Goal: Task Accomplishment & Management: Manage account settings

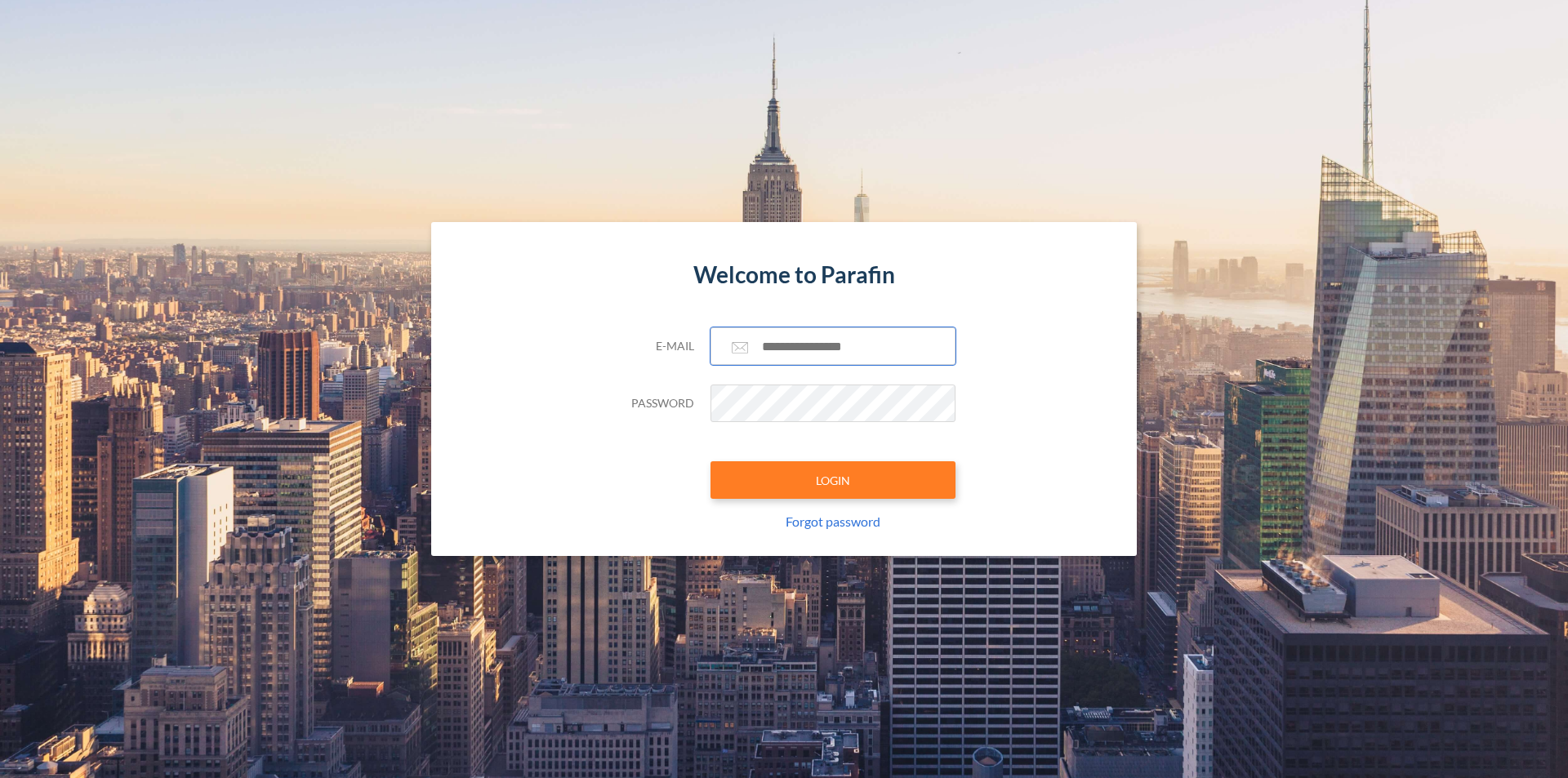
click at [801, 348] on input "text" at bounding box center [833, 347] width 245 height 38
type input "**********"
click at [711, 462] on button "LOGIN" at bounding box center [833, 481] width 245 height 38
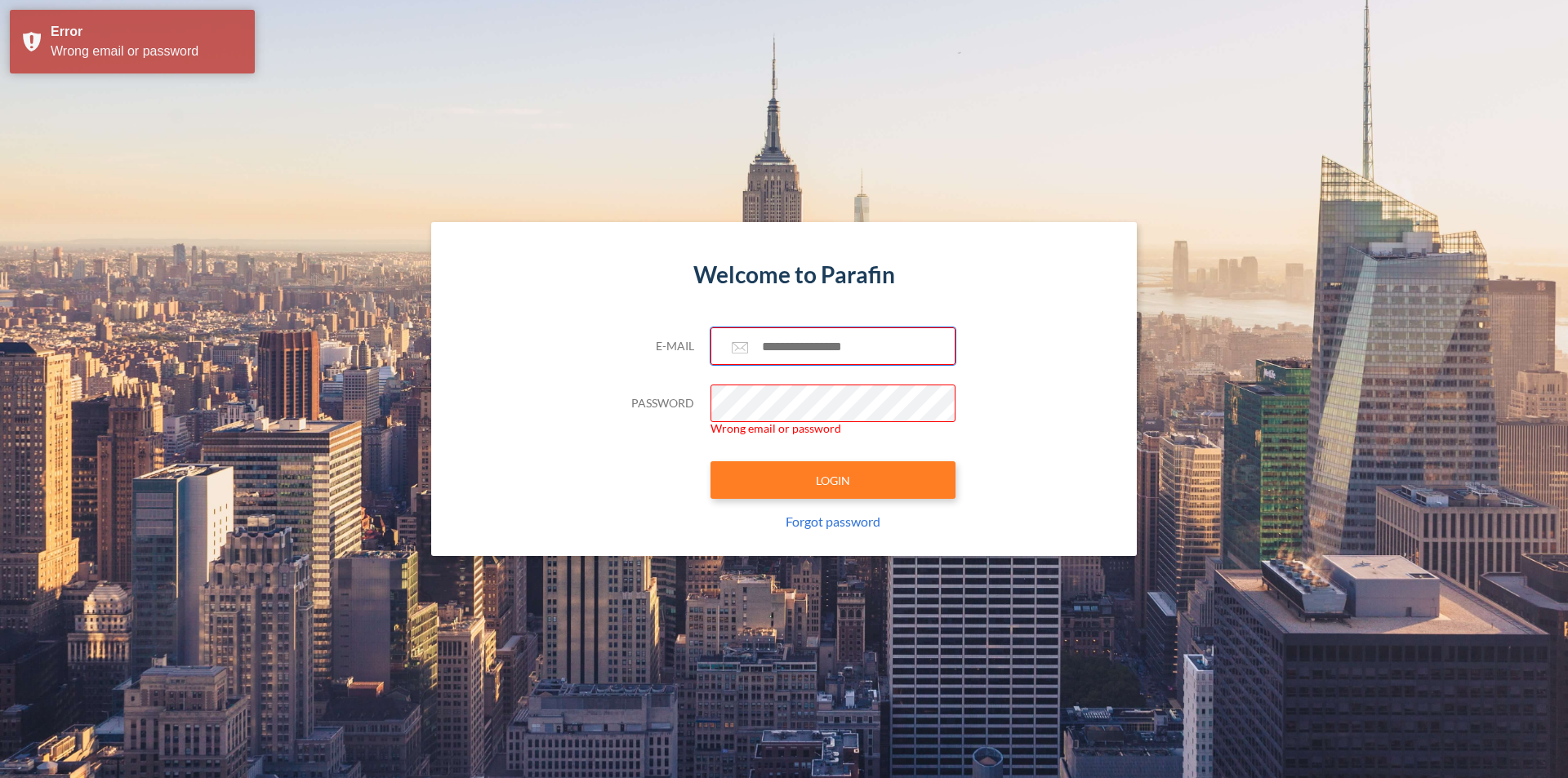
click at [784, 344] on input "text" at bounding box center [833, 347] width 245 height 38
type input "**********"
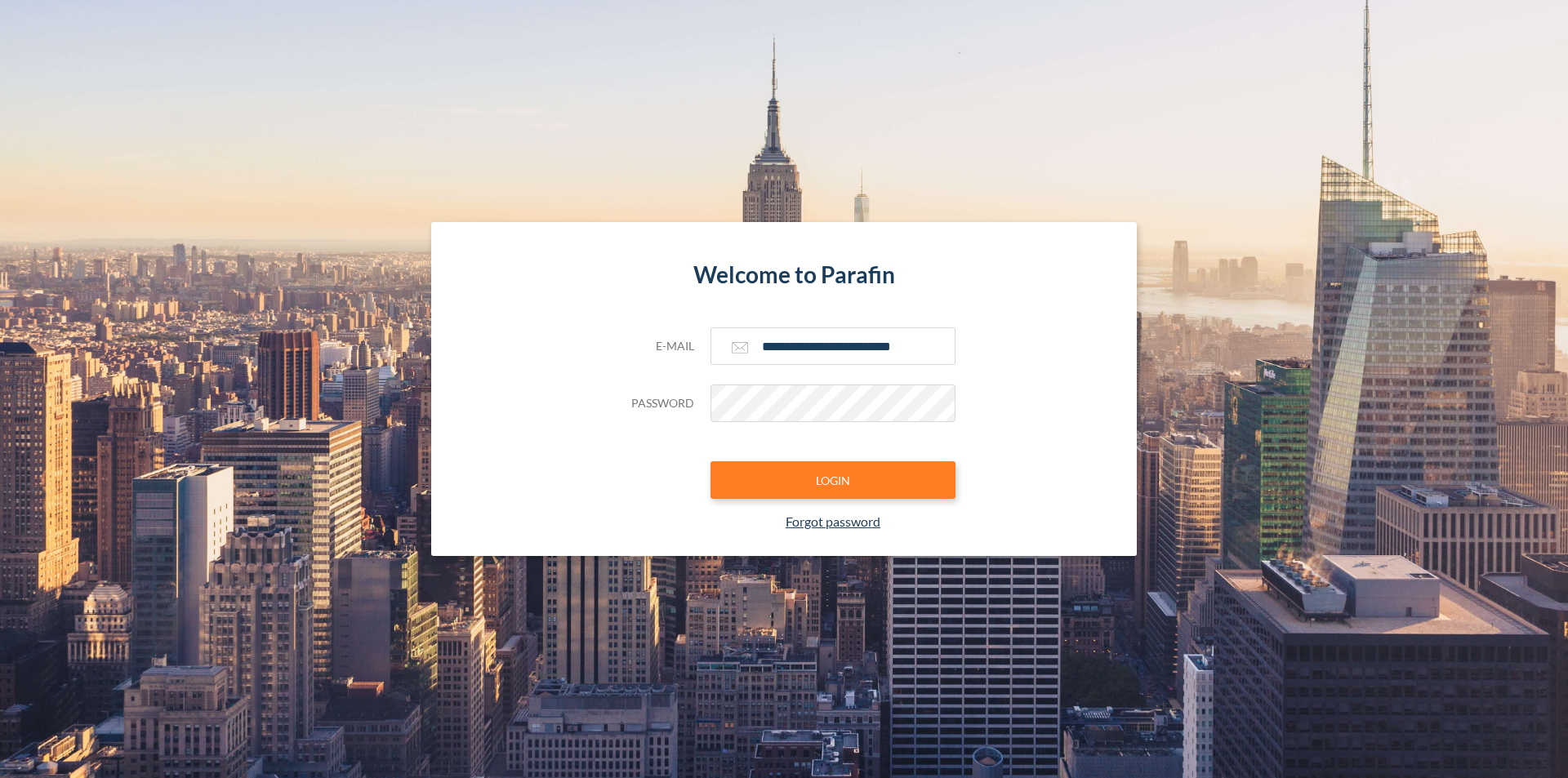
click at [828, 519] on link "Forgot password" at bounding box center [833, 522] width 95 height 15
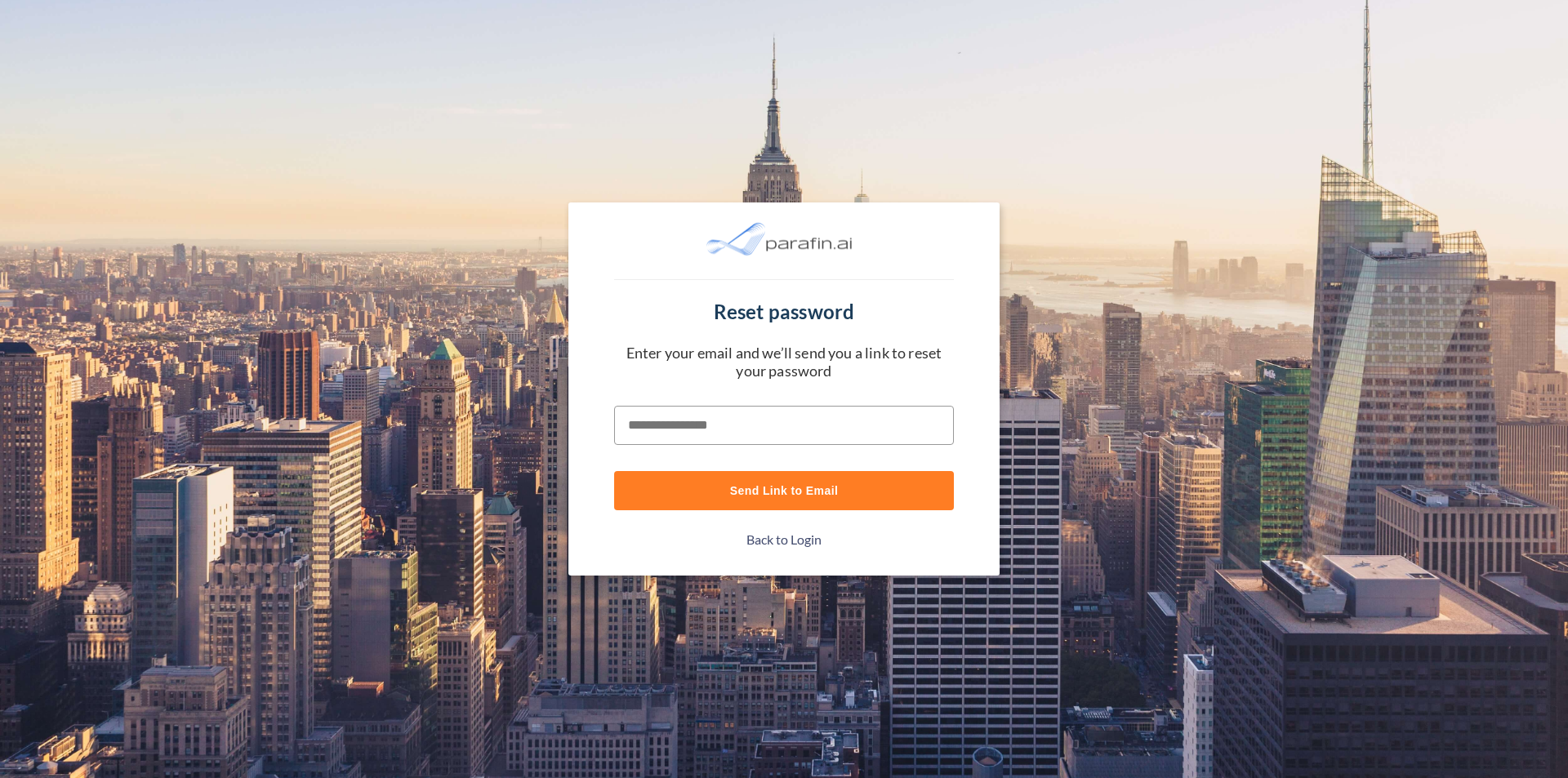
click at [712, 422] on input "text" at bounding box center [783, 425] width 339 height 39
type input "**********"
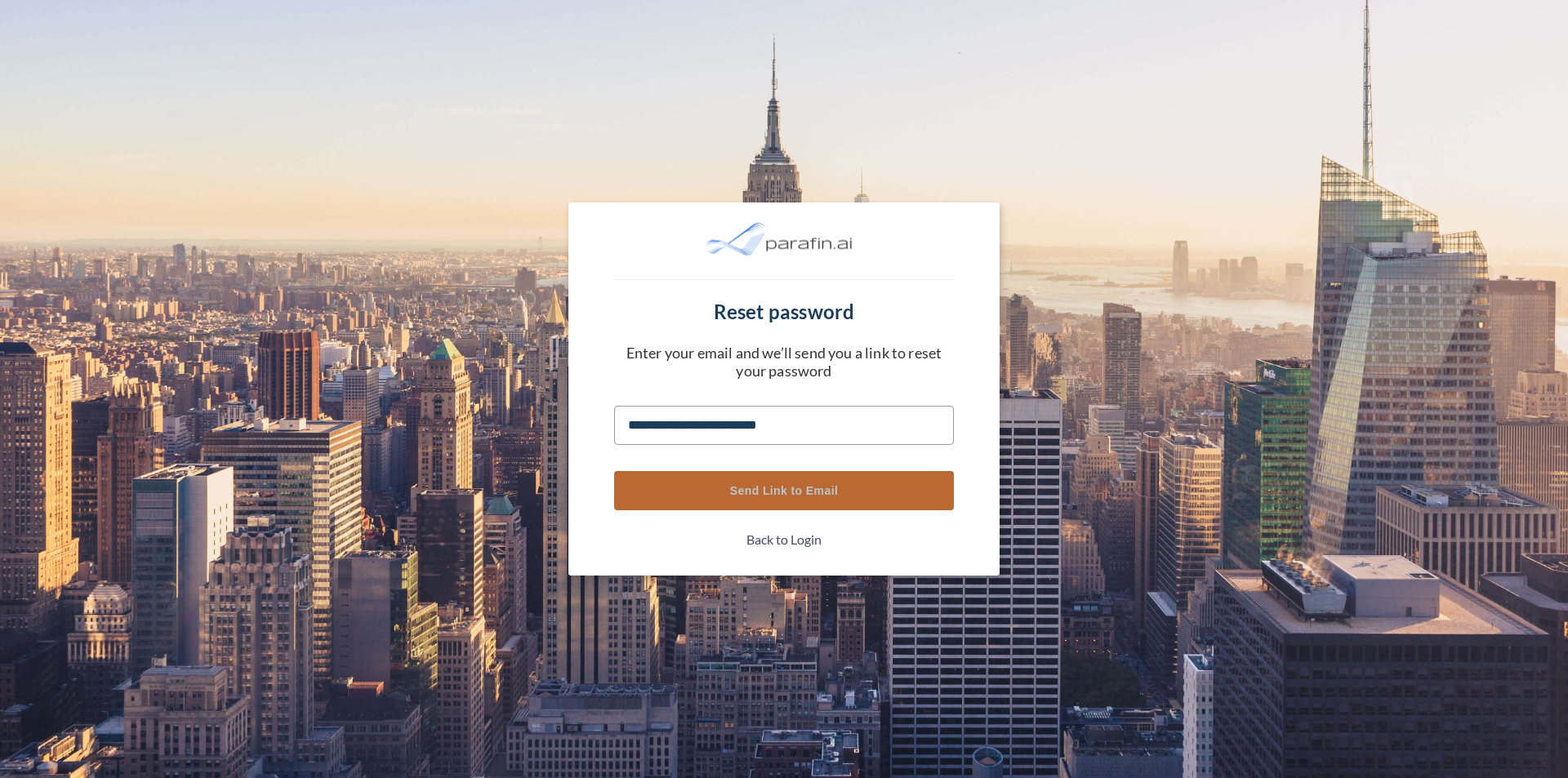
click at [851, 492] on button "Send Link to Email" at bounding box center [783, 490] width 339 height 39
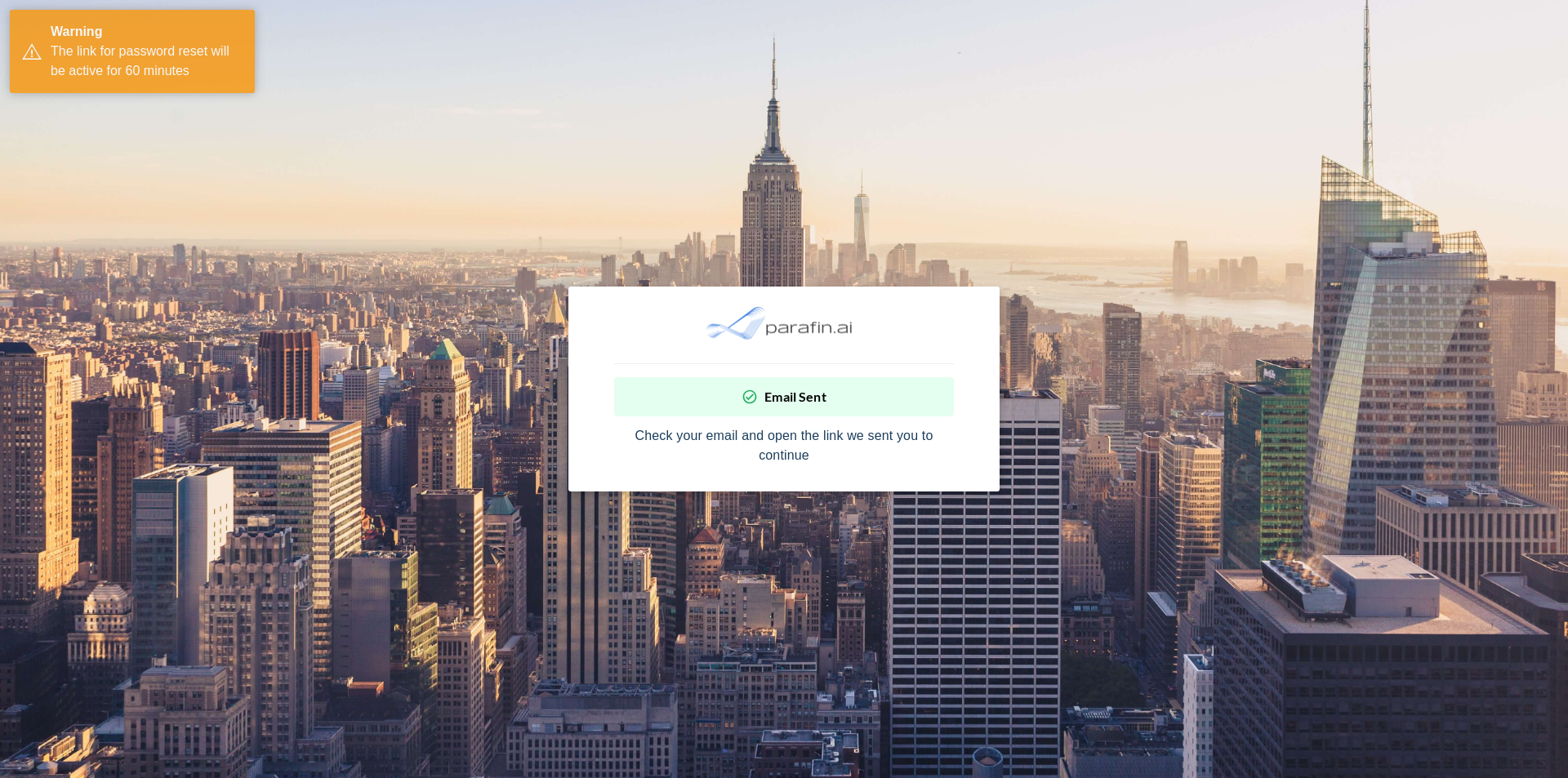
click at [335, 248] on section "Email Sent Check your email and open the link we sent you to continue" at bounding box center [784, 389] width 1568 height 778
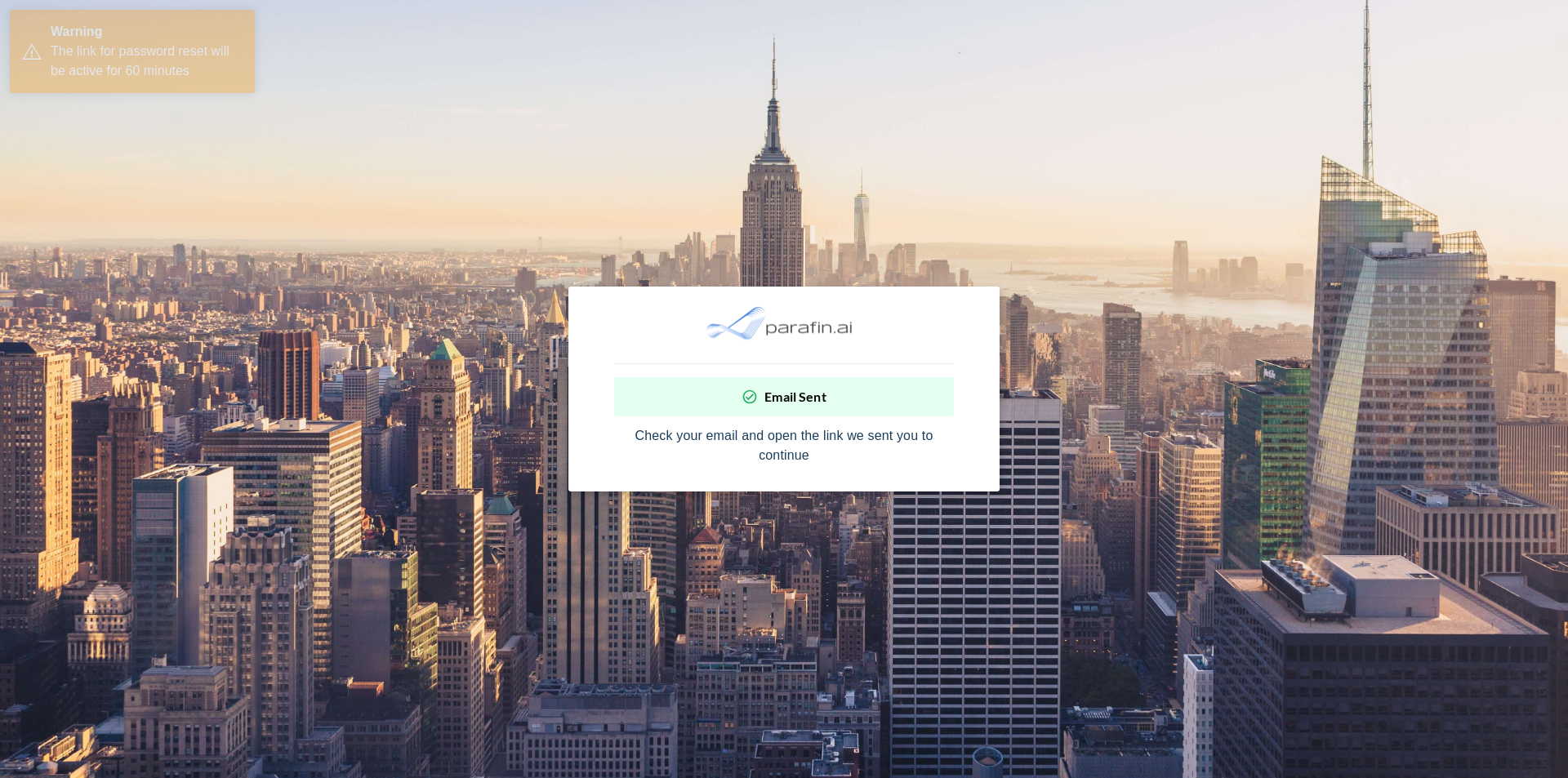
click at [223, 97] on section "Email Sent Check your email and open the link we sent you to continue" at bounding box center [784, 389] width 1568 height 778
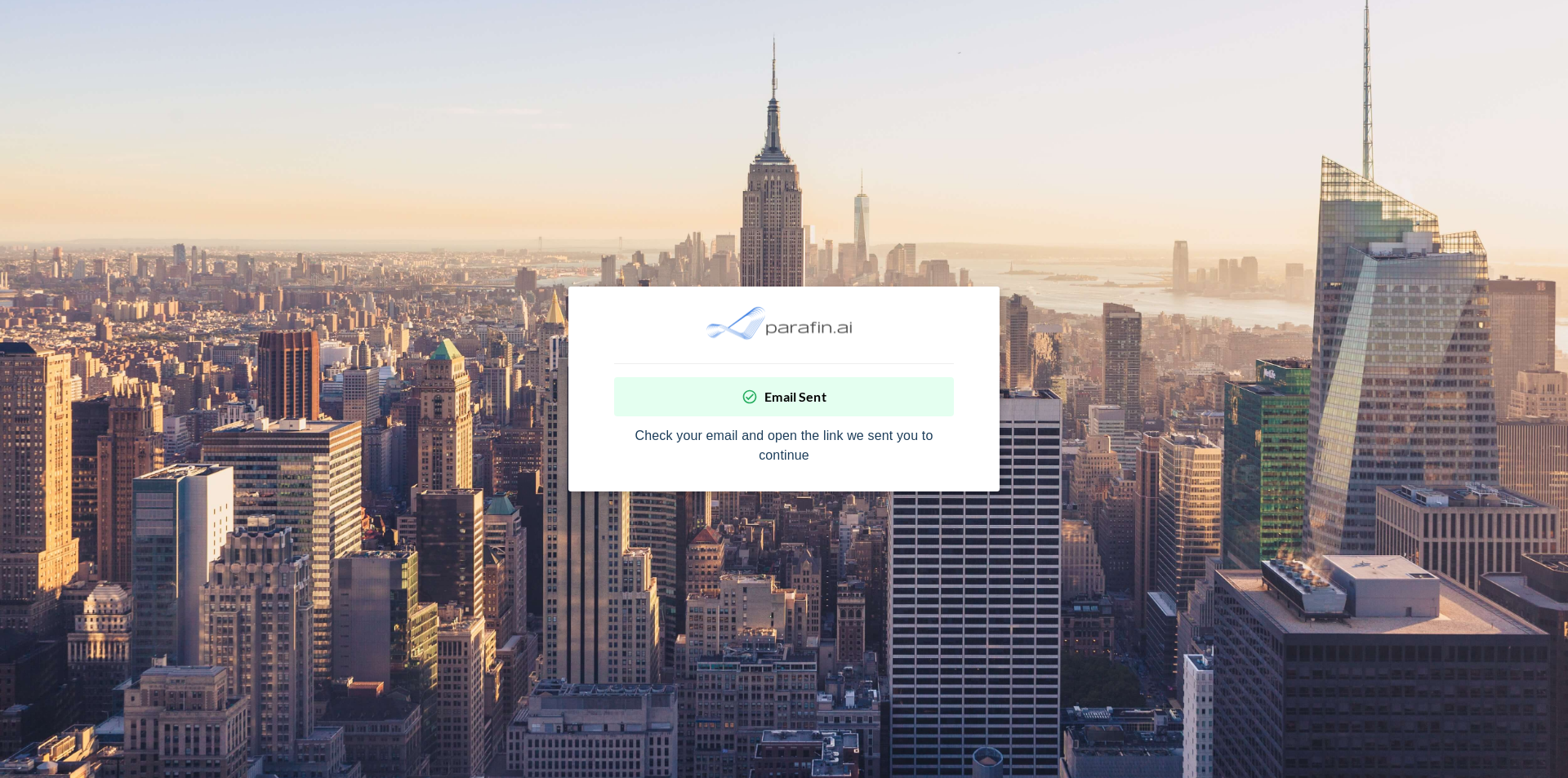
click at [1503, 430] on section "Email Sent Check your email and open the link we sent you to continue" at bounding box center [784, 389] width 1568 height 778
drag, startPoint x: 775, startPoint y: 395, endPoint x: 765, endPoint y: 384, distance: 14.9
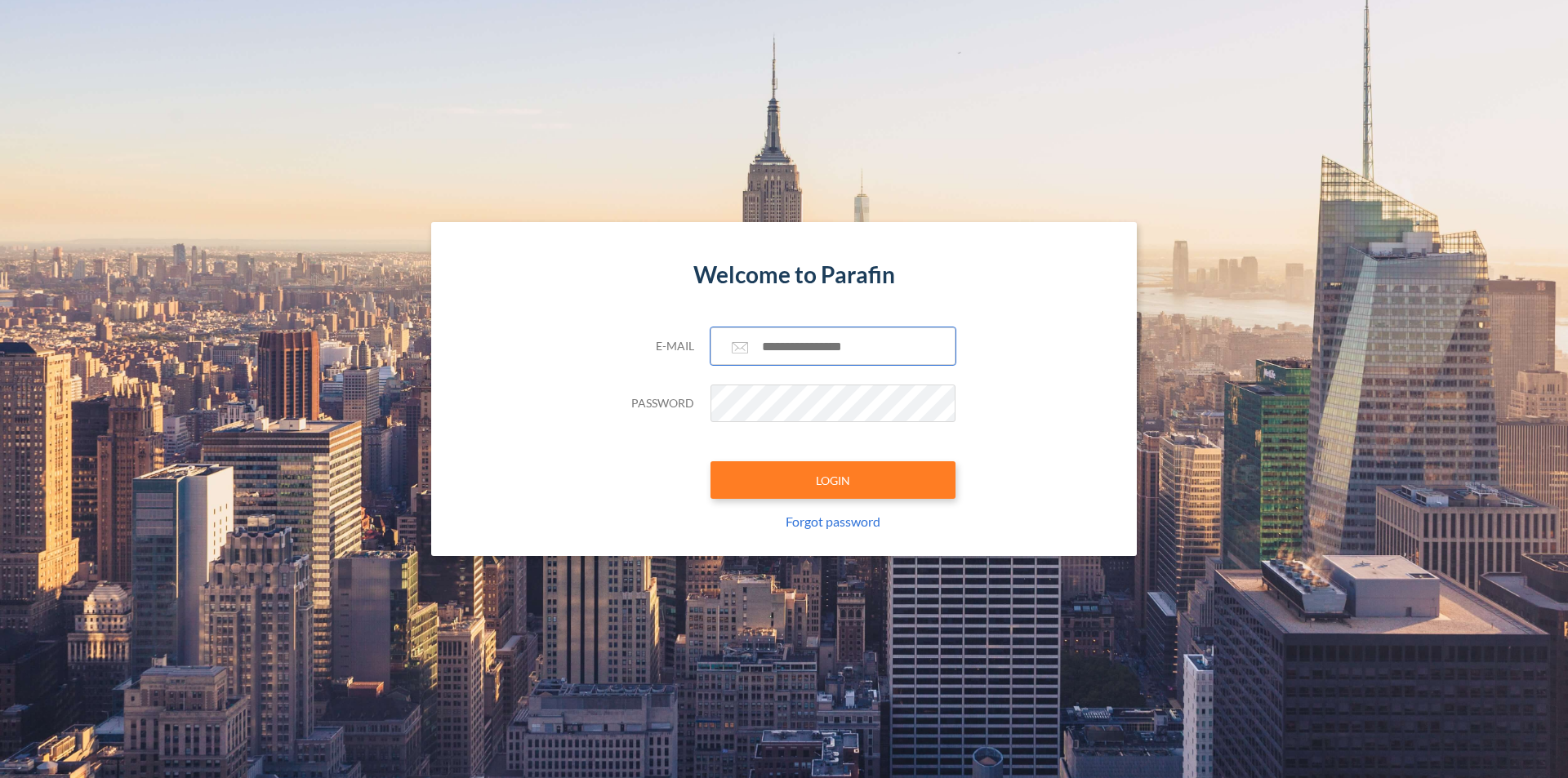
click at [804, 355] on input "text" at bounding box center [833, 347] width 245 height 38
type input "**********"
click at [711, 462] on button "LOGIN" at bounding box center [833, 481] width 245 height 38
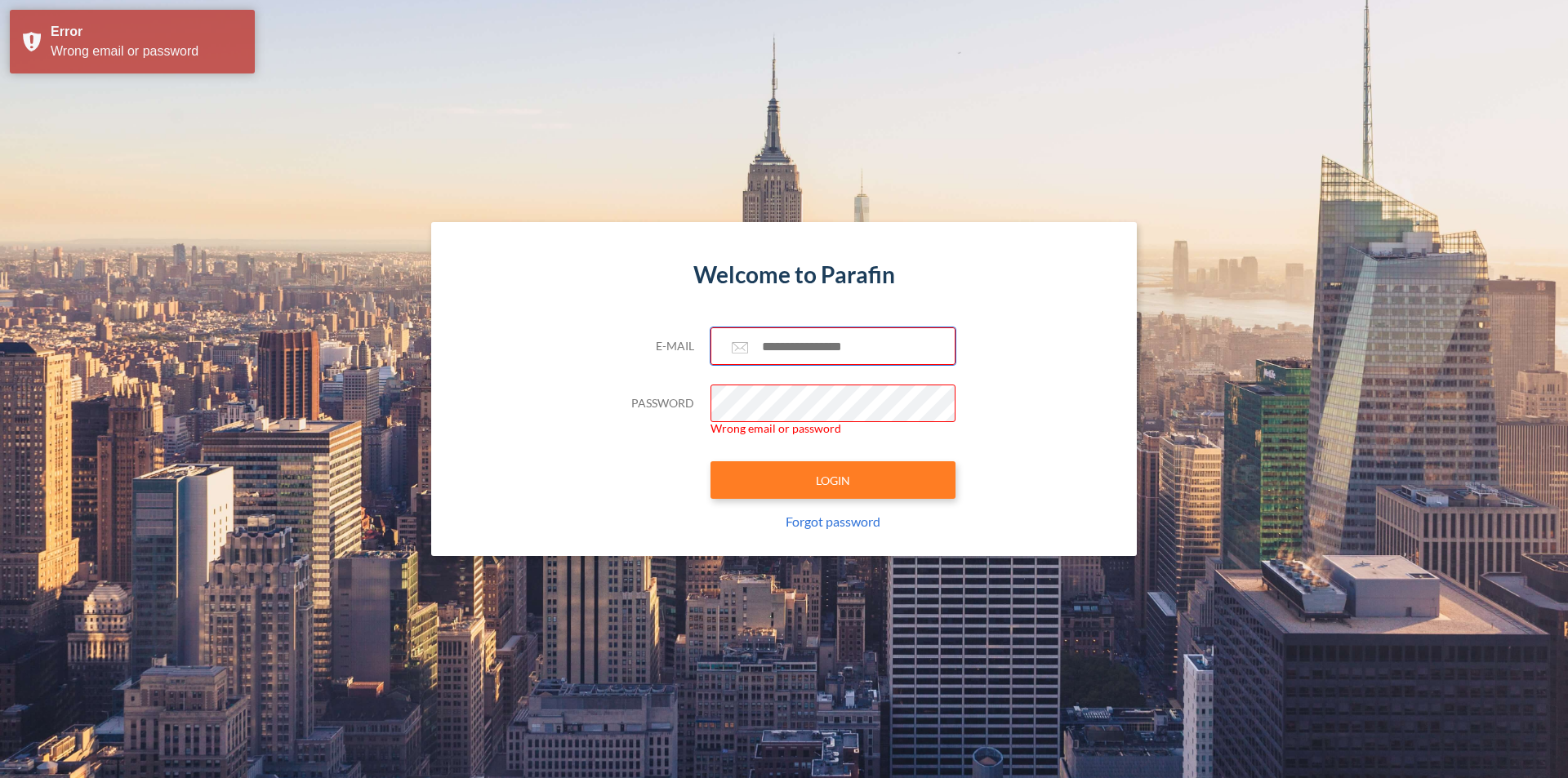
click at [828, 340] on input "text" at bounding box center [833, 347] width 245 height 38
type input "**********"
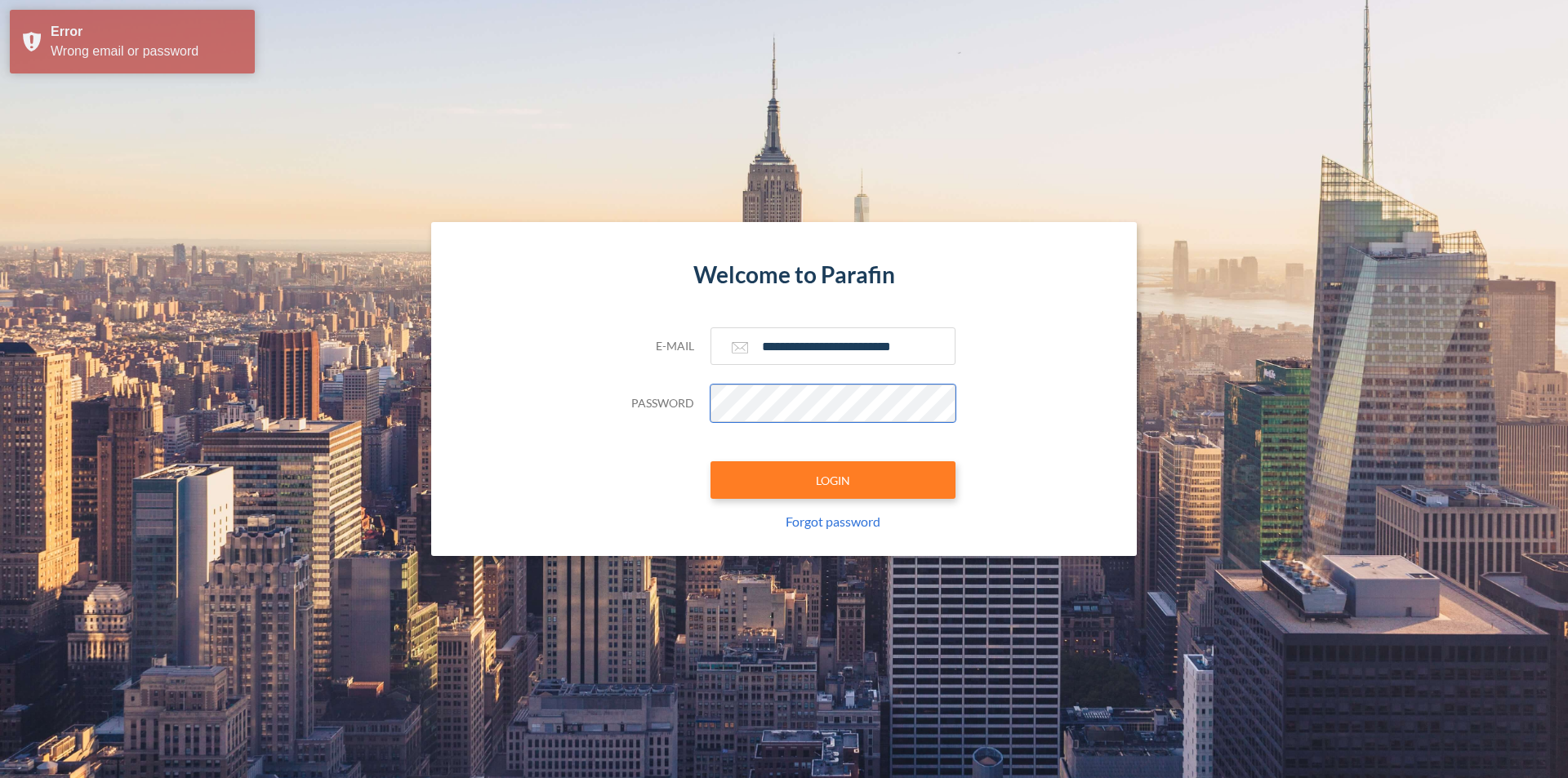
click at [711, 462] on button "LOGIN" at bounding box center [833, 481] width 245 height 38
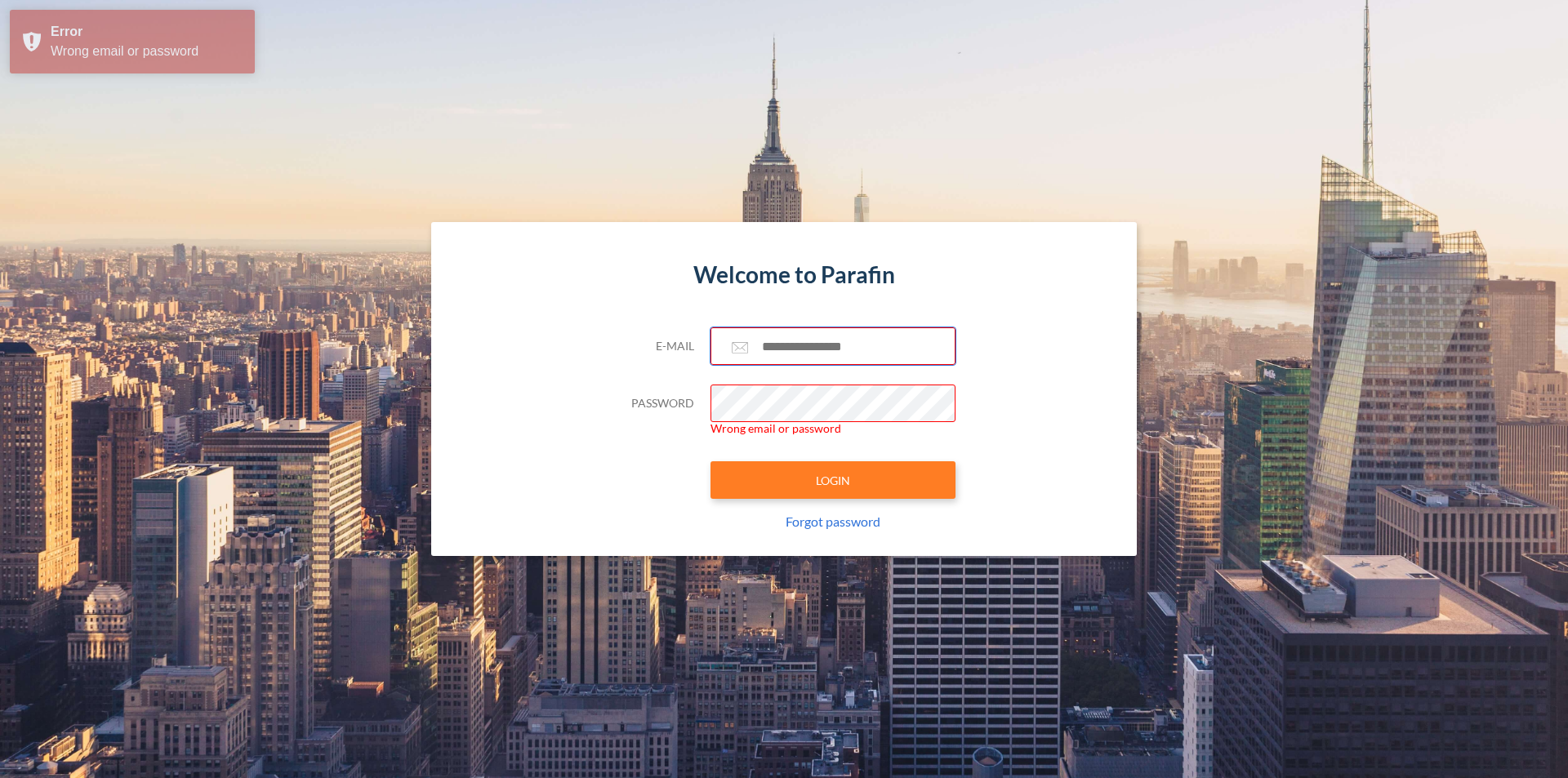
click at [797, 346] on input "text" at bounding box center [833, 347] width 245 height 38
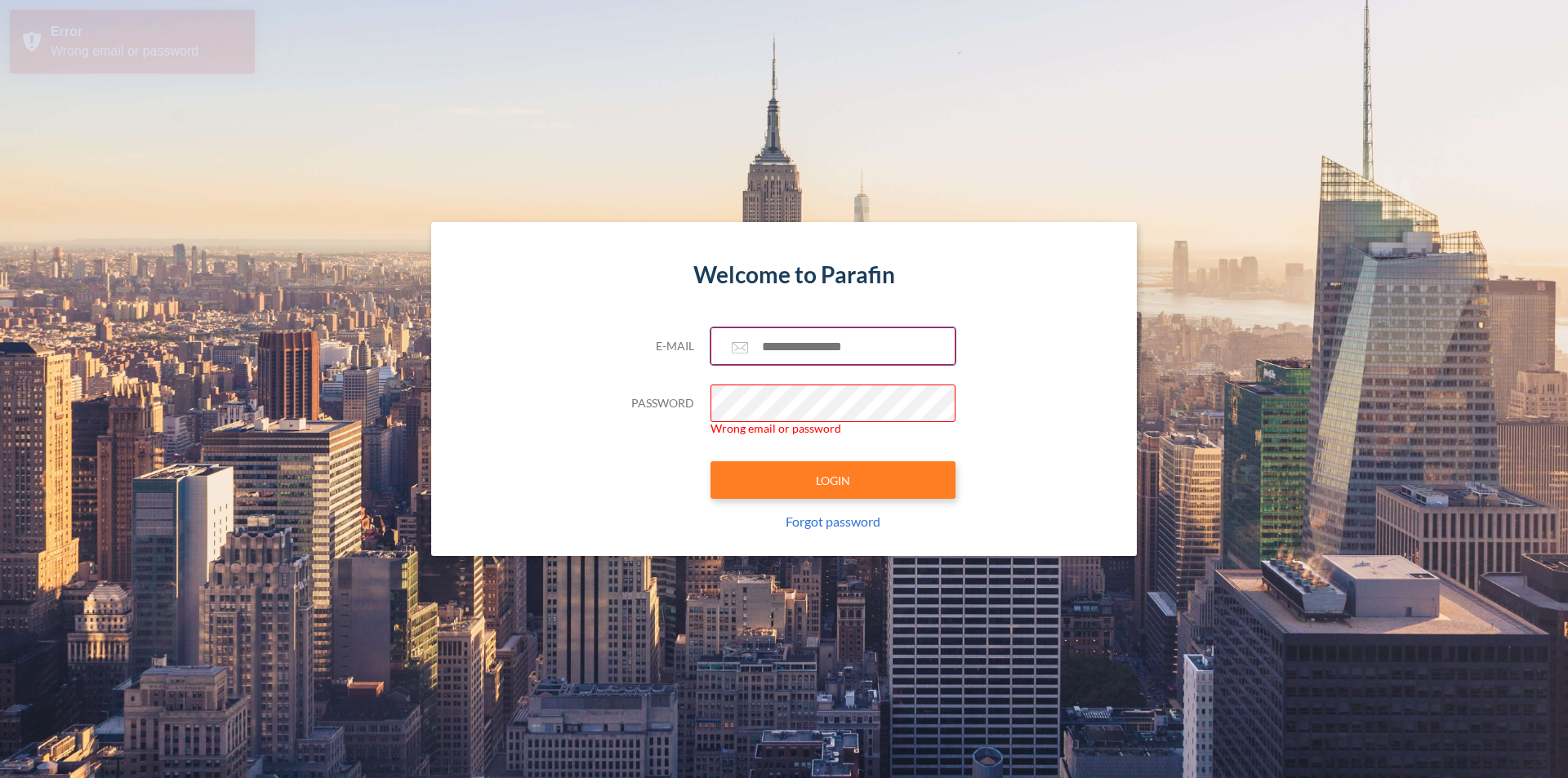
type input "**********"
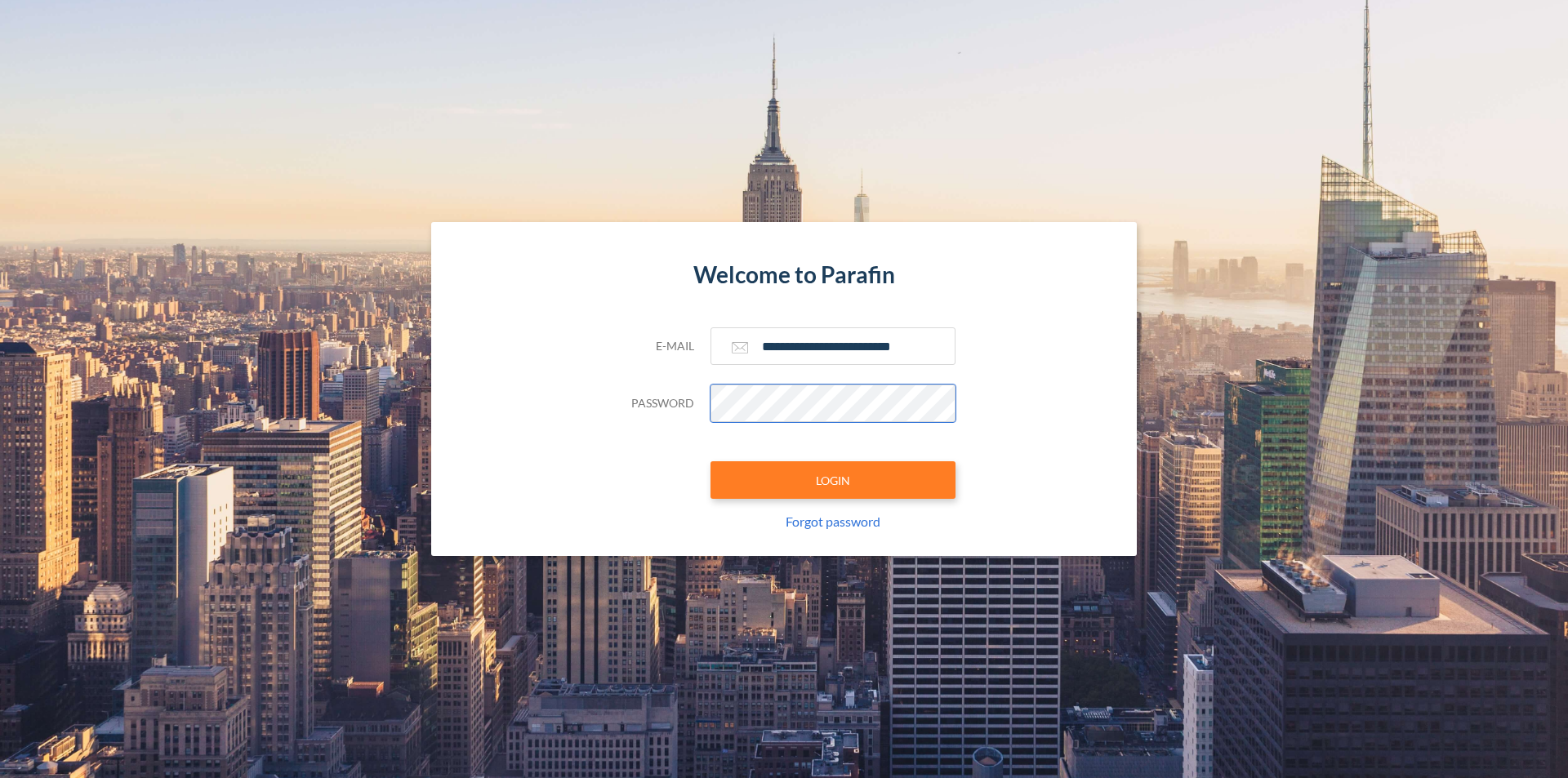
click at [711, 462] on button "LOGIN" at bounding box center [833, 481] width 245 height 38
click at [758, 119] on section "Welcome to Parafin E-mail Password Wrong email or password LOGIN Forgot password" at bounding box center [784, 389] width 1568 height 778
click at [839, 345] on input "text" at bounding box center [833, 347] width 245 height 38
type input "**********"
click at [711, 462] on button "LOGIN" at bounding box center [833, 481] width 245 height 38
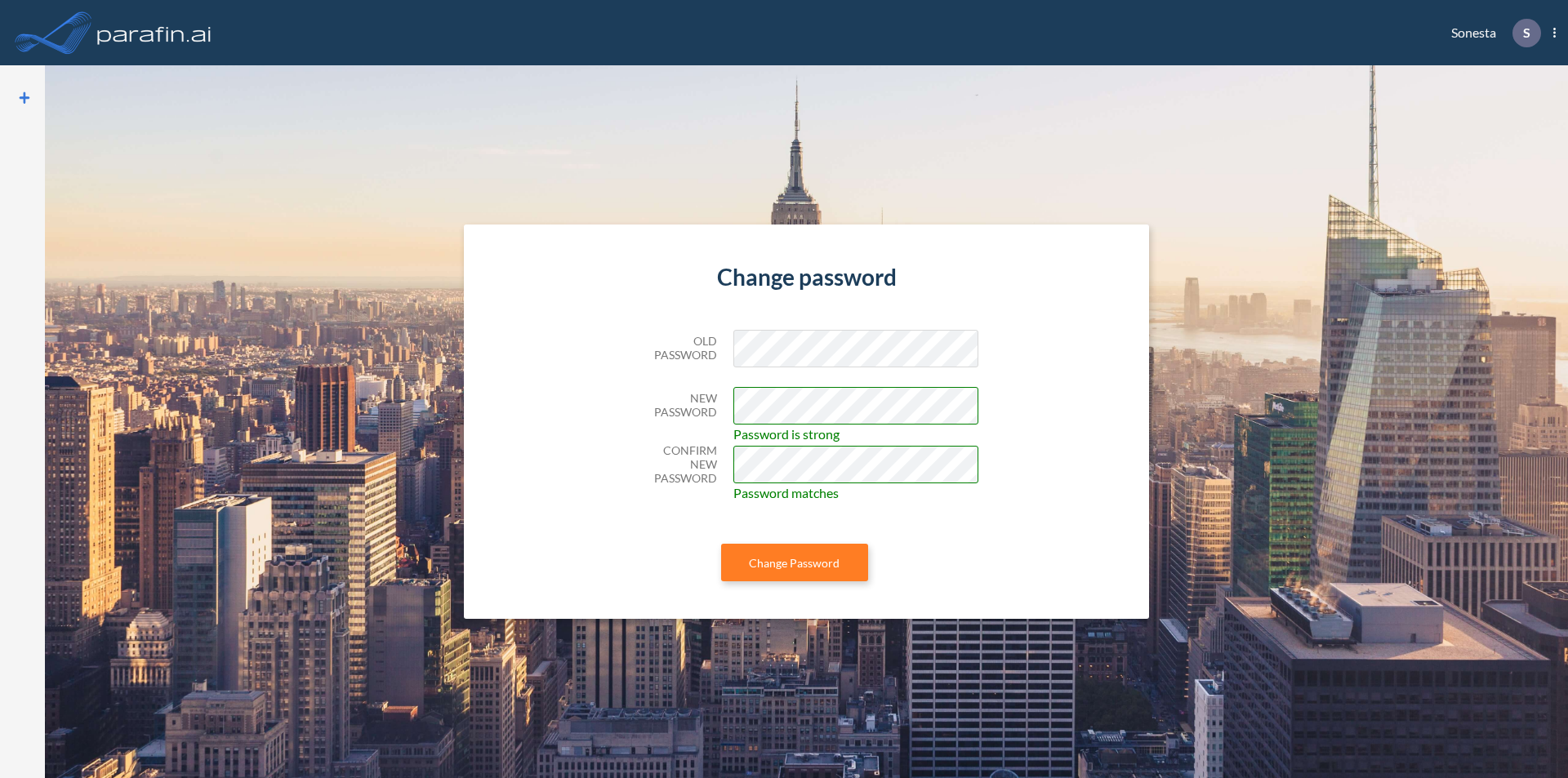
click at [721, 543] on button "Change Password" at bounding box center [794, 562] width 147 height 38
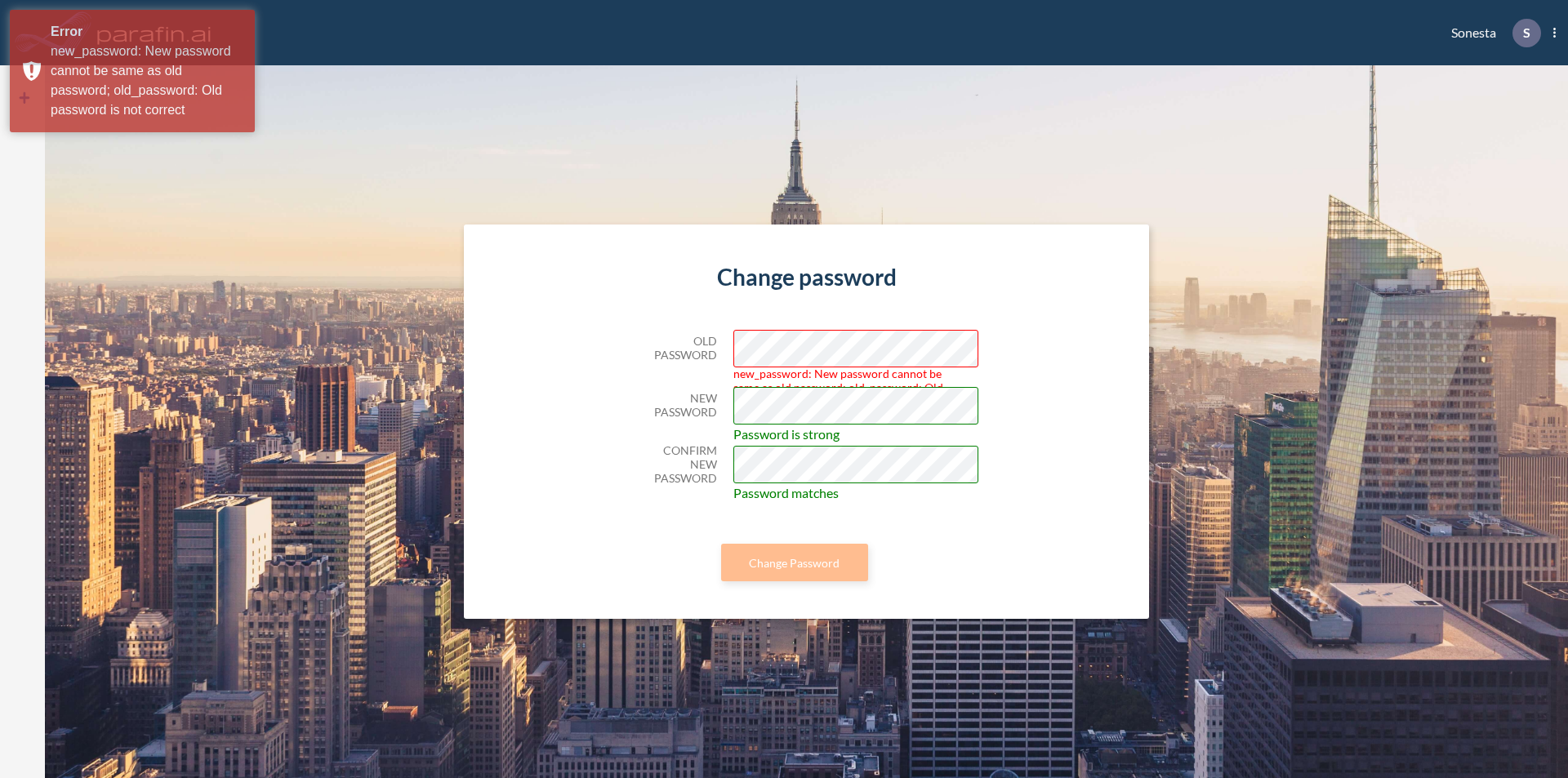
click at [1115, 409] on div "Change password Old Password new_password: New password cannot be same as old p…" at bounding box center [806, 422] width 685 height 395
click at [691, 357] on div "Old Password new_password: New password cannot be same as old password; old_pas…" at bounding box center [807, 349] width 343 height 38
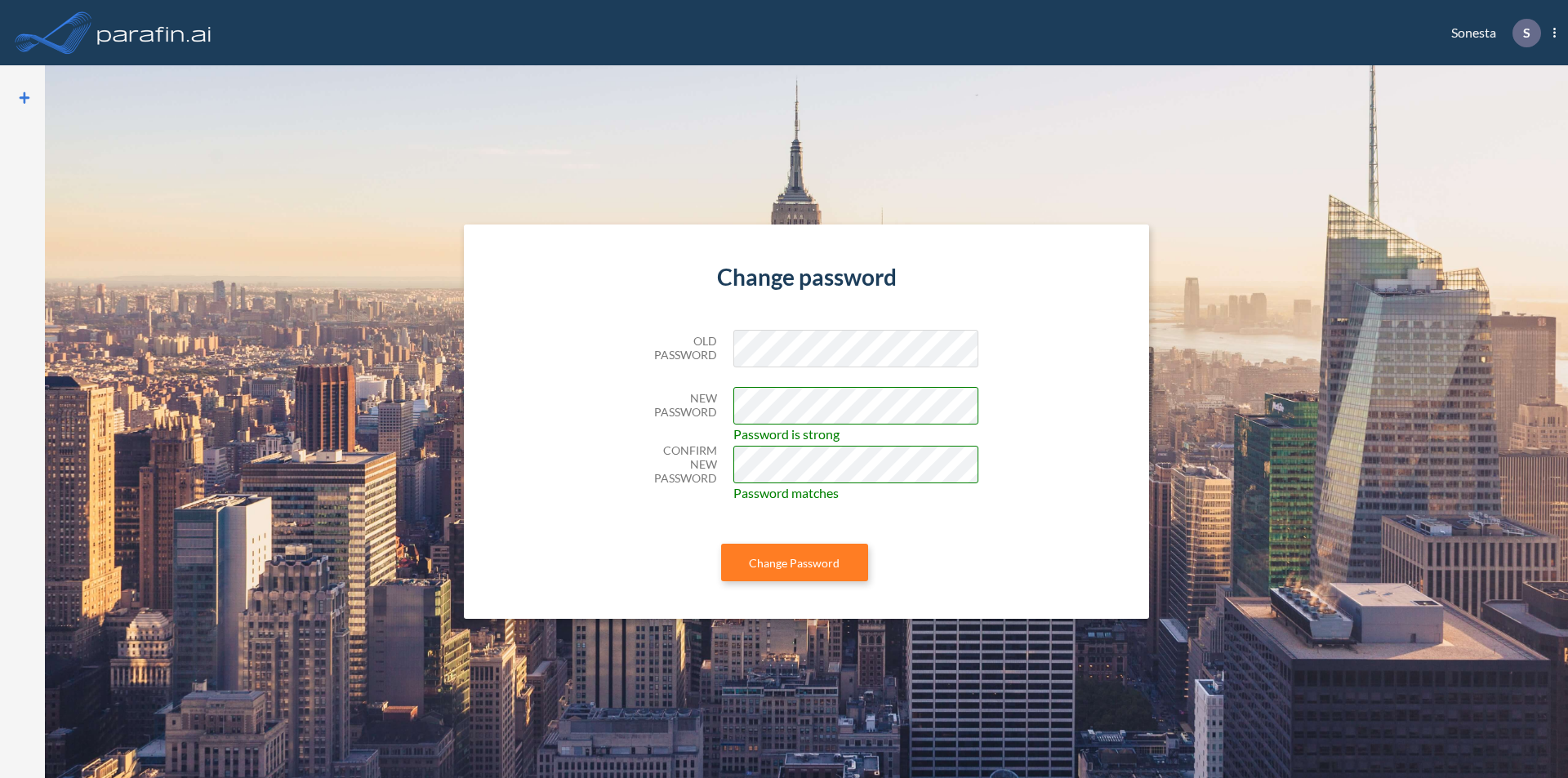
click at [721, 543] on button "Change Password" at bounding box center [794, 562] width 147 height 38
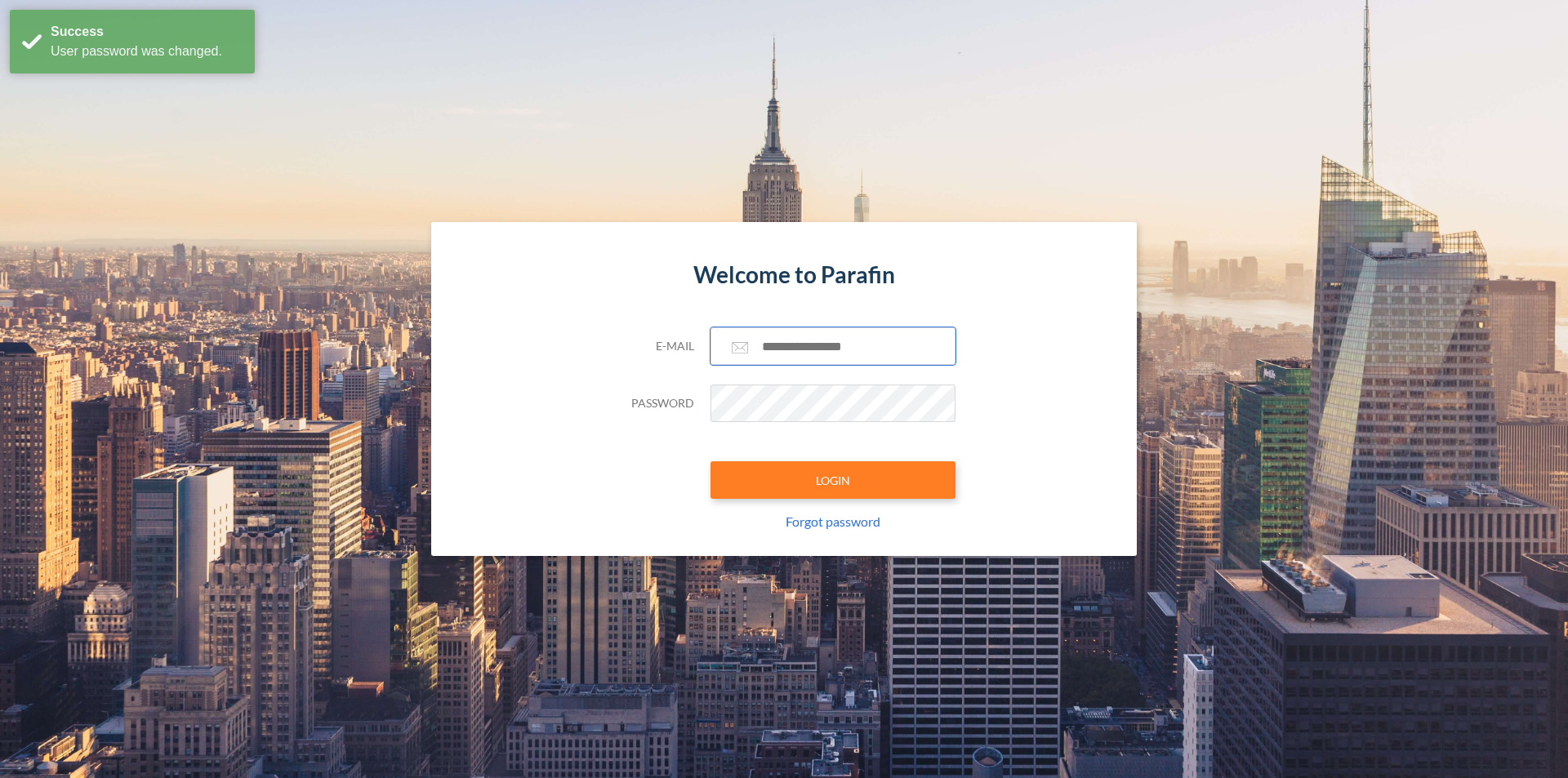
click at [798, 347] on input "text" at bounding box center [833, 347] width 245 height 38
type input "**********"
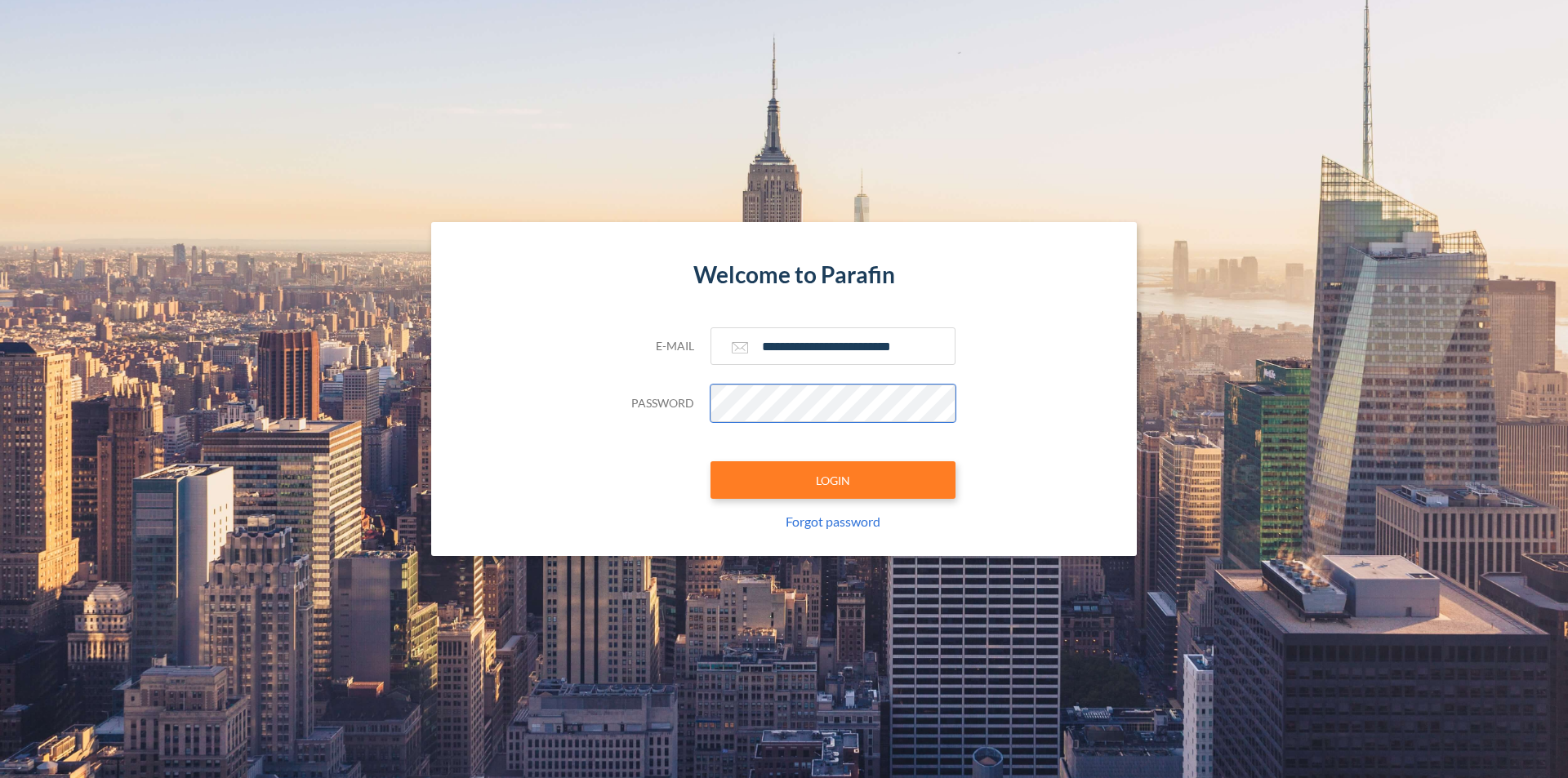
click at [711, 462] on button "LOGIN" at bounding box center [833, 481] width 245 height 38
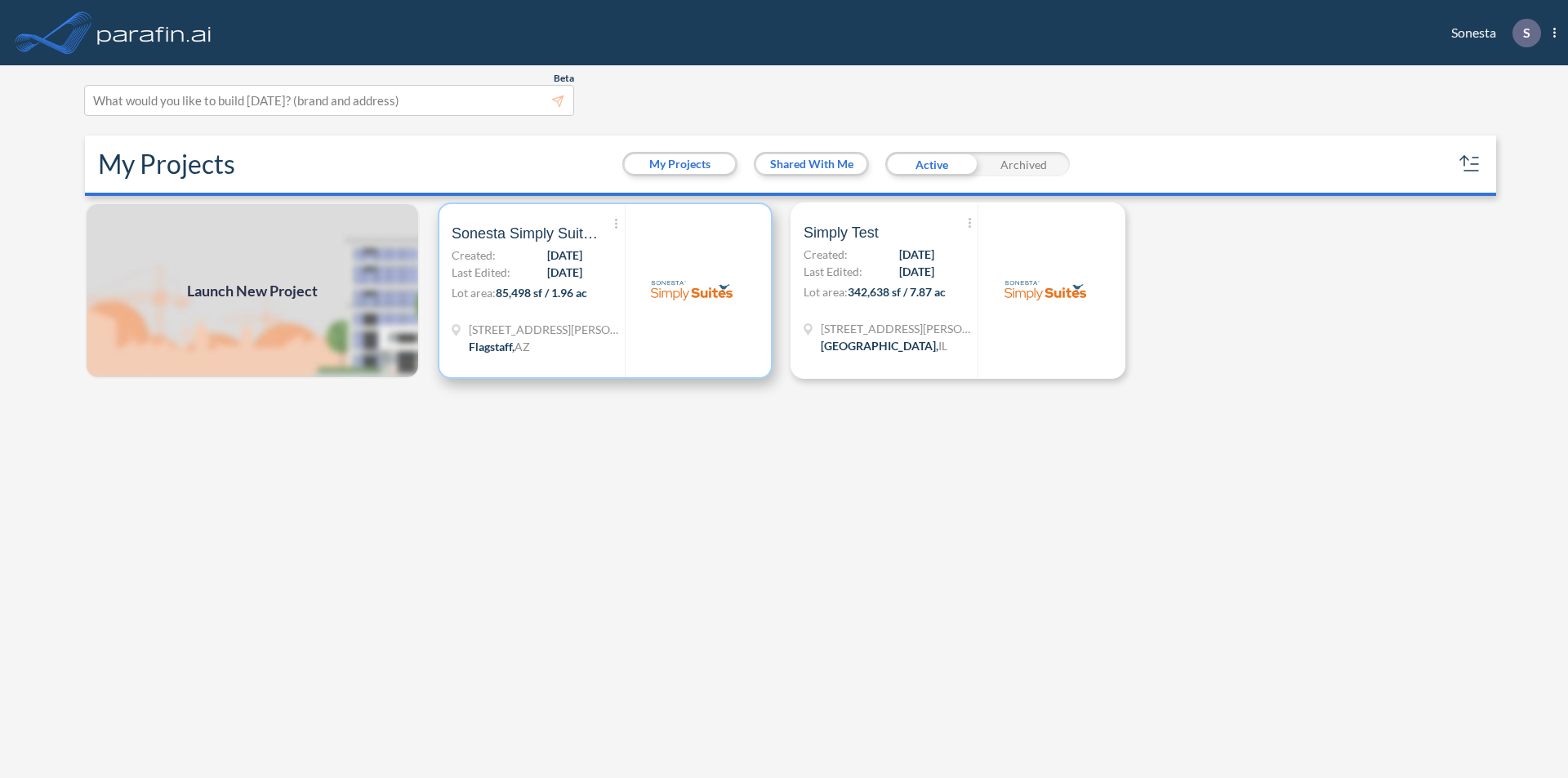
click at [646, 305] on div at bounding box center [691, 291] width 134 height 173
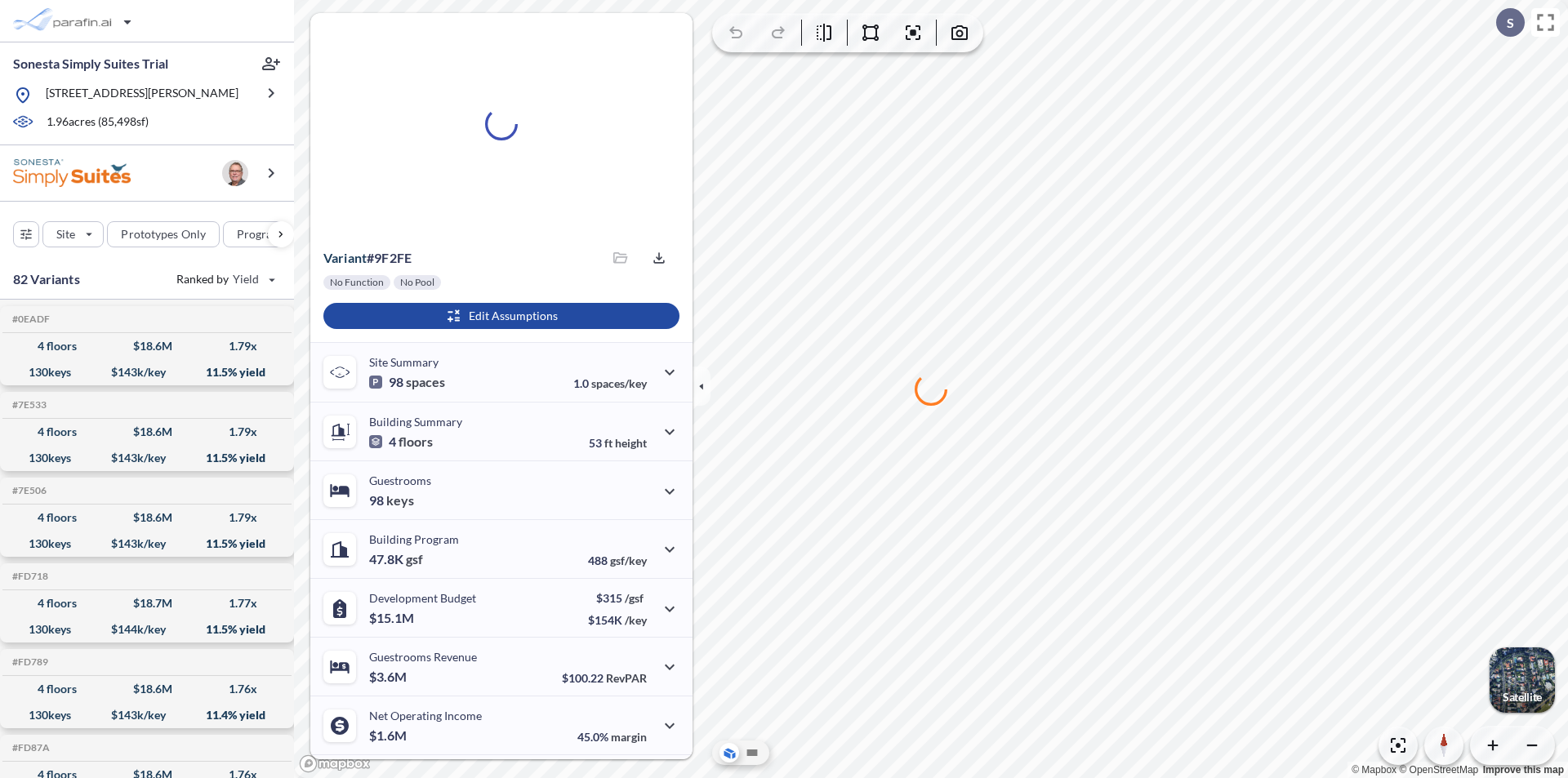
click at [468, 207] on div at bounding box center [502, 124] width 382 height 222
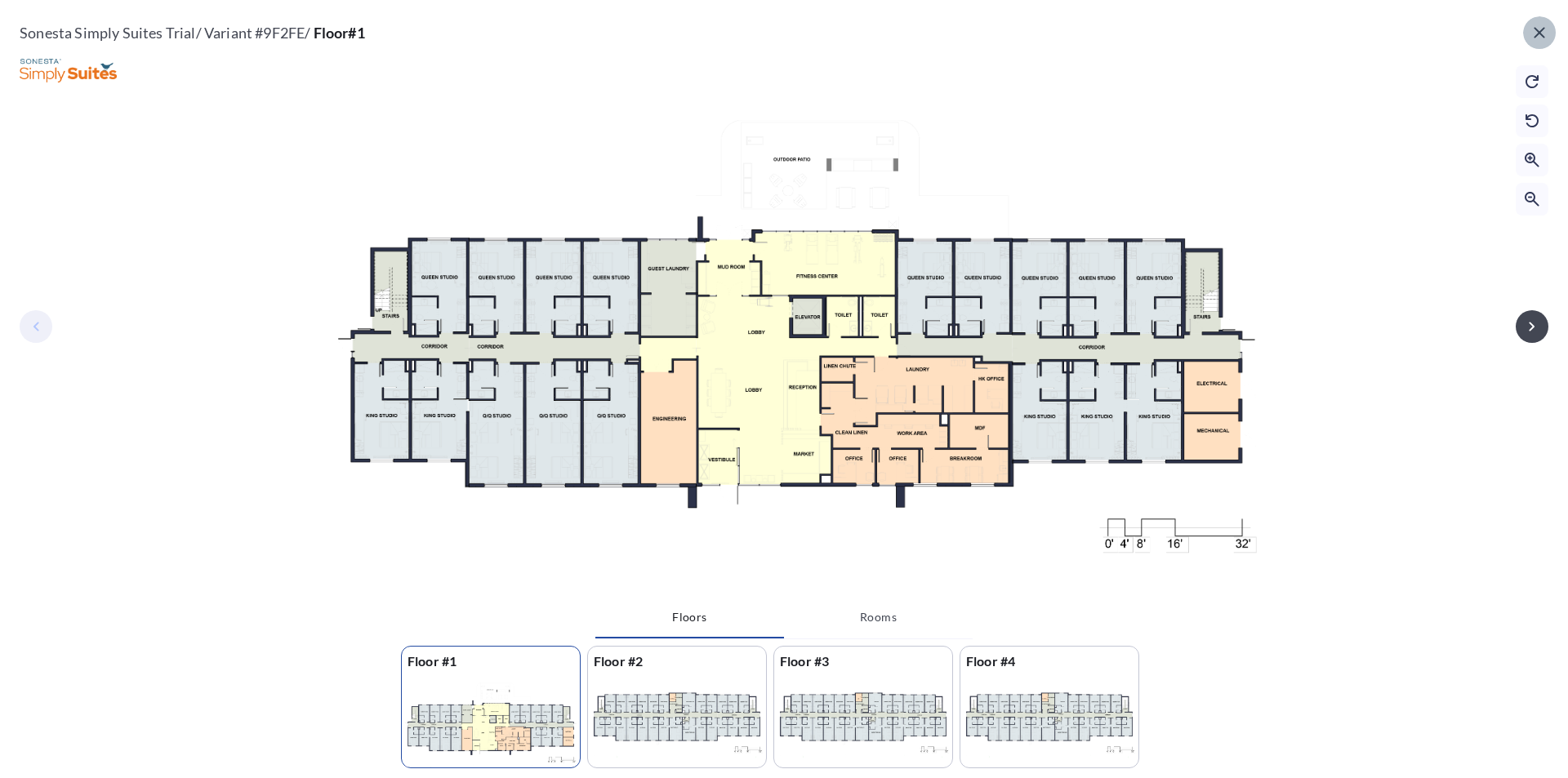
click at [1537, 32] on icon "button" at bounding box center [1539, 32] width 20 height 20
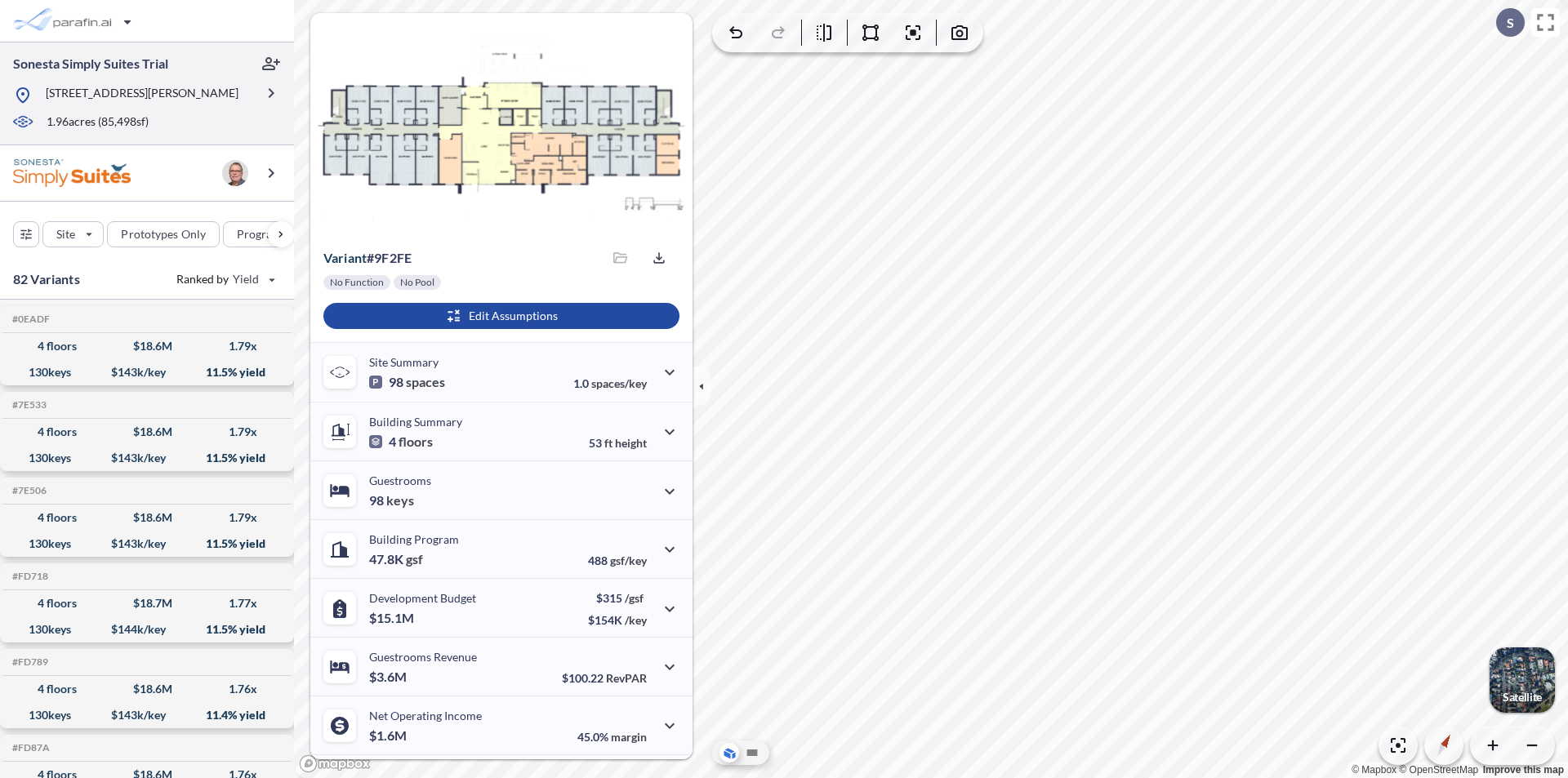
click at [176, 85] on p "209 N Elden St, Flagstaff, AZ 86001" at bounding box center [142, 94] width 193 height 20
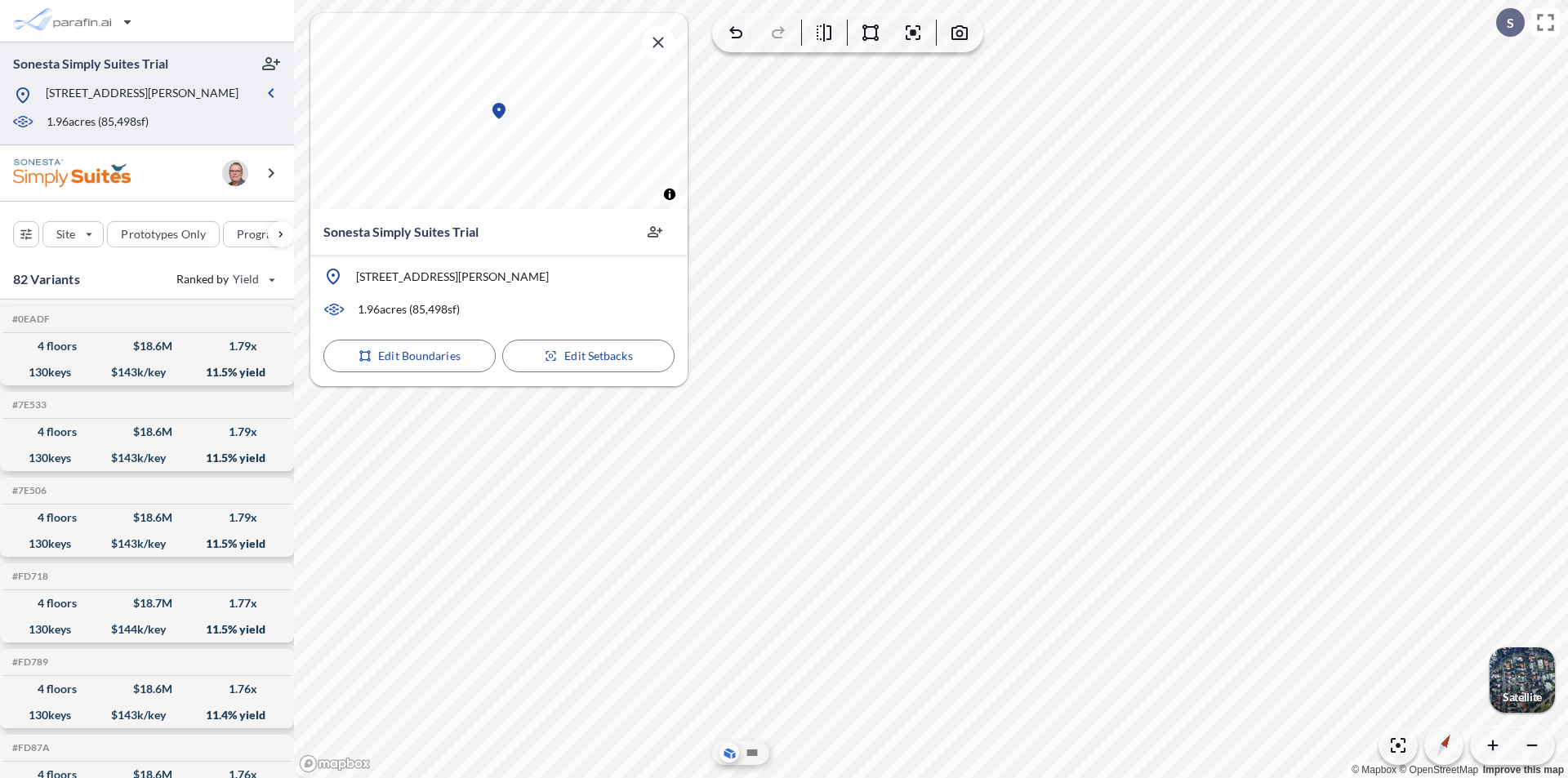
click at [334, 275] on icon at bounding box center [334, 276] width 13 height 15
click at [368, 305] on p "1.96 acres ( 85,498 sf)" at bounding box center [408, 309] width 102 height 16
click at [672, 192] on span "Toggle attribution" at bounding box center [670, 194] width 10 height 18
click at [510, 299] on div "1.96 acres ( 85,498 sf)" at bounding box center [499, 309] width 377 height 20
click at [404, 310] on p "1.96 acres ( 85,498 sf)" at bounding box center [408, 309] width 102 height 16
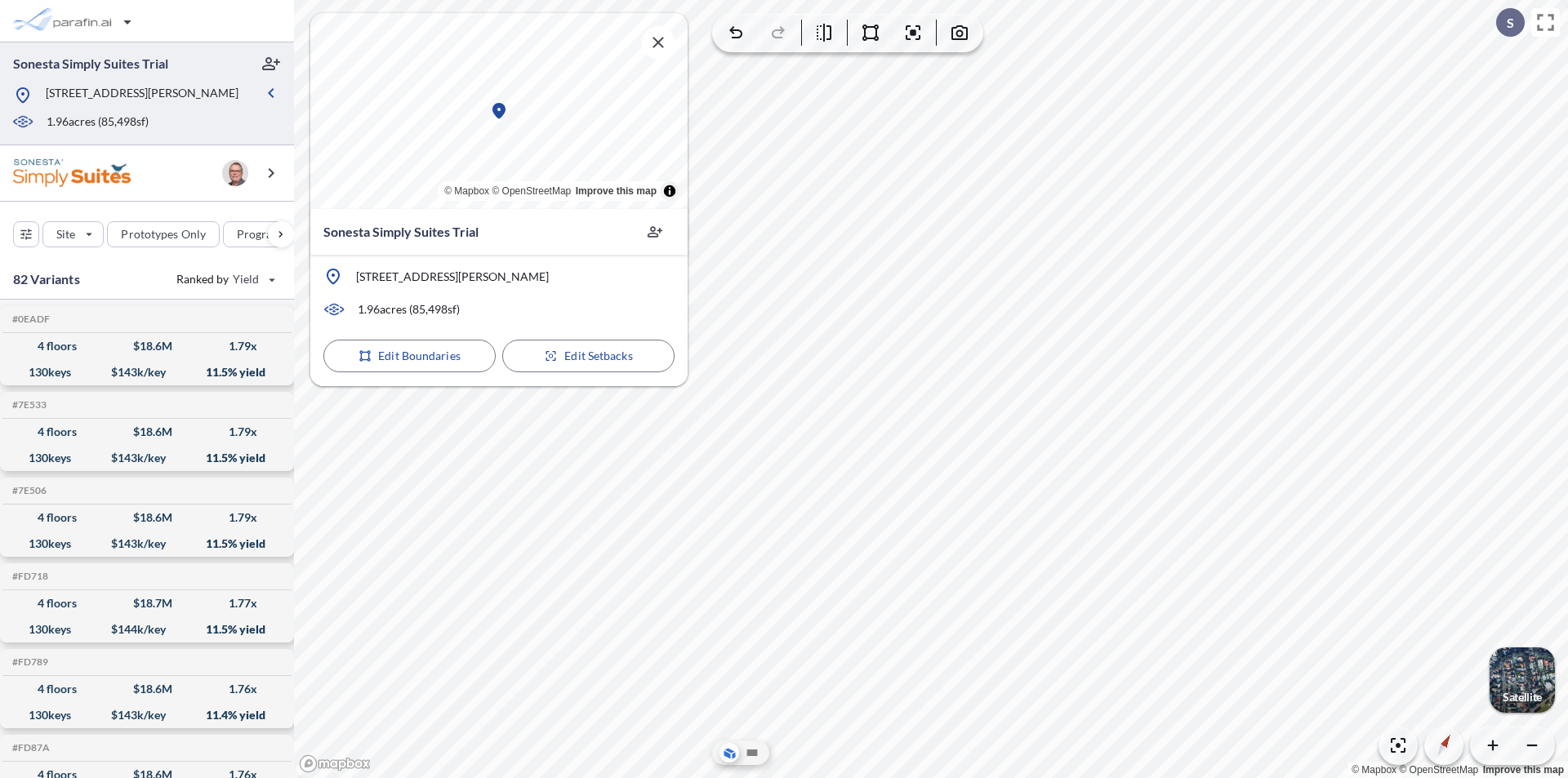
click at [342, 275] on icon at bounding box center [333, 276] width 20 height 20
click at [130, 20] on div "button" at bounding box center [75, 21] width 137 height 32
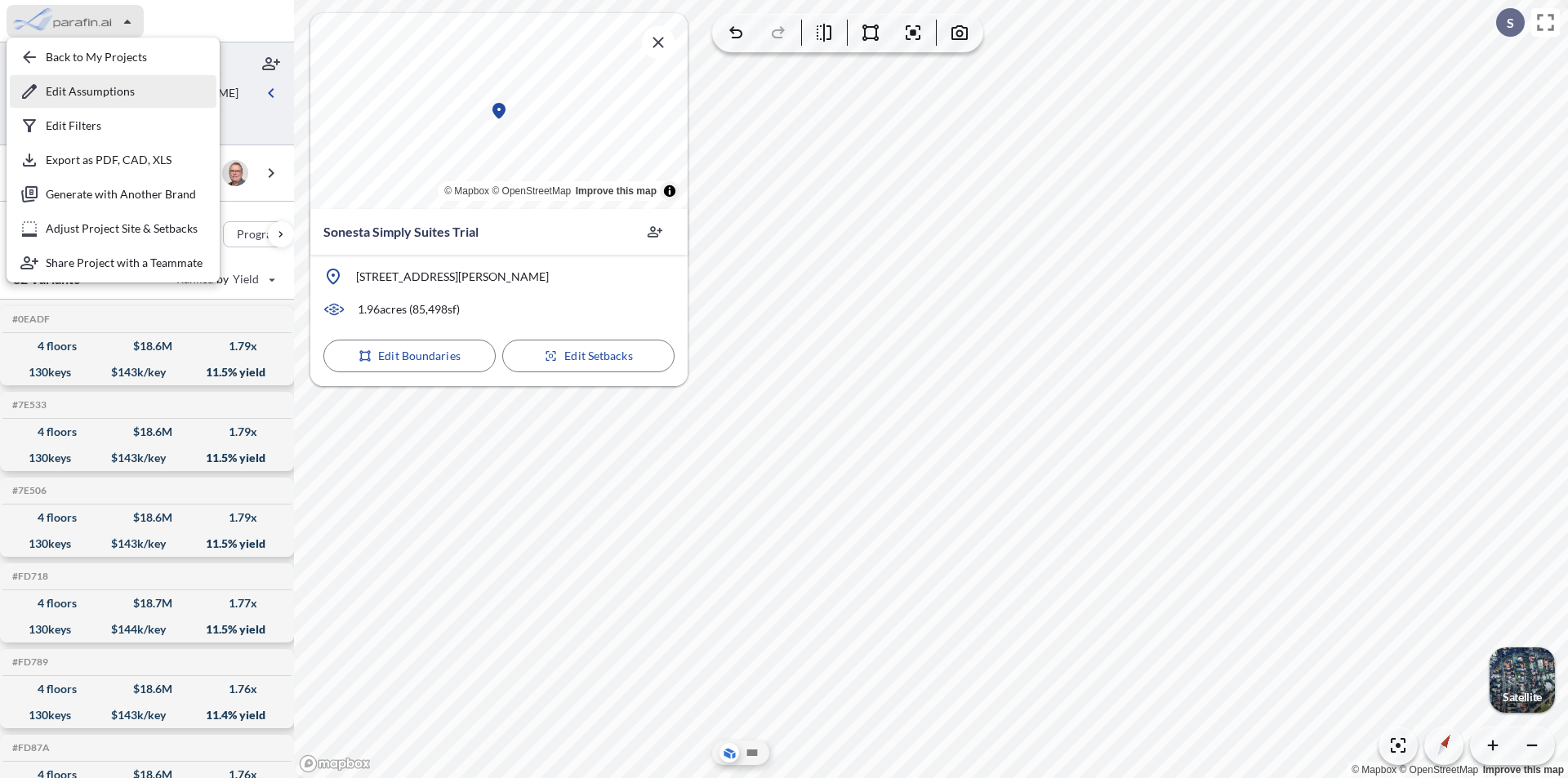
click at [121, 90] on div "button" at bounding box center [112, 91] width 206 height 32
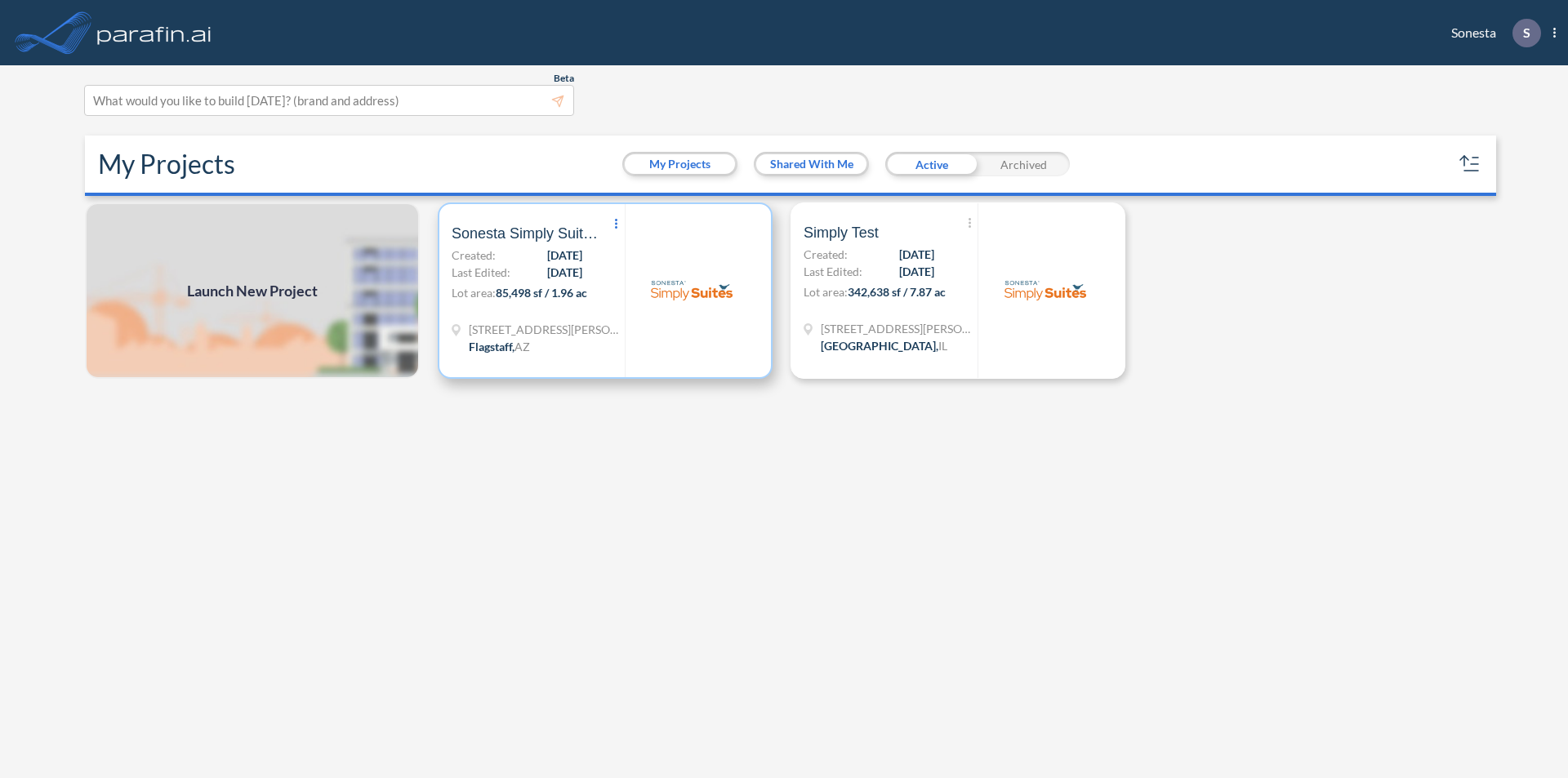
click at [617, 224] on icon at bounding box center [616, 223] width 3 height 9
click at [689, 248] on span "Archive" at bounding box center [672, 250] width 44 height 20
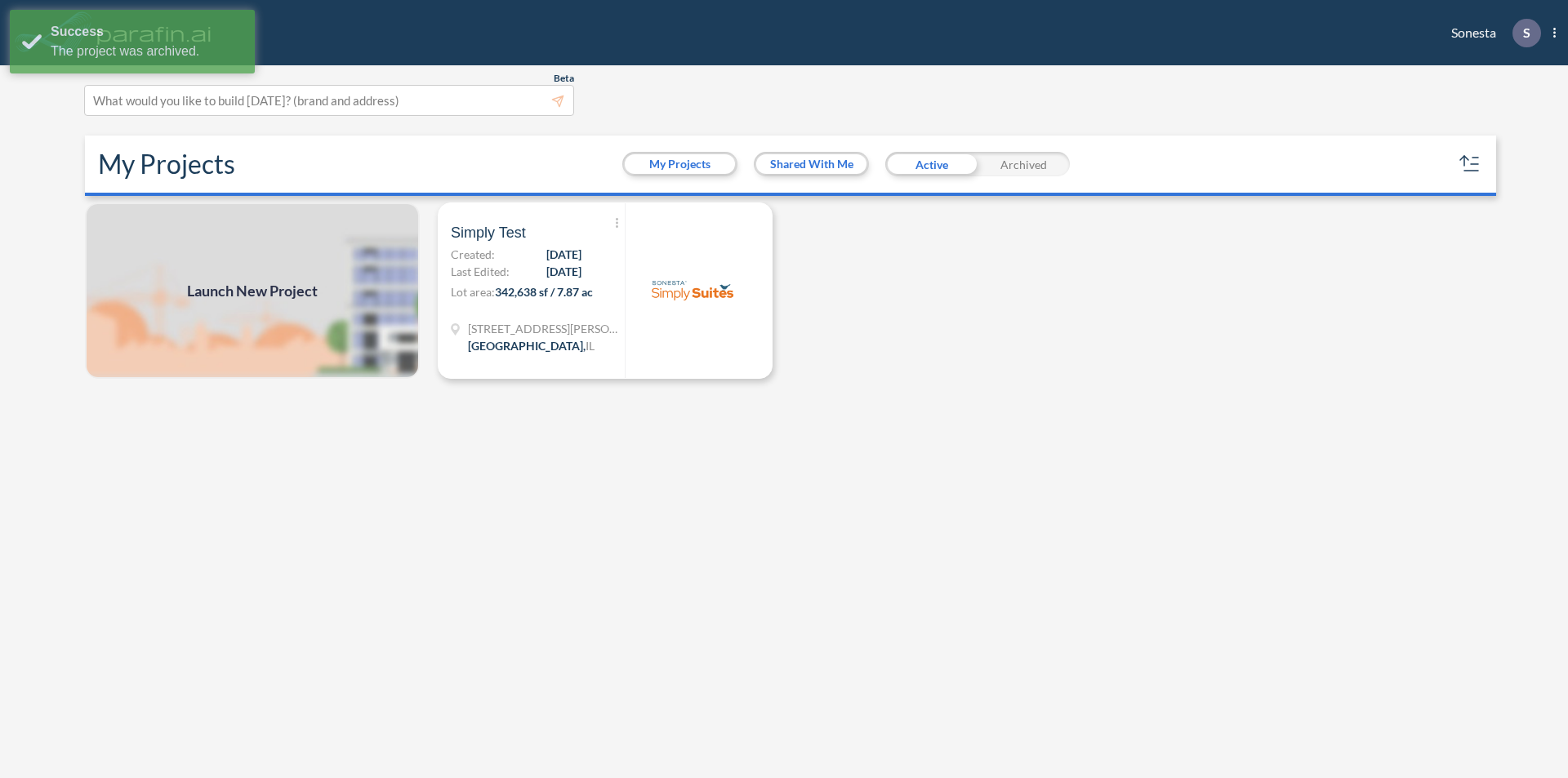
click at [260, 285] on span "Launch New Project" at bounding box center [252, 291] width 130 height 22
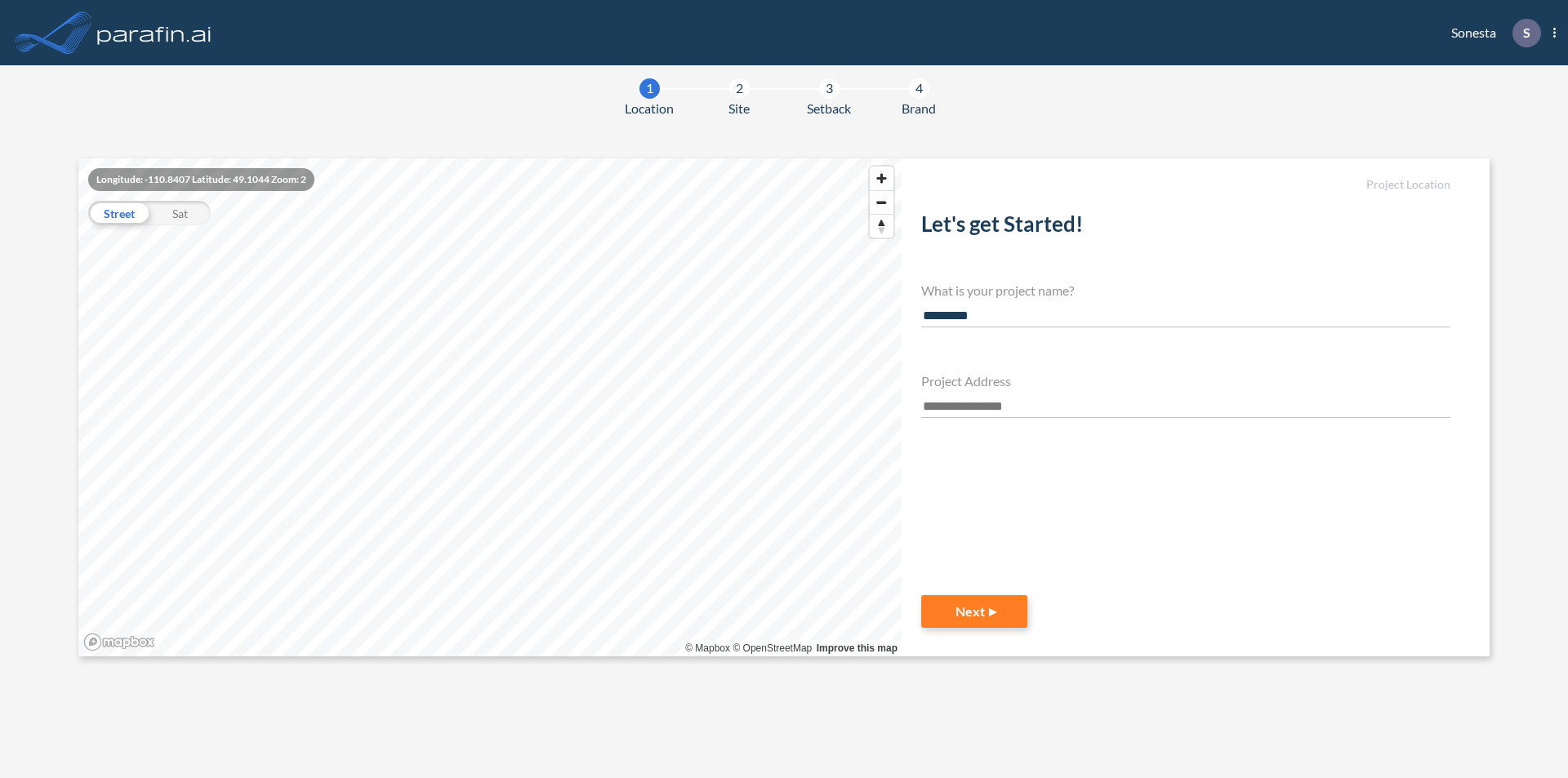
click at [961, 322] on input "*********" at bounding box center [1185, 315] width 529 height 22
type input "**********"
click at [996, 399] on input "text" at bounding box center [1185, 407] width 529 height 22
paste input "**********"
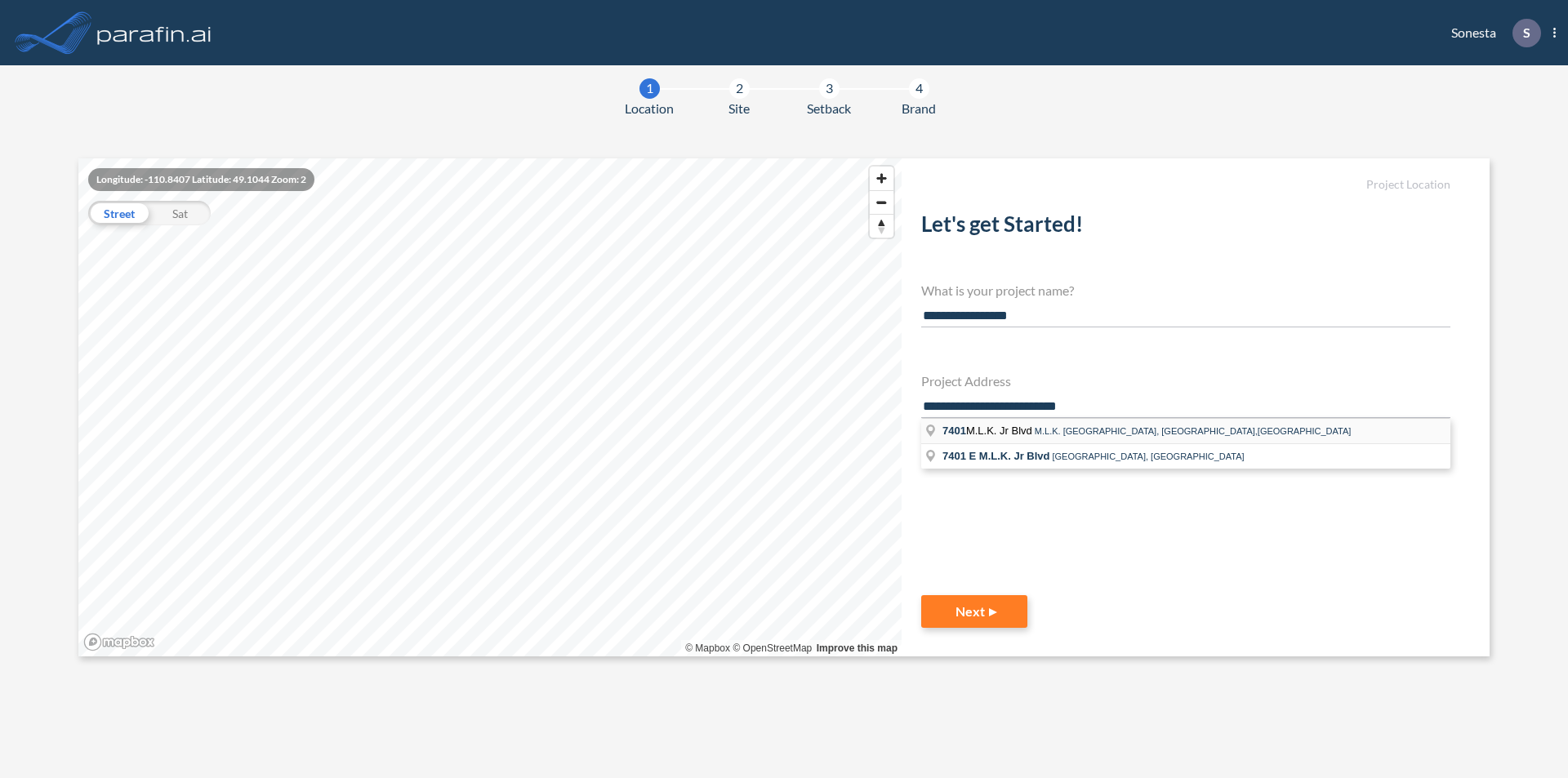
click at [1114, 431] on span "M.L.K. [GEOGRAPHIC_DATA], [GEOGRAPHIC_DATA],[GEOGRAPHIC_DATA]" at bounding box center [1193, 431] width 316 height 9
type input "**********"
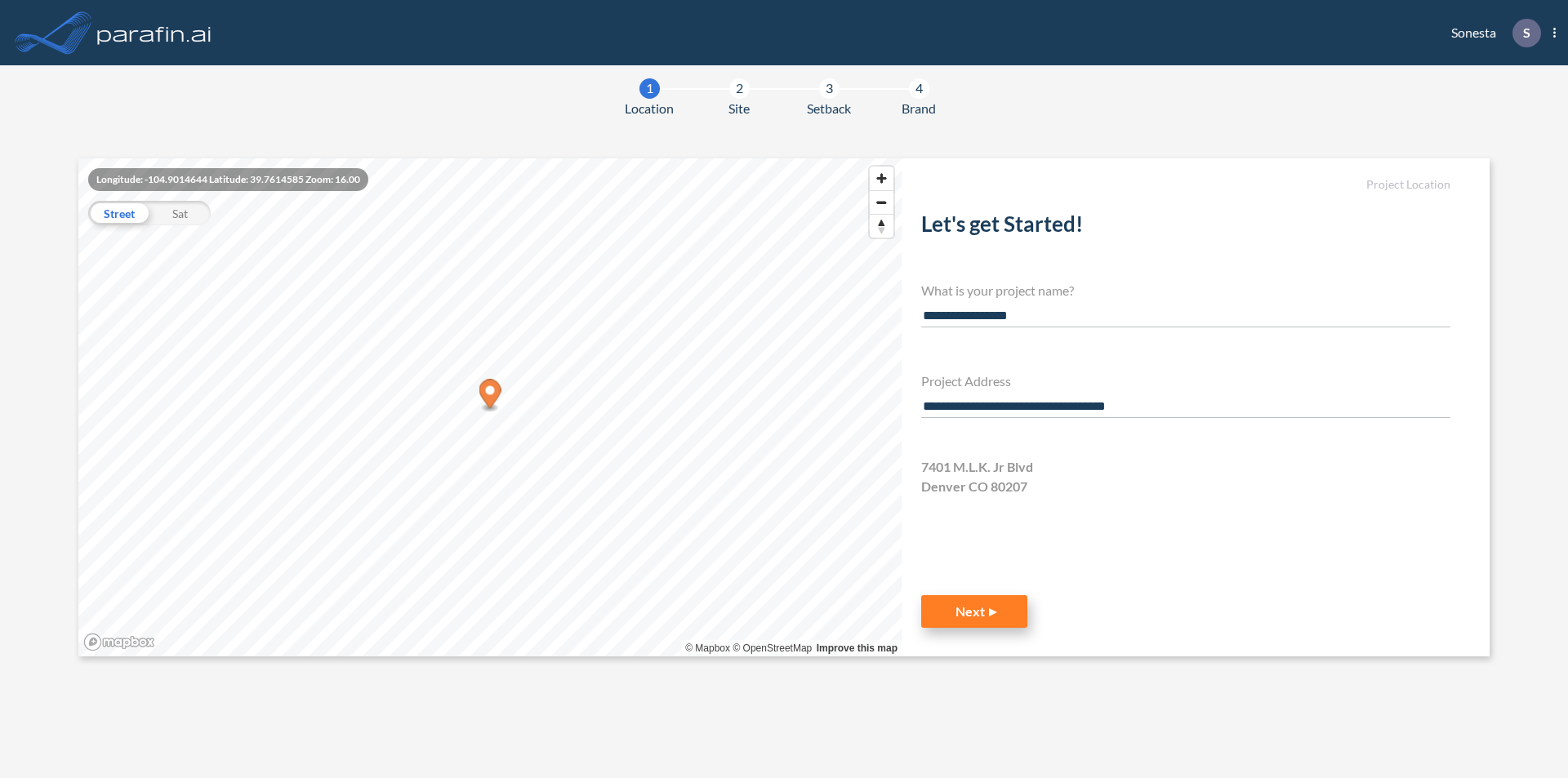
click at [973, 616] on button "Next" at bounding box center [974, 611] width 106 height 32
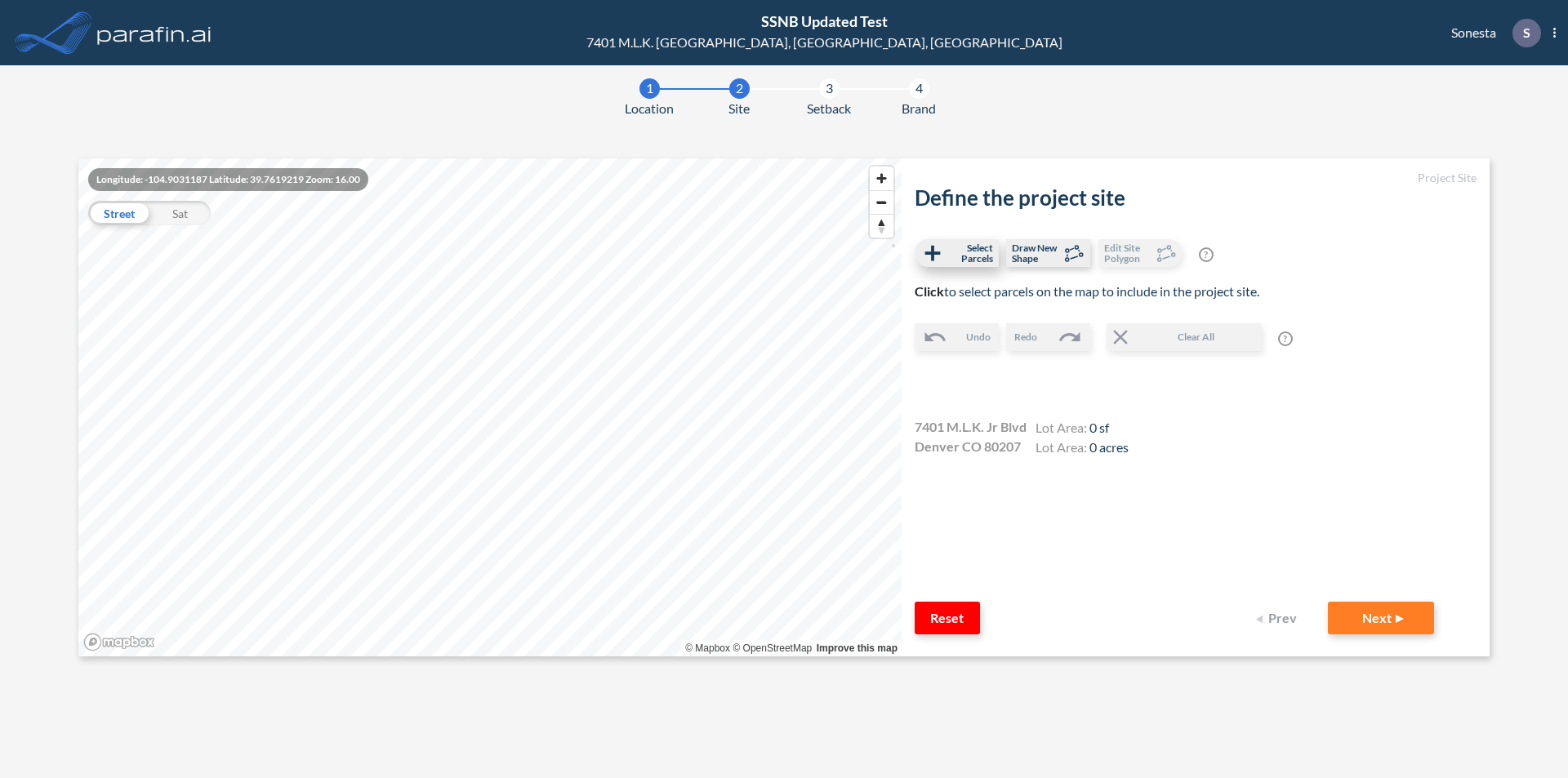
click at [954, 255] on span "Select Parcels" at bounding box center [968, 253] width 48 height 21
click at [1043, 257] on span "Draw New Shape" at bounding box center [1036, 253] width 48 height 21
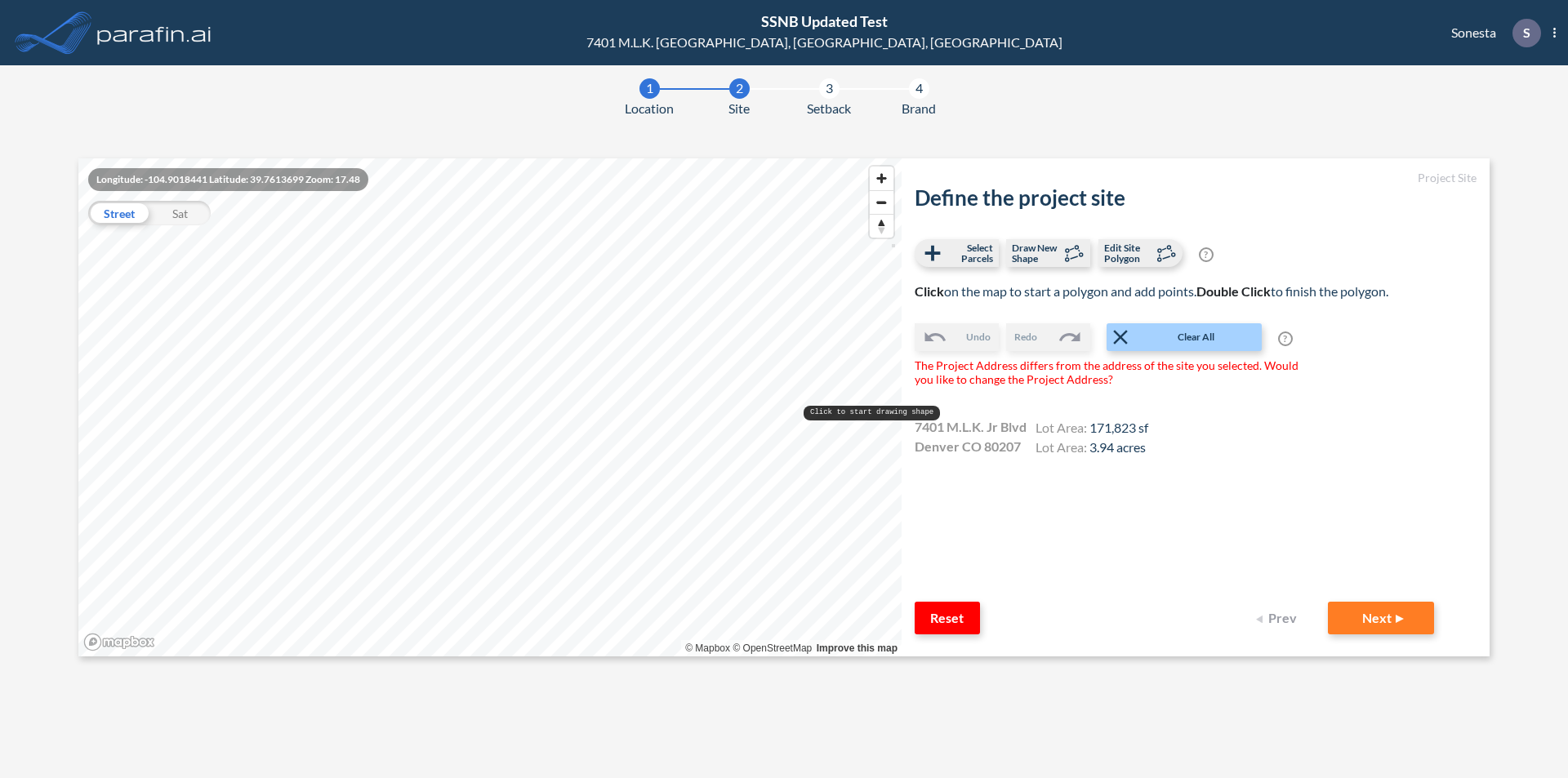
click at [1006, 372] on span "The Project Address differs from the address of the site you selected. Would yo…" at bounding box center [1114, 372] width 400 height 28
click at [1042, 367] on span "The Project Address differs from the address of the site you selected. Would yo…" at bounding box center [1114, 372] width 400 height 28
click at [1383, 622] on button "Next" at bounding box center [1381, 617] width 106 height 32
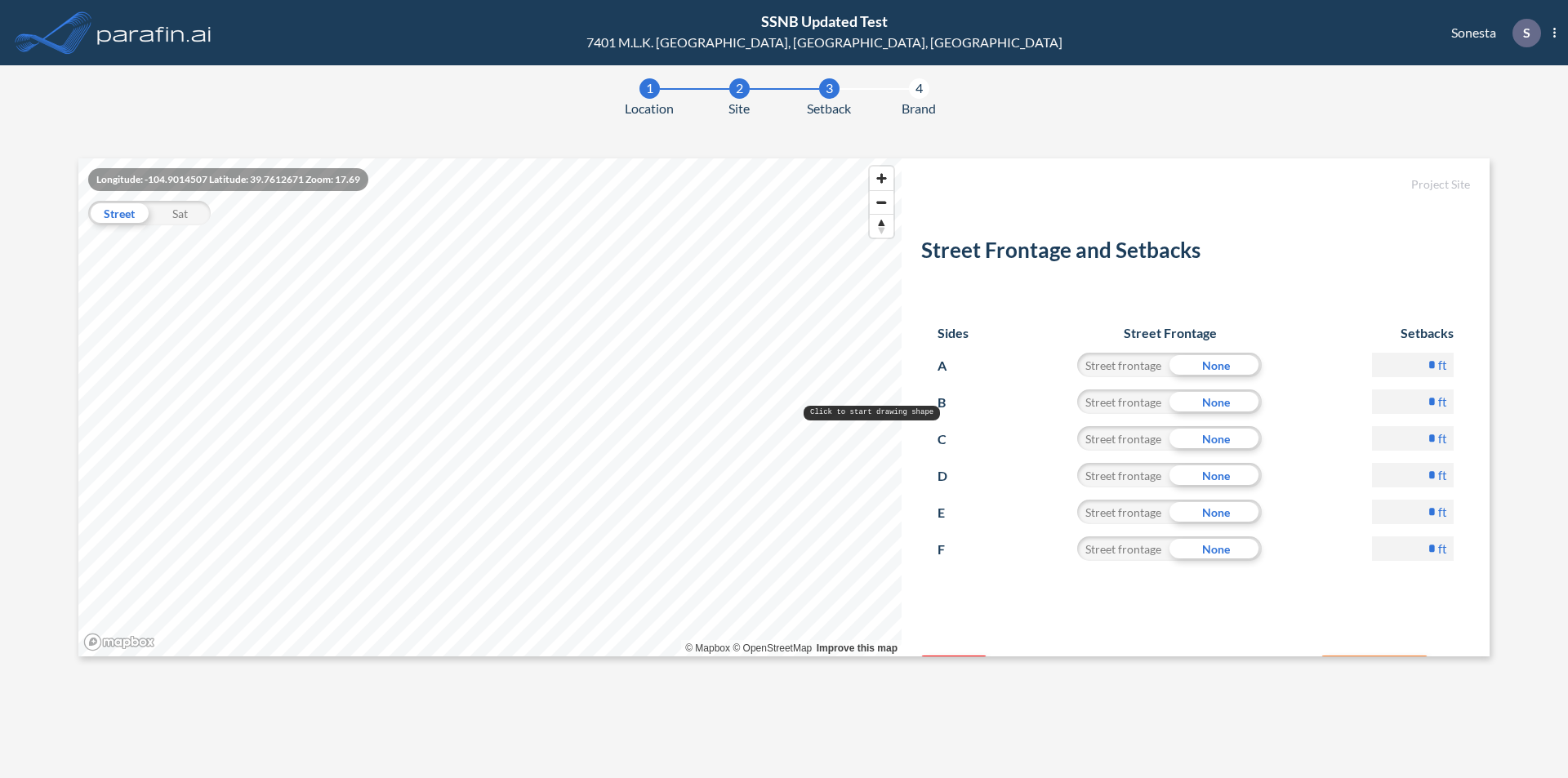
click at [1118, 365] on div "Street frontage" at bounding box center [1123, 365] width 92 height 25
click at [1221, 511] on div "None" at bounding box center [1215, 512] width 92 height 25
click at [1114, 522] on div "Street frontage" at bounding box center [1123, 512] width 92 height 25
click at [1122, 548] on div "Street frontage" at bounding box center [1123, 549] width 92 height 25
click at [1112, 481] on div "Street frontage" at bounding box center [1123, 475] width 92 height 25
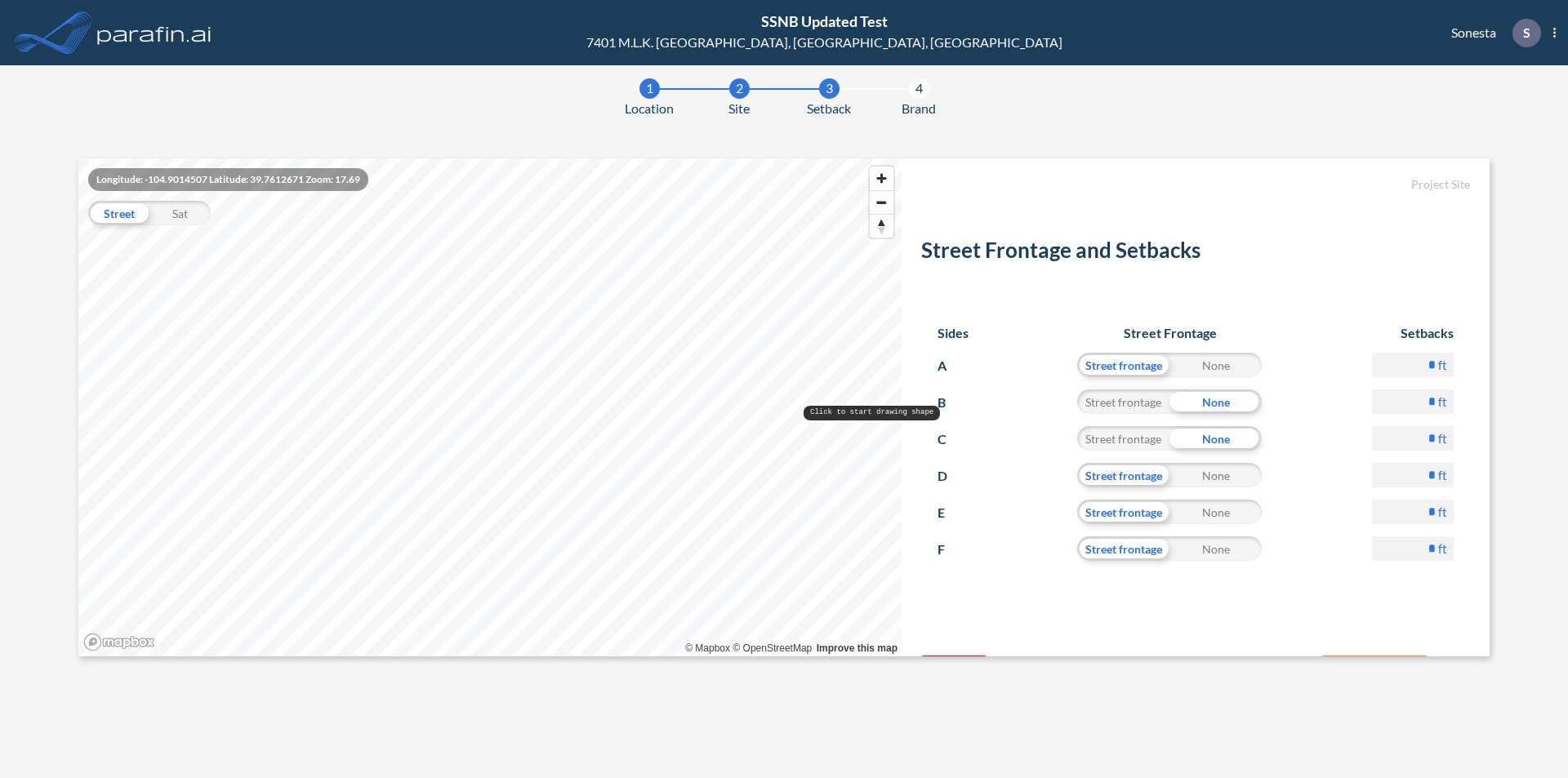
click at [1102, 397] on div "Street frontage" at bounding box center [1123, 402] width 92 height 25
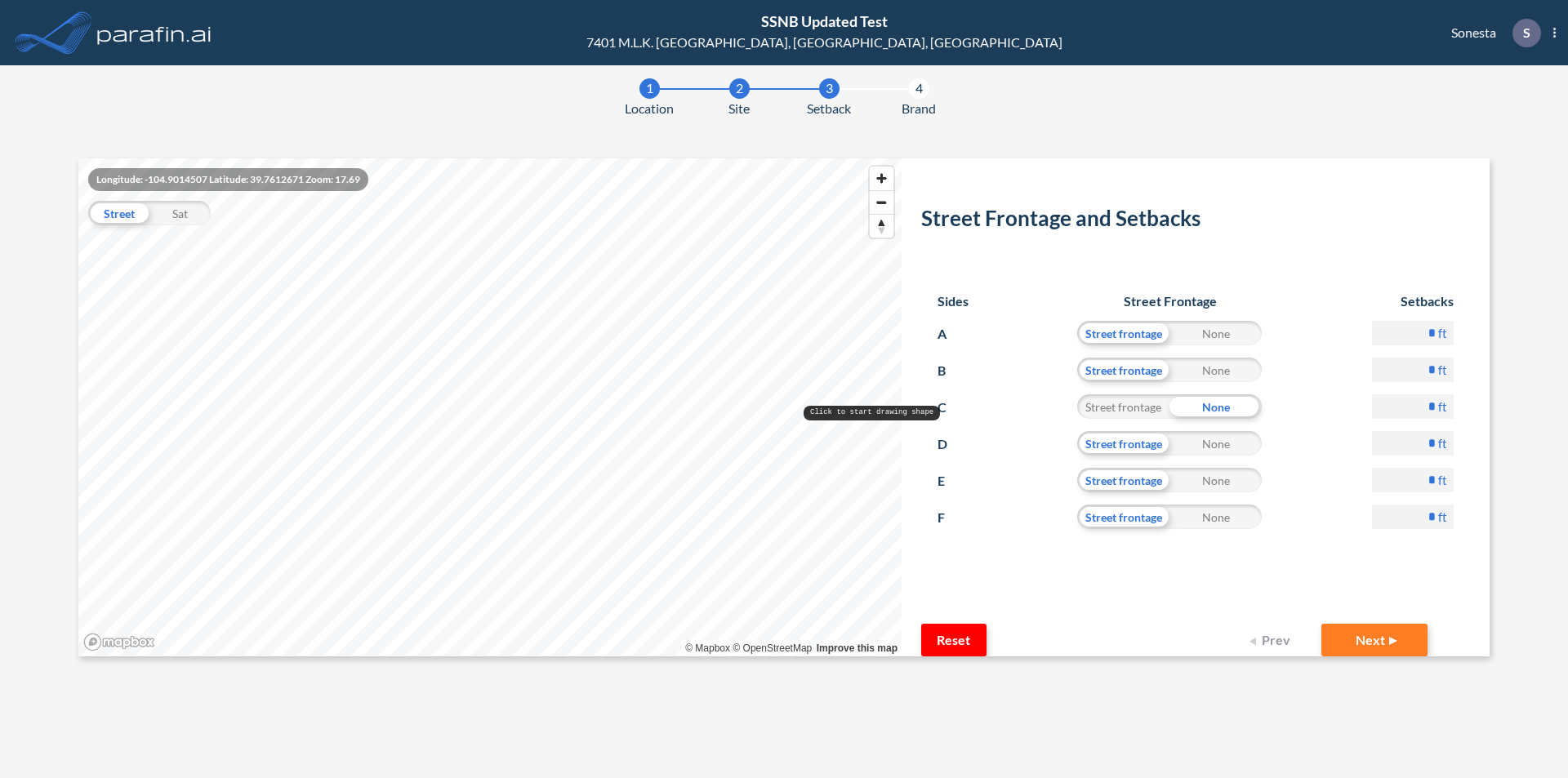
scroll to position [61, 0]
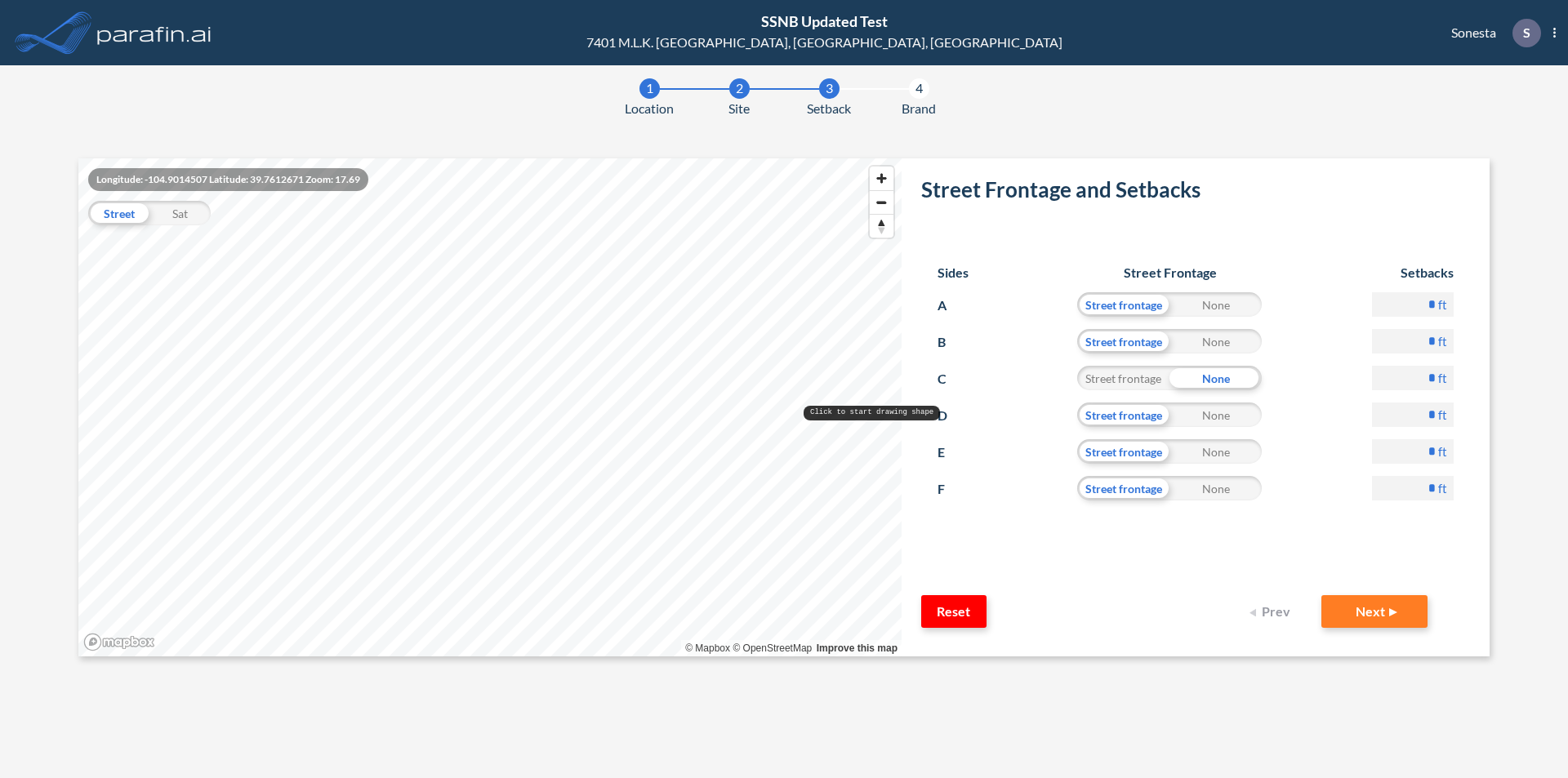
click at [1368, 630] on form "Project Site Street Frontage and Setbacks Sides Street Frontage Setbacks A Stre…" at bounding box center [1195, 408] width 588 height 498
click at [1368, 621] on button "Next" at bounding box center [1374, 611] width 106 height 32
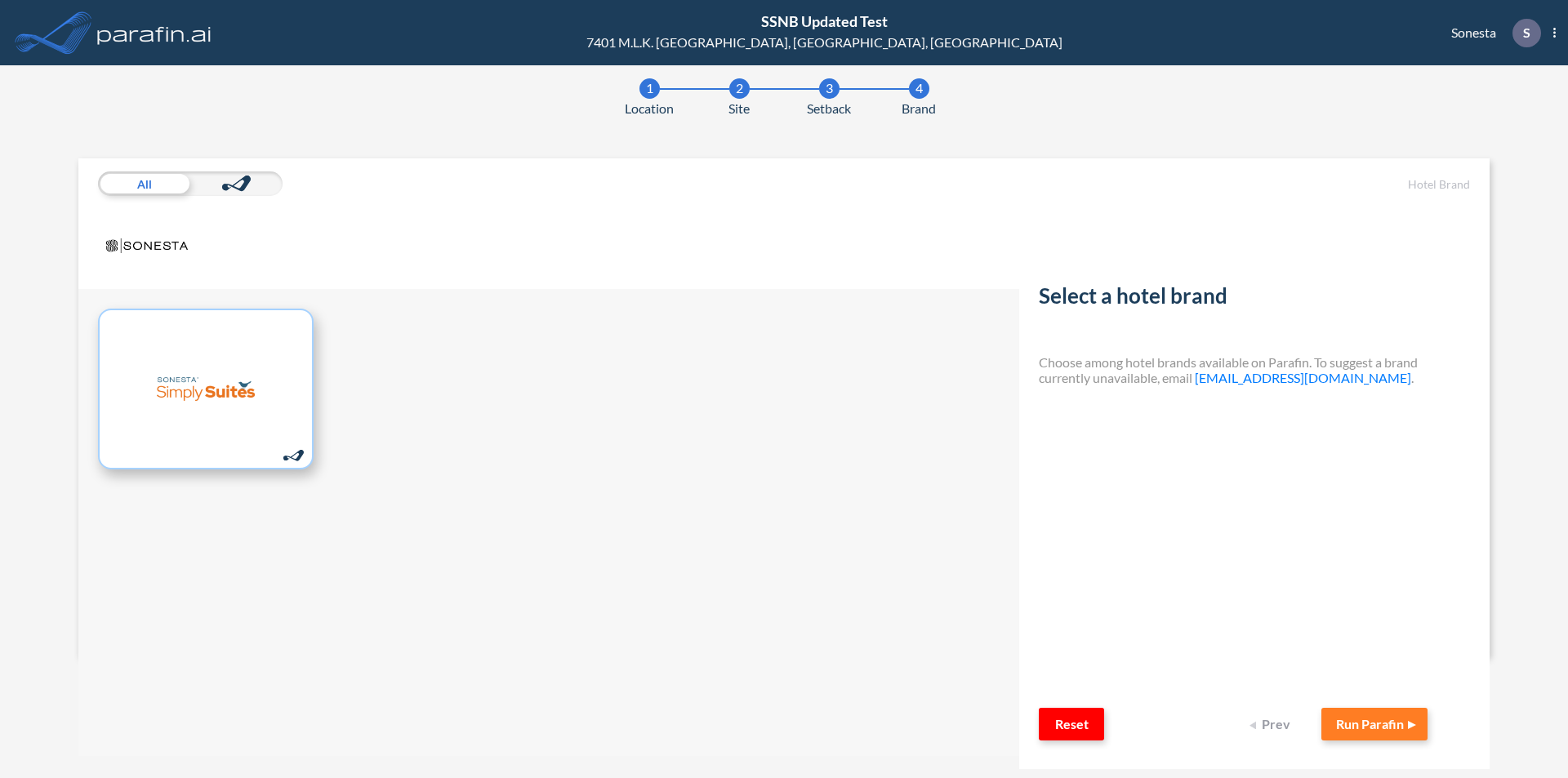
click at [182, 396] on img at bounding box center [205, 389] width 98 height 82
click at [1383, 729] on button "Run Parafin" at bounding box center [1374, 724] width 106 height 32
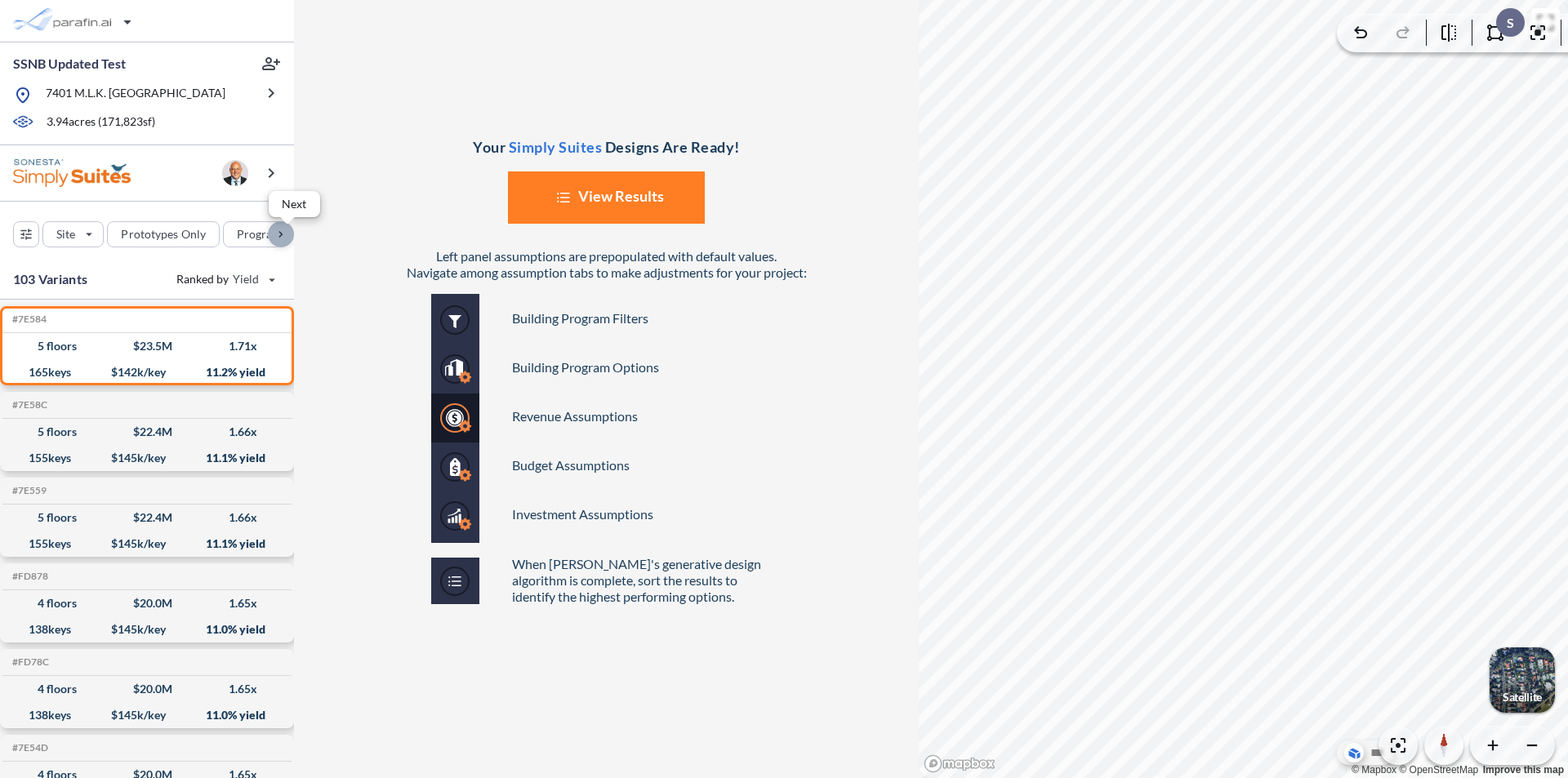
click at [277, 235] on div "button" at bounding box center [280, 234] width 26 height 26
click at [100, 237] on div "button" at bounding box center [67, 235] width 86 height 25
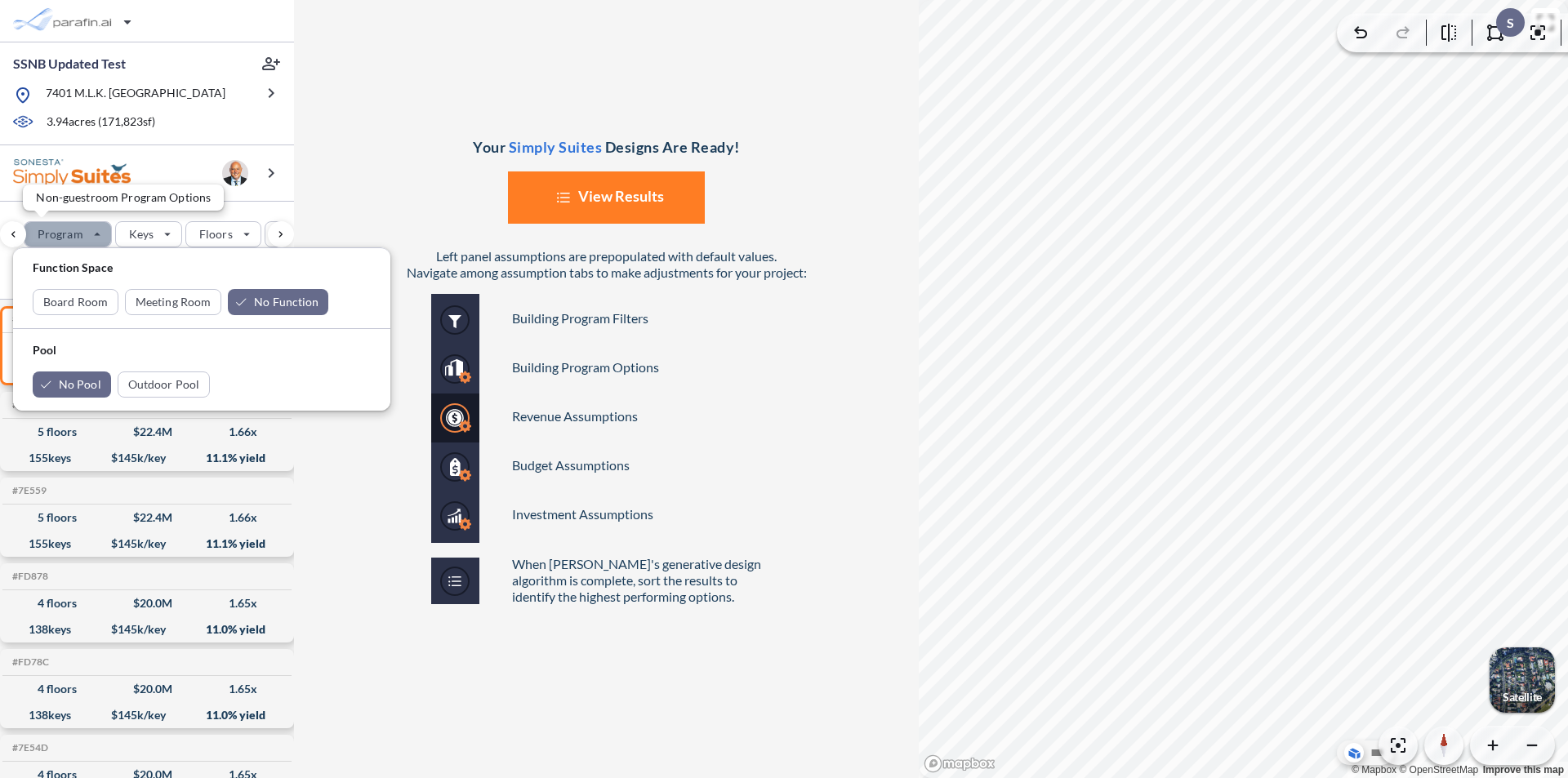
click at [100, 237] on div "button" at bounding box center [67, 235] width 86 height 25
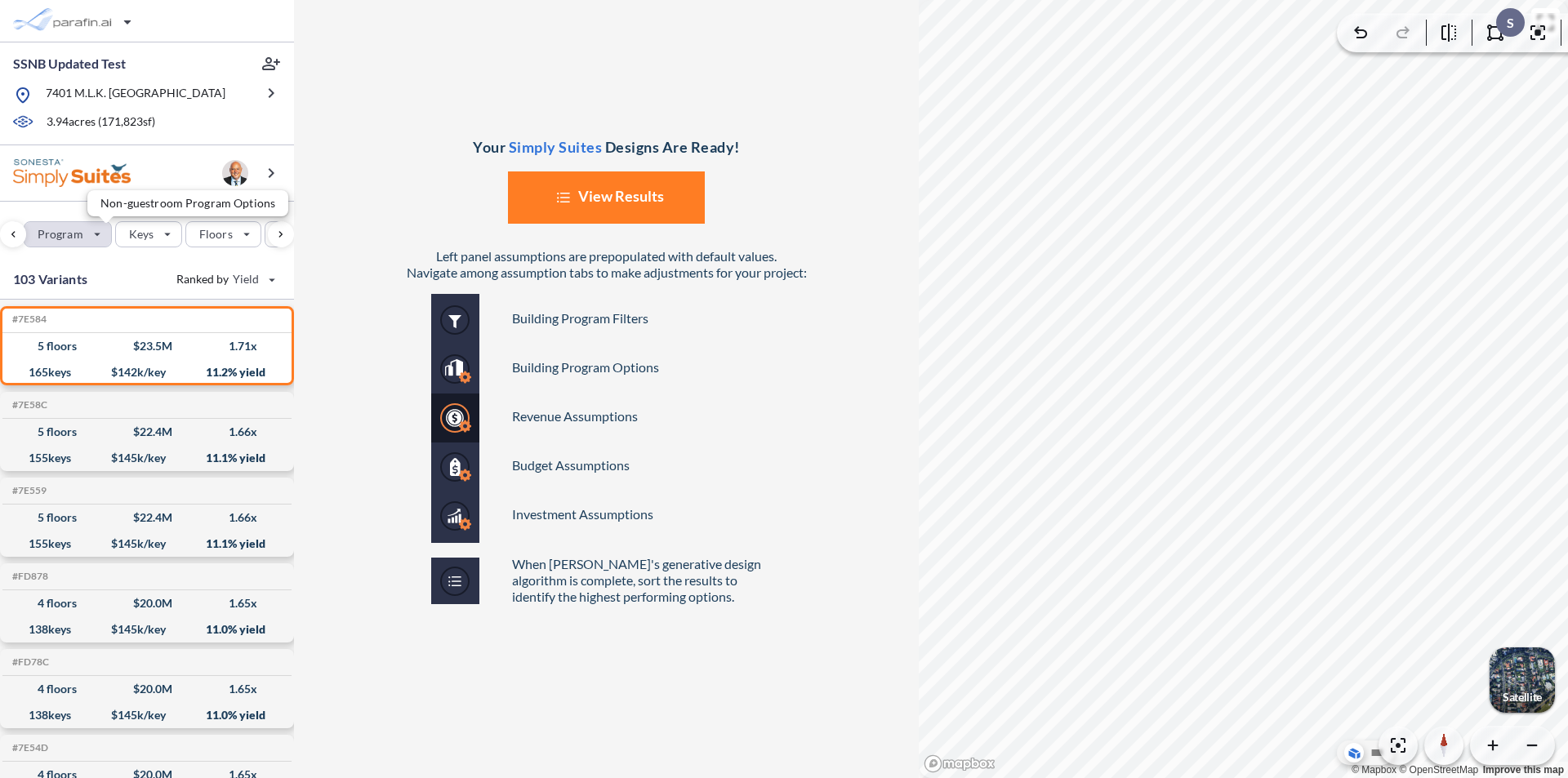
click at [99, 230] on div "button" at bounding box center [67, 235] width 86 height 25
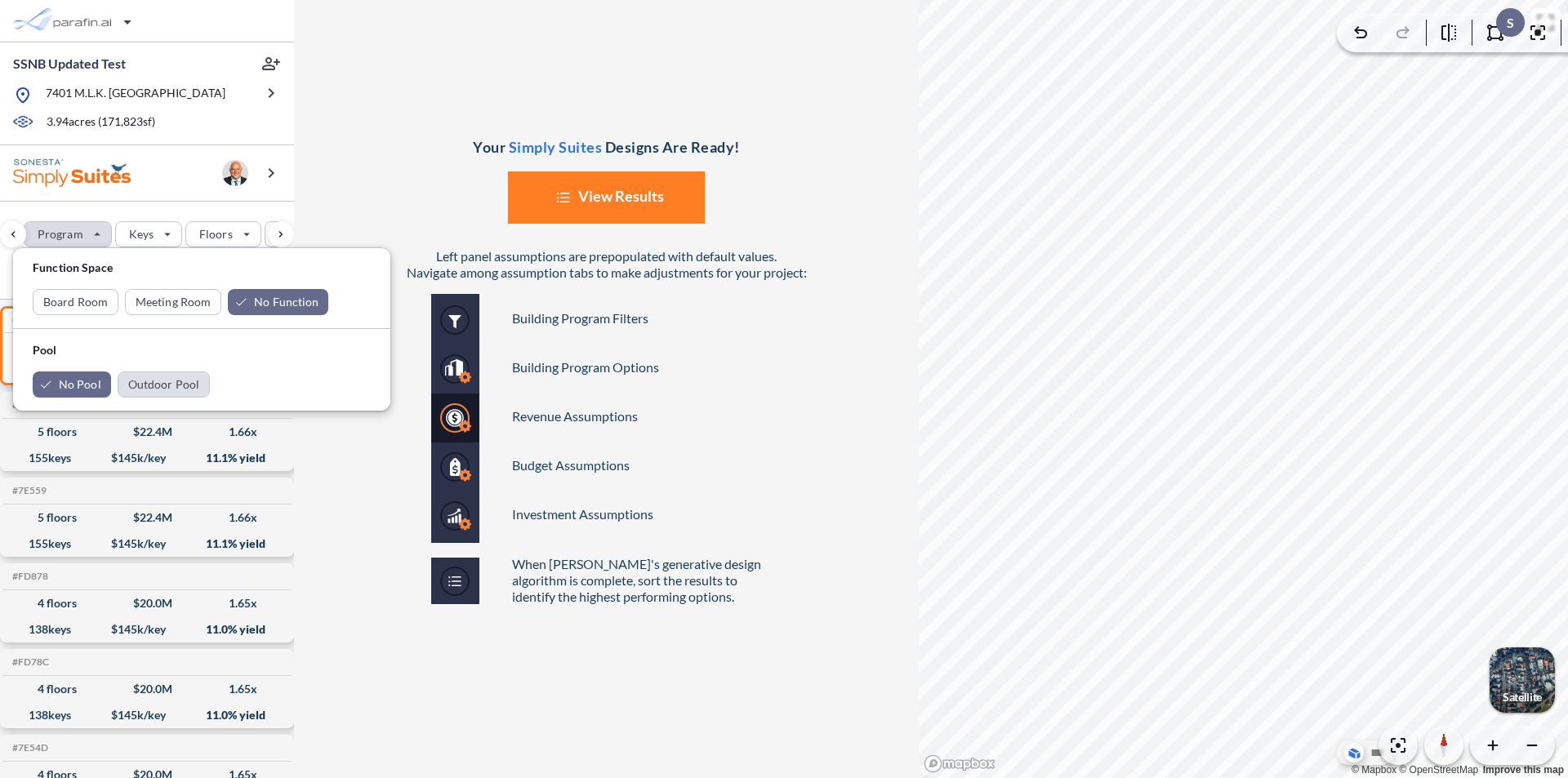
click at [163, 386] on div "button" at bounding box center [163, 385] width 90 height 25
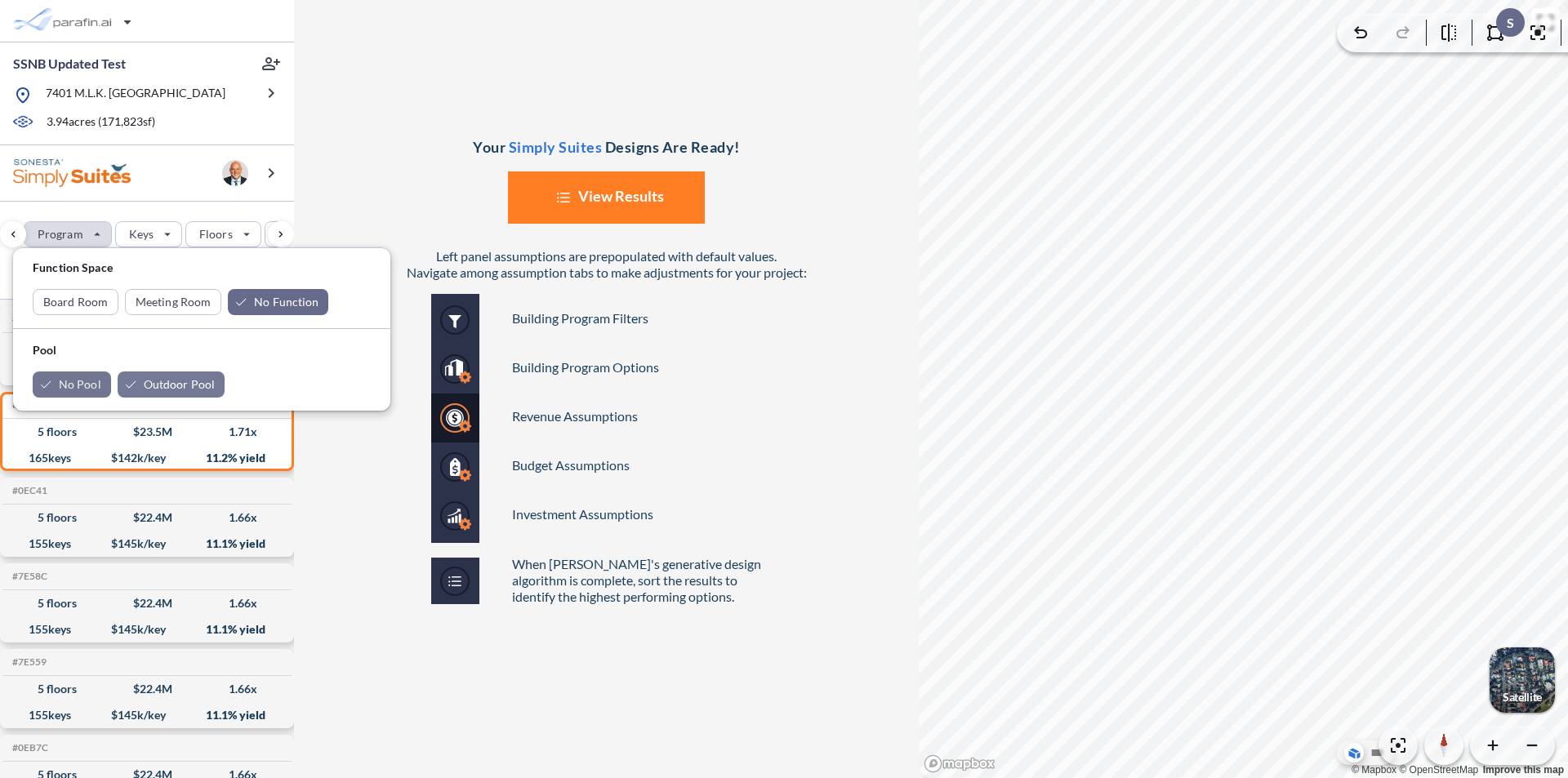
click at [65, 386] on div "button" at bounding box center [71, 384] width 78 height 26
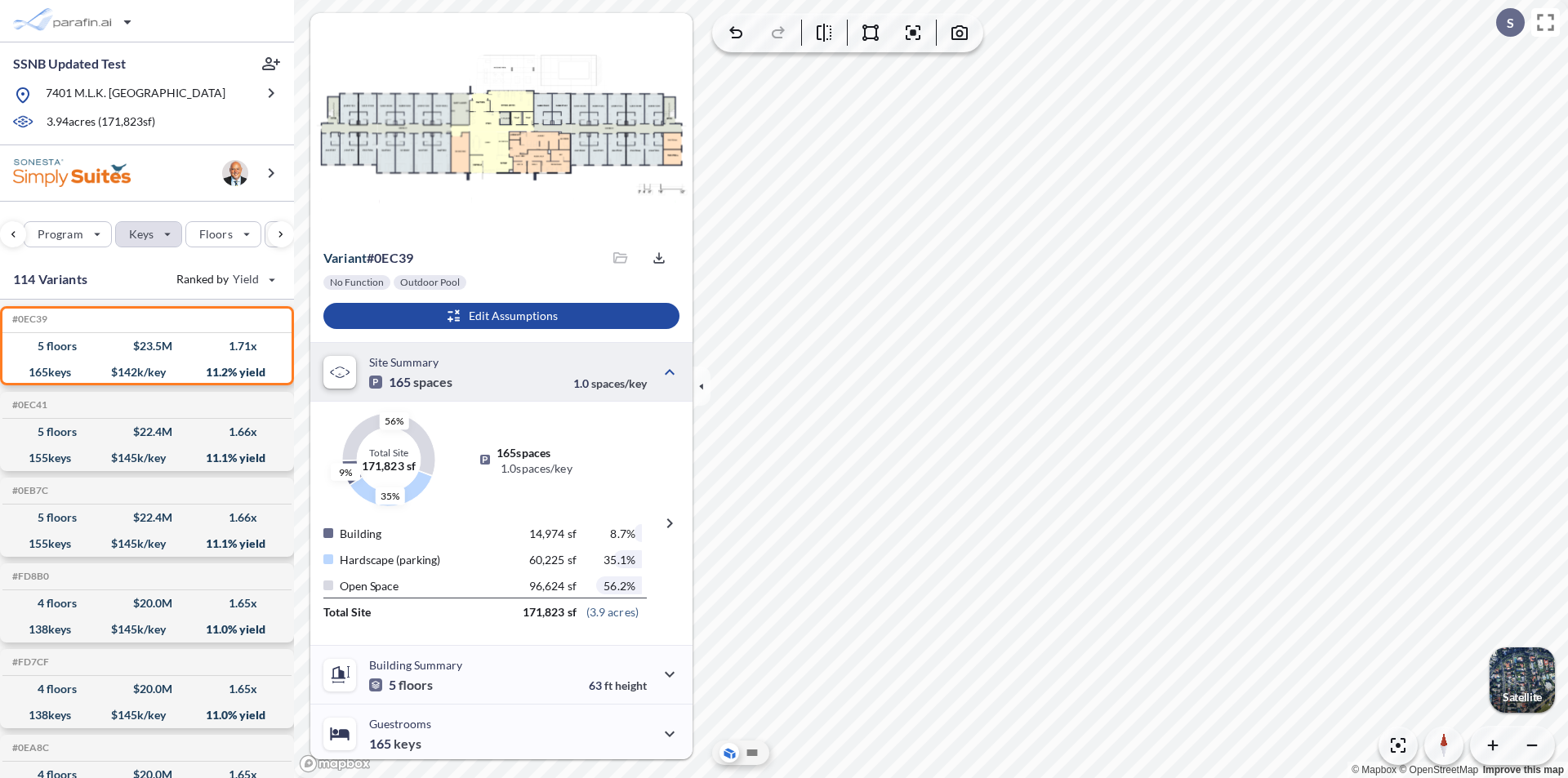
click at [170, 234] on div "button" at bounding box center [148, 235] width 66 height 25
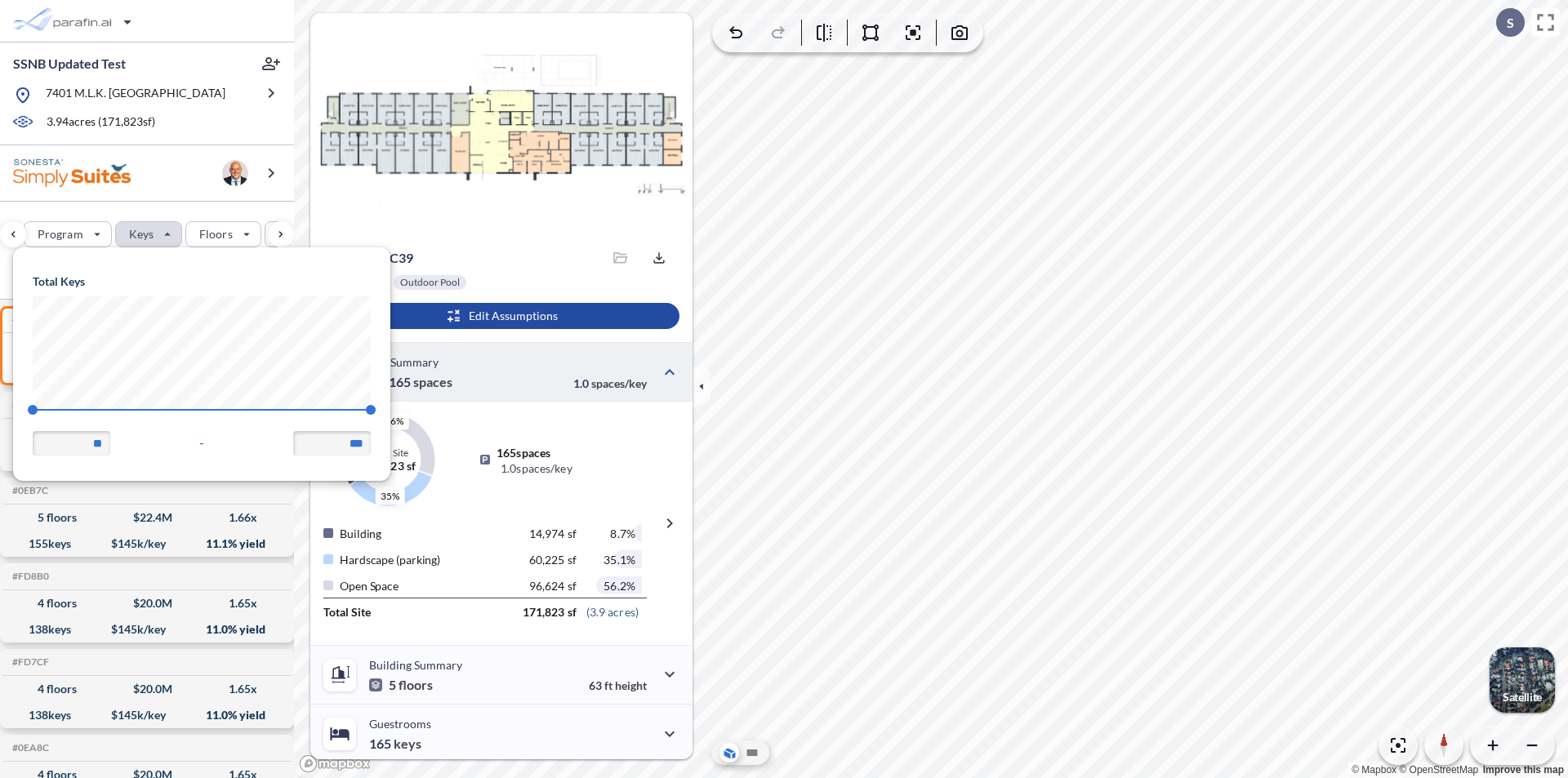
scroll to position [233, 377]
click at [160, 233] on div "button" at bounding box center [148, 235] width 66 height 25
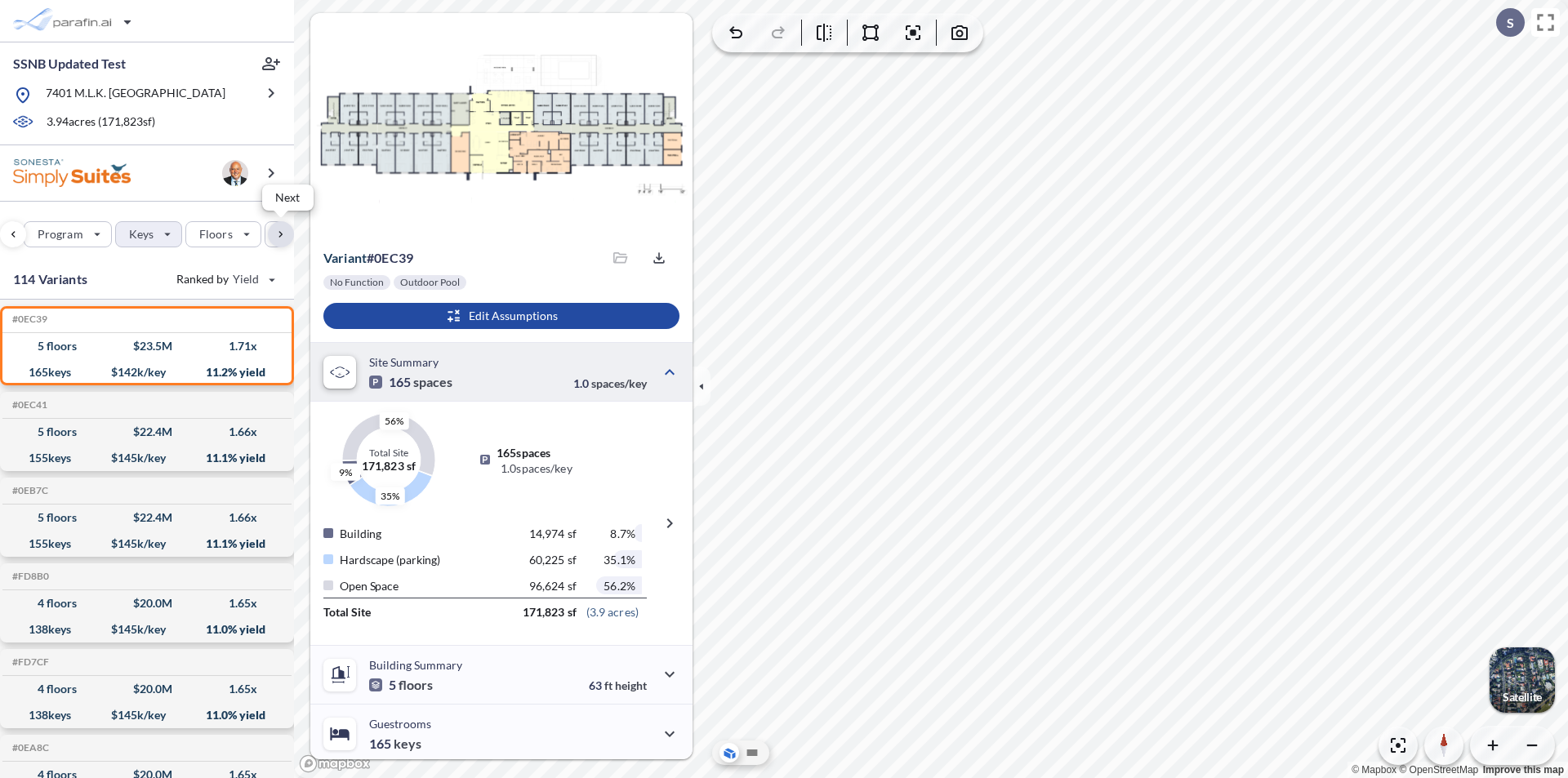
click at [286, 238] on div "button" at bounding box center [280, 234] width 26 height 26
click at [248, 236] on div "button" at bounding box center [232, 235] width 93 height 25
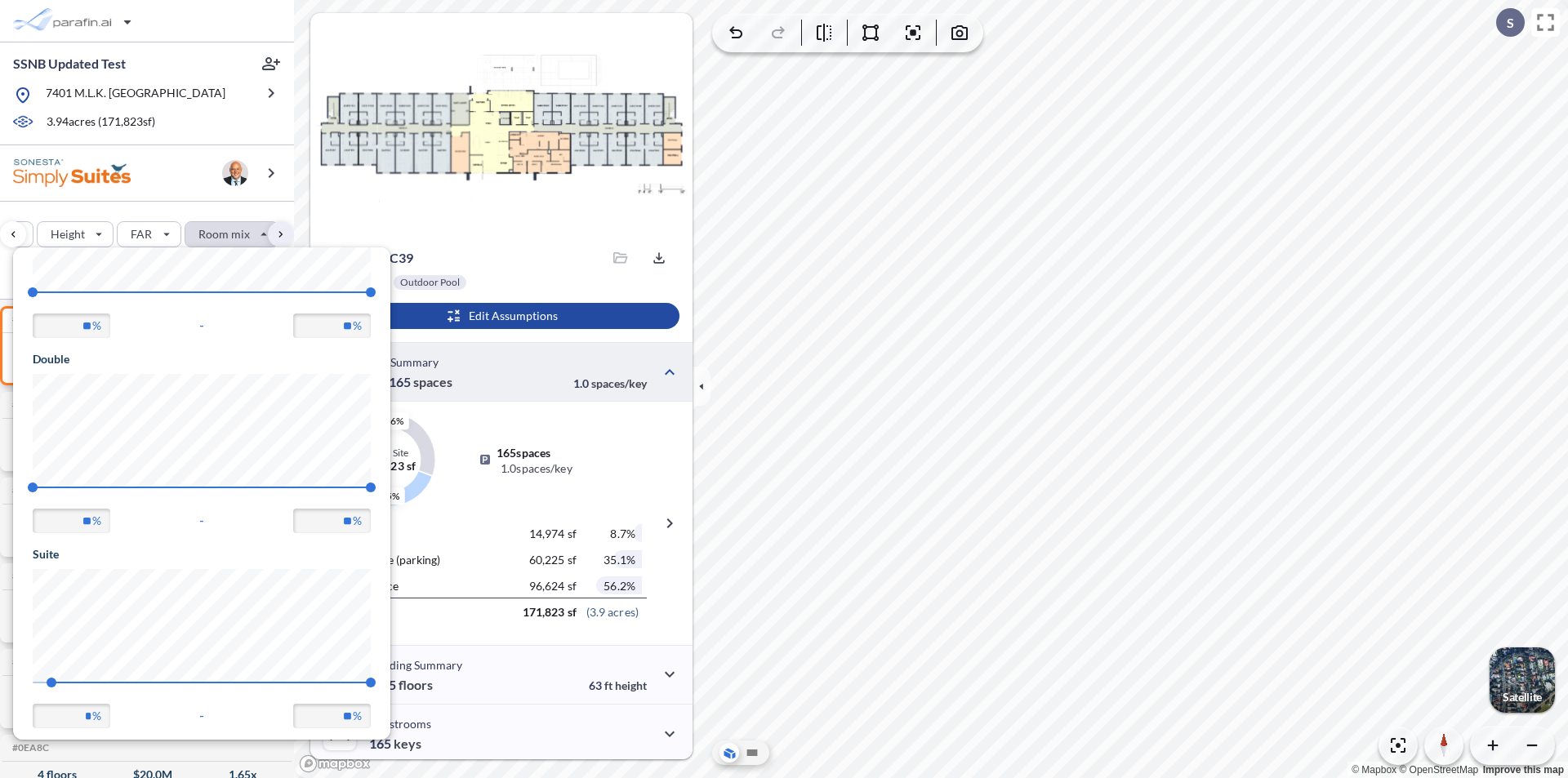
scroll to position [185, 0]
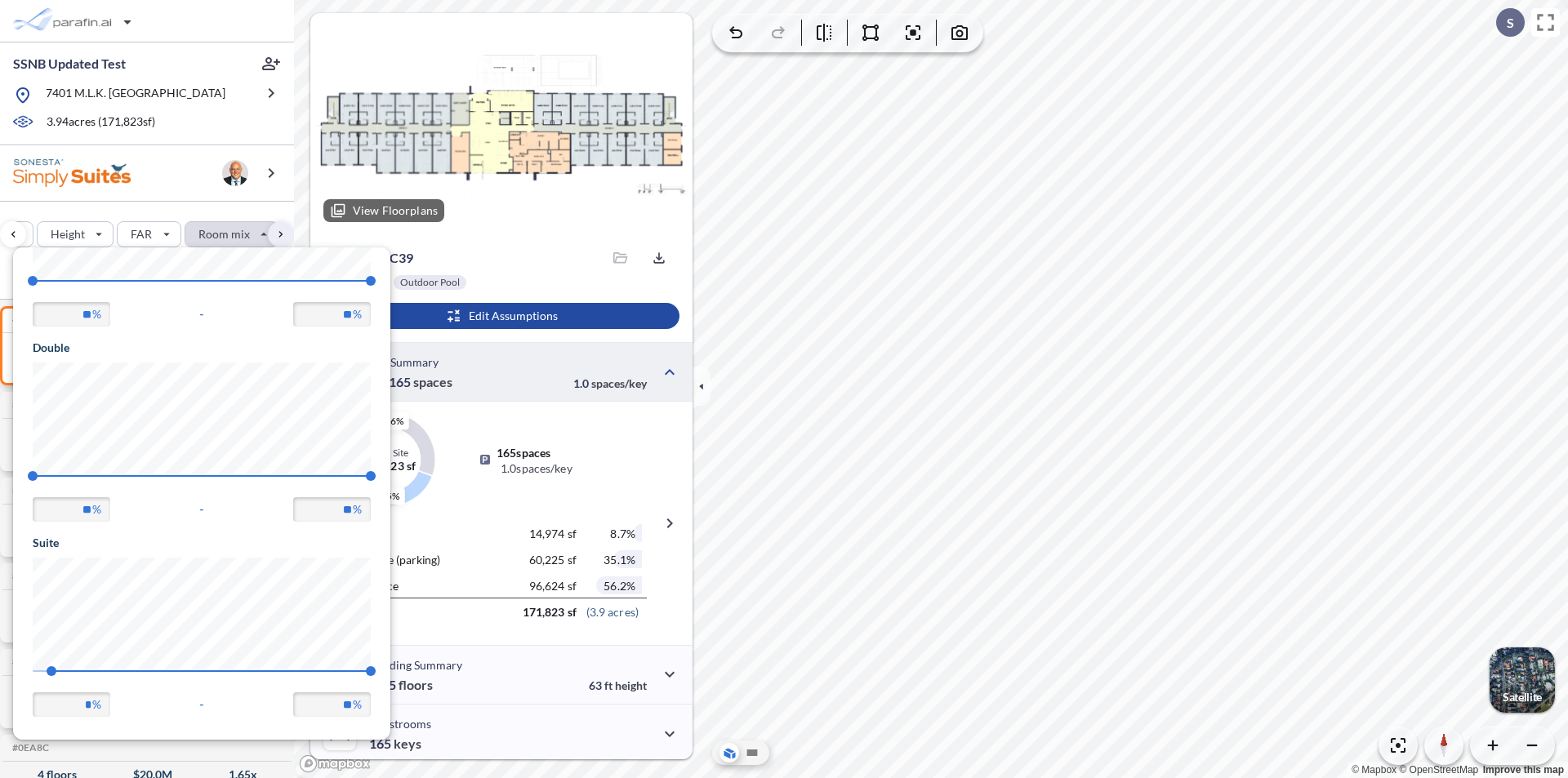
click at [392, 210] on p "View Floorplans" at bounding box center [394, 211] width 85 height 13
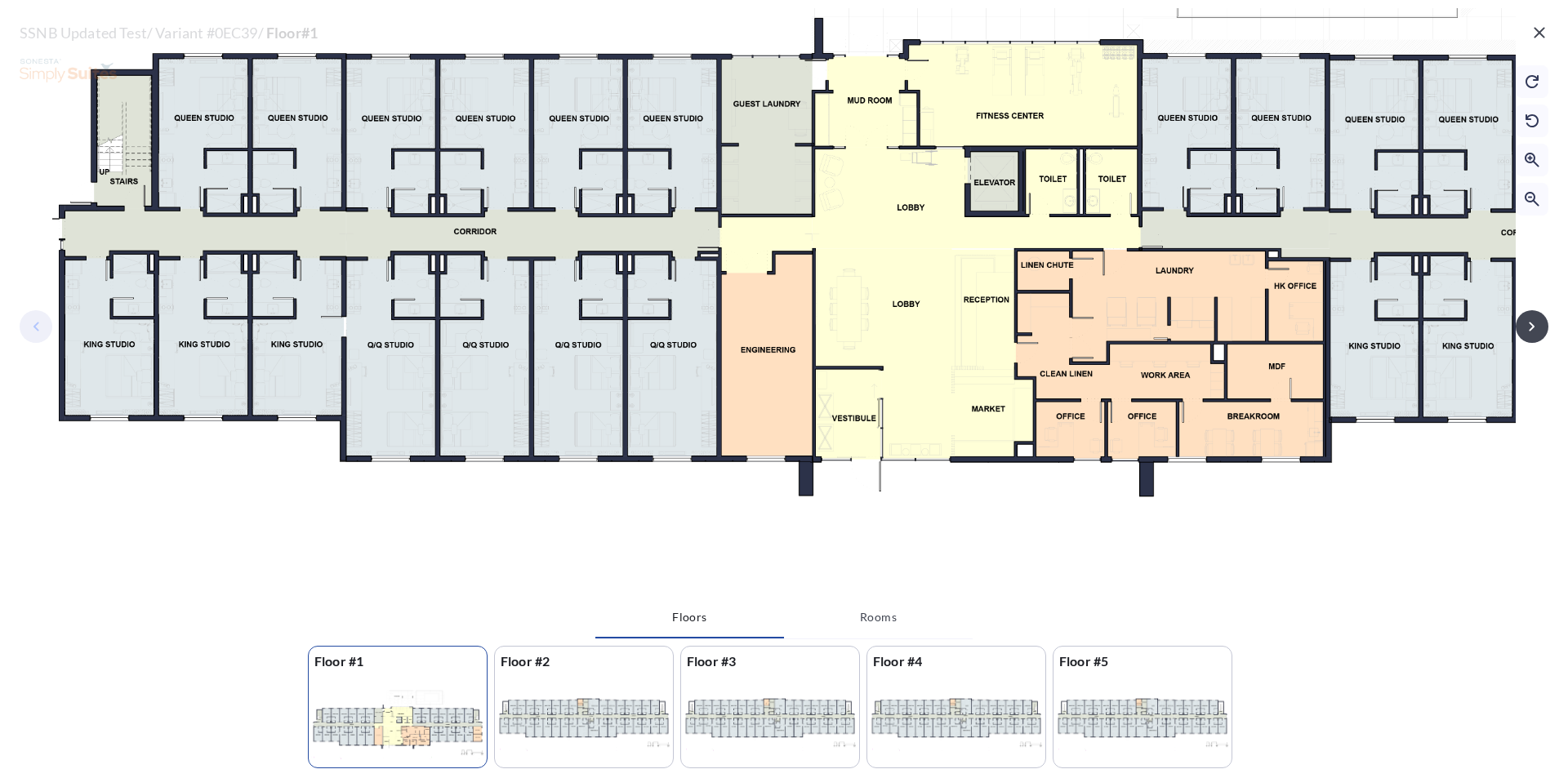
click at [596, 712] on div at bounding box center [583, 723] width 178 height 93
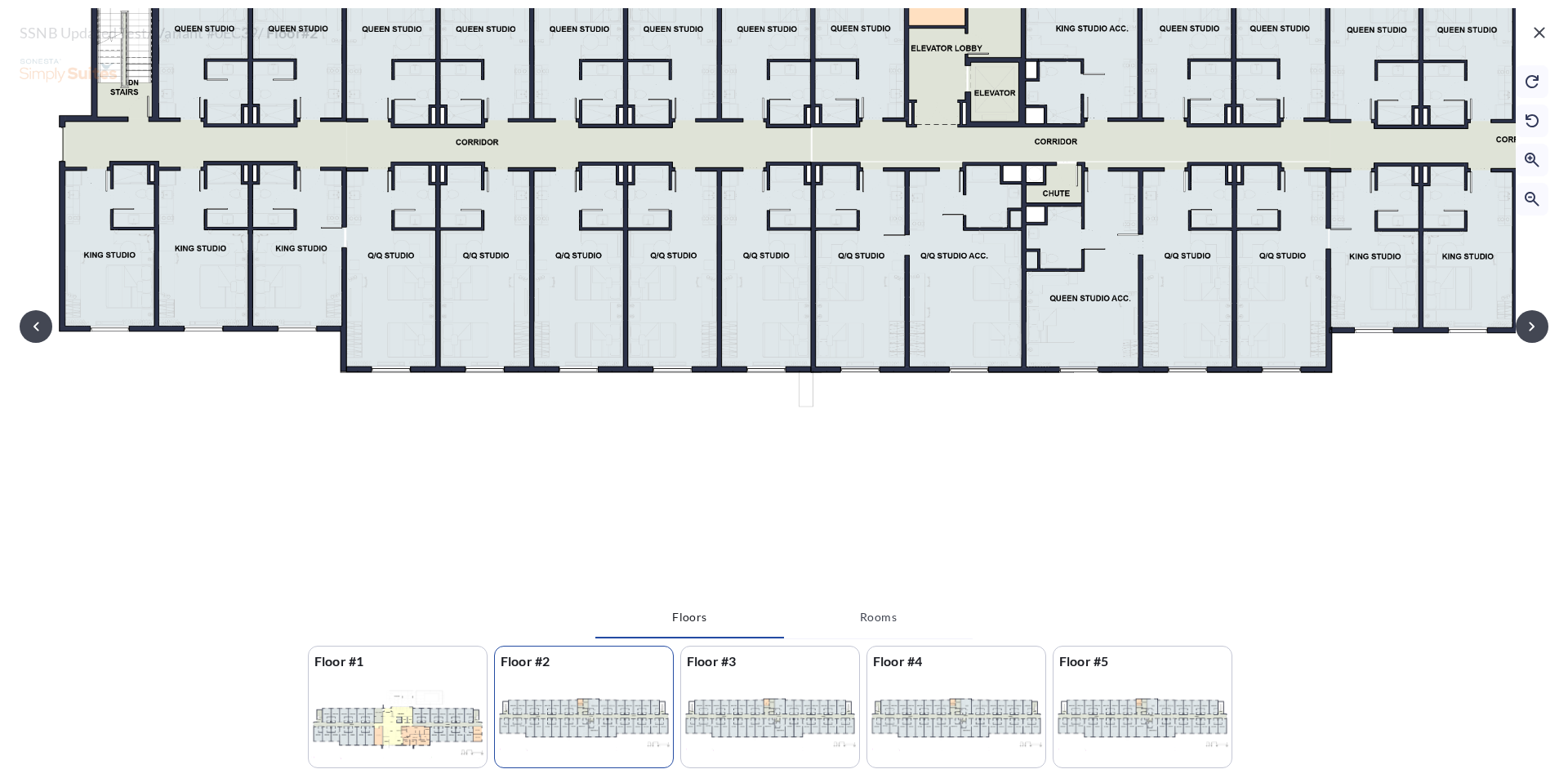
click at [767, 731] on div at bounding box center [770, 723] width 178 height 93
drag, startPoint x: 997, startPoint y: 722, endPoint x: 1104, endPoint y: 704, distance: 108.5
click at [998, 723] on div at bounding box center [956, 723] width 178 height 93
click at [1130, 710] on div at bounding box center [1142, 723] width 178 height 93
click at [996, 720] on div at bounding box center [956, 723] width 178 height 93
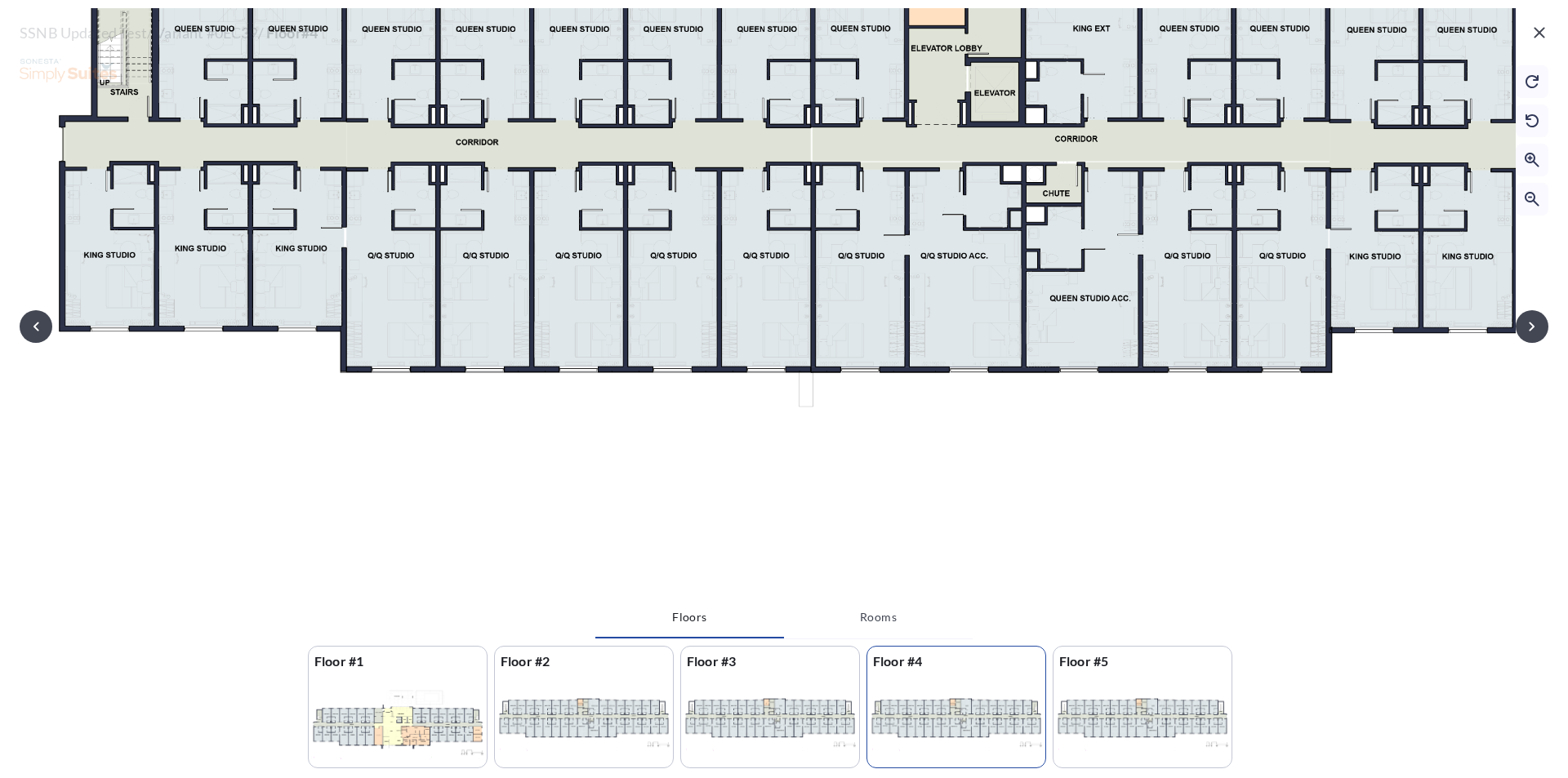
click at [756, 723] on div at bounding box center [770, 723] width 178 height 93
click at [567, 730] on div at bounding box center [583, 723] width 178 height 93
click at [389, 713] on div at bounding box center [397, 723] width 178 height 93
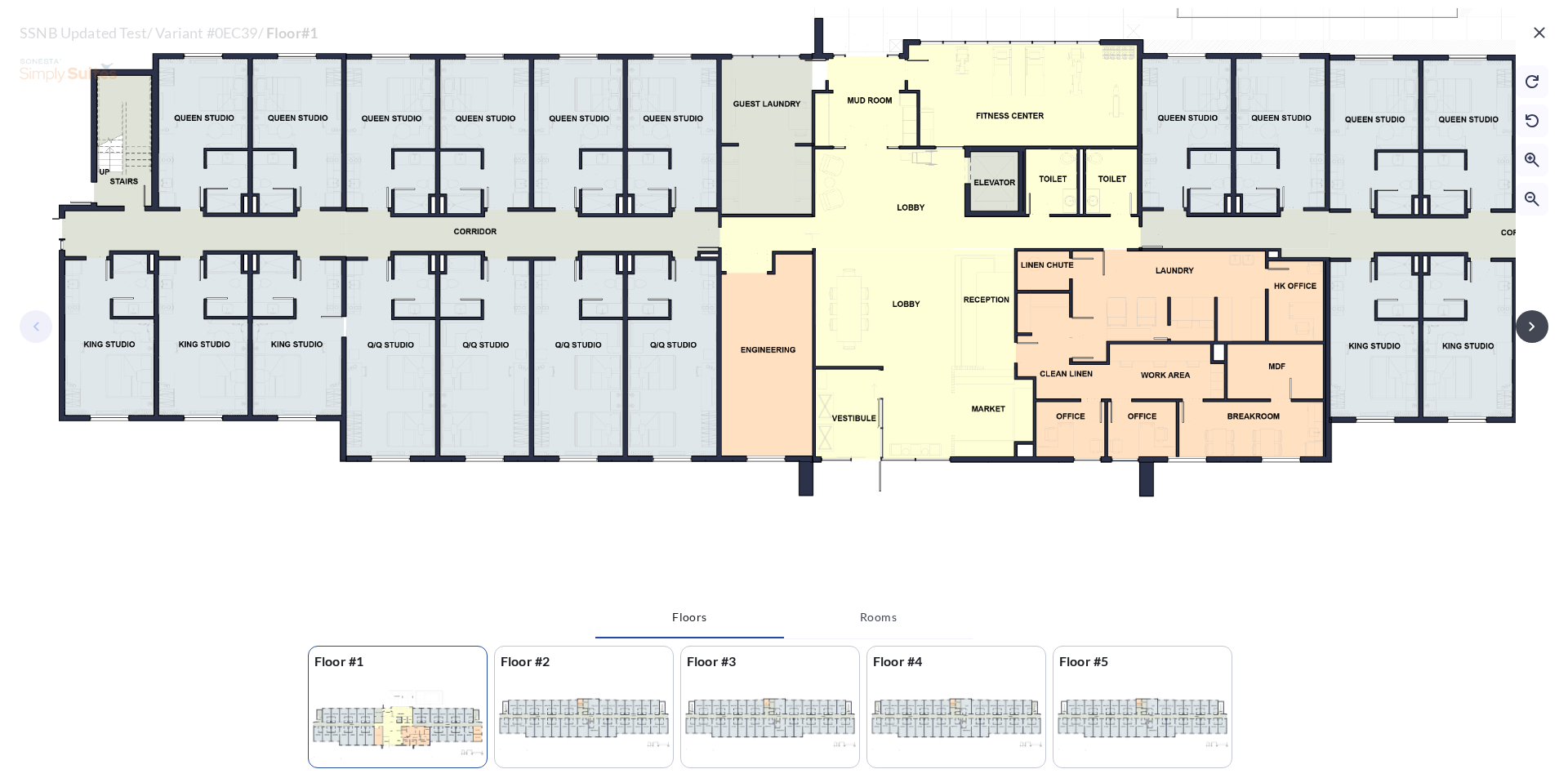
click at [756, 708] on div at bounding box center [770, 723] width 178 height 93
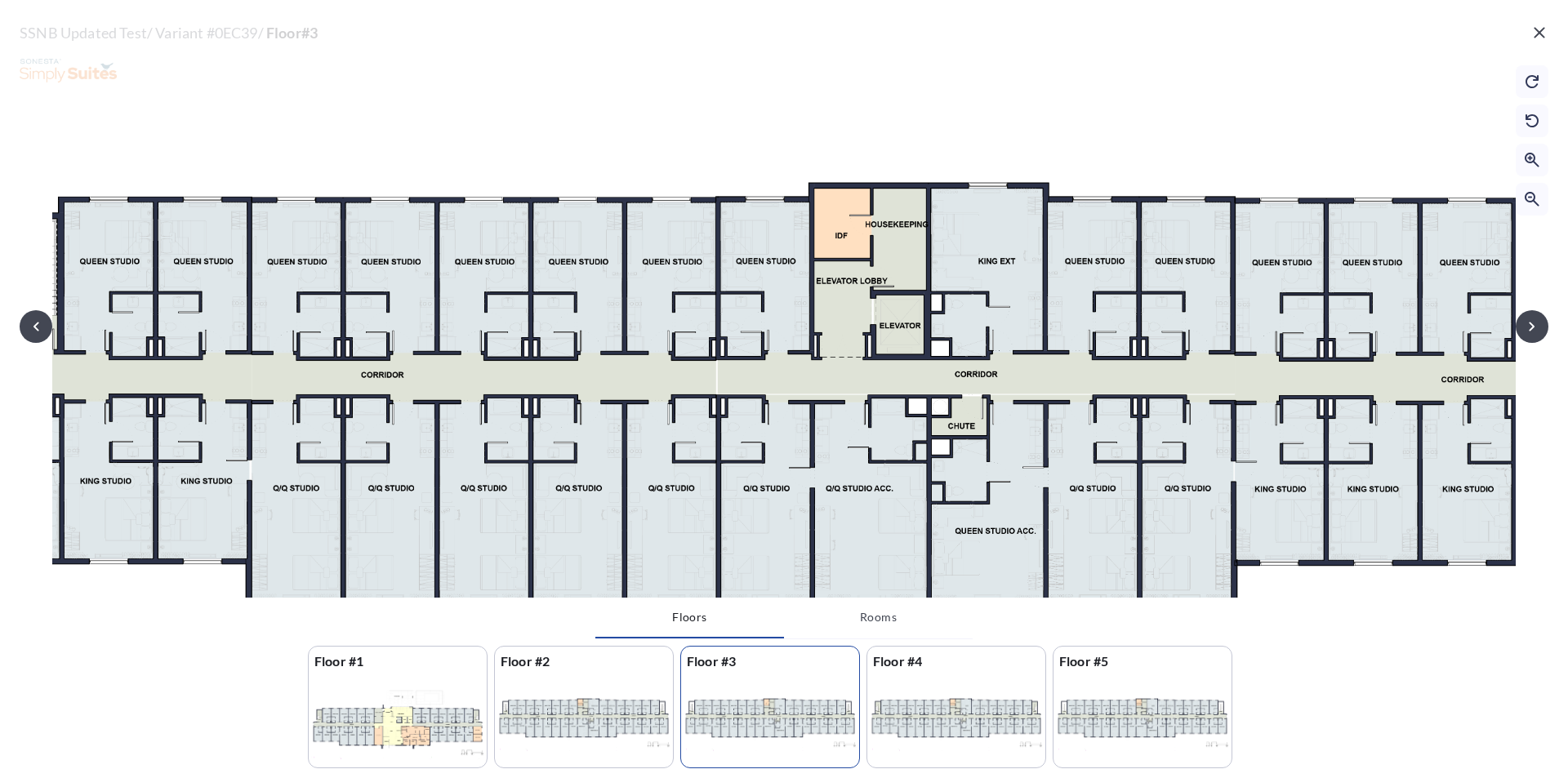
drag, startPoint x: 987, startPoint y: 162, endPoint x: 885, endPoint y: 332, distance: 198.3
click at [885, 332] on div at bounding box center [881, 389] width 1940 height 1217
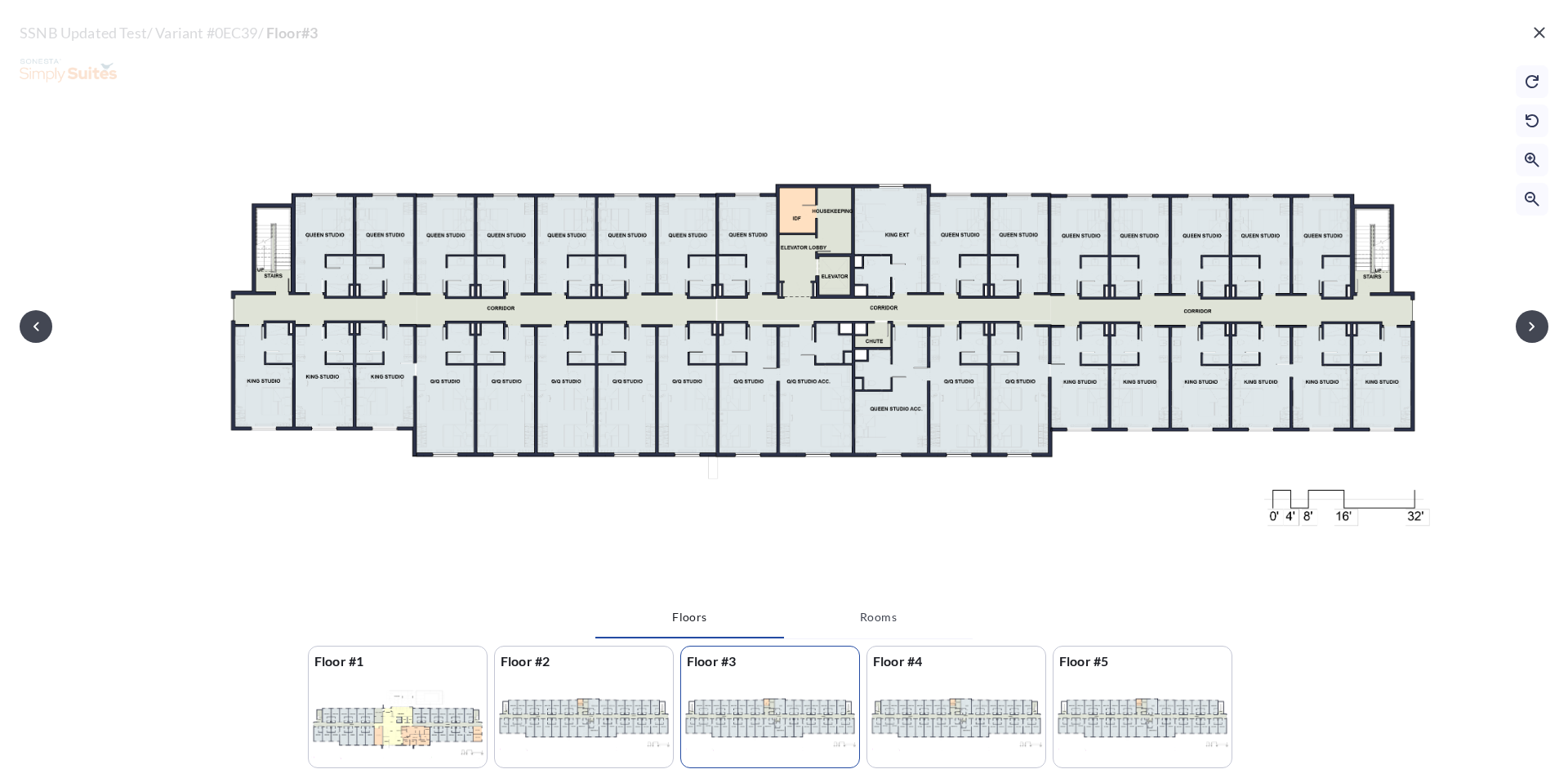
drag, startPoint x: 1048, startPoint y: 380, endPoint x: 1042, endPoint y: 334, distance: 46.4
click at [1042, 334] on div at bounding box center [822, 318] width 1252 height 786
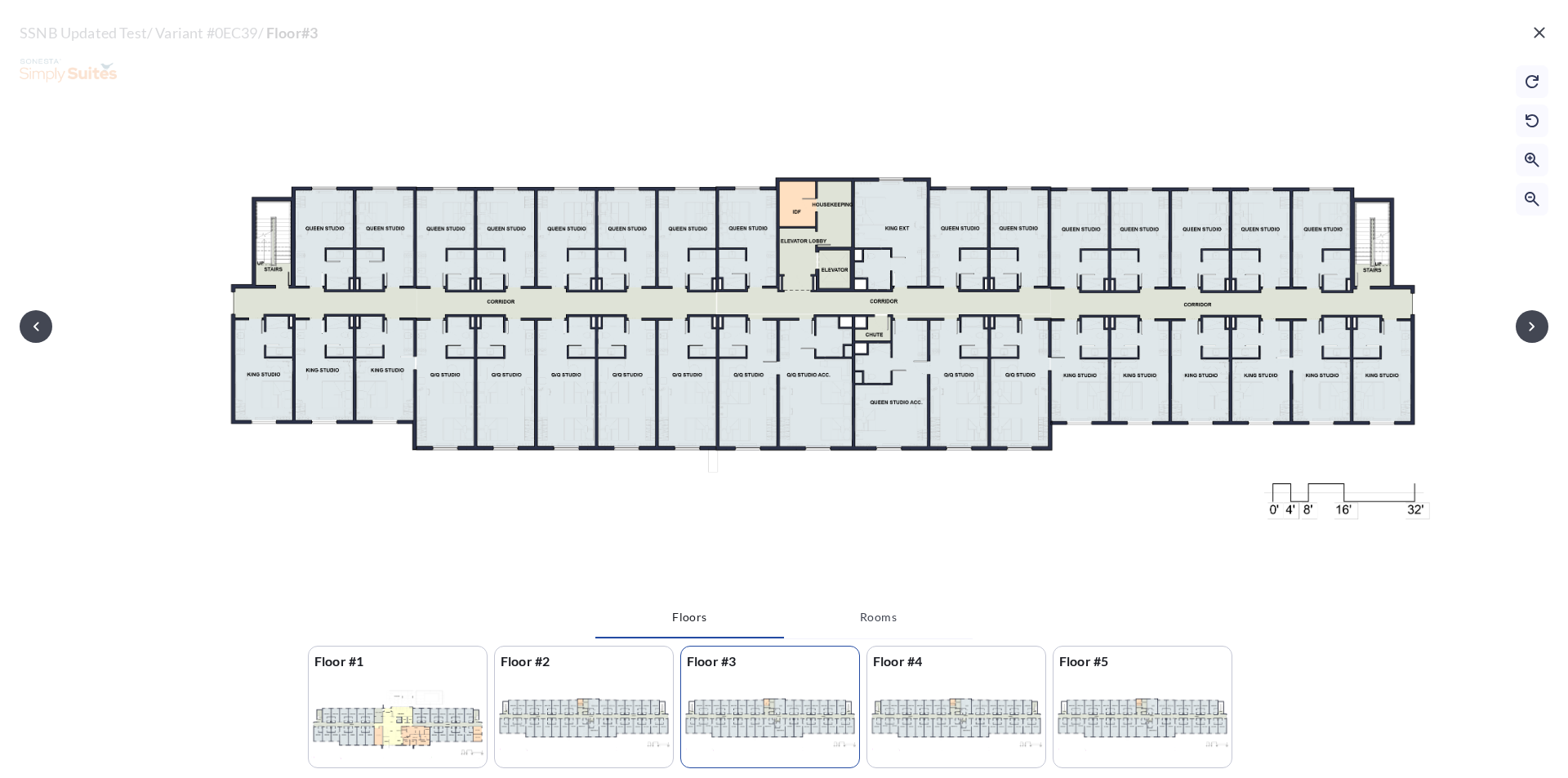
click at [1541, 38] on icon "button" at bounding box center [1539, 32] width 20 height 20
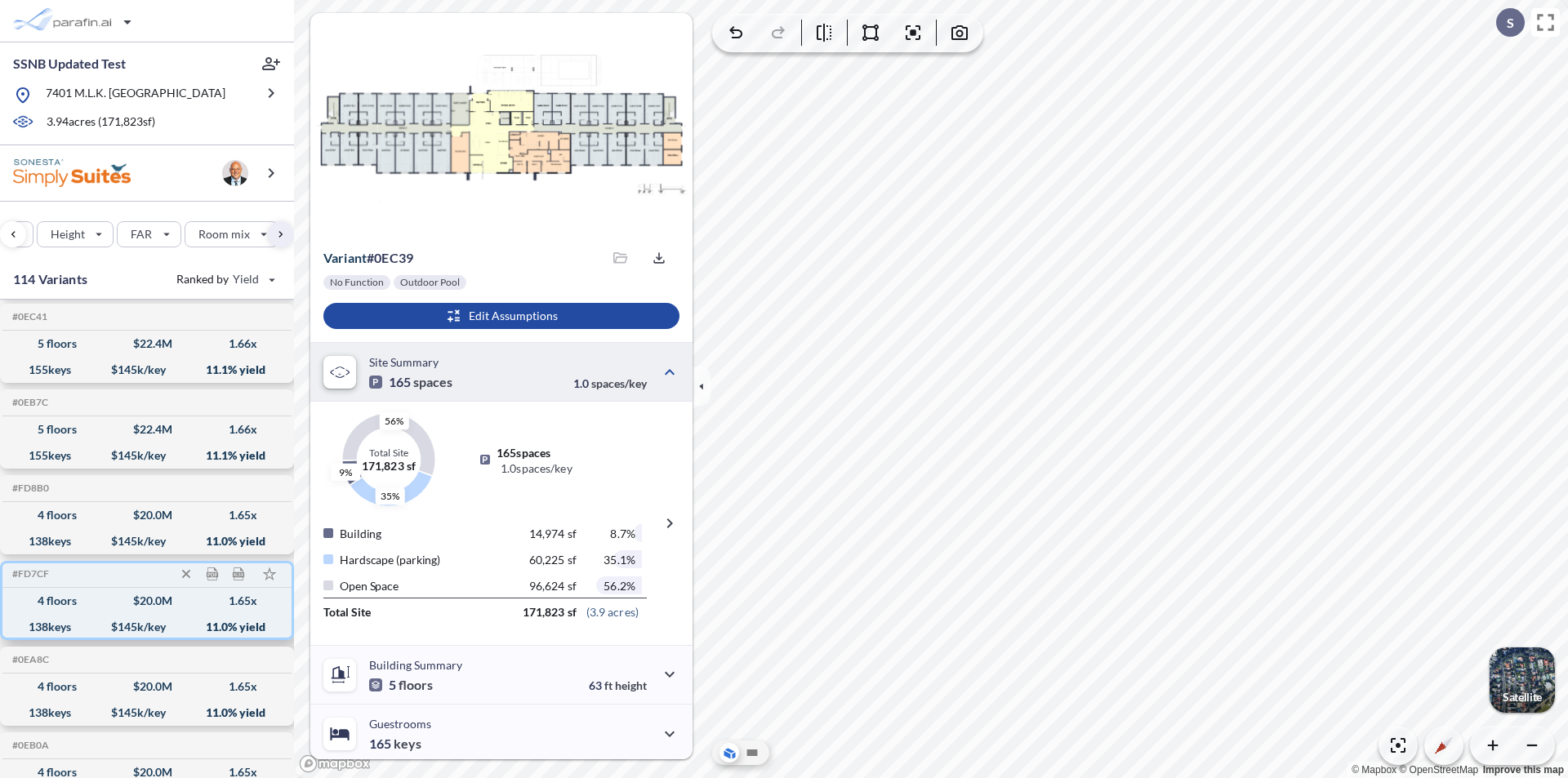
scroll to position [82, 0]
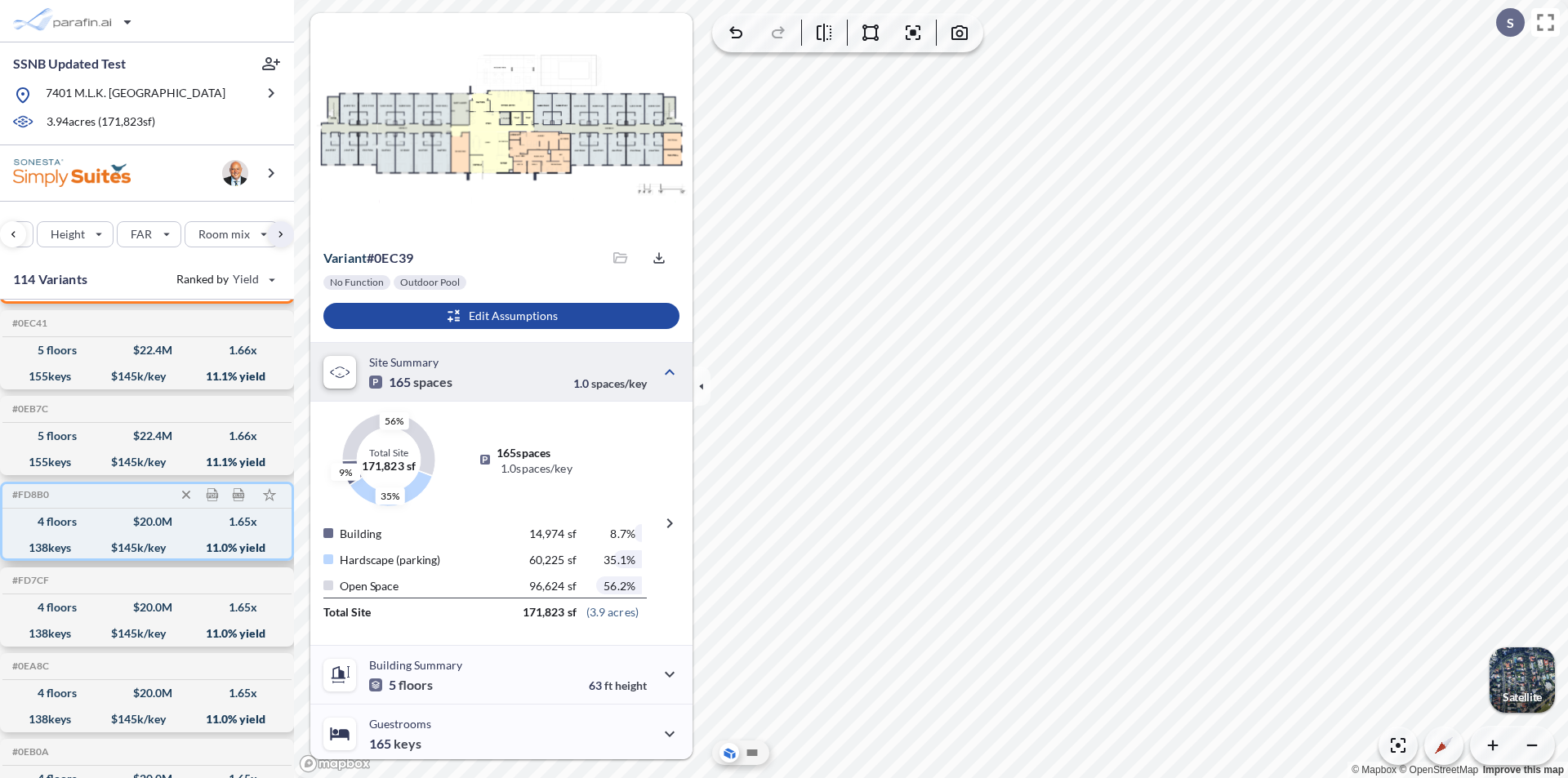
click at [133, 522] on div "$ 20.0 M" at bounding box center [152, 522] width 39 height 0
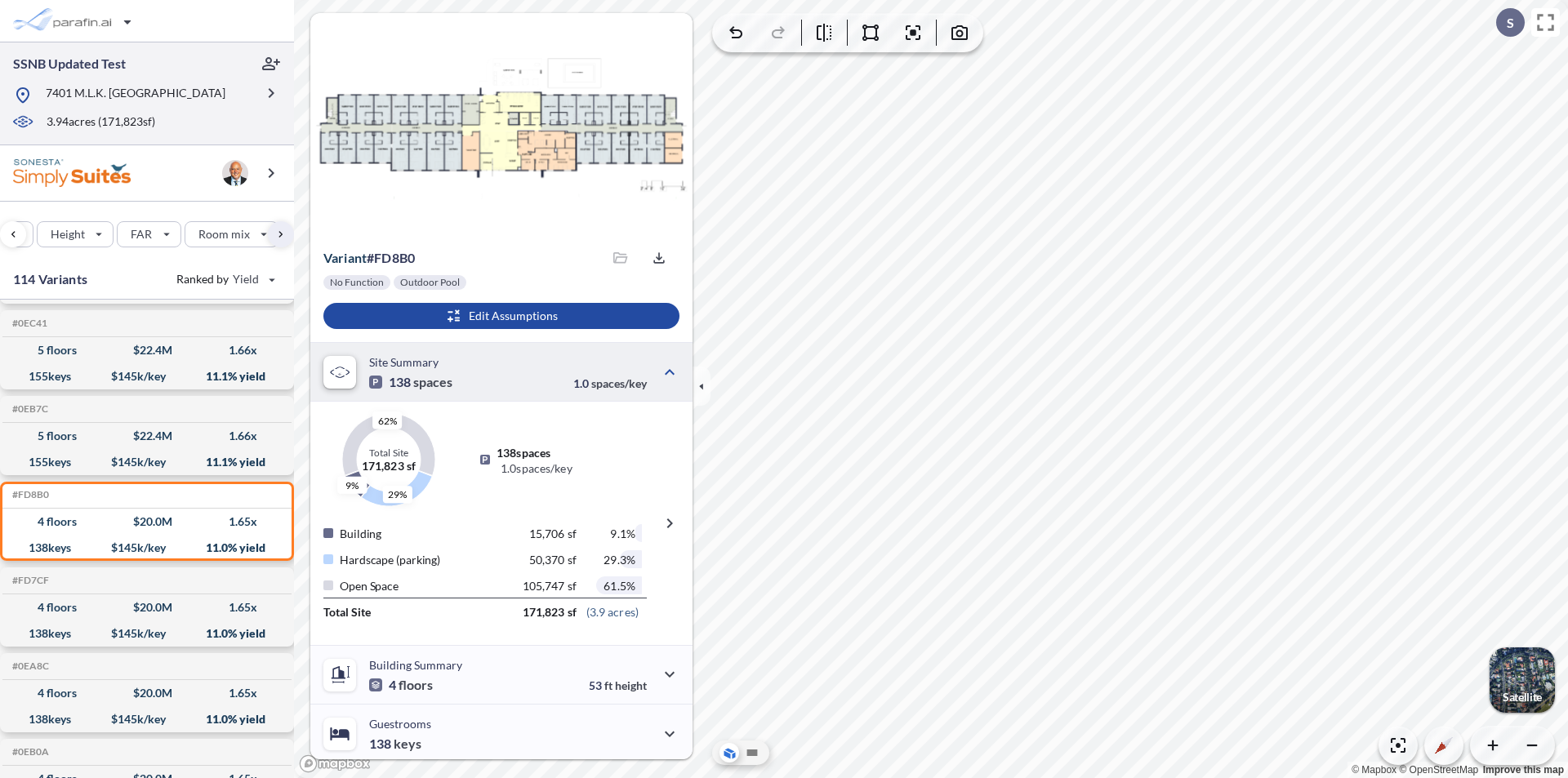
click at [25, 90] on icon at bounding box center [23, 95] width 20 height 20
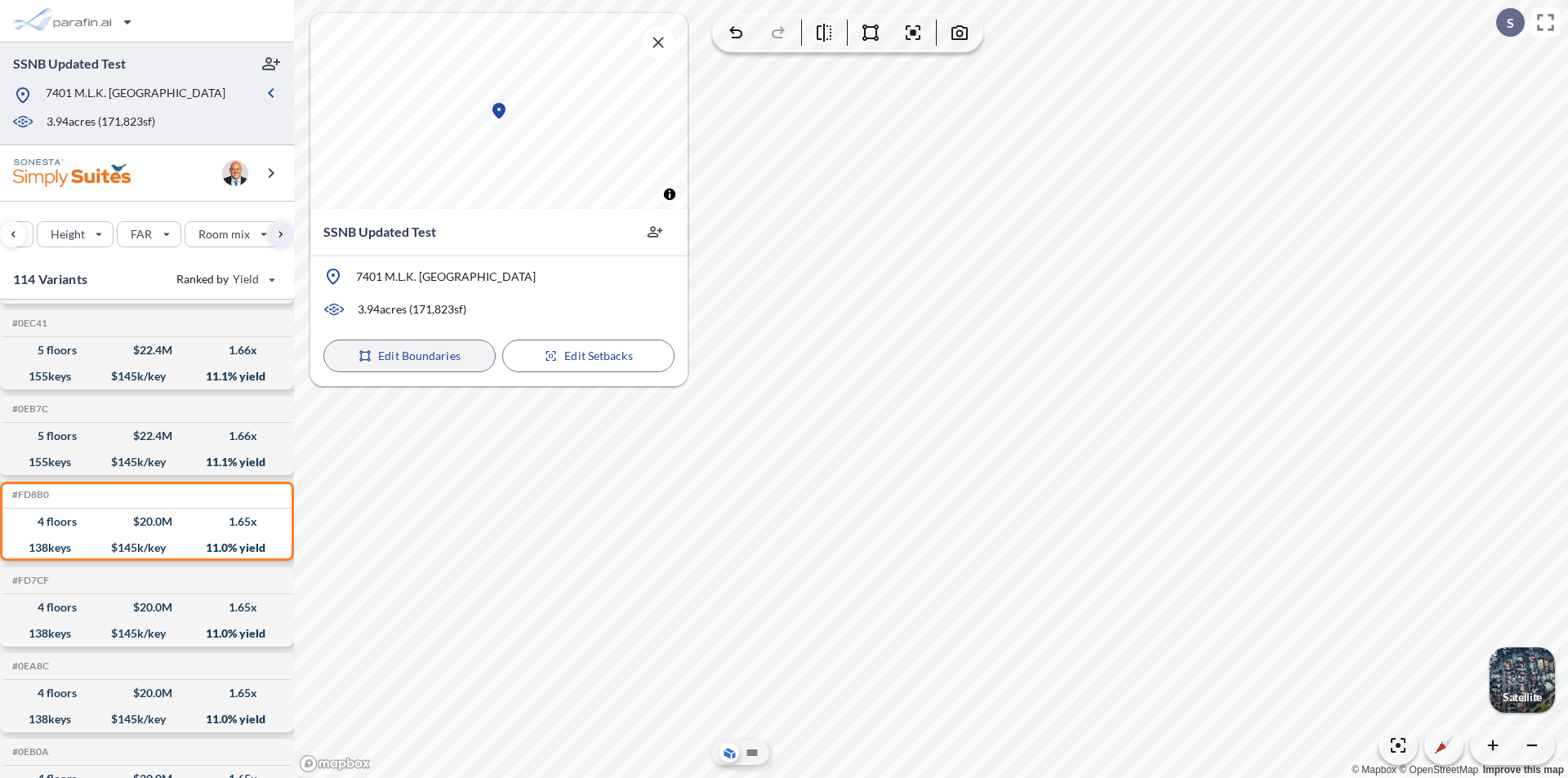
click at [396, 351] on p "Edit Boundaries" at bounding box center [419, 355] width 83 height 16
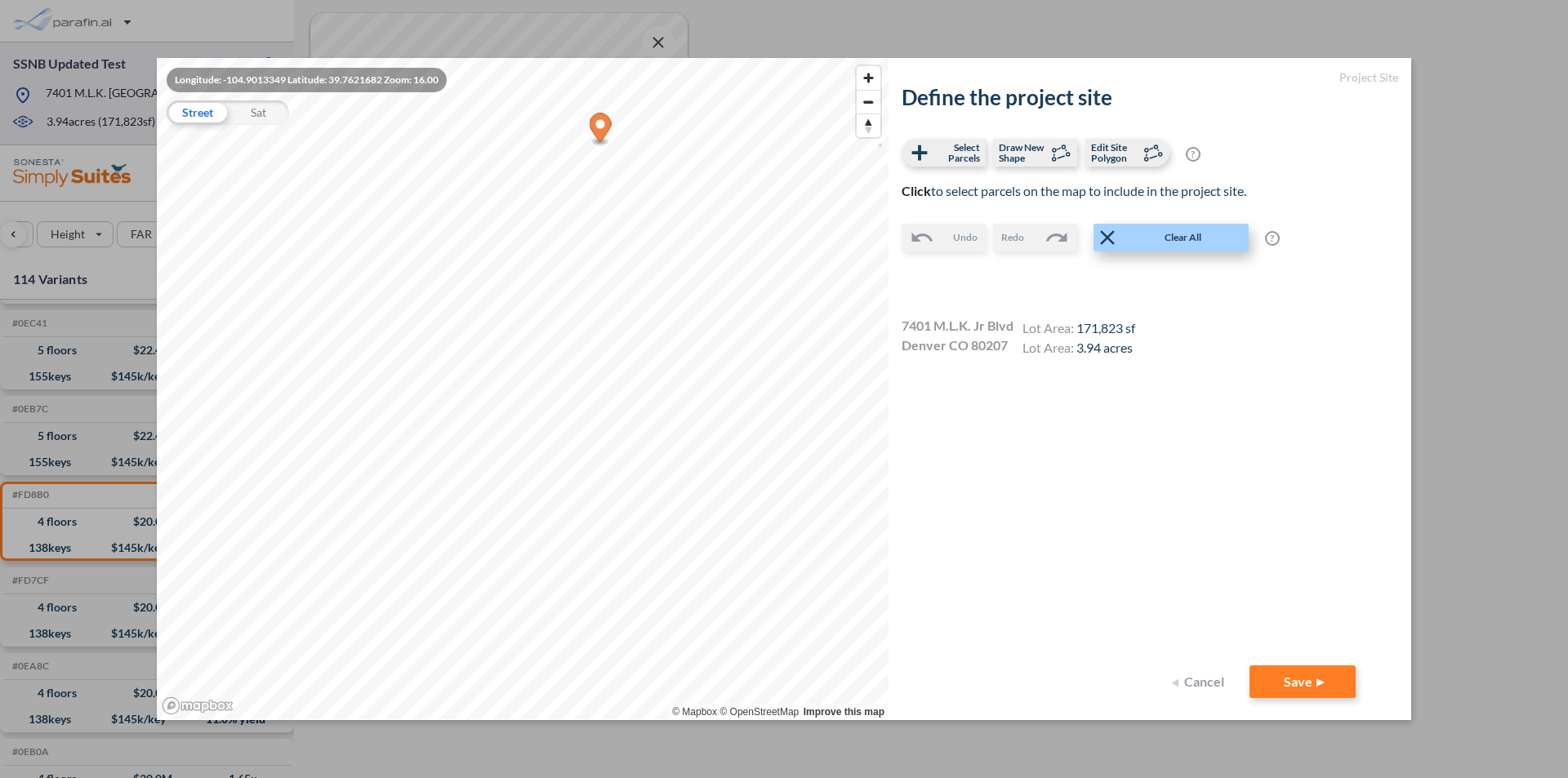
click at [1188, 236] on span "Clear All" at bounding box center [1183, 237] width 127 height 16
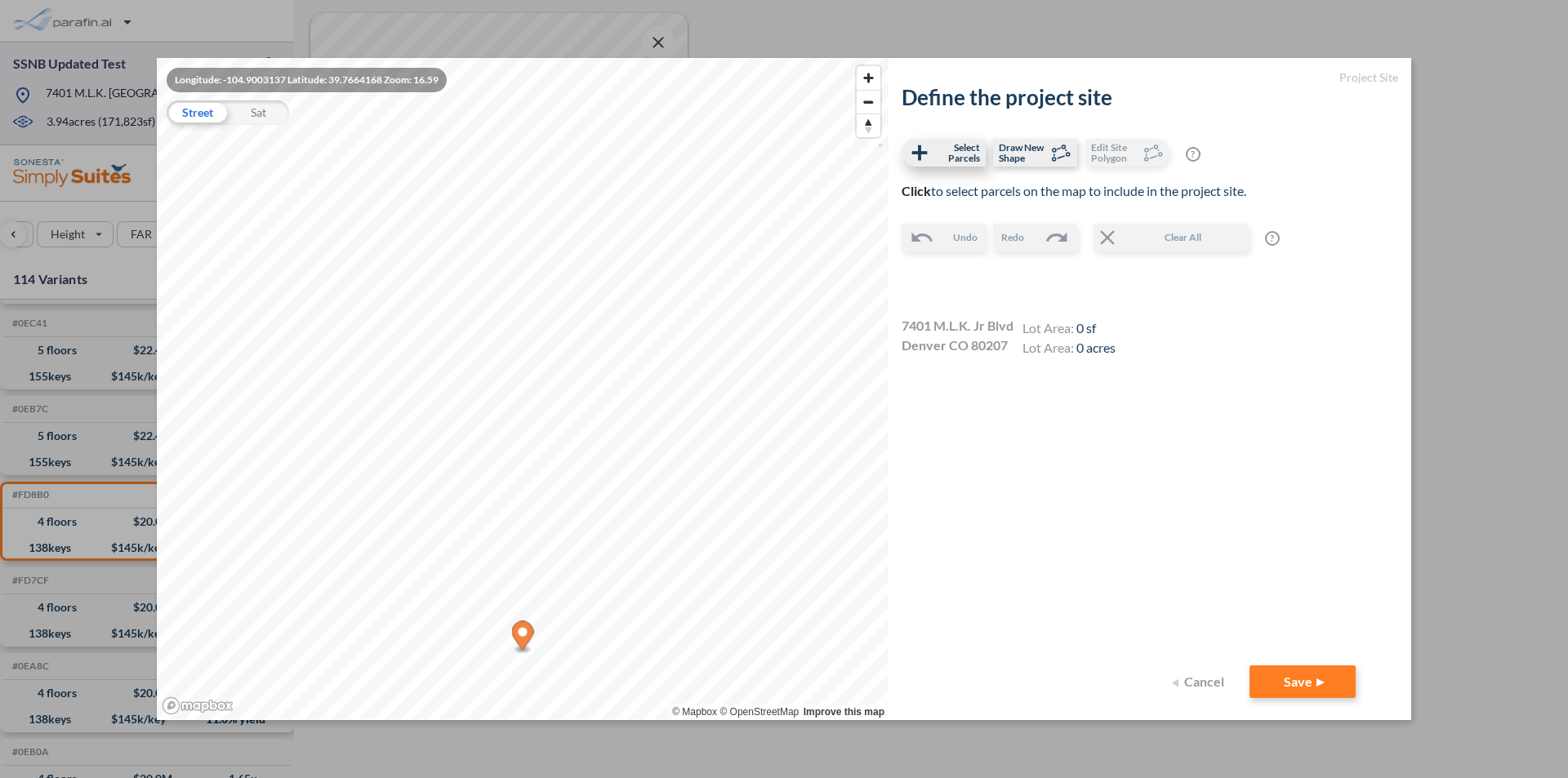
click at [938, 148] on span "Select Parcels" at bounding box center [956, 153] width 48 height 21
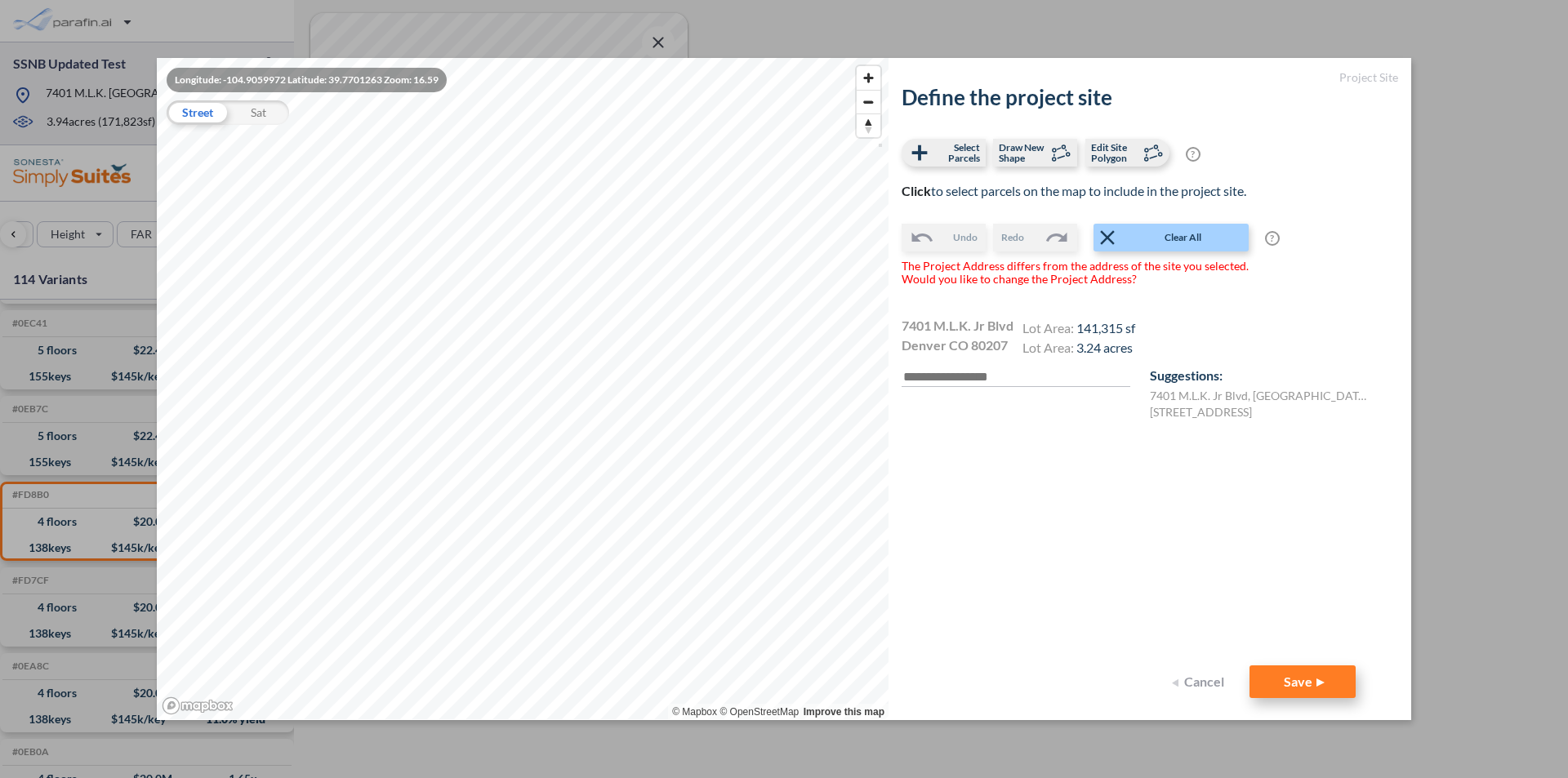
click at [1301, 683] on button "Save" at bounding box center [1303, 681] width 106 height 32
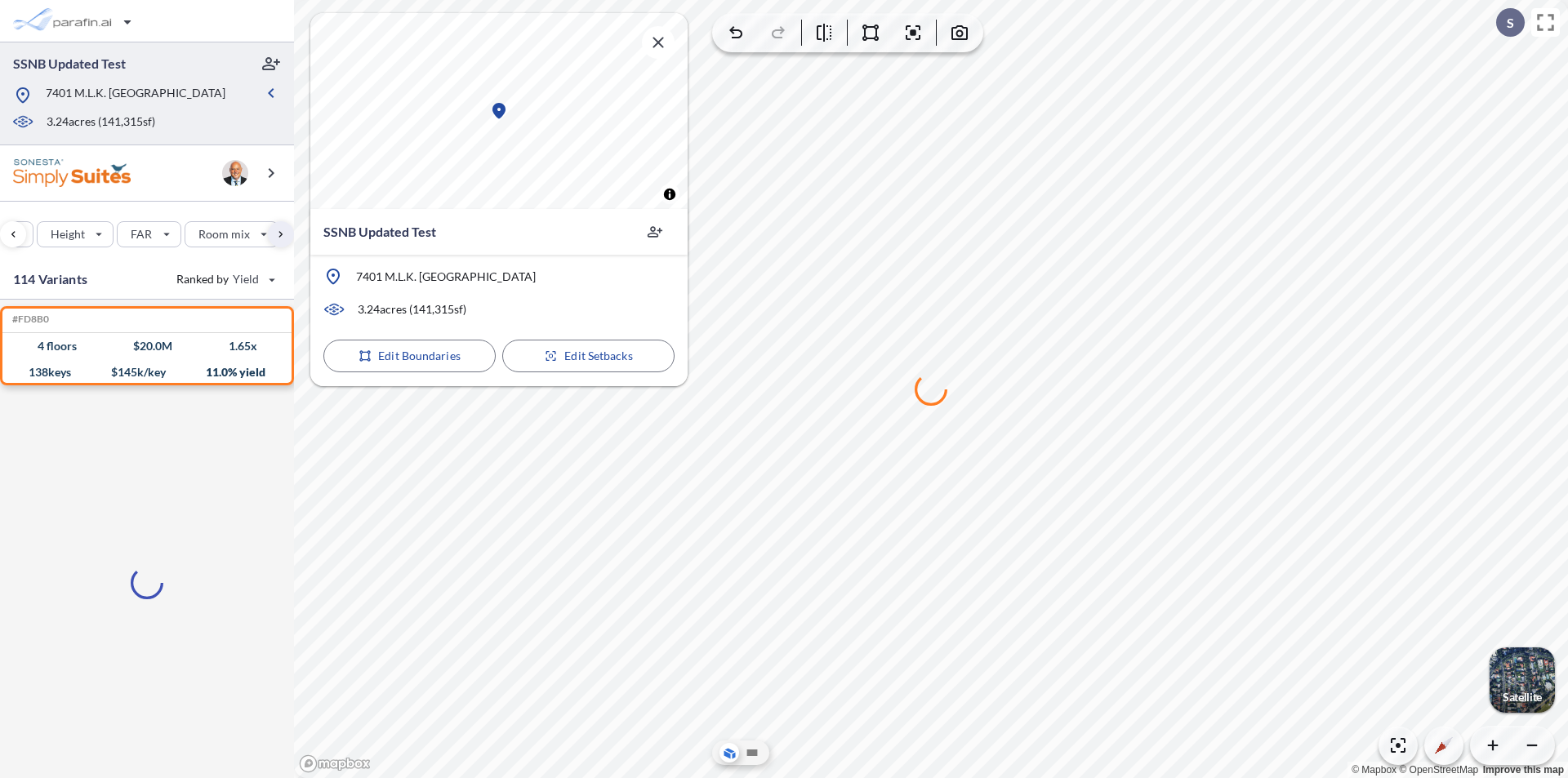
scroll to position [0, 0]
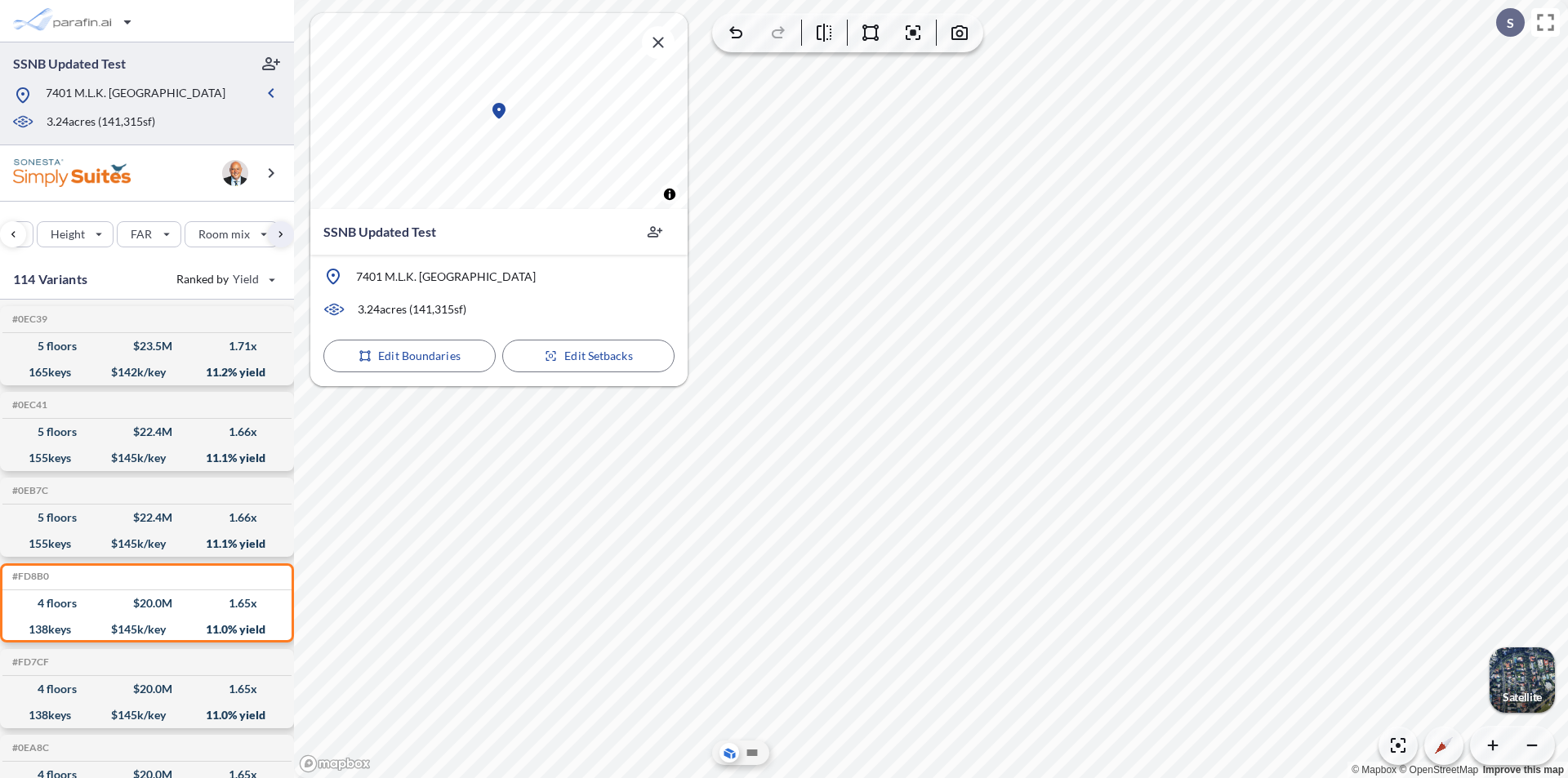
click at [102, 367] on div "165 keys $ 142 k/key 11.2 % yield" at bounding box center [146, 371] width 276 height 26
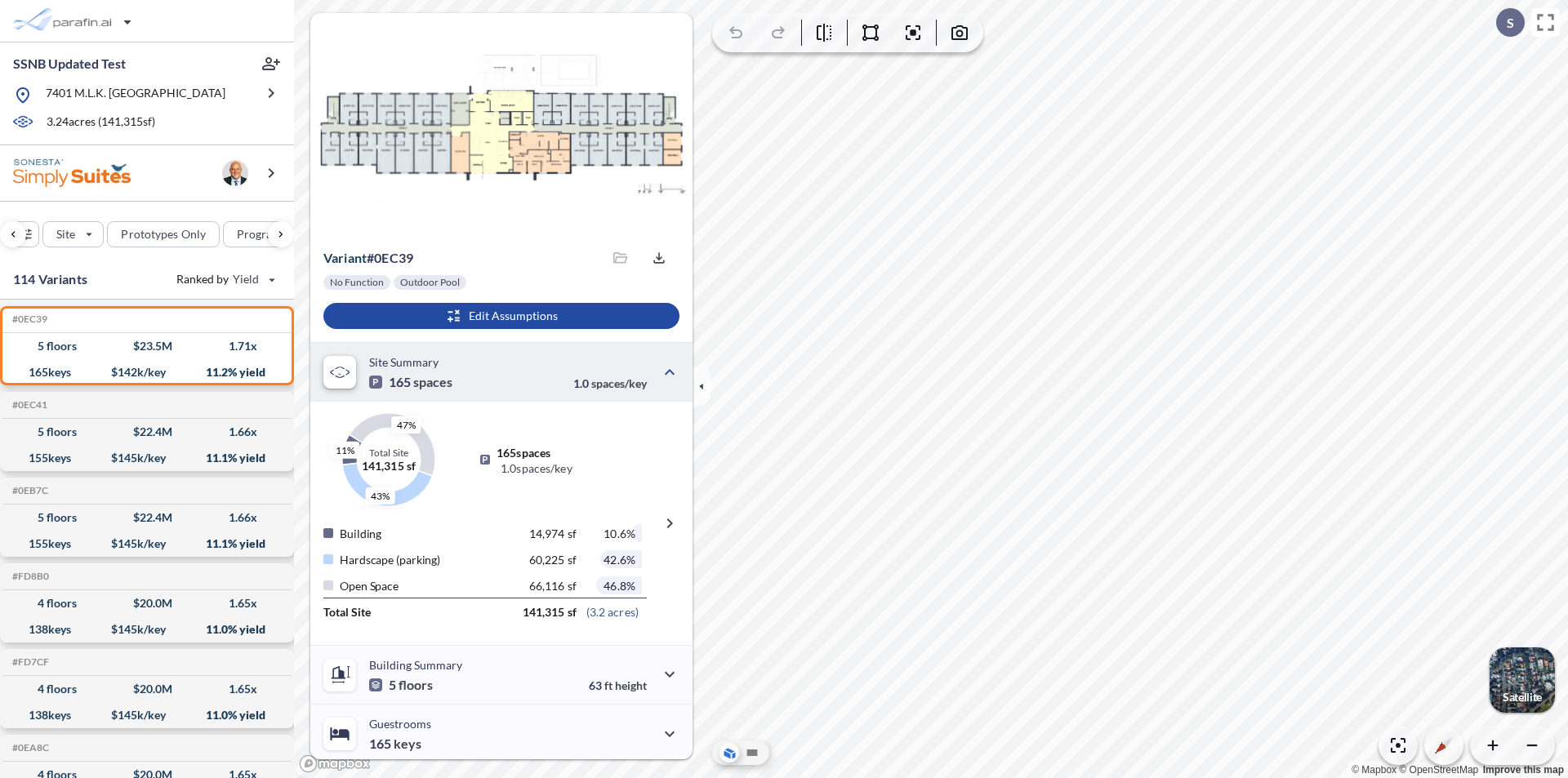
scroll to position [0, 427]
click at [1524, 686] on div "button" at bounding box center [1521, 679] width 66 height 66
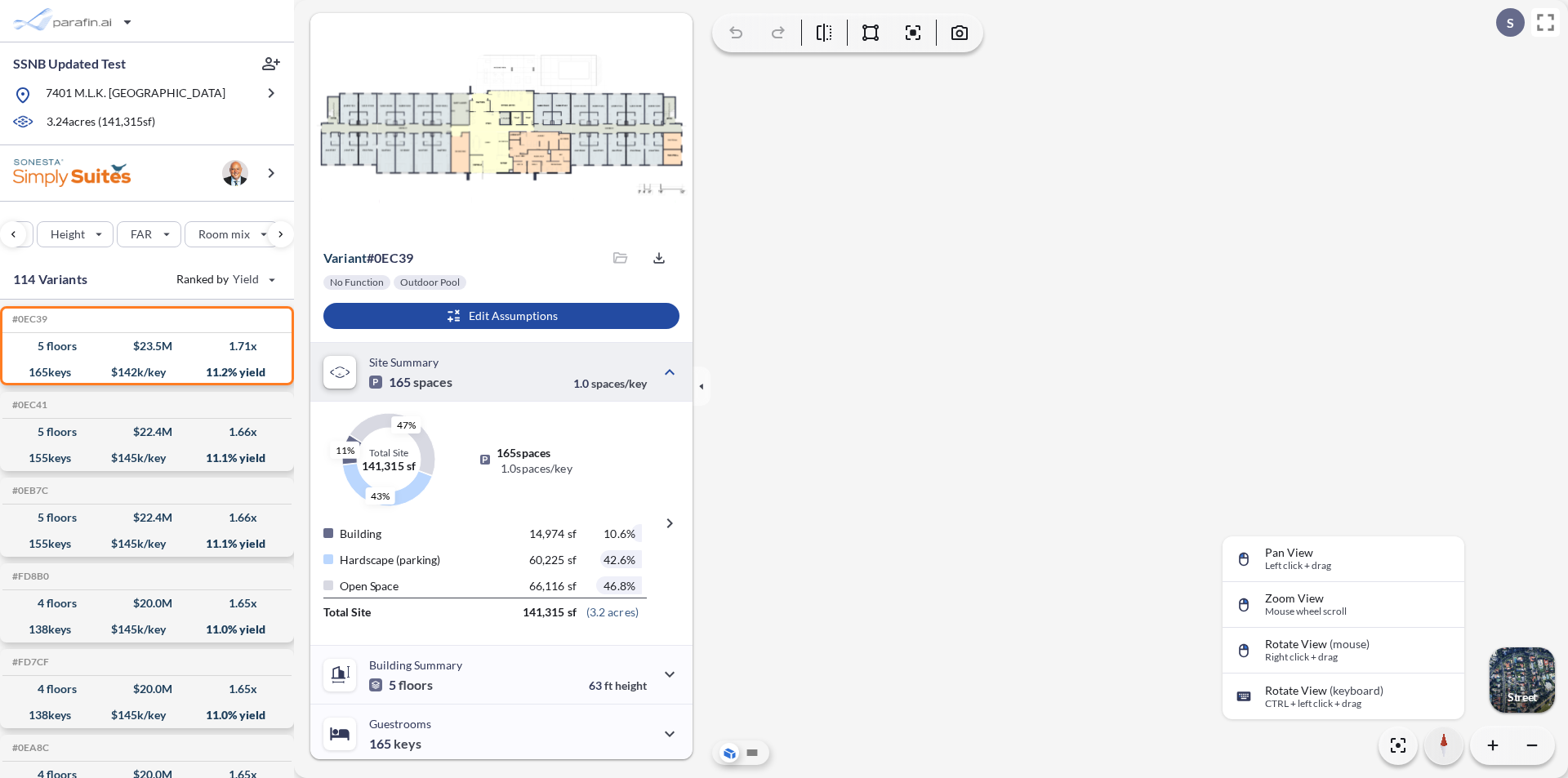
click at [1447, 750] on icon "button" at bounding box center [1444, 745] width 9 height 26
click at [1443, 749] on icon "button" at bounding box center [1440, 749] width 15 height 14
click at [1437, 751] on icon "button" at bounding box center [1440, 749] width 15 height 14
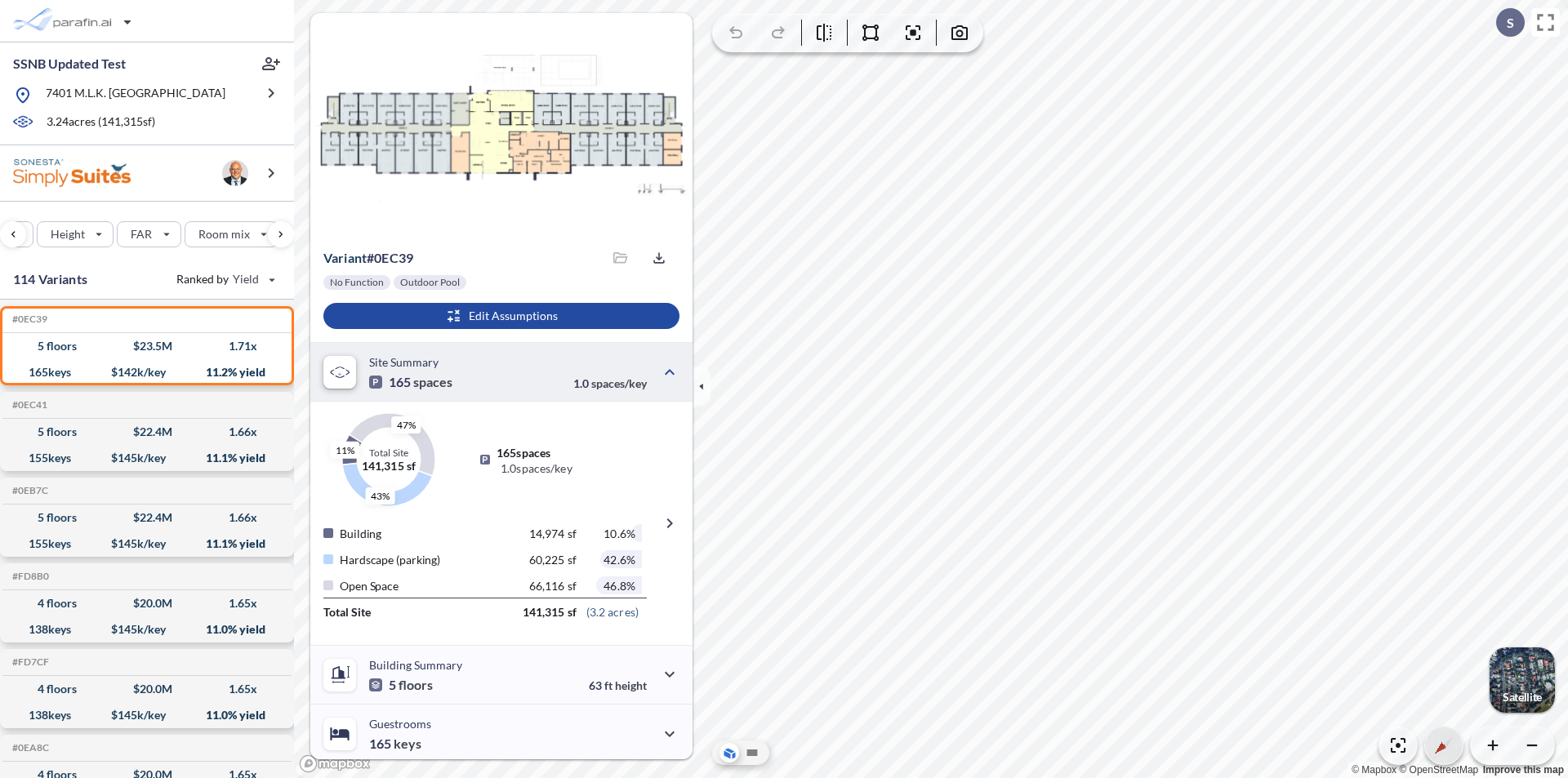
click at [1438, 707] on div "© Mapbox © OpenStreetMap Improve this map" at bounding box center [930, 389] width 1274 height 778
click at [193, 608] on div "4 floors $ 20.0 M 1.65 x" at bounding box center [146, 602] width 276 height 26
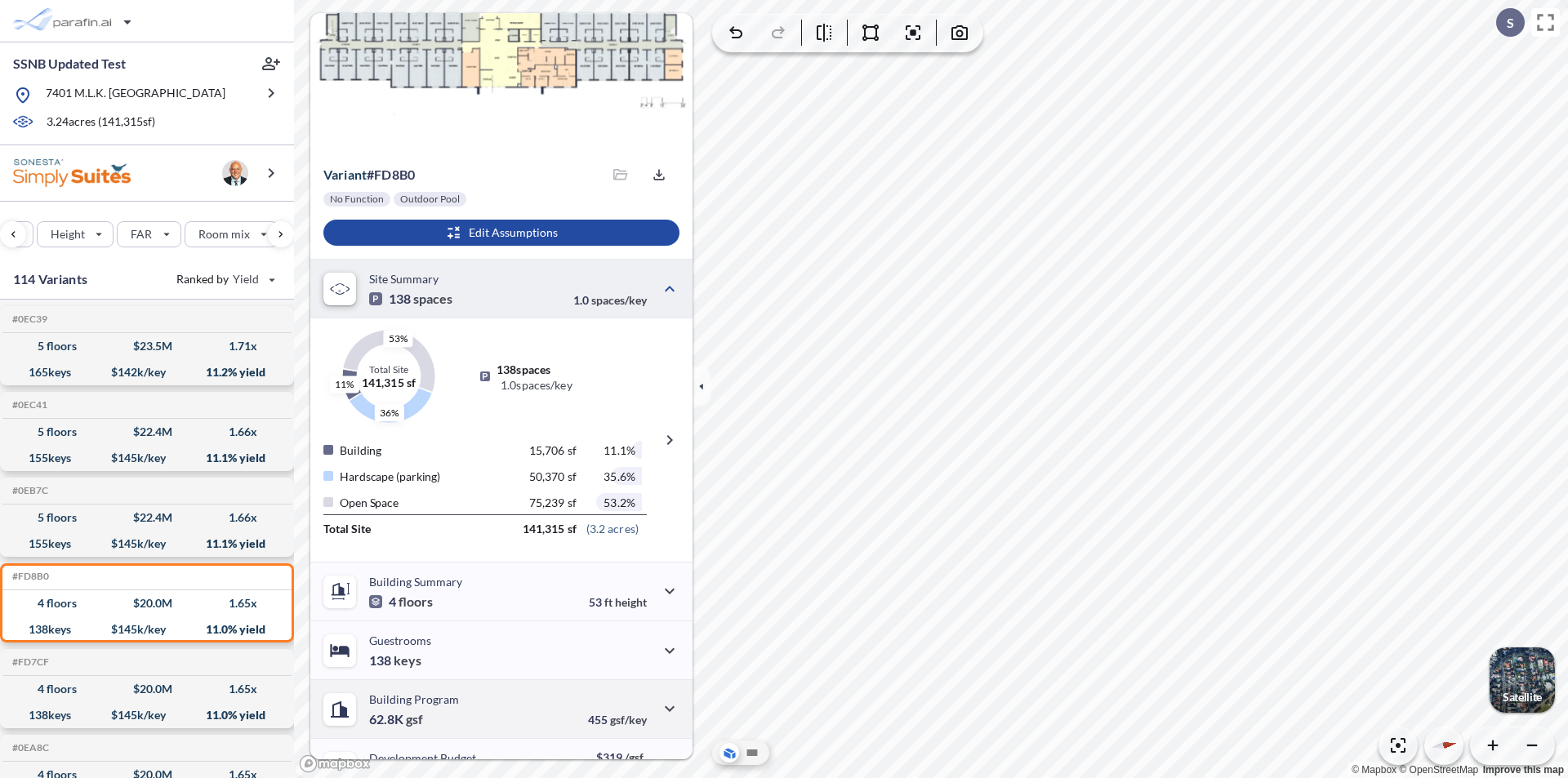
scroll to position [163, 0]
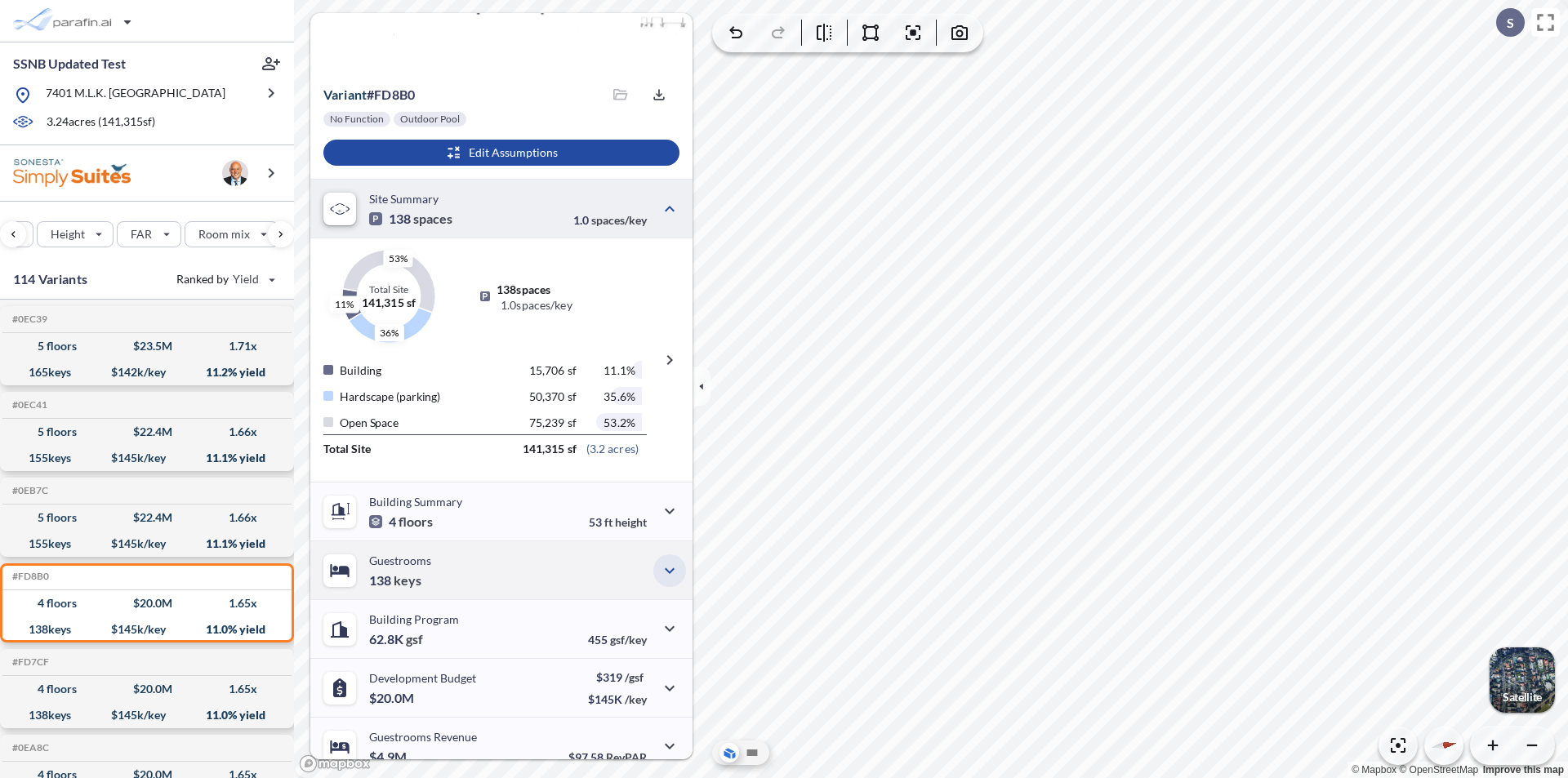
click at [661, 561] on icon "button" at bounding box center [669, 570] width 20 height 20
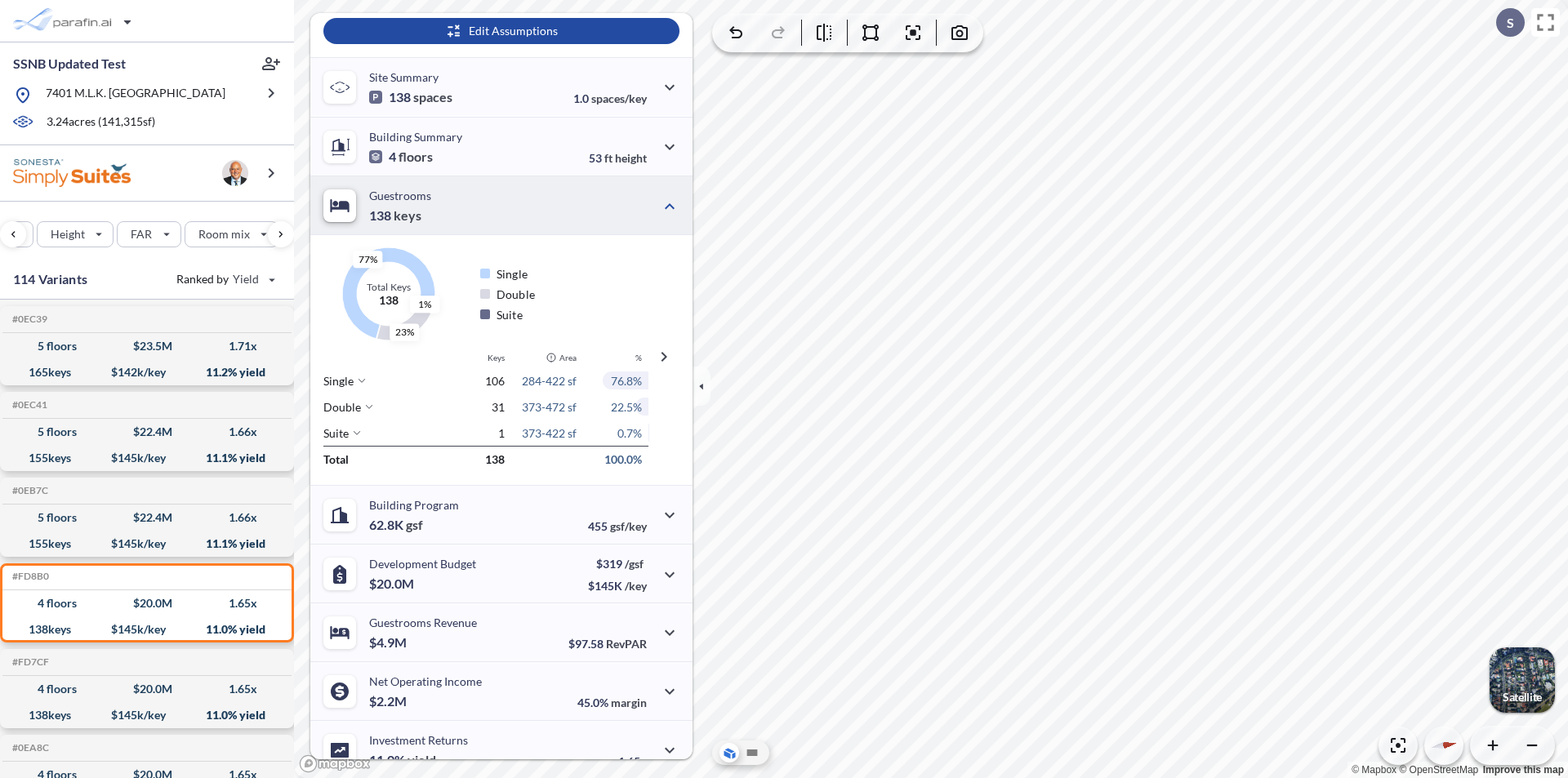
scroll to position [223, 0]
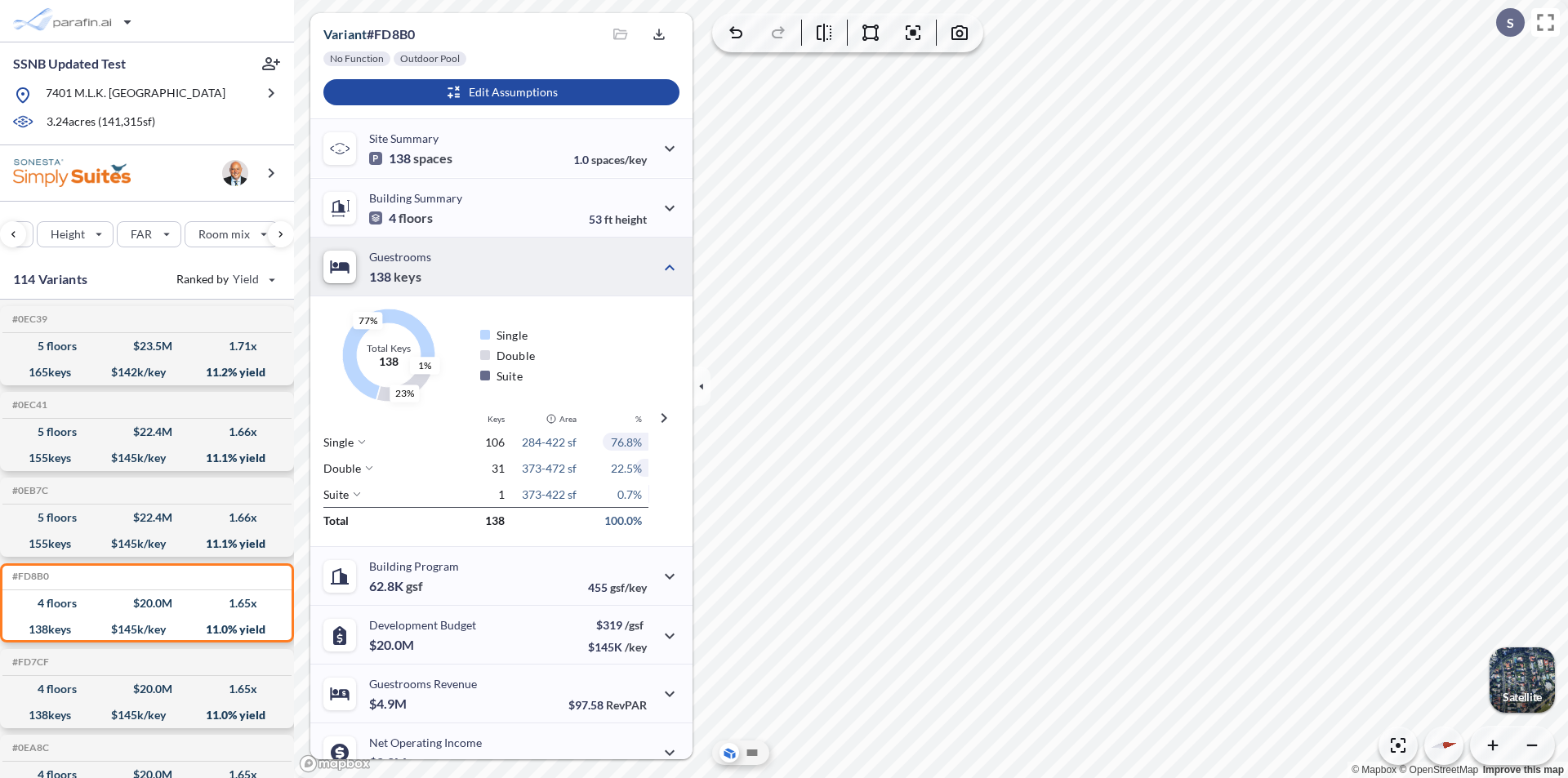
click at [630, 430] on div "Single 106 284-422 sf 76.8%" at bounding box center [480, 441] width 338 height 26
click at [625, 439] on span "76.8%" at bounding box center [626, 442] width 31 height 14
click at [625, 442] on span "76.8%" at bounding box center [626, 442] width 31 height 14
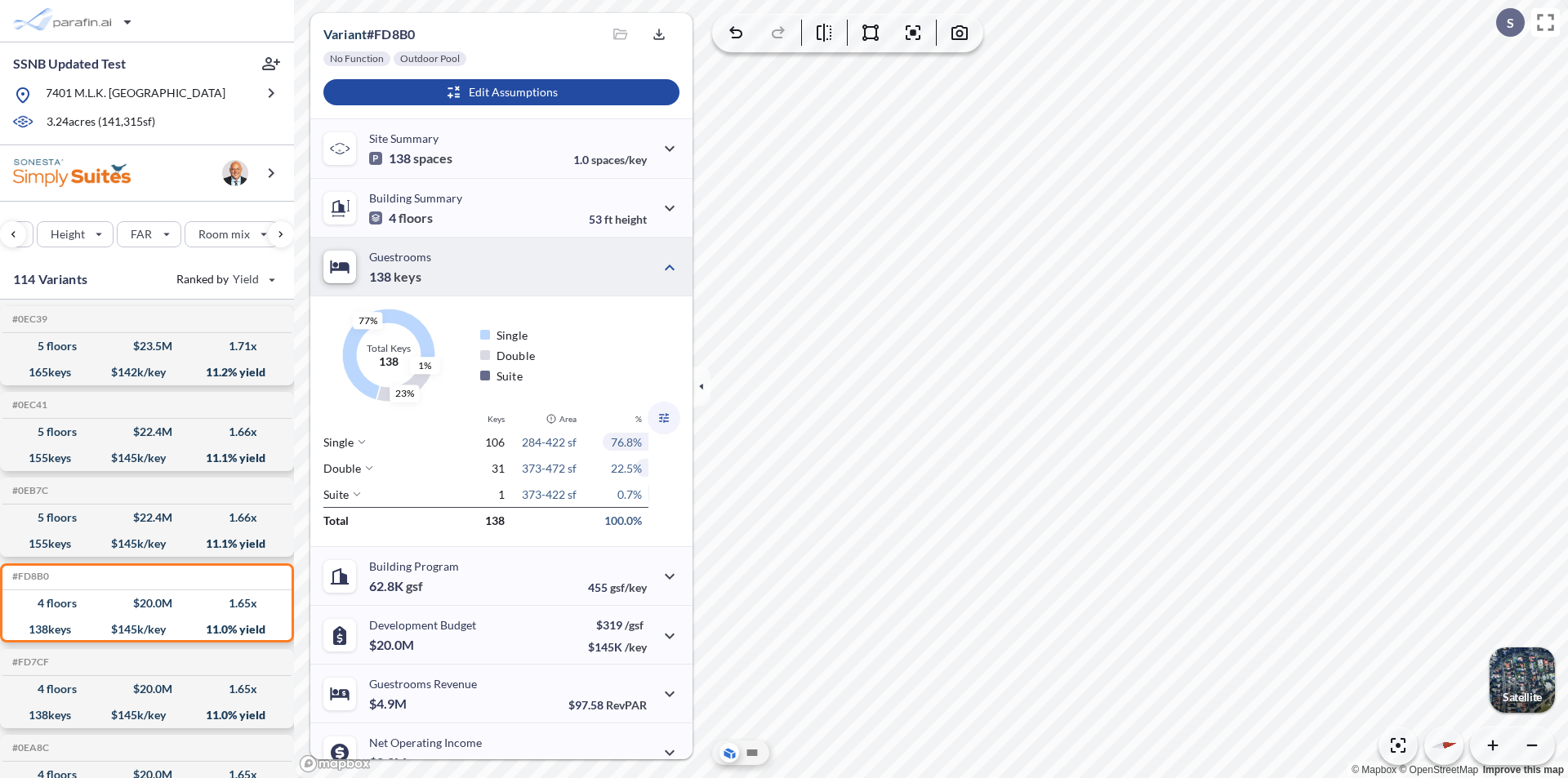
click at [661, 420] on icon "button" at bounding box center [663, 418] width 20 height 20
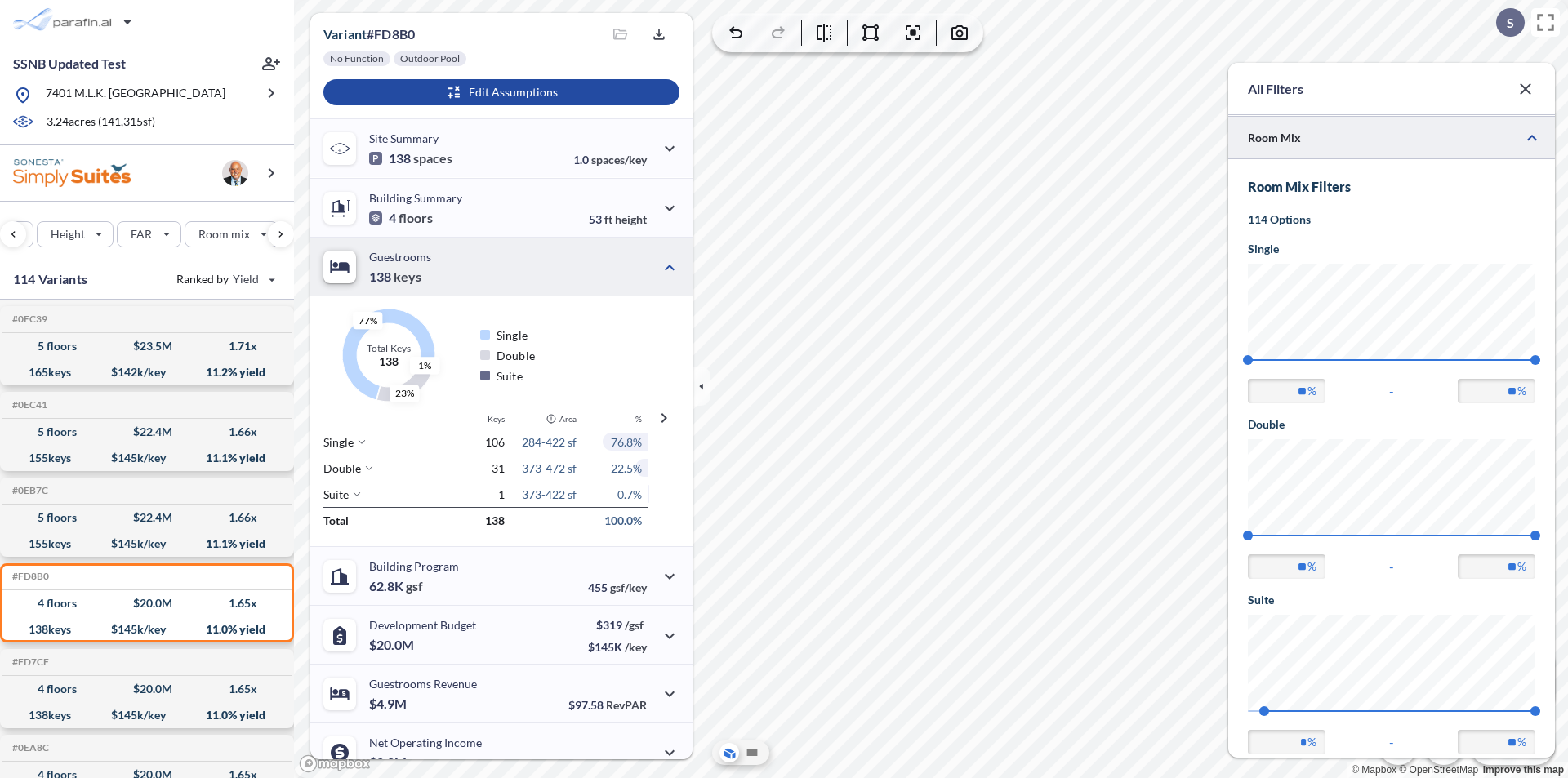
scroll to position [0, 0]
click at [1308, 223] on p "114 Options" at bounding box center [1391, 218] width 287 height 16
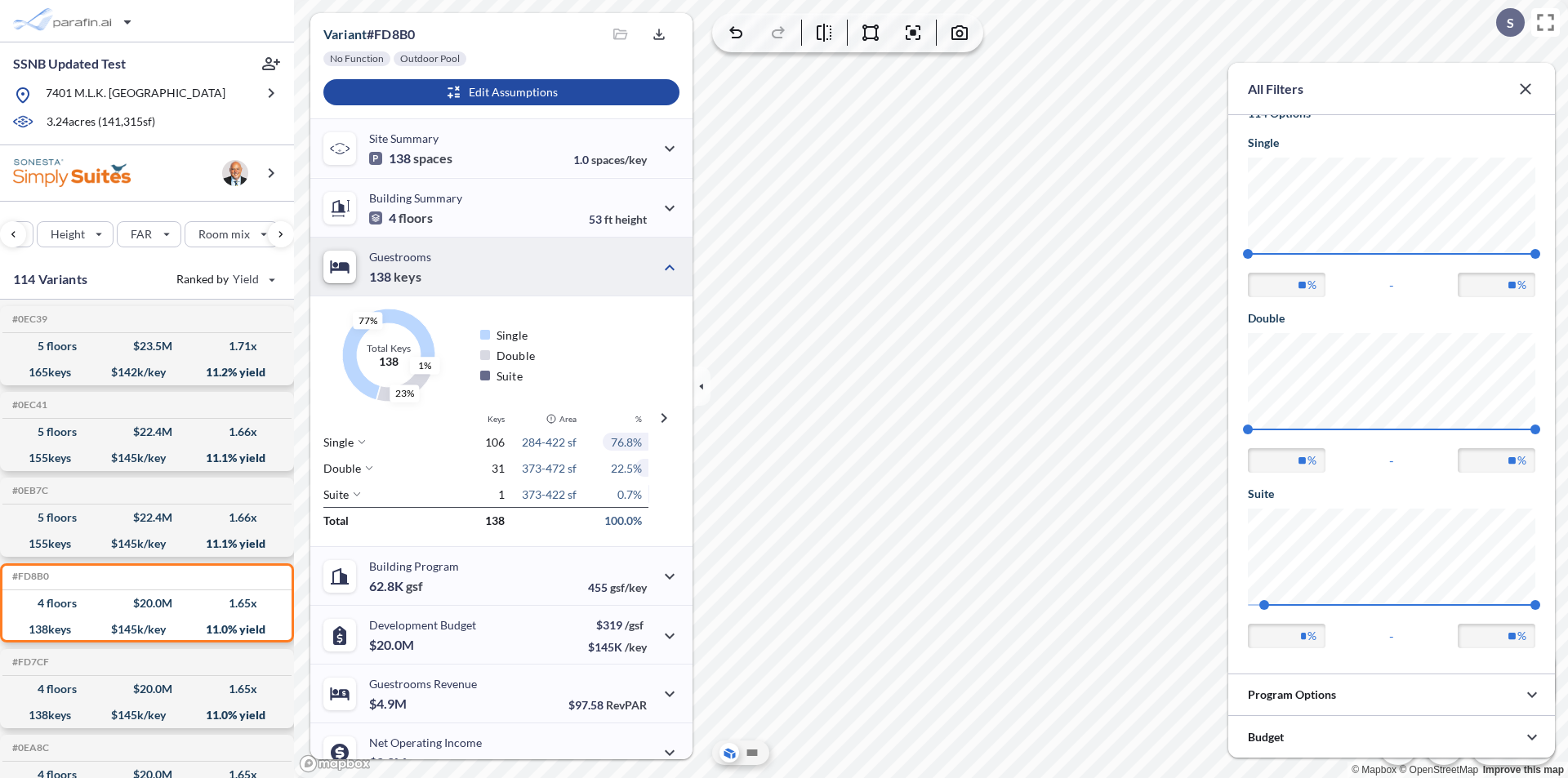
scroll to position [189, 0]
click at [526, 370] on div "Suite" at bounding box center [507, 375] width 55 height 14
click at [489, 518] on span "138" at bounding box center [494, 521] width 20 height 14
click at [503, 493] on span "1" at bounding box center [501, 494] width 7 height 14
click at [354, 492] on icon at bounding box center [356, 494] width 10 height 9
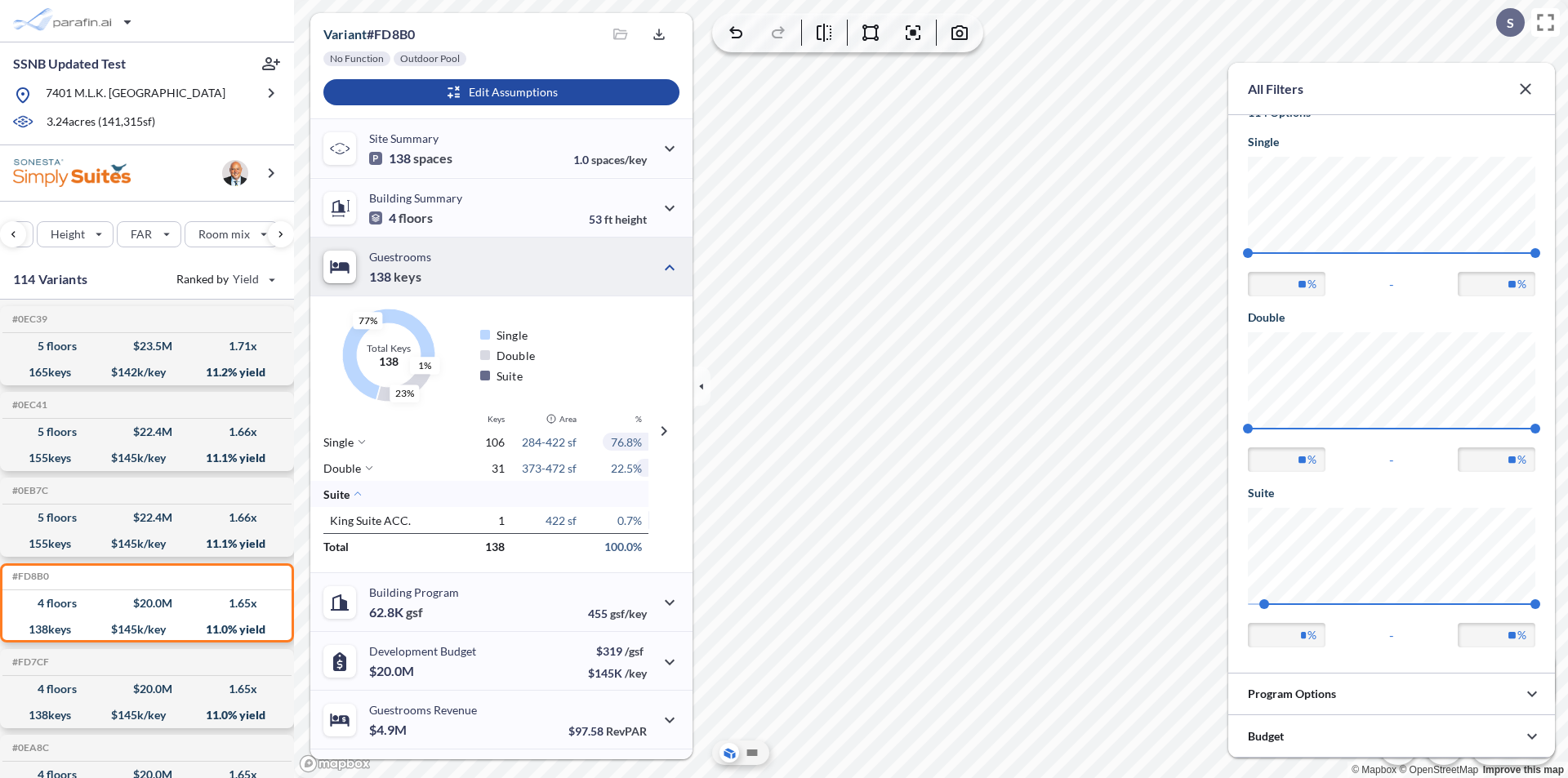
click at [362, 467] on p "Double" at bounding box center [400, 468] width 154 height 14
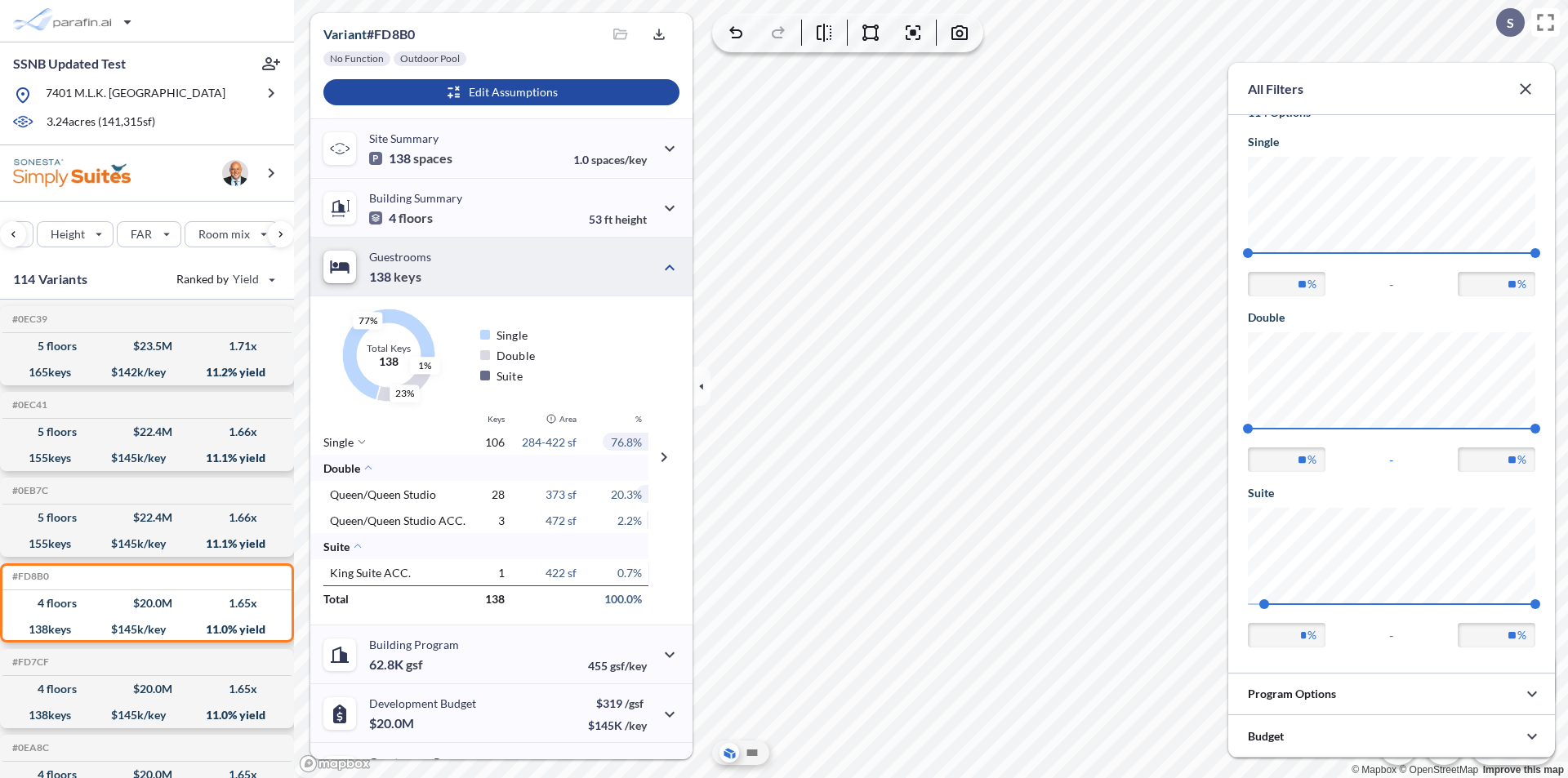
click at [363, 440] on icon at bounding box center [362, 442] width 10 height 9
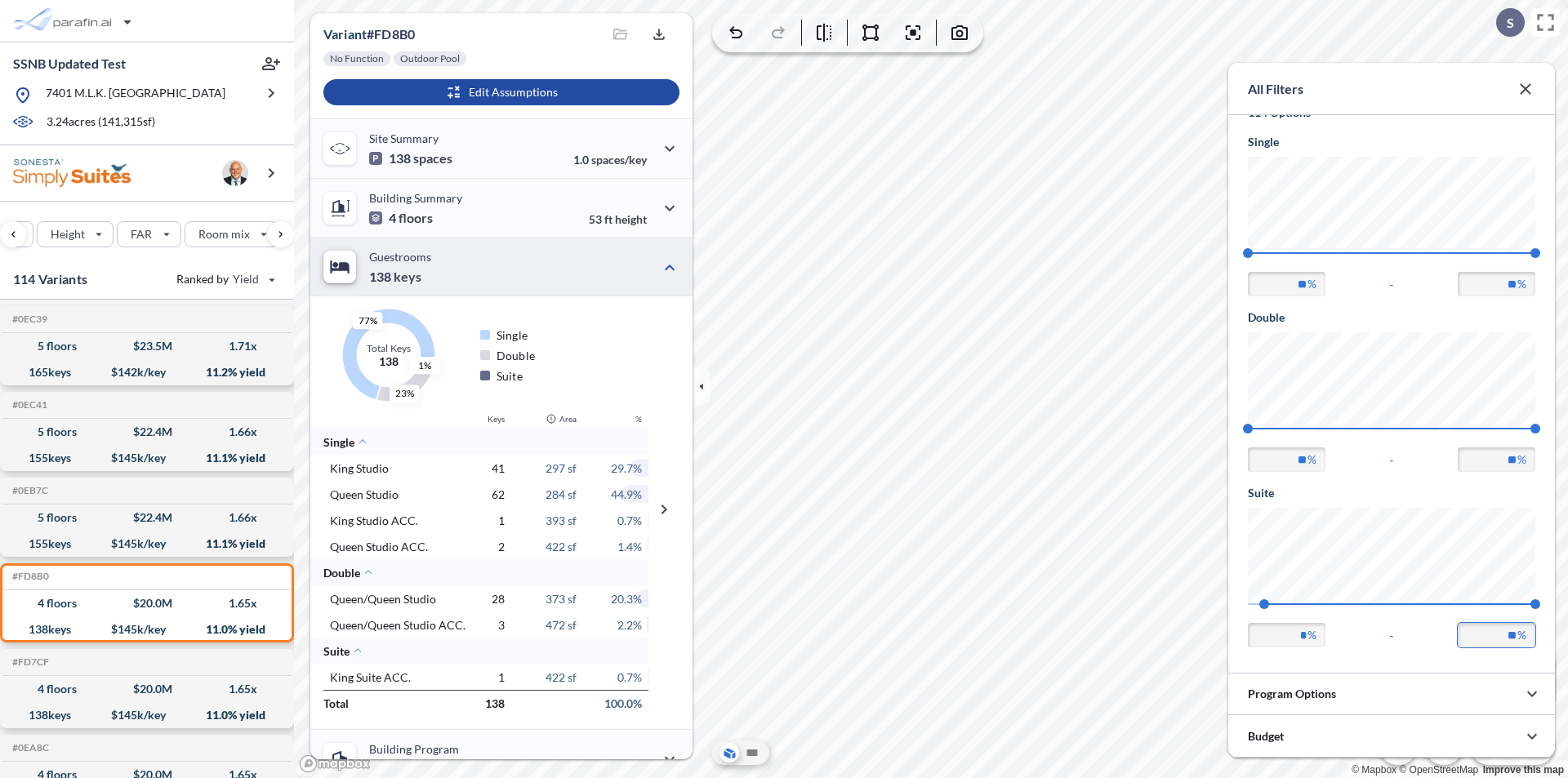
click at [1508, 630] on input "**" at bounding box center [1497, 636] width 78 height 25
type input "*"
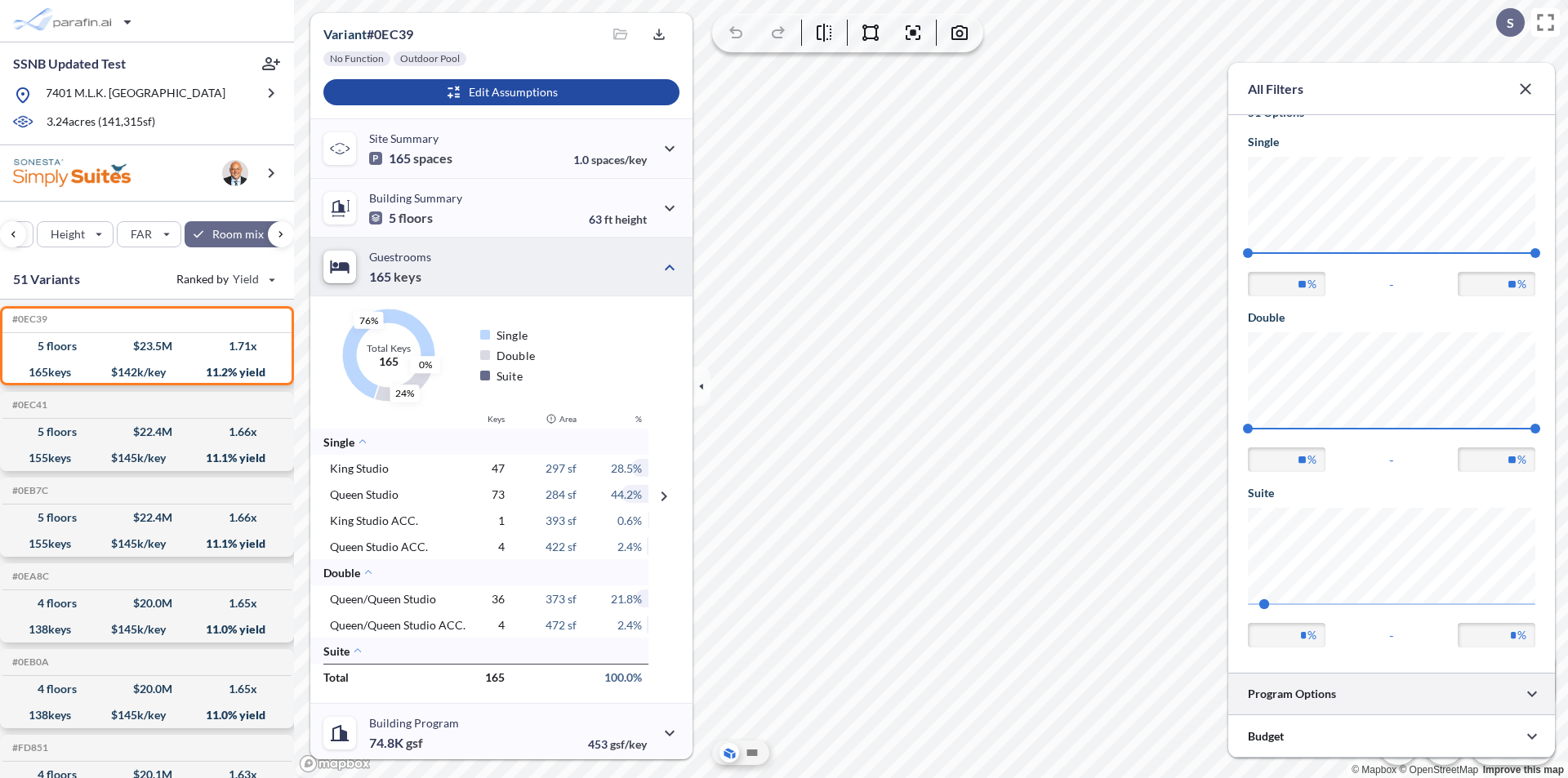
click at [1520, 695] on button "button" at bounding box center [1532, 693] width 32 height 32
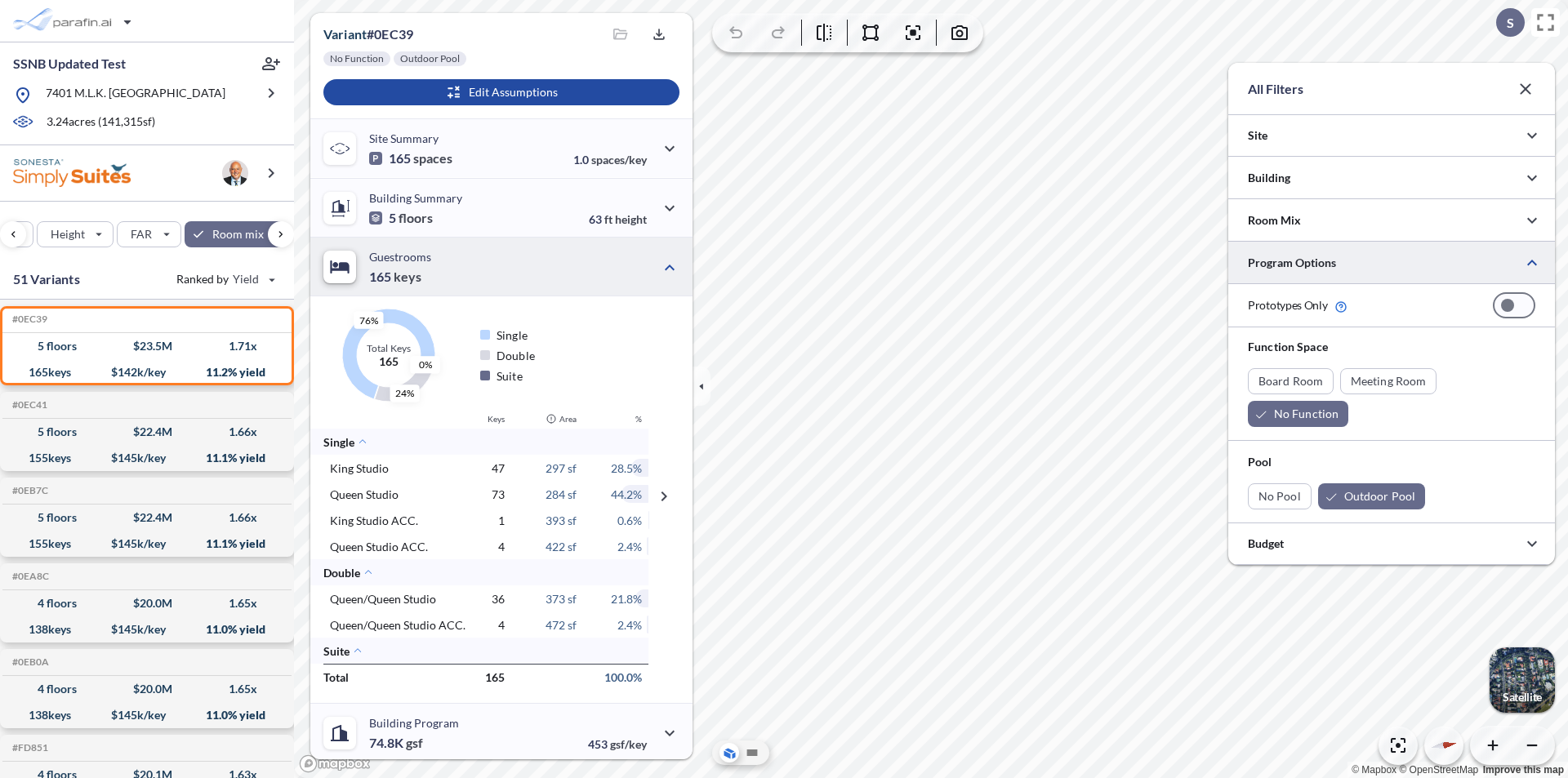
scroll to position [0, 0]
click at [1287, 383] on div "button" at bounding box center [1291, 381] width 85 height 25
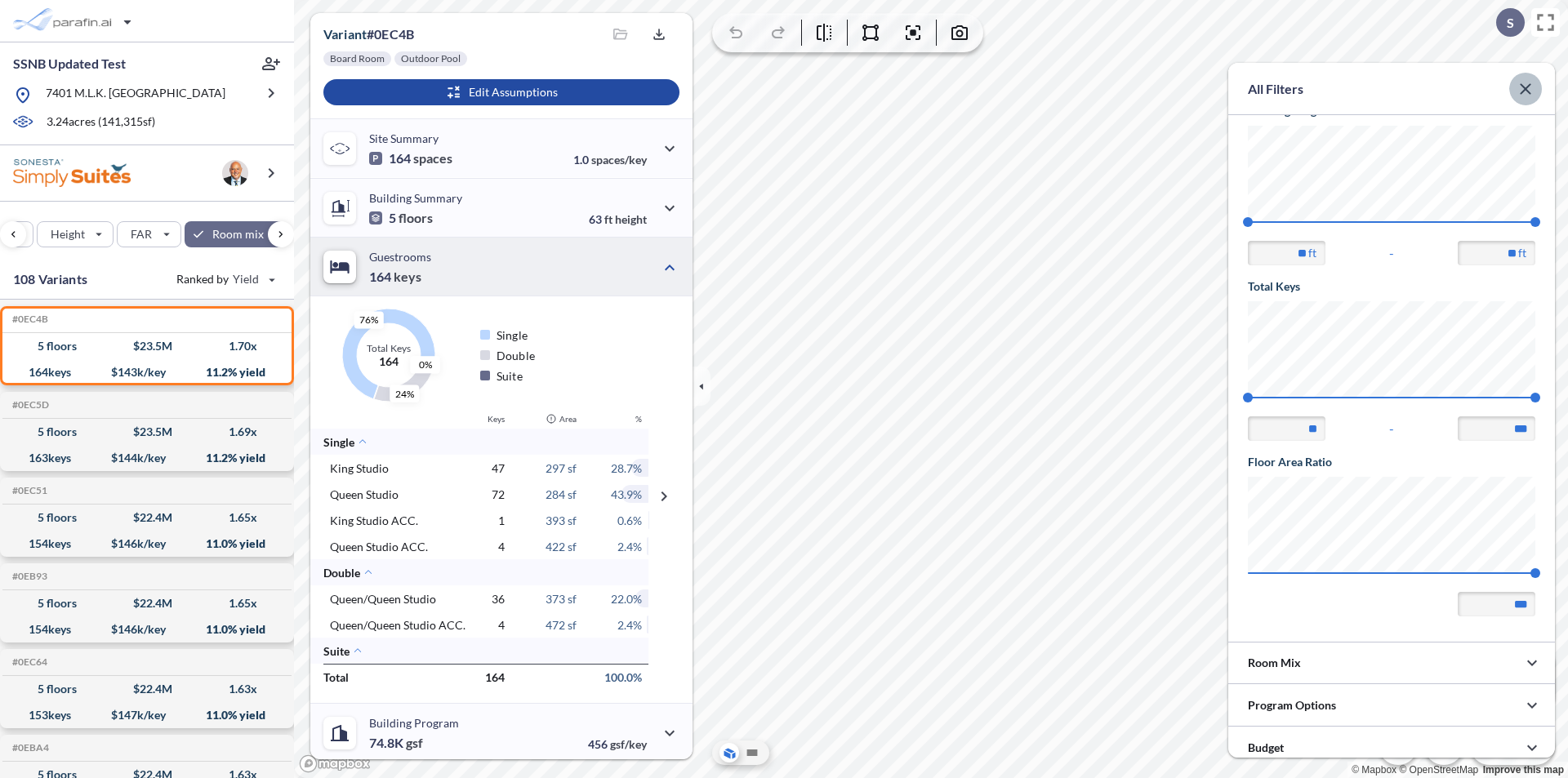
click at [1526, 89] on icon "button" at bounding box center [1524, 88] width 10 height 10
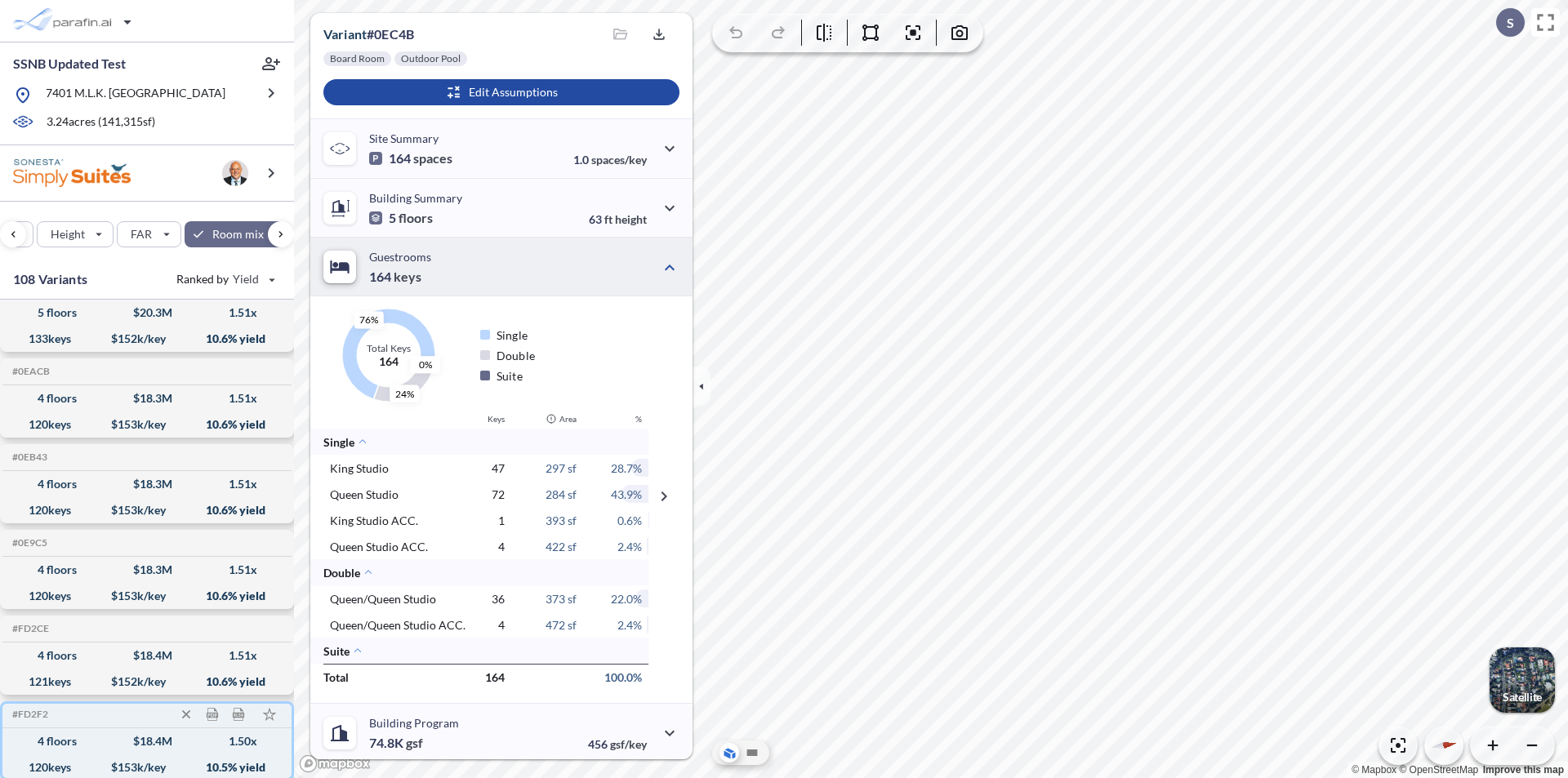
scroll to position [3918, 0]
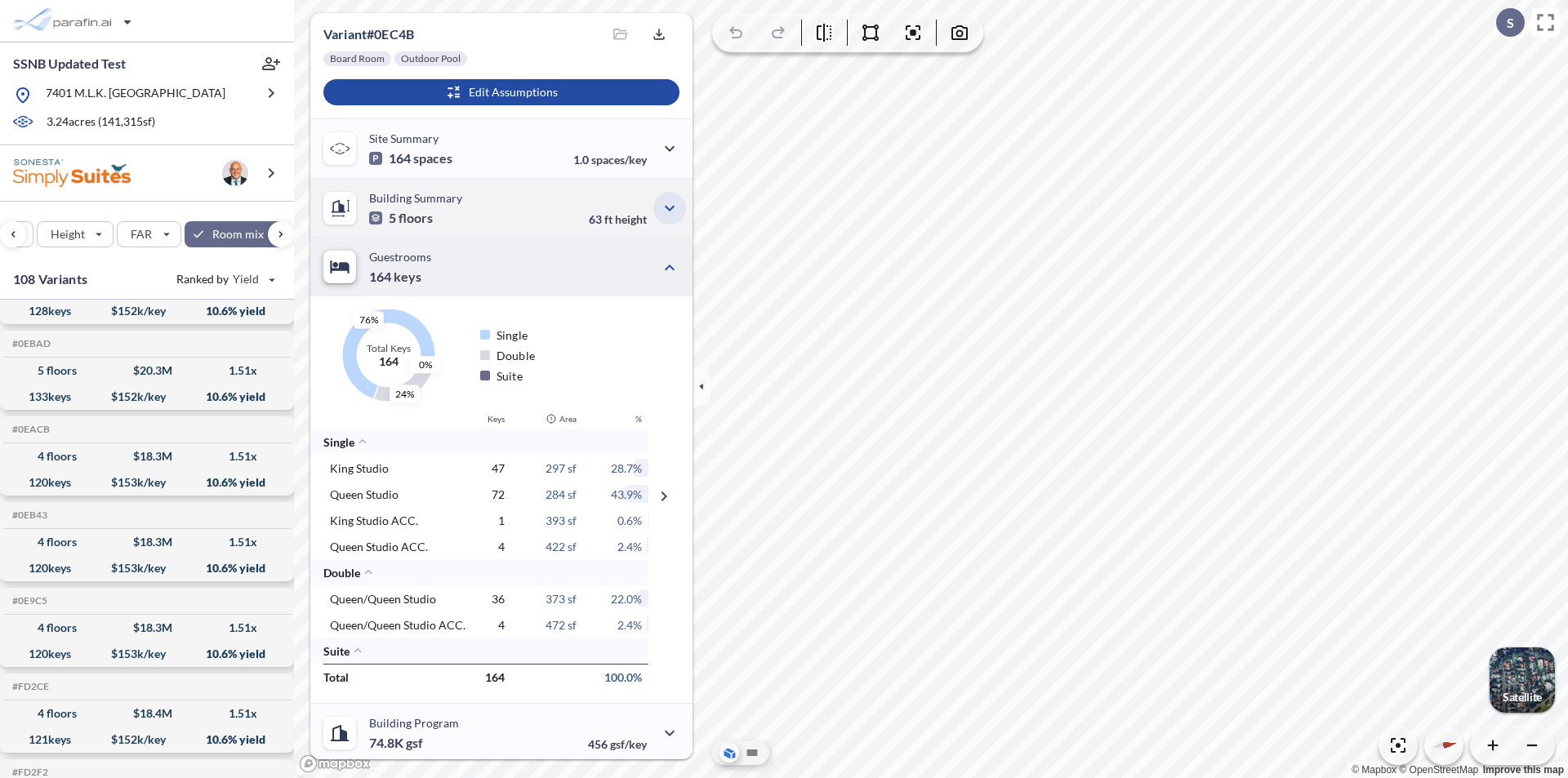
click at [664, 199] on icon "button" at bounding box center [669, 208] width 20 height 20
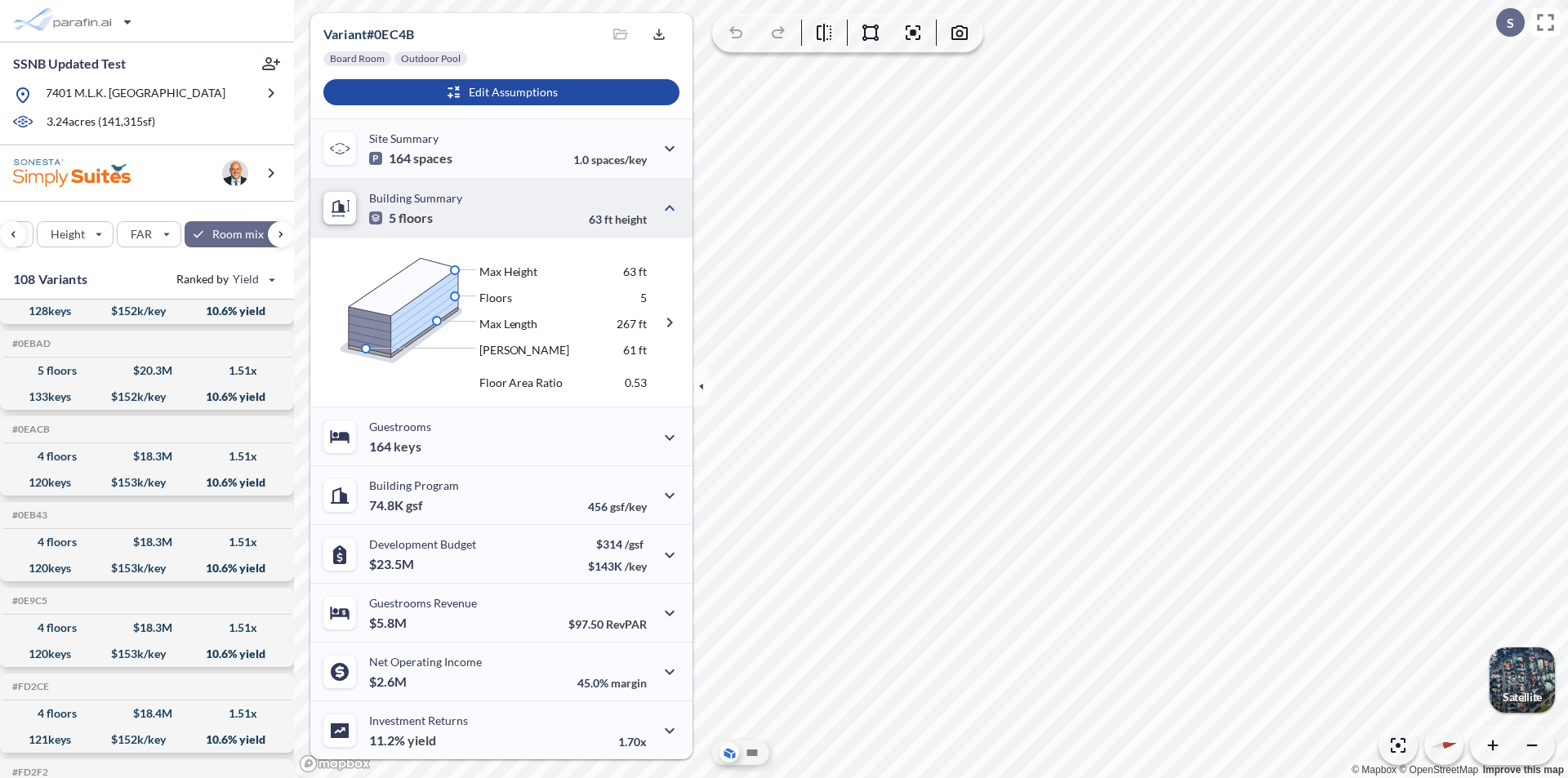
click at [641, 299] on p "5" at bounding box center [643, 295] width 7 height 14
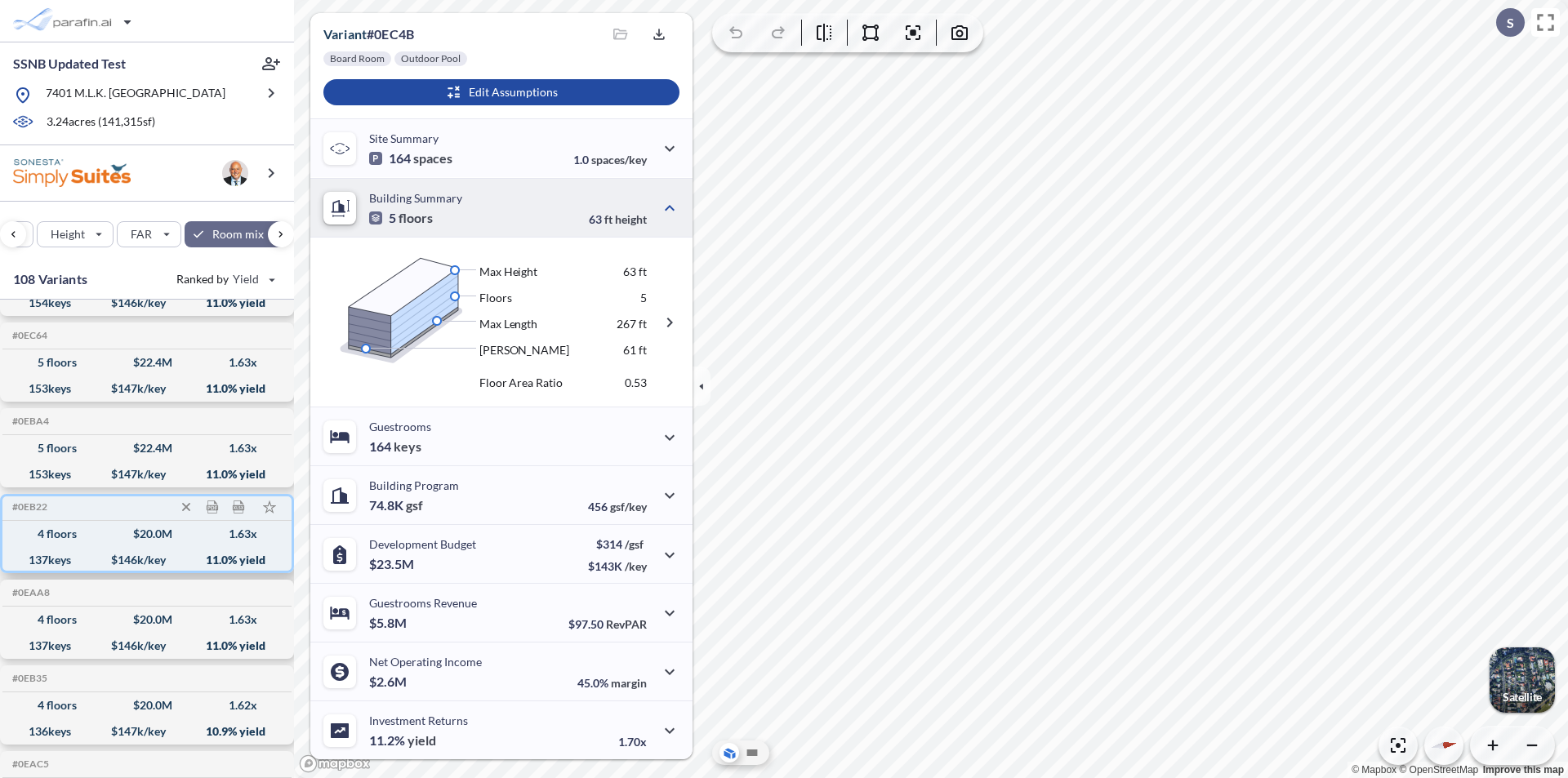
scroll to position [408, 0]
click at [172, 561] on div "137 keys $ 146 k/key 11.0 % yield" at bounding box center [146, 563] width 276 height 26
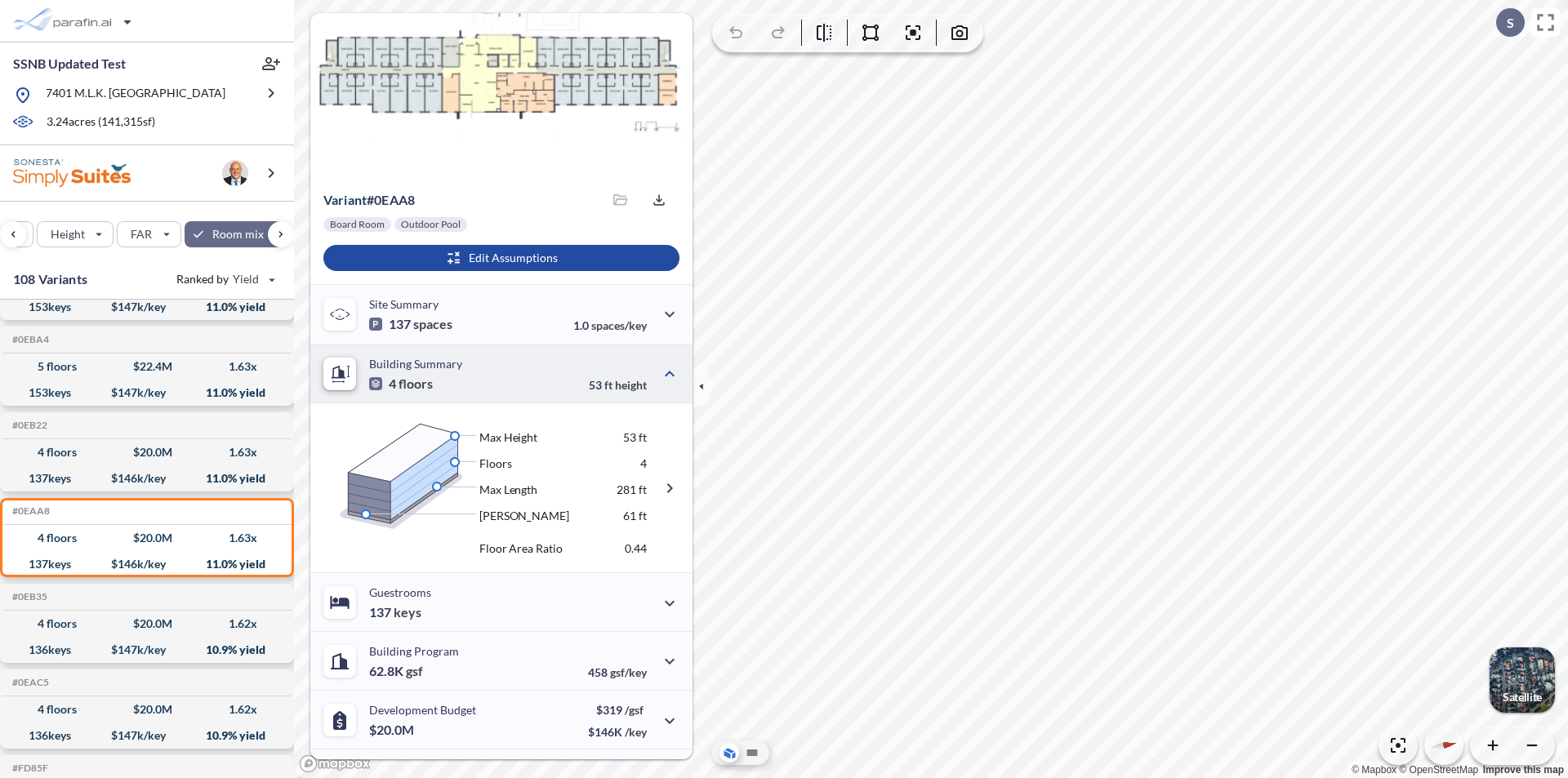
scroll to position [0, 0]
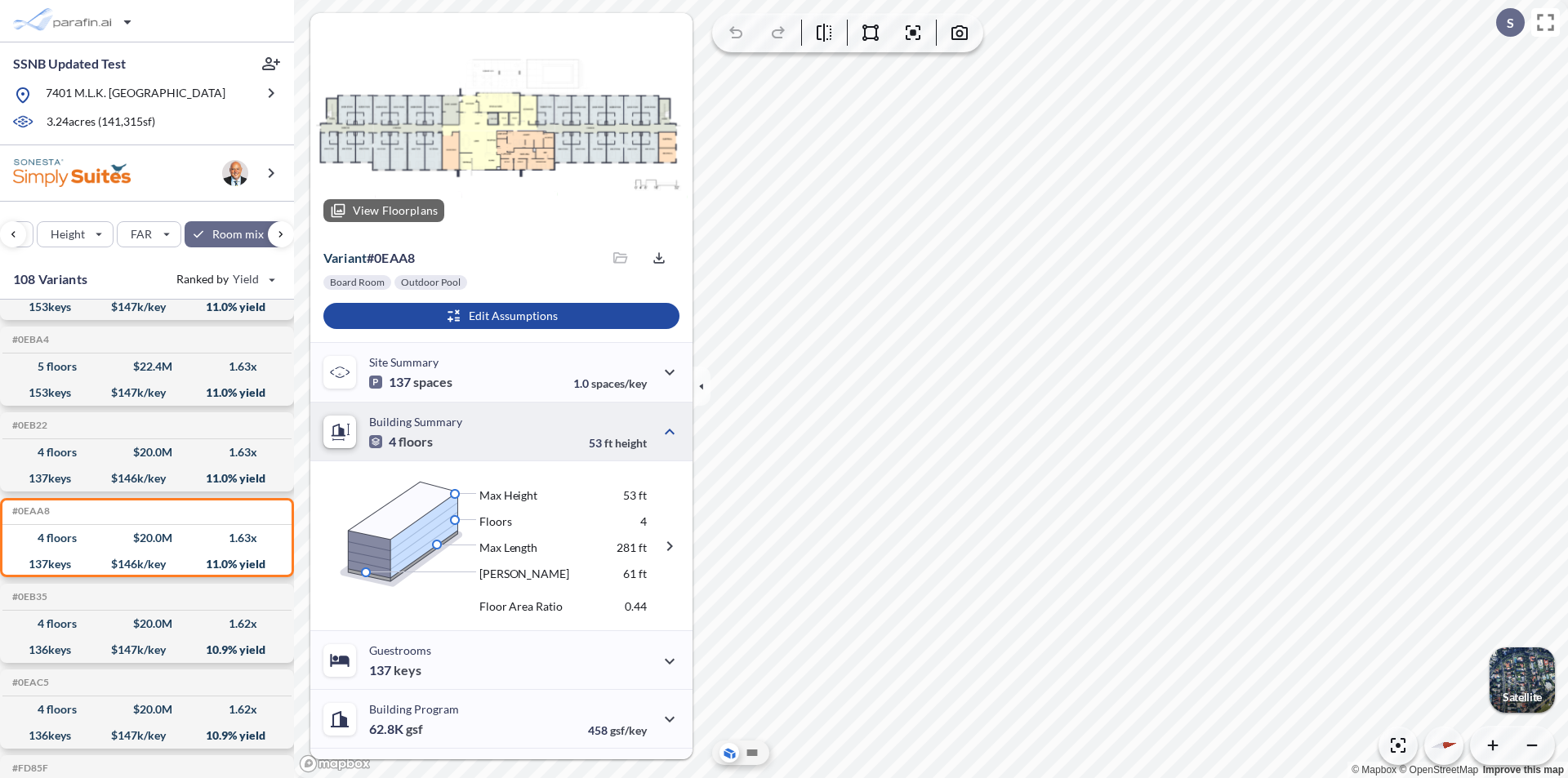
click at [409, 212] on p "View Floorplans" at bounding box center [394, 211] width 85 height 13
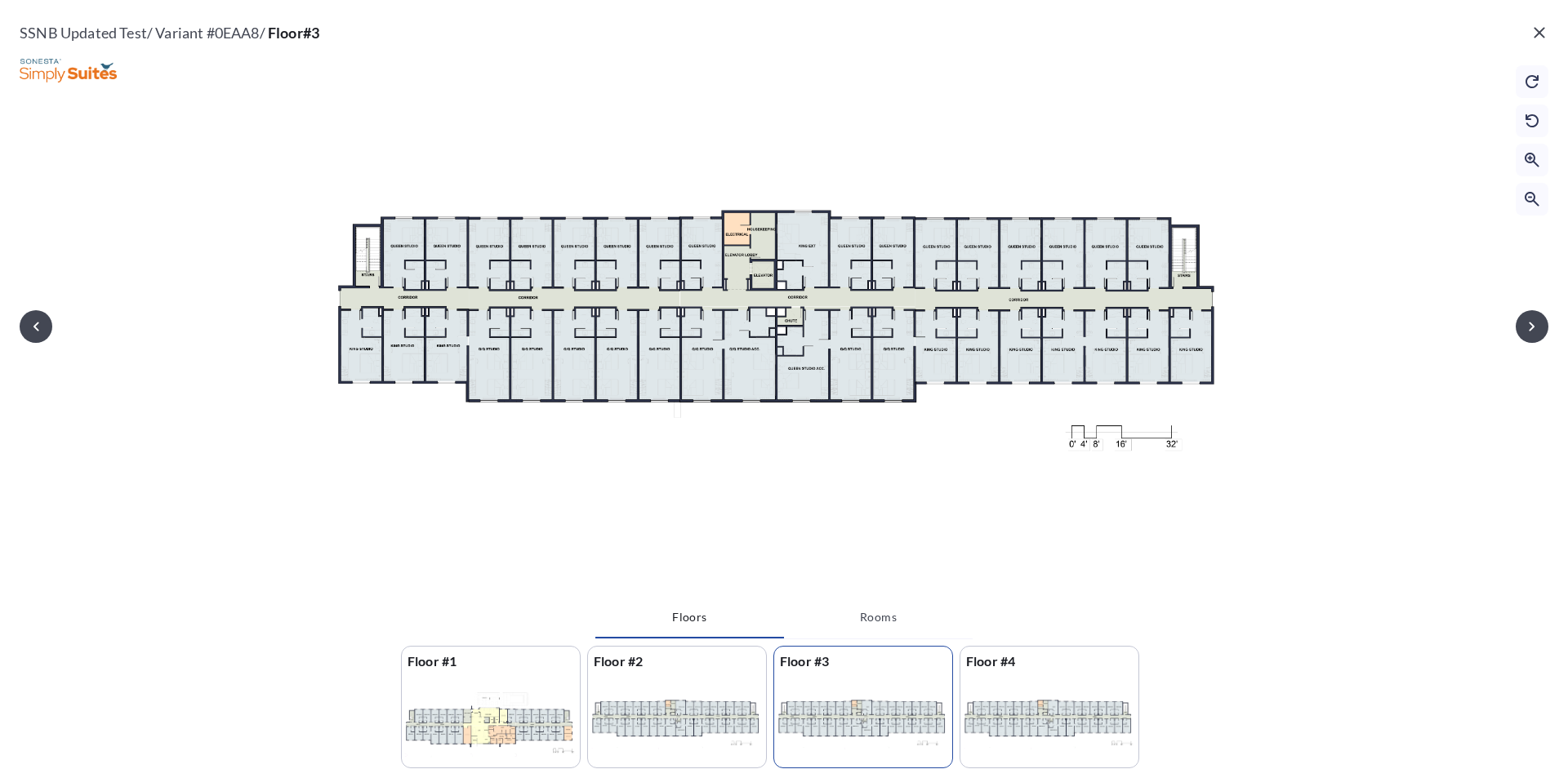
click at [533, 699] on div at bounding box center [490, 723] width 178 height 93
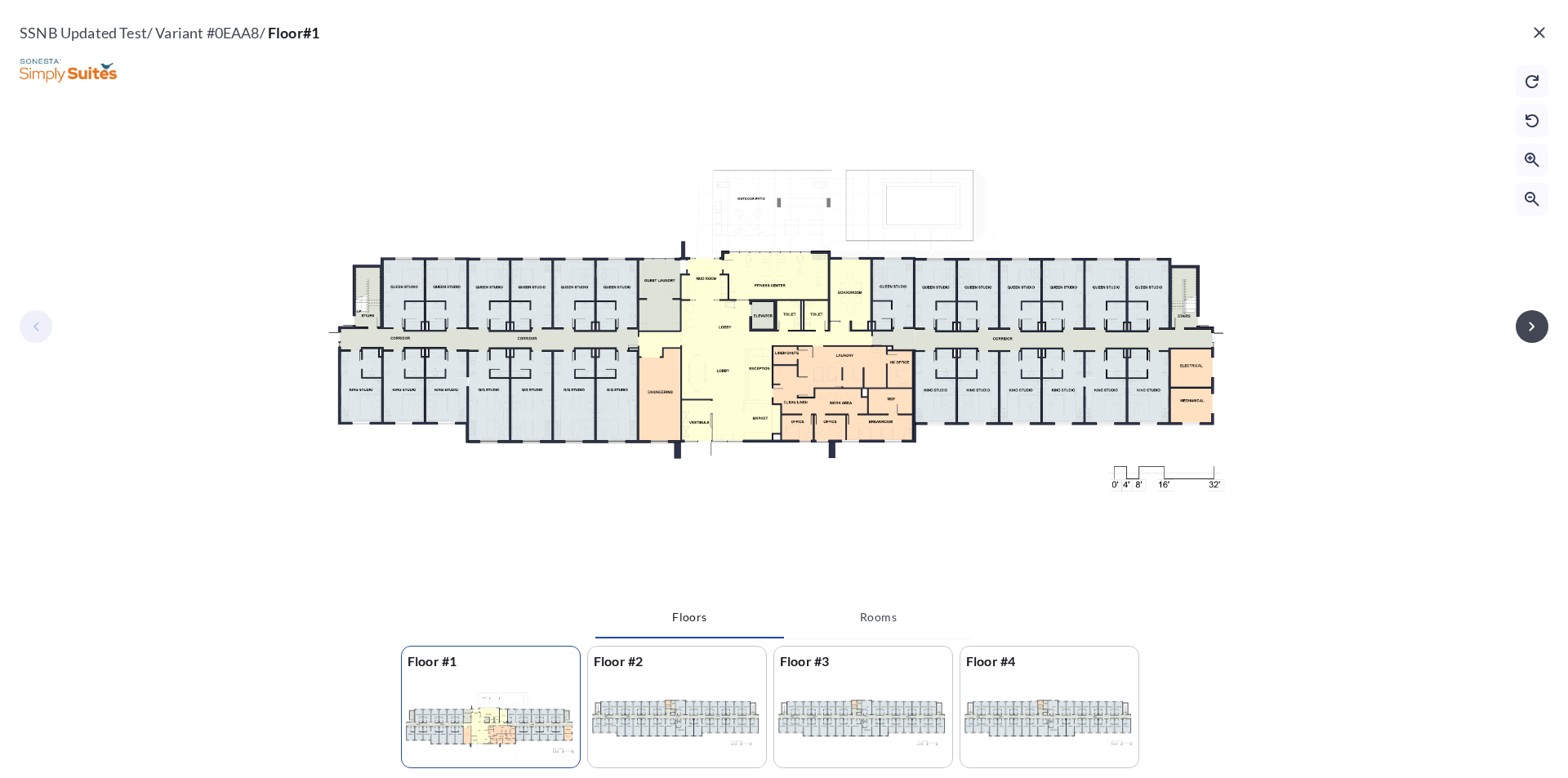
click at [1545, 27] on icon "button" at bounding box center [1539, 32] width 20 height 20
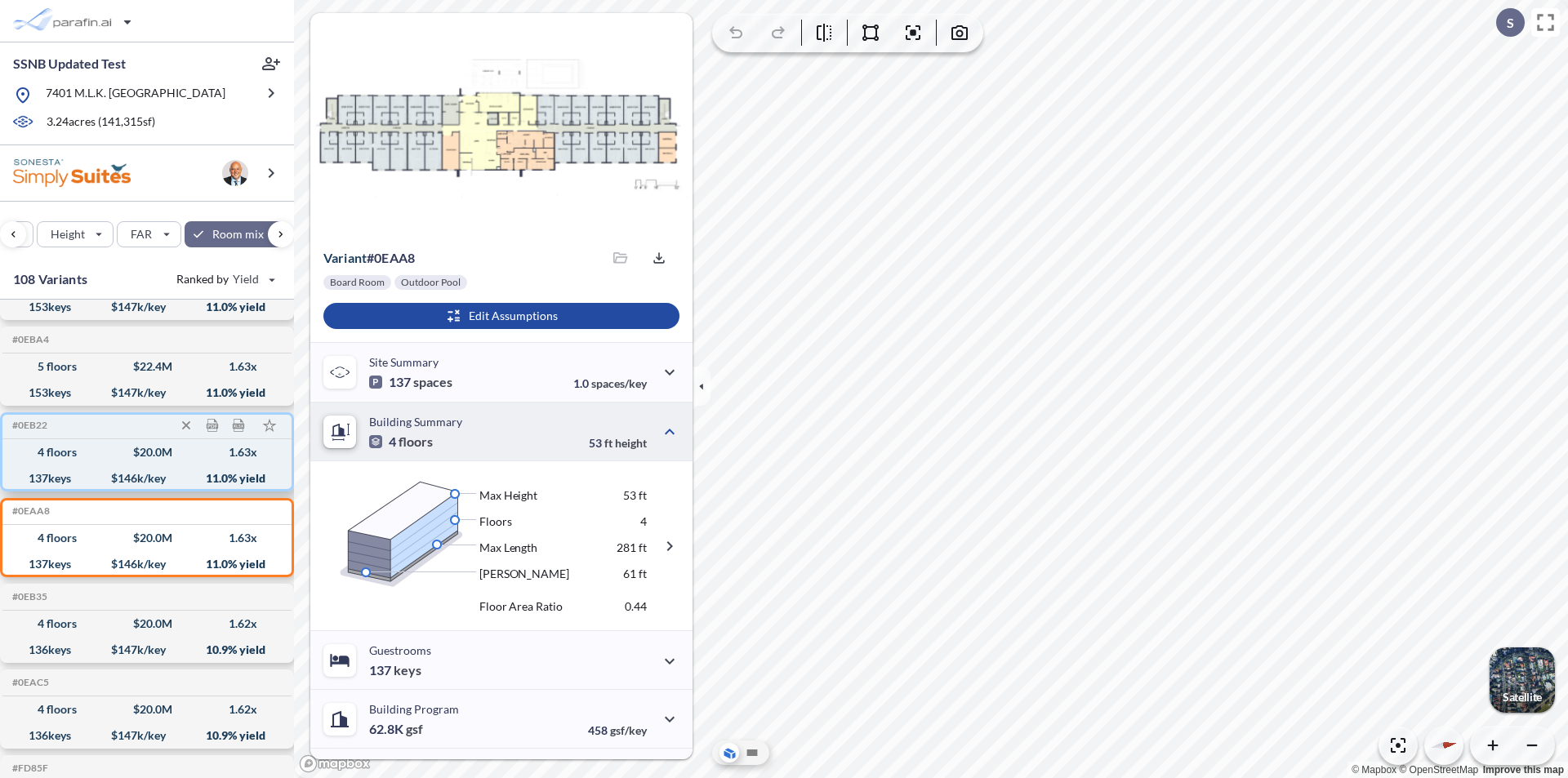
click at [148, 463] on div "4 floors $ 20.0 M 1.63 x" at bounding box center [146, 451] width 276 height 26
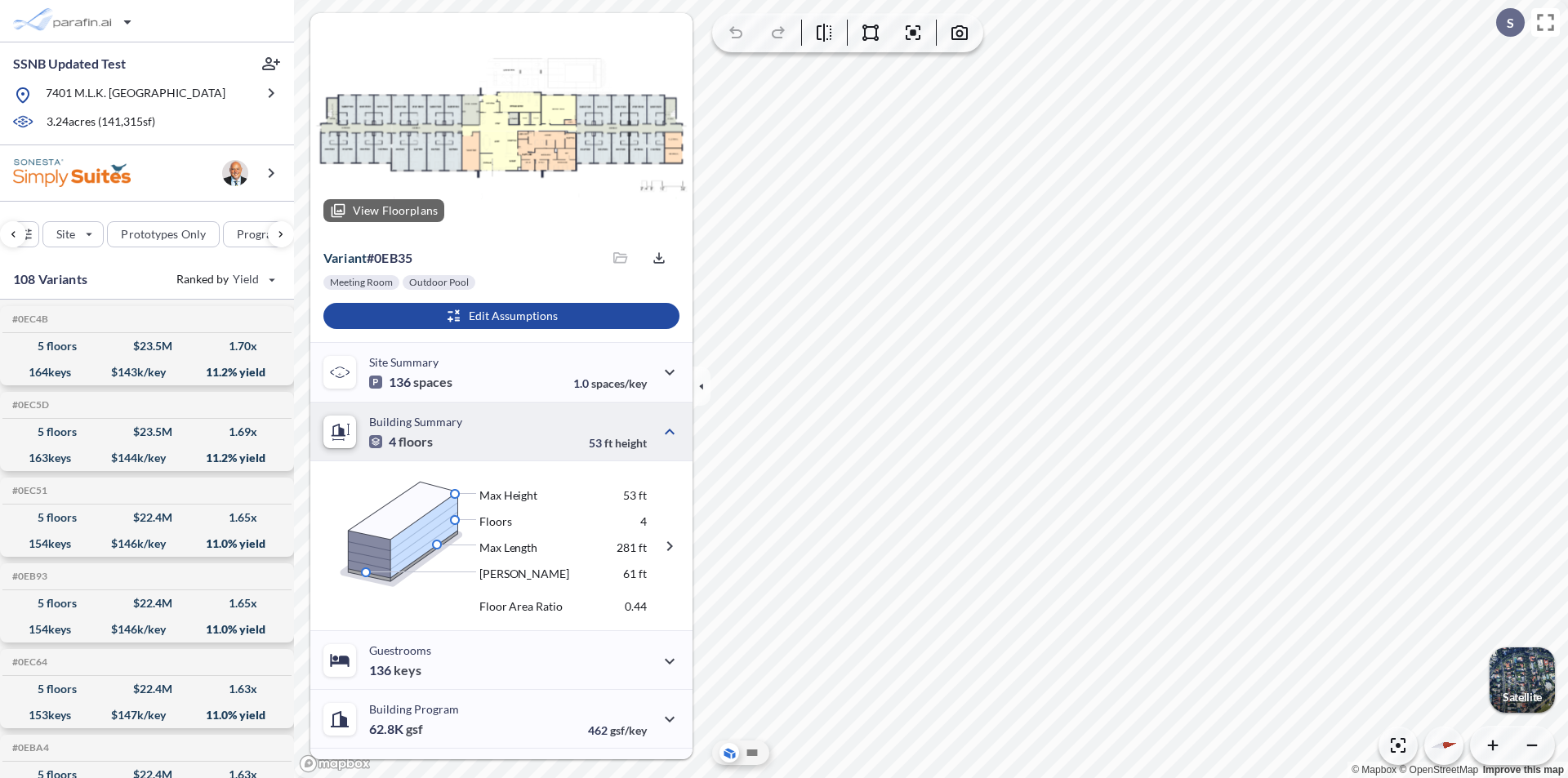
click at [409, 210] on p "View Floorplans" at bounding box center [394, 211] width 85 height 13
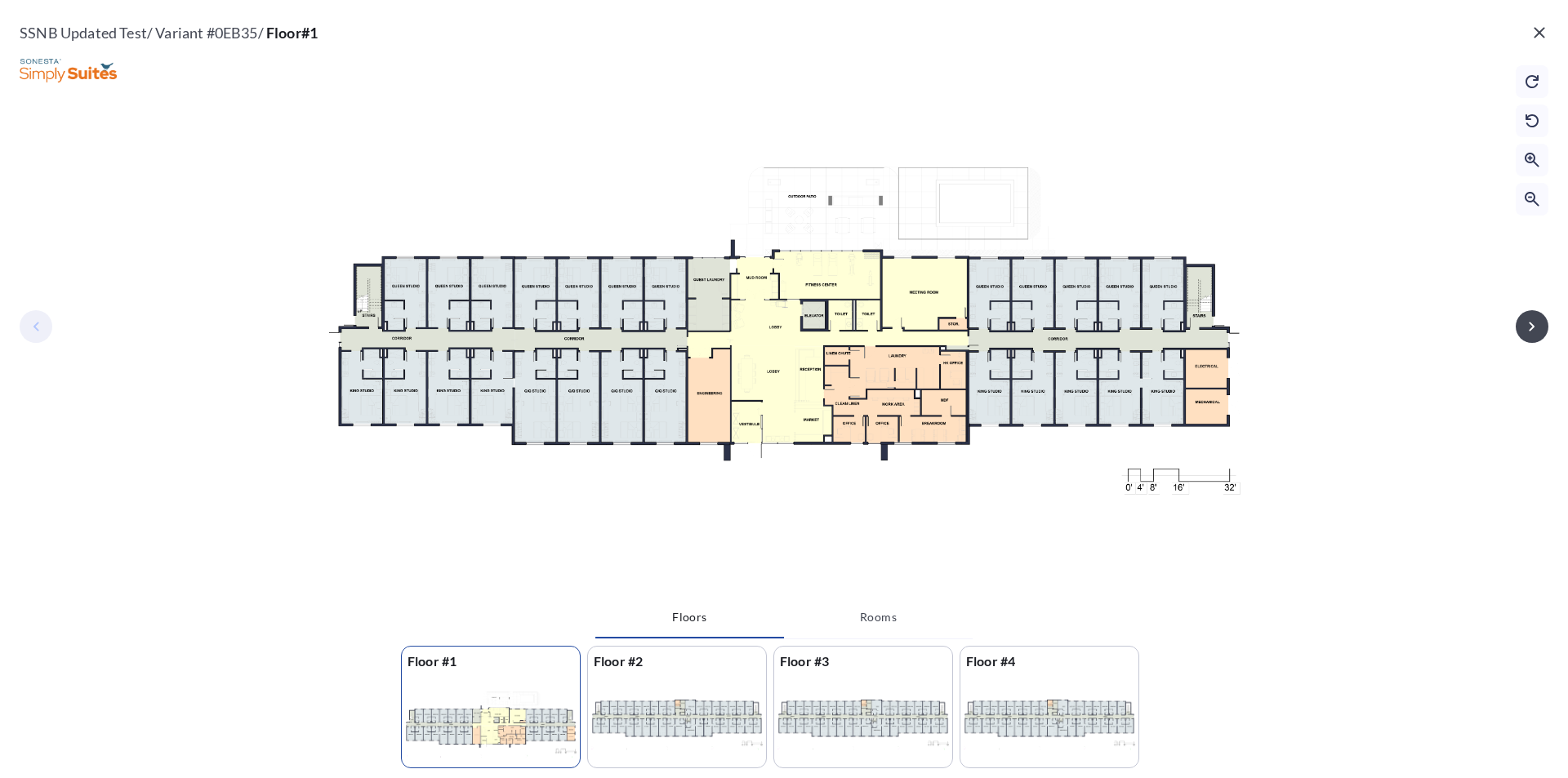
click at [622, 700] on div at bounding box center [677, 723] width 178 height 93
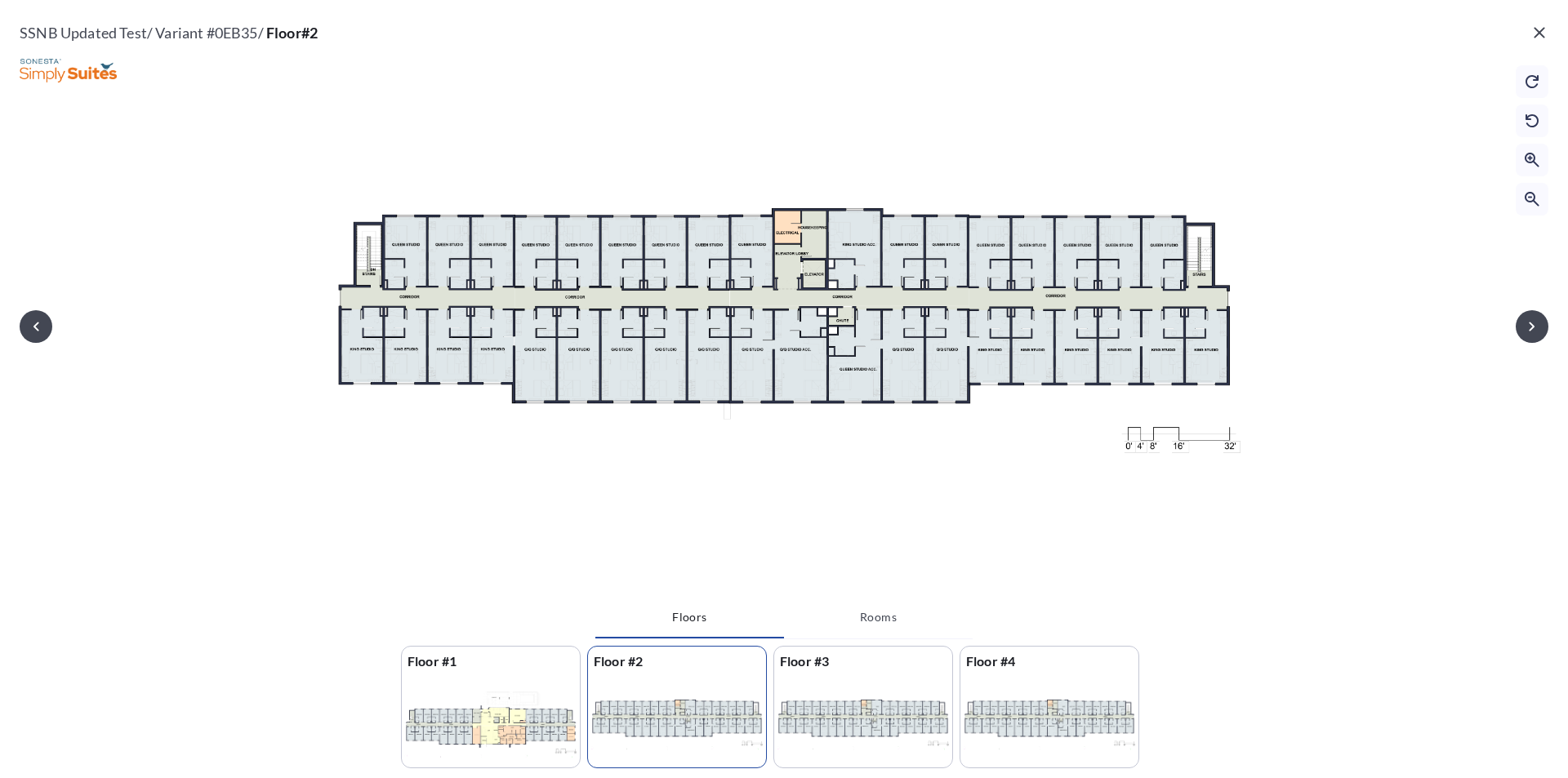
click at [735, 719] on div at bounding box center [677, 723] width 178 height 93
click at [844, 693] on div at bounding box center [863, 723] width 178 height 93
click at [719, 690] on div at bounding box center [677, 723] width 178 height 93
click at [838, 691] on div at bounding box center [863, 723] width 178 height 93
click at [688, 712] on div at bounding box center [677, 723] width 178 height 93
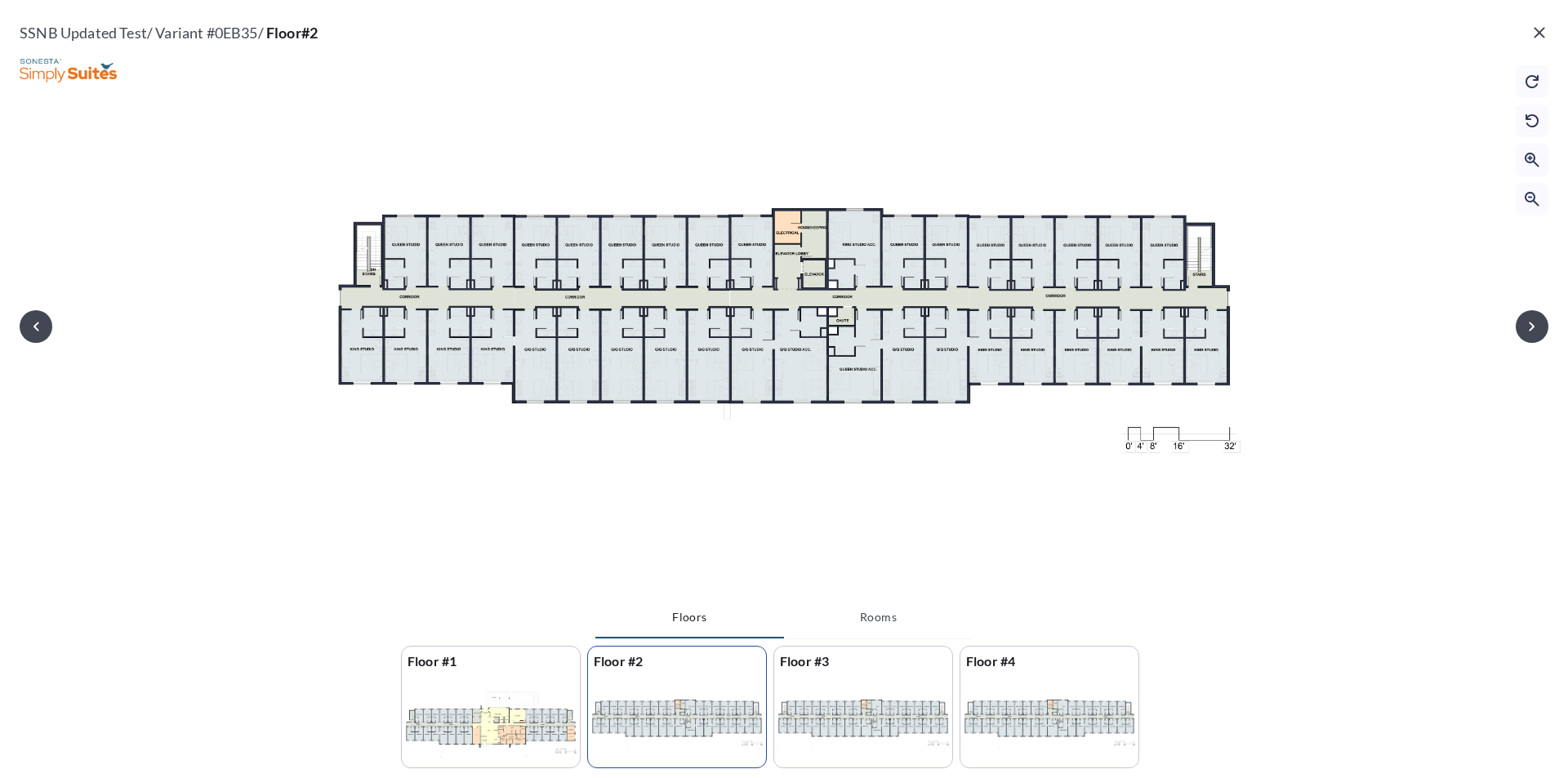
click at [829, 704] on div at bounding box center [863, 723] width 178 height 93
click at [1061, 694] on div at bounding box center [1049, 723] width 178 height 93
click at [451, 721] on div at bounding box center [490, 723] width 178 height 93
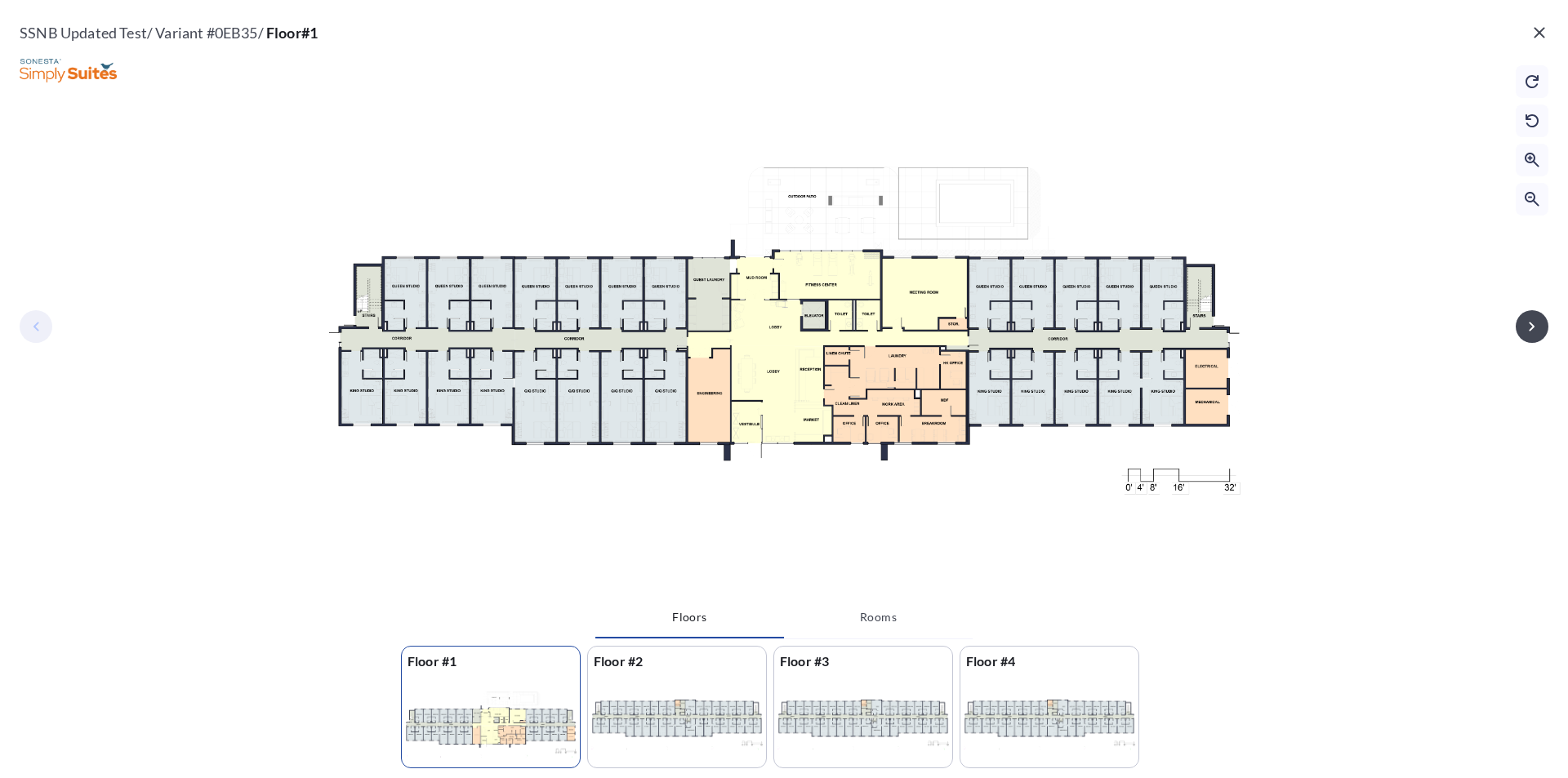
click at [1541, 34] on icon "button" at bounding box center [1539, 31] width 10 height 10
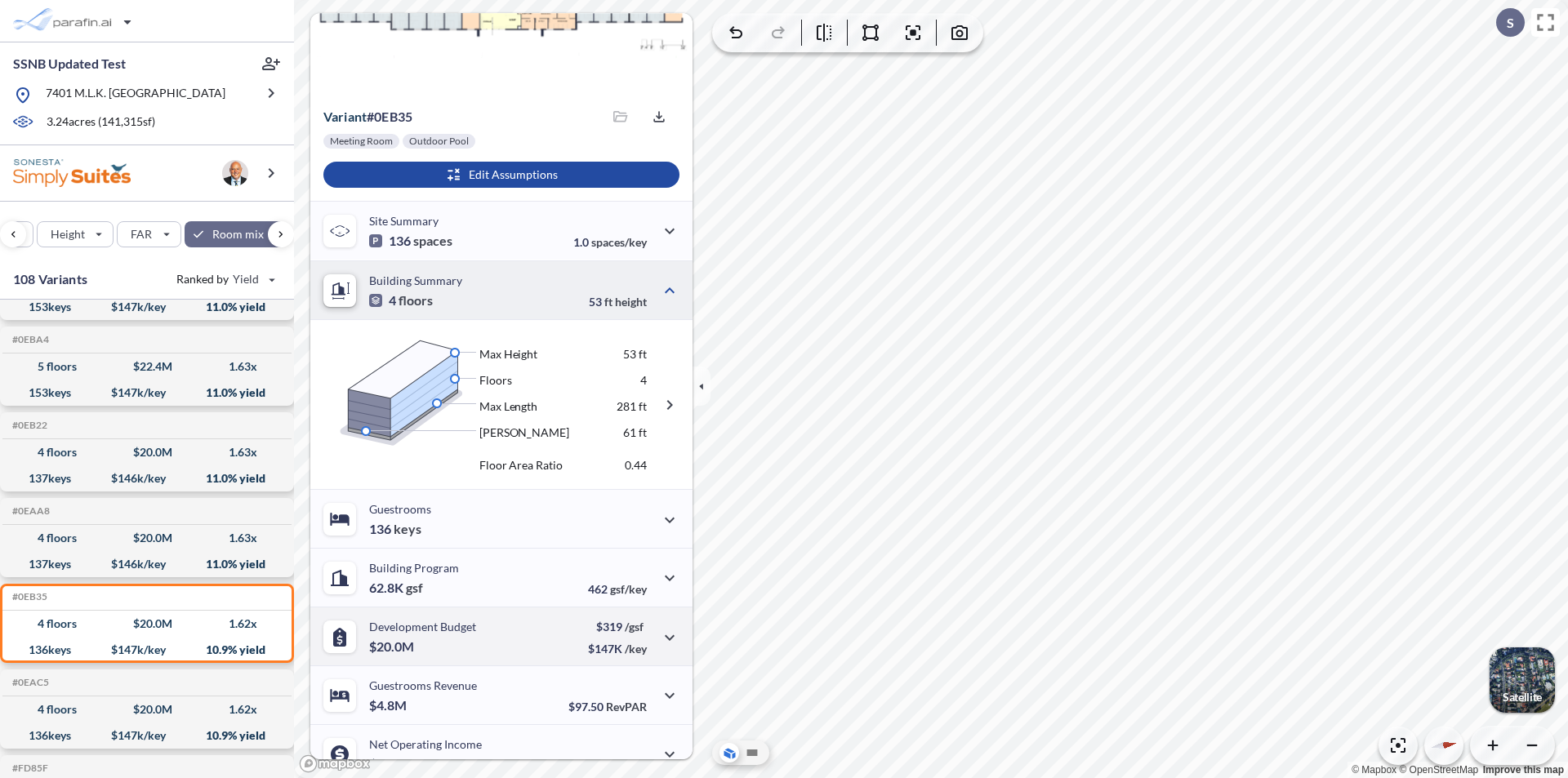
scroll to position [224, 0]
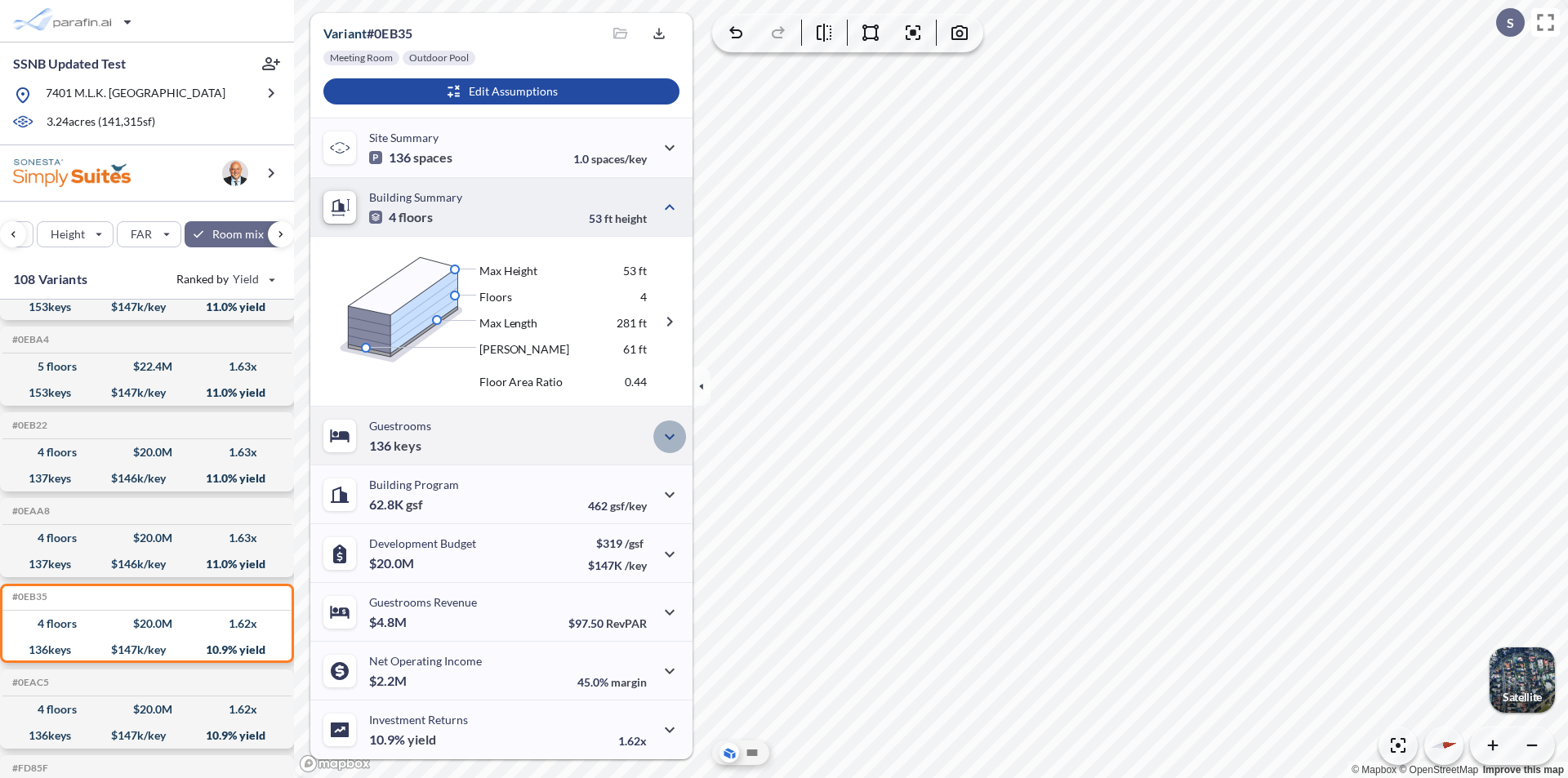
click at [665, 433] on icon "button" at bounding box center [669, 436] width 20 height 20
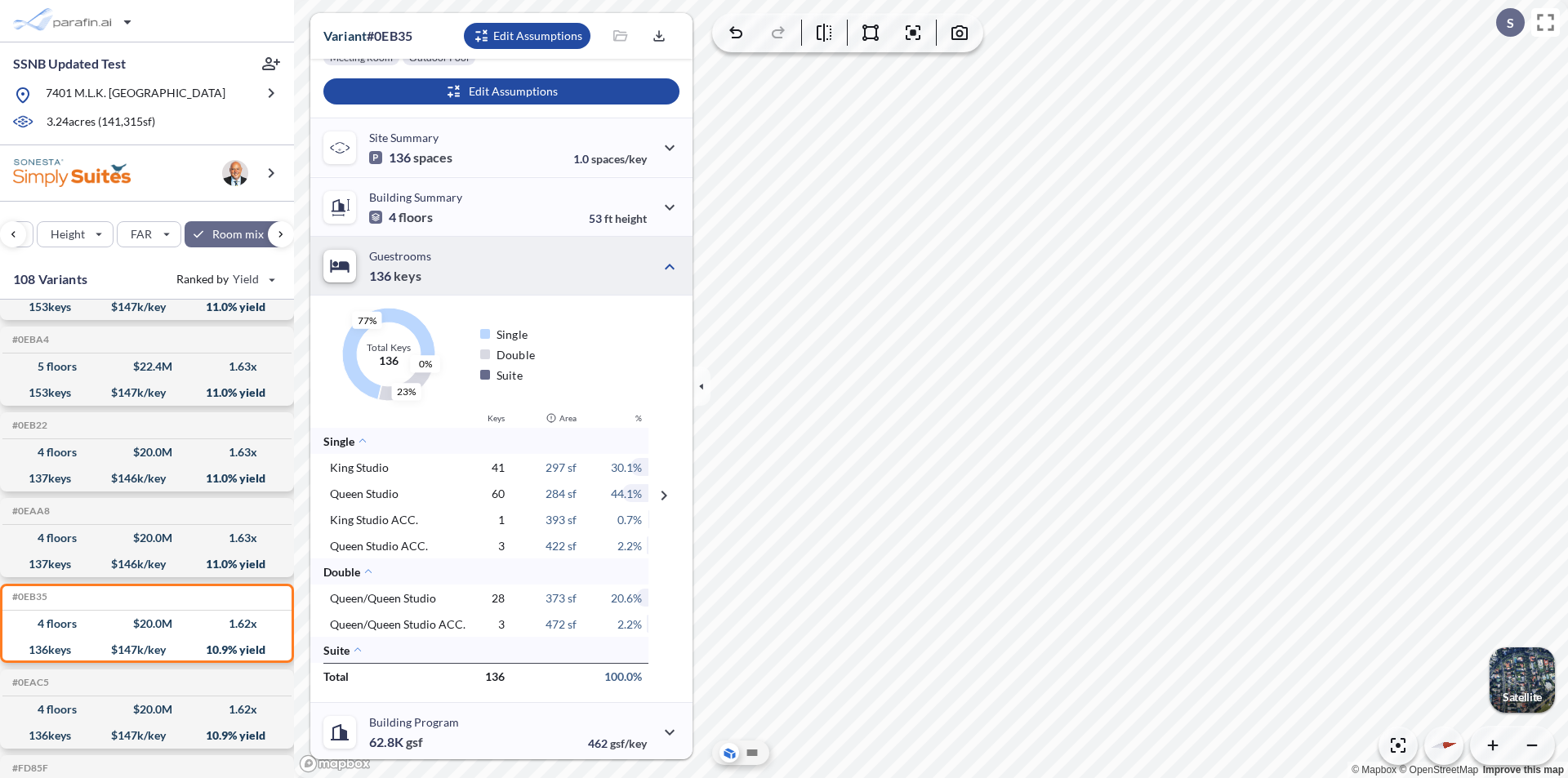
scroll to position [462, 0]
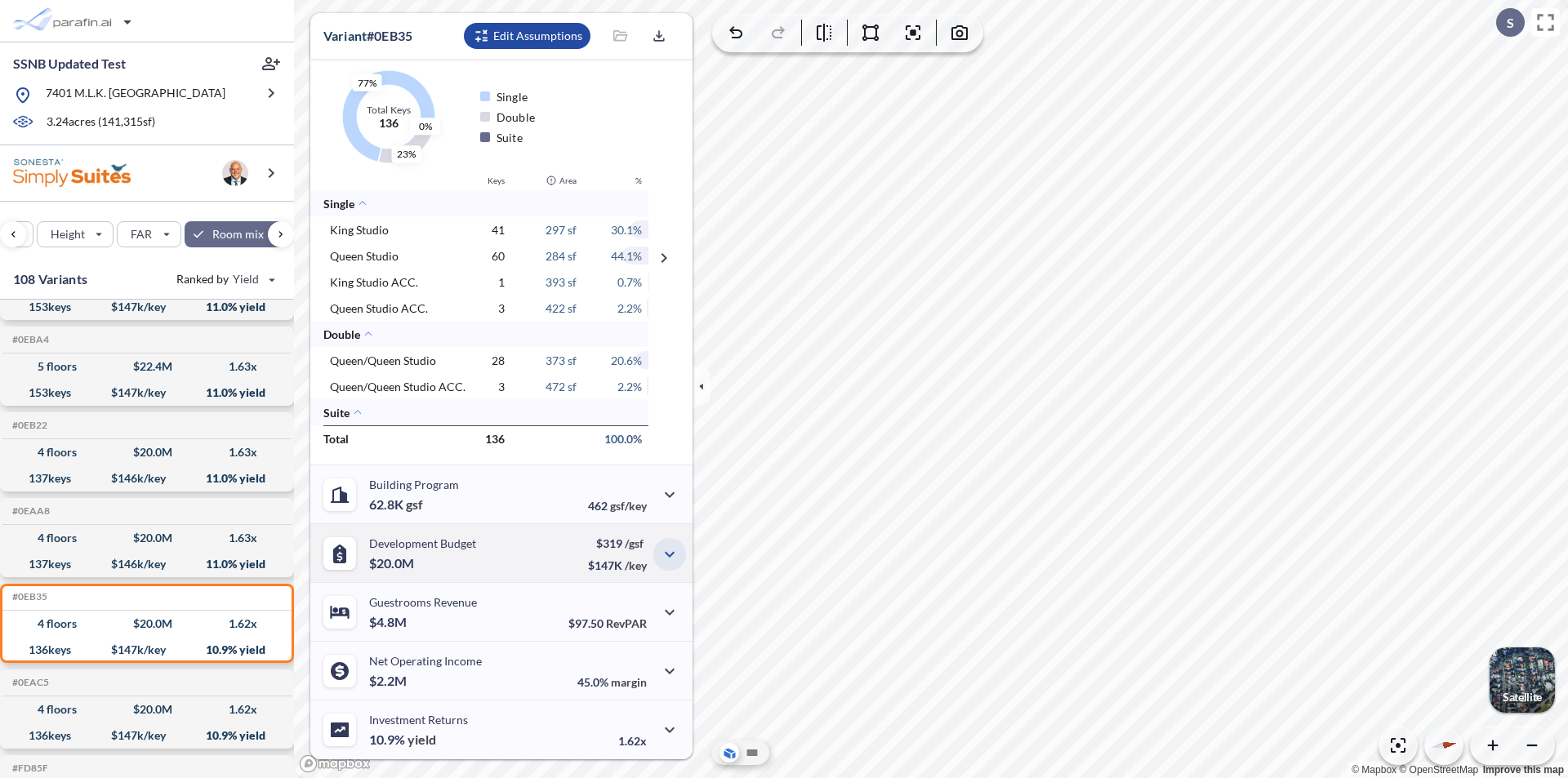
click at [664, 552] on icon "button" at bounding box center [669, 554] width 20 height 20
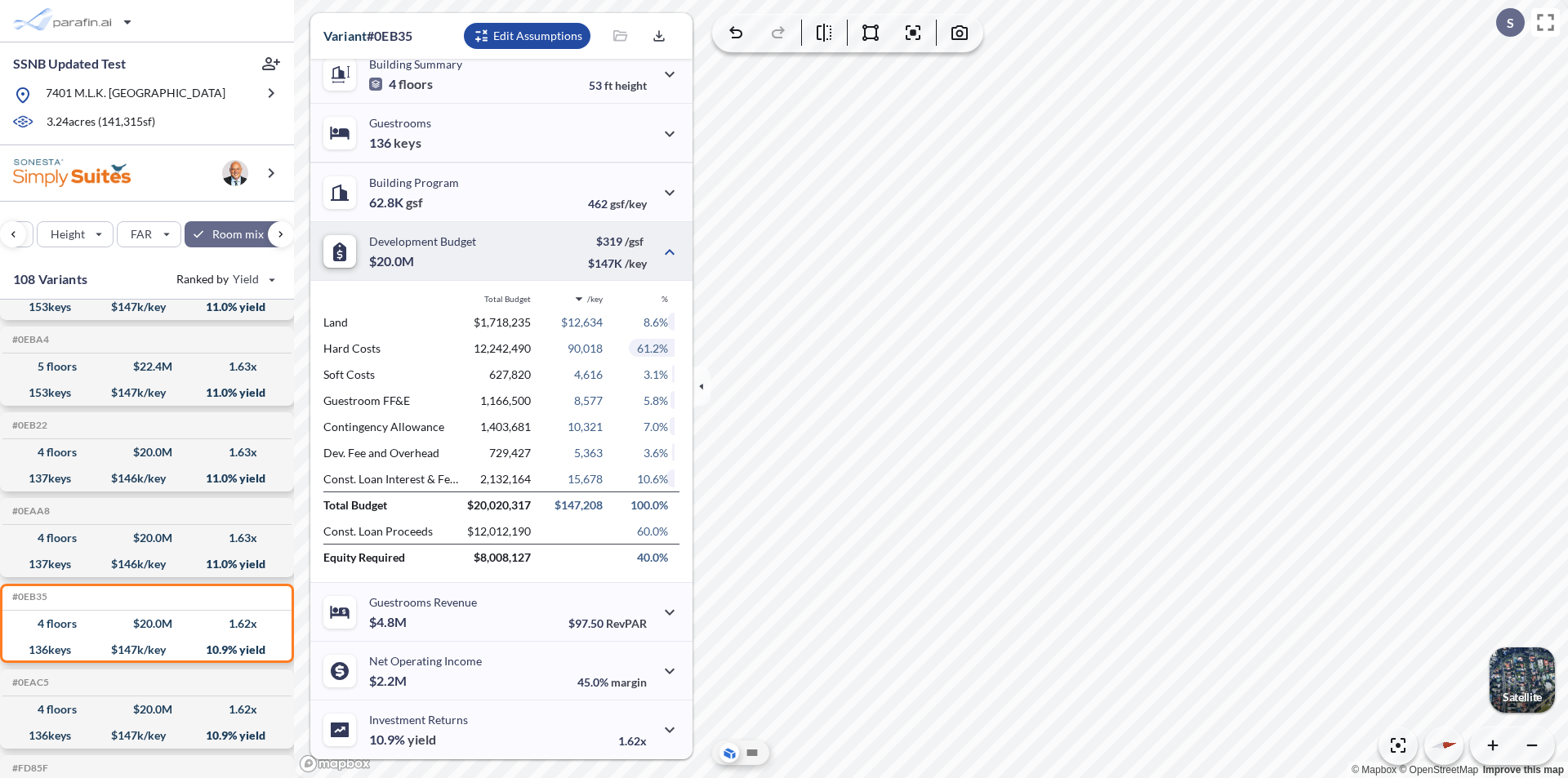
scroll to position [357, 0]
click at [501, 613] on div "Guestrooms Revenue $4.8M $97.50 RevPAR" at bounding box center [502, 612] width 382 height 59
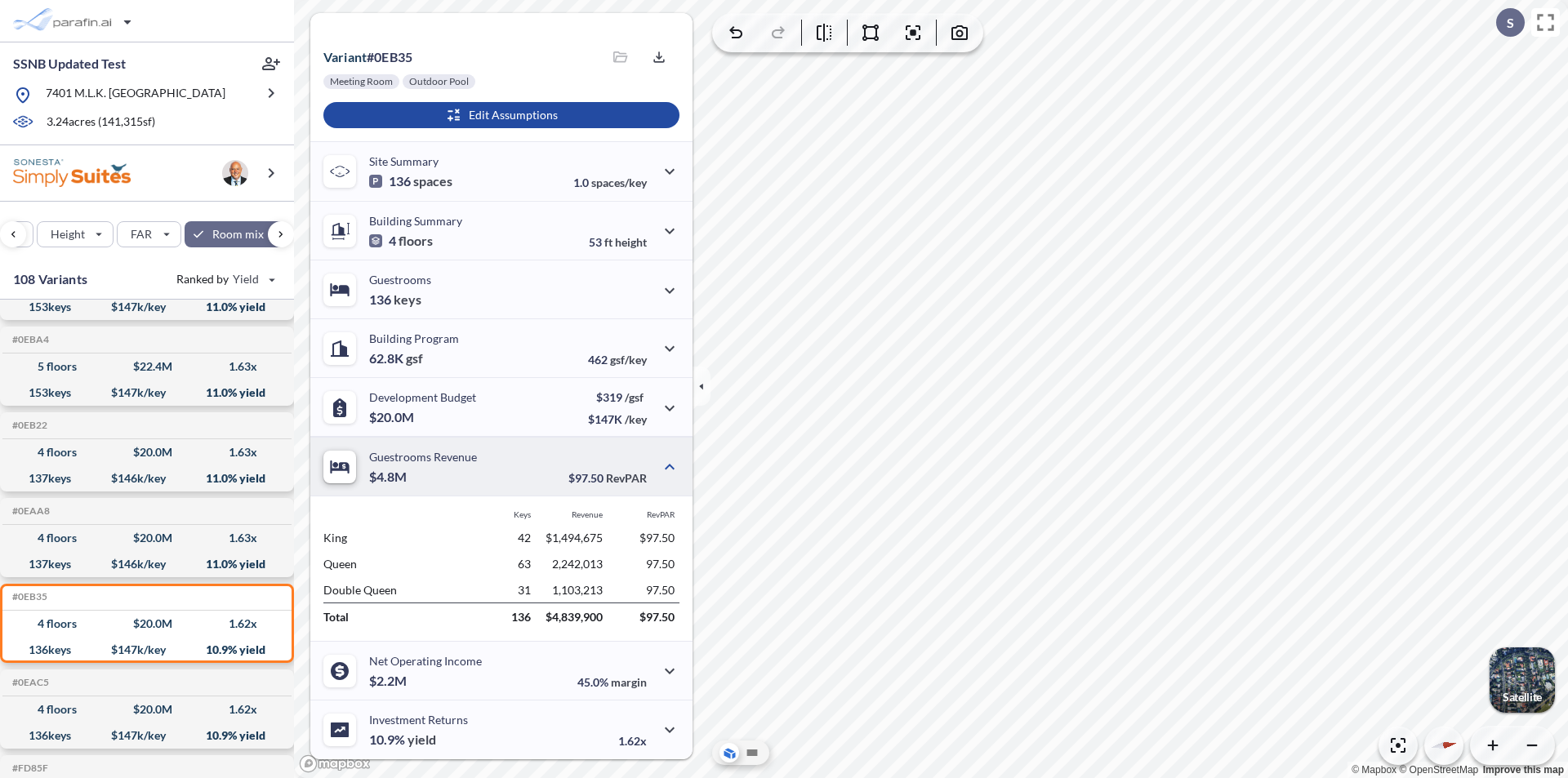
scroll to position [200, 0]
click at [589, 688] on p "45.0% margin" at bounding box center [612, 682] width 69 height 14
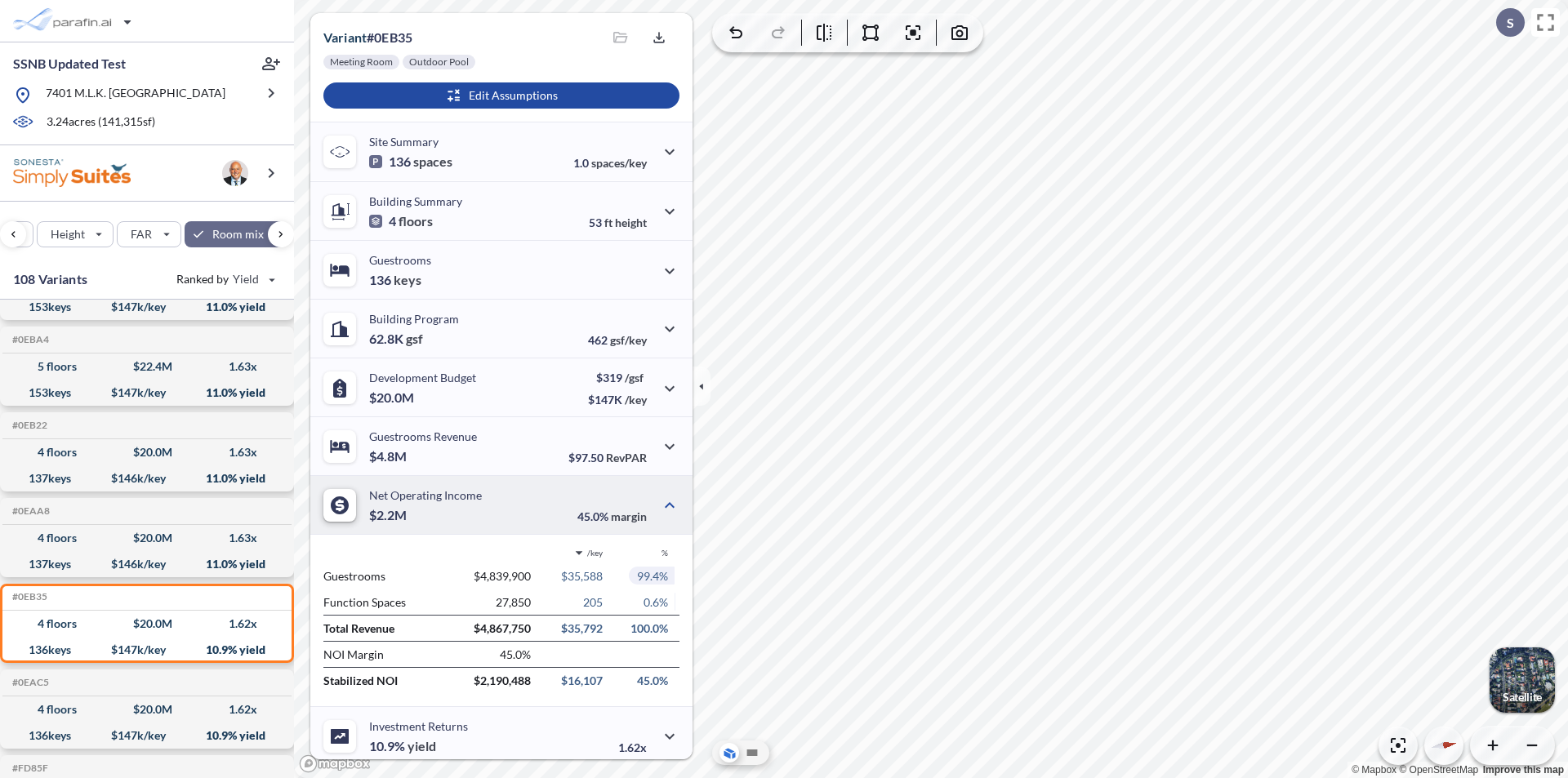
scroll to position [227, 0]
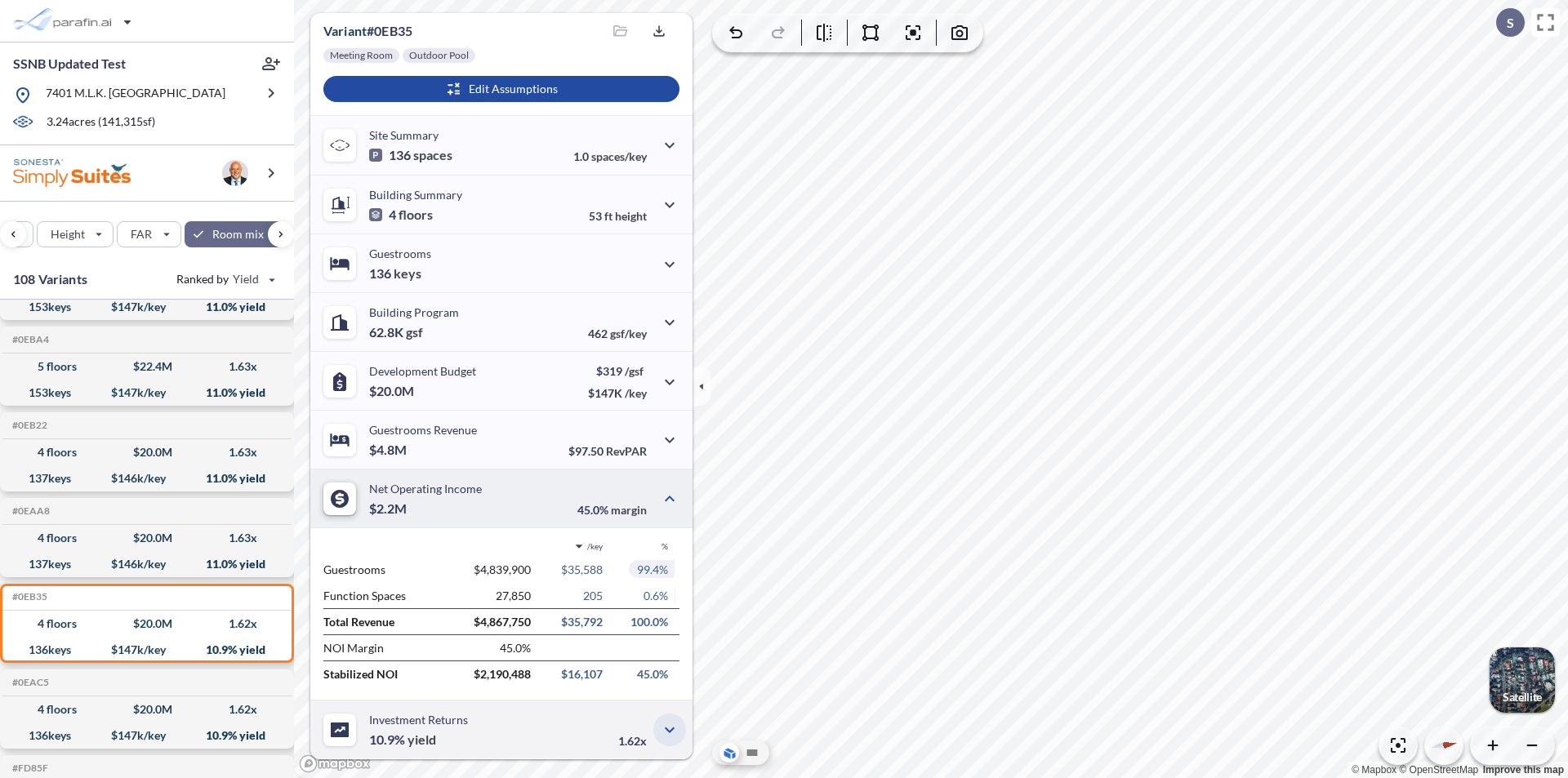
click at [660, 731] on icon "button" at bounding box center [669, 730] width 20 height 20
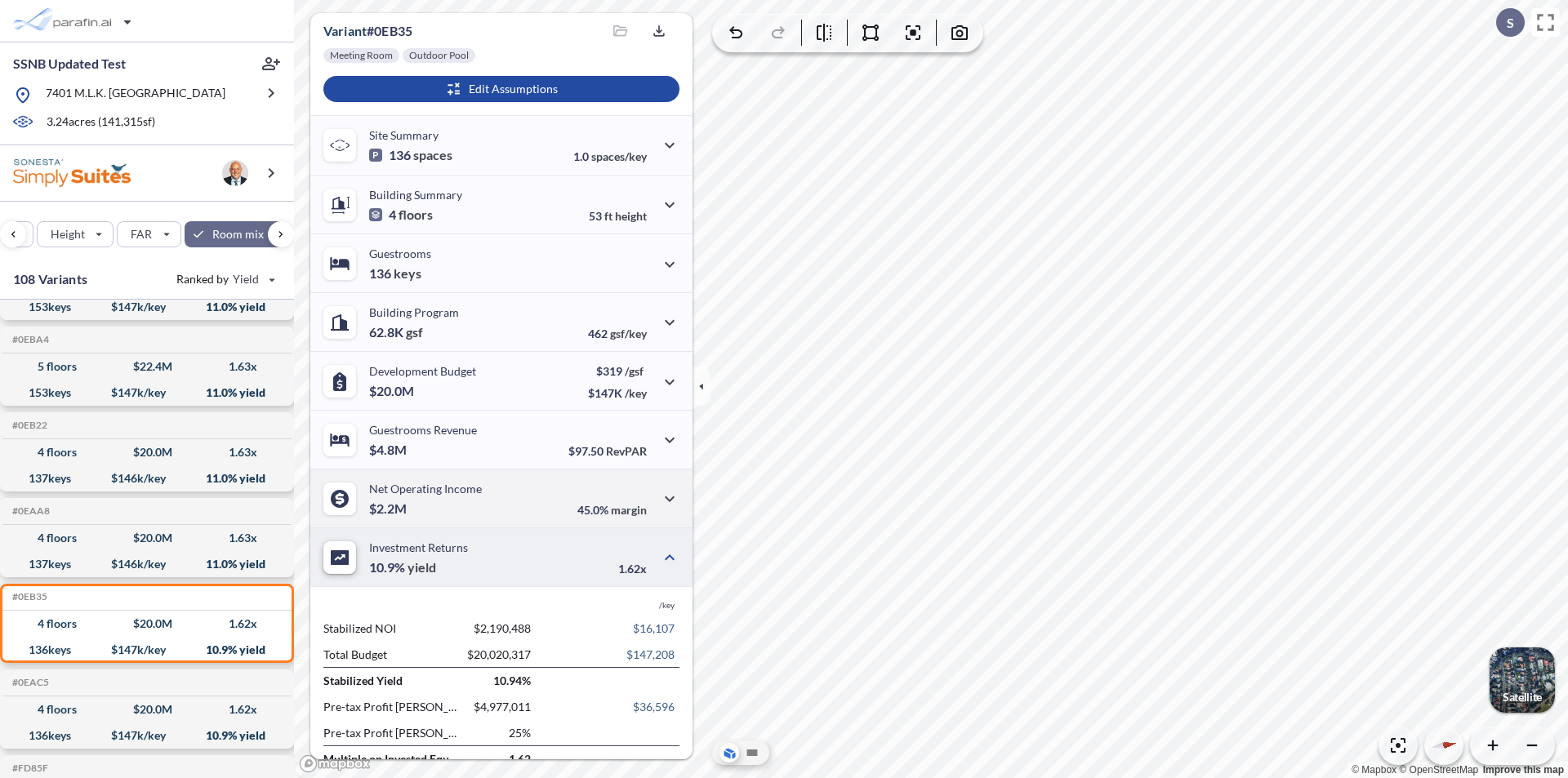
scroll to position [253, 0]
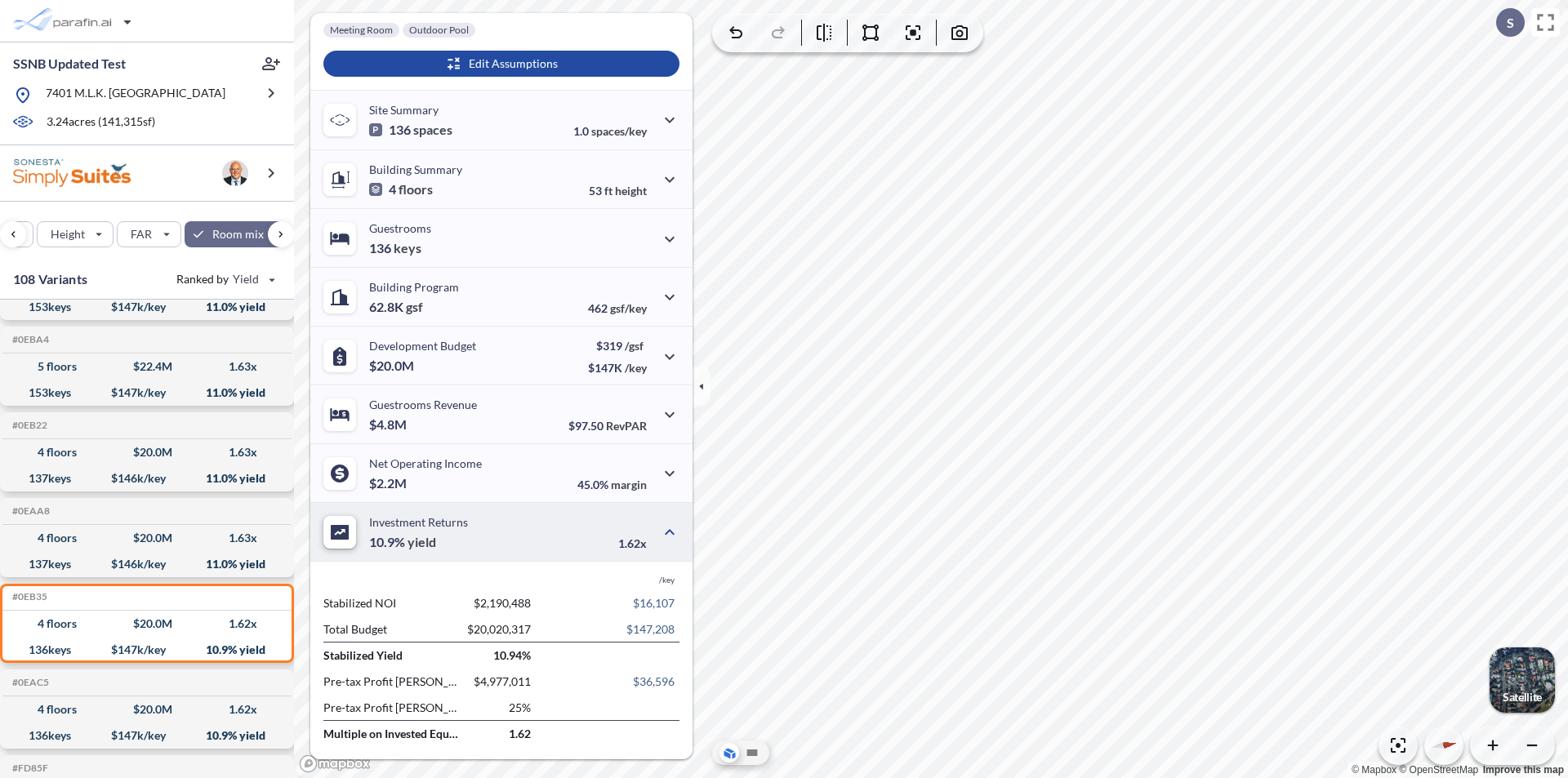
click at [1542, 693] on div "button" at bounding box center [1521, 679] width 66 height 66
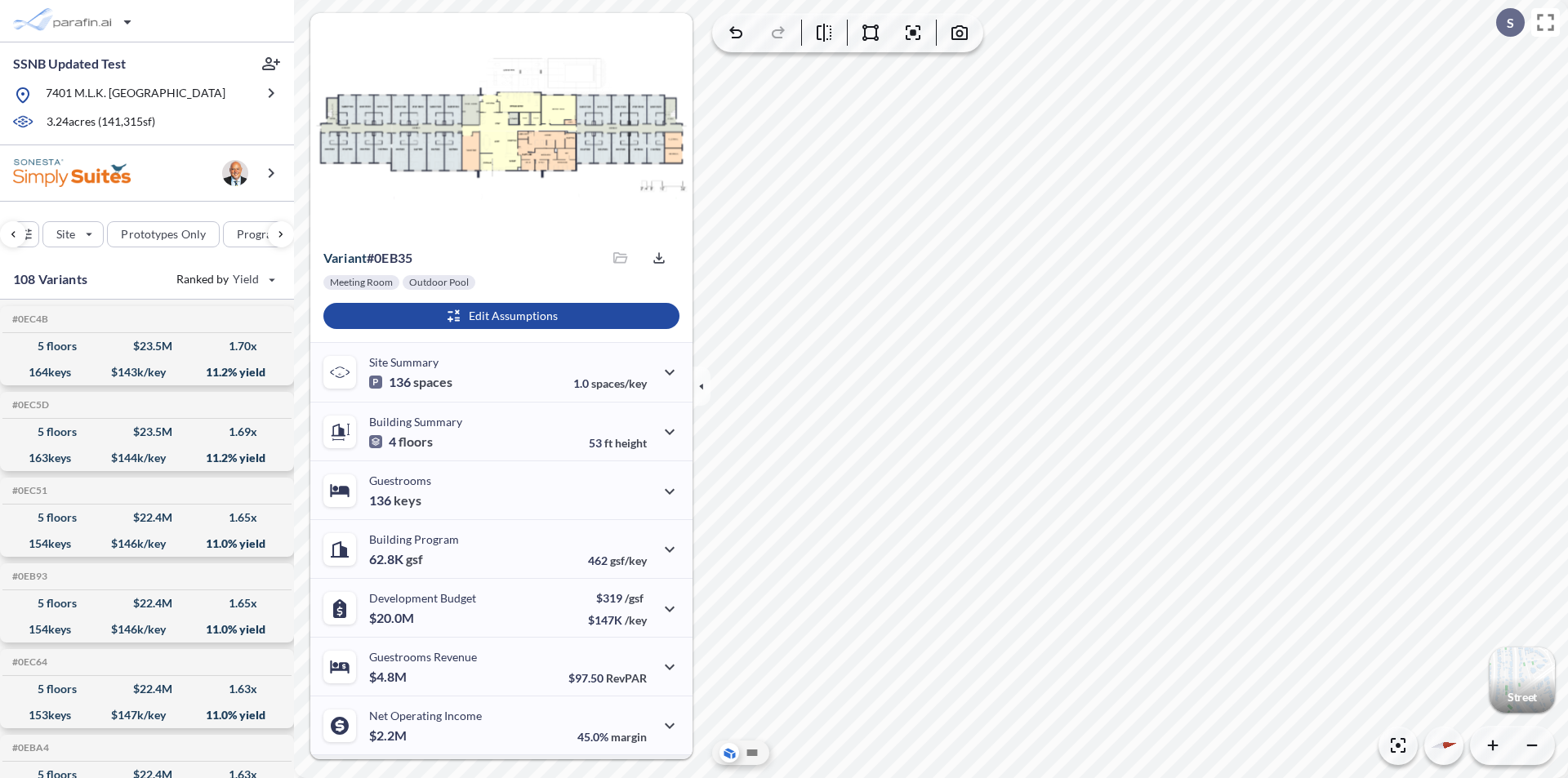
scroll to position [253, 0]
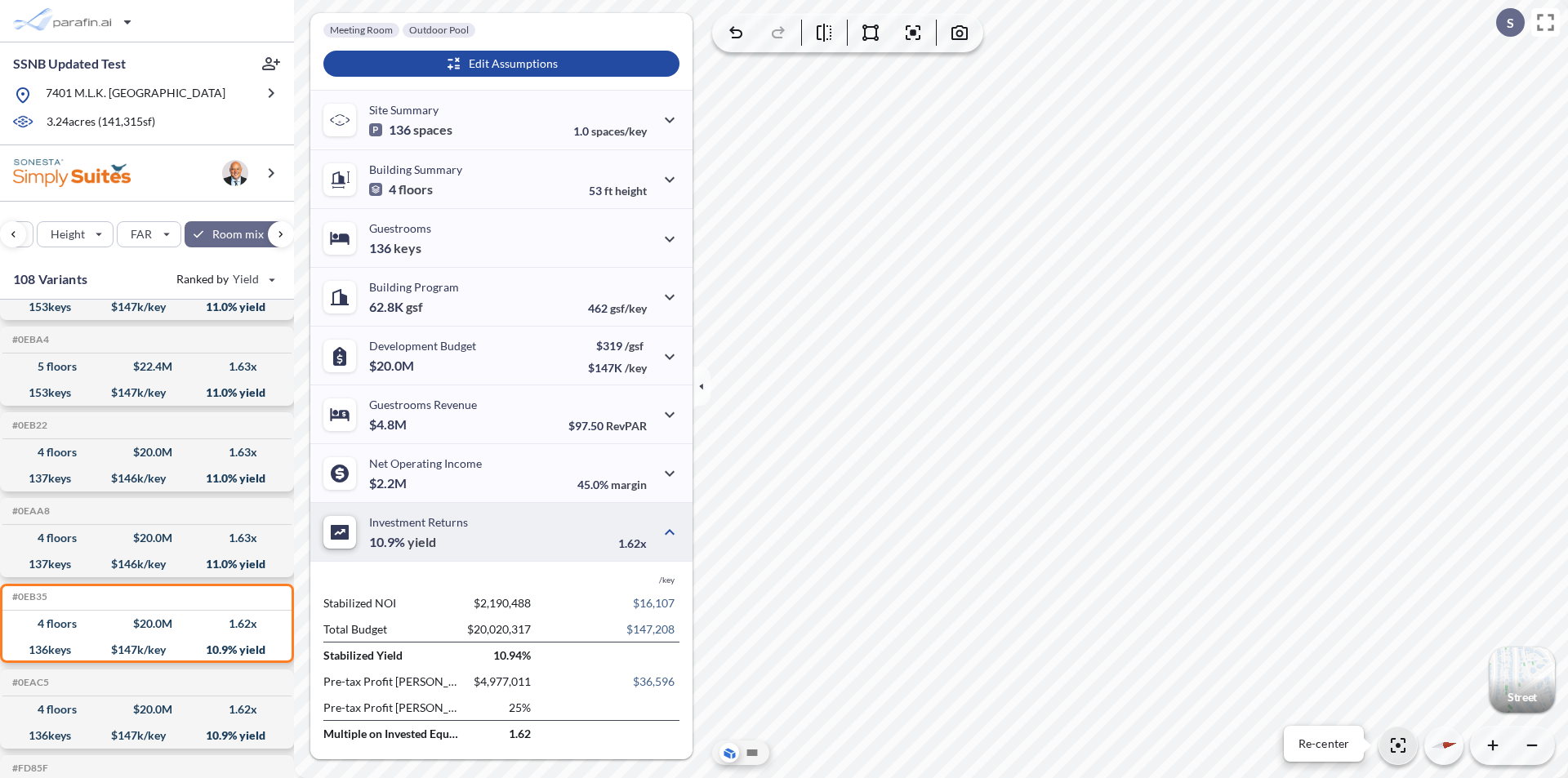
click at [1393, 741] on icon "button" at bounding box center [1398, 745] width 20 height 20
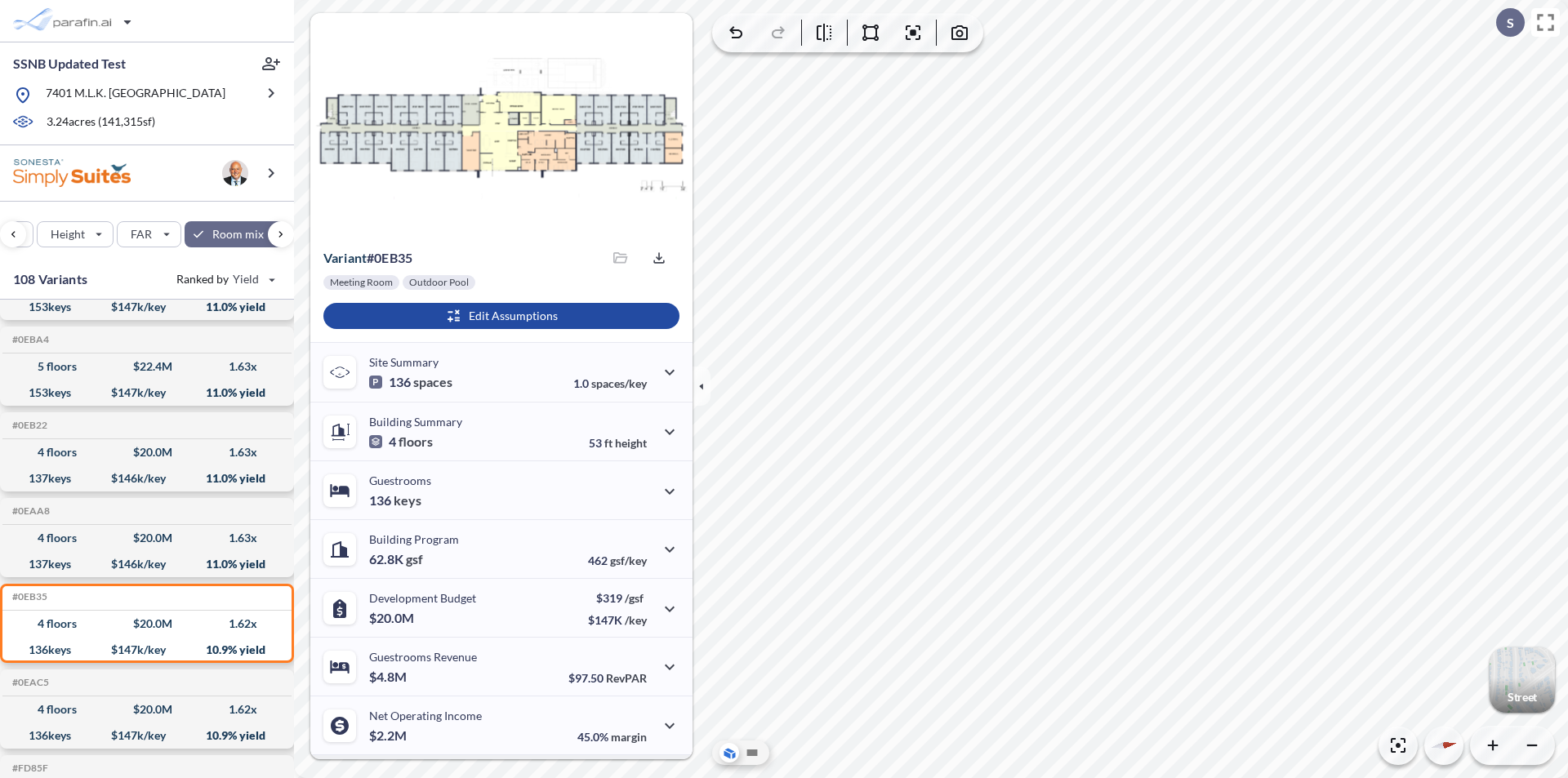
click at [1531, 676] on div "button" at bounding box center [1521, 679] width 66 height 66
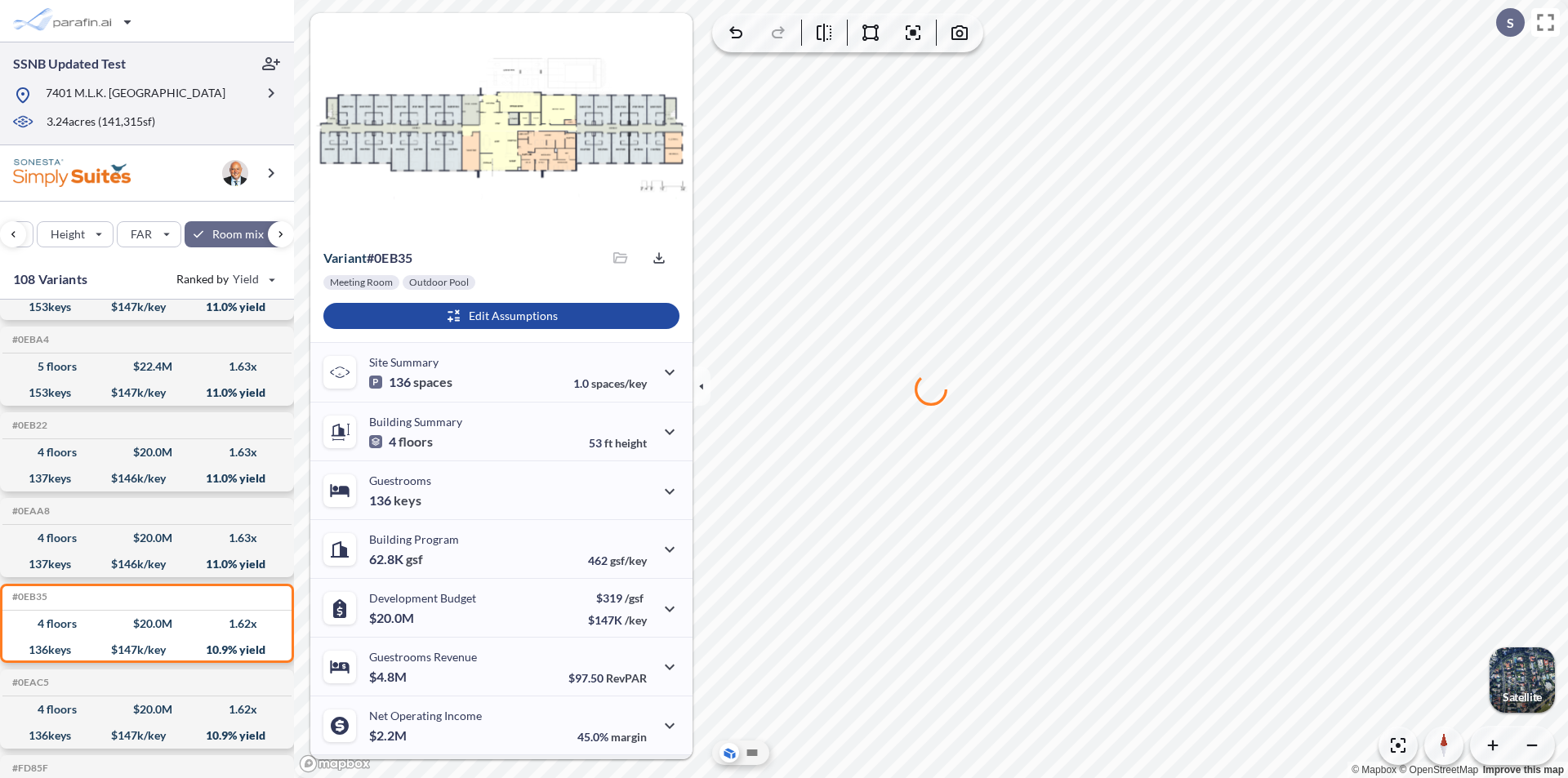
click at [109, 90] on p "7401 M.L.K. [GEOGRAPHIC_DATA]" at bounding box center [135, 94] width 180 height 20
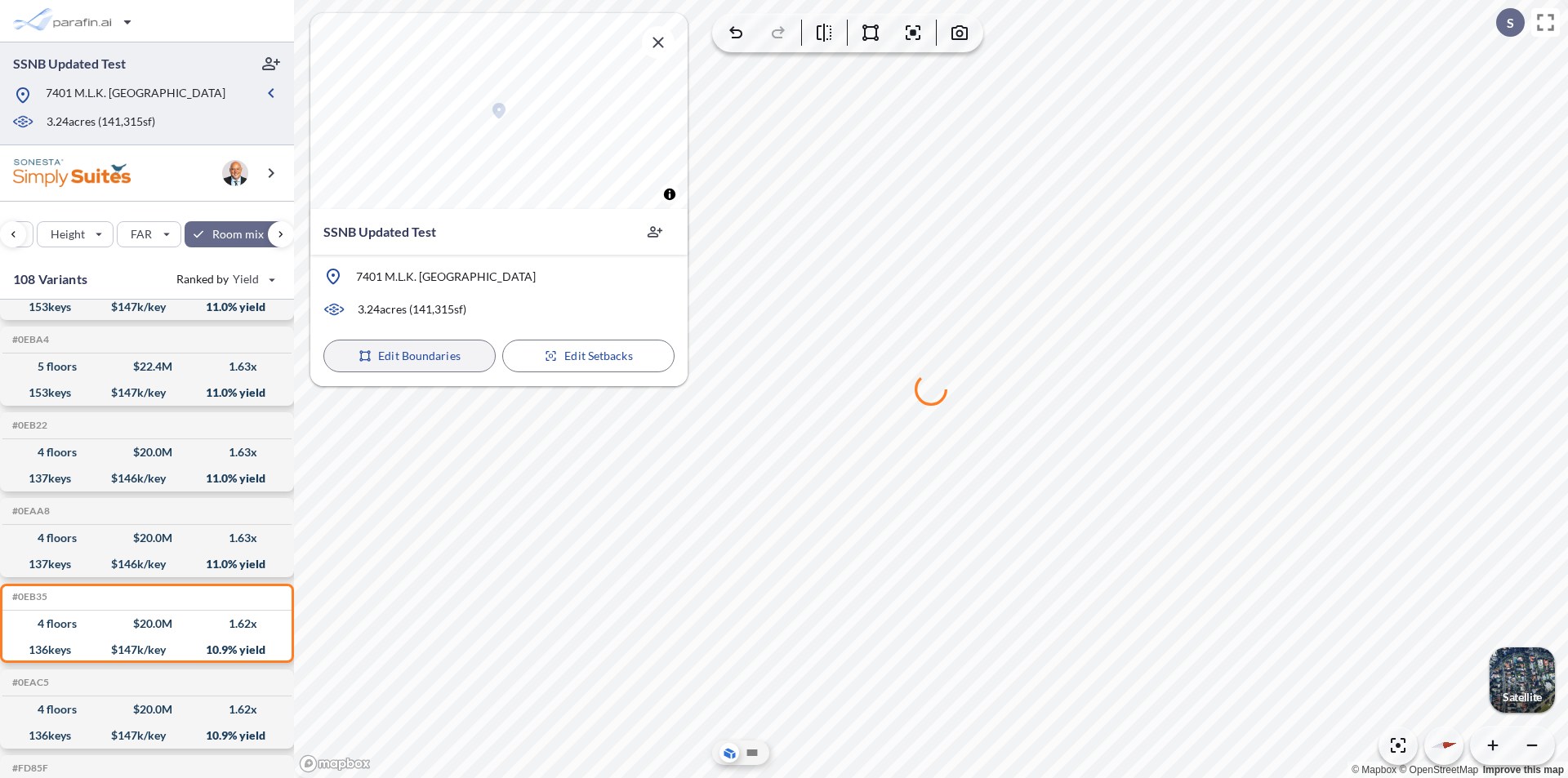
click at [405, 360] on p "Edit Boundaries" at bounding box center [419, 355] width 83 height 16
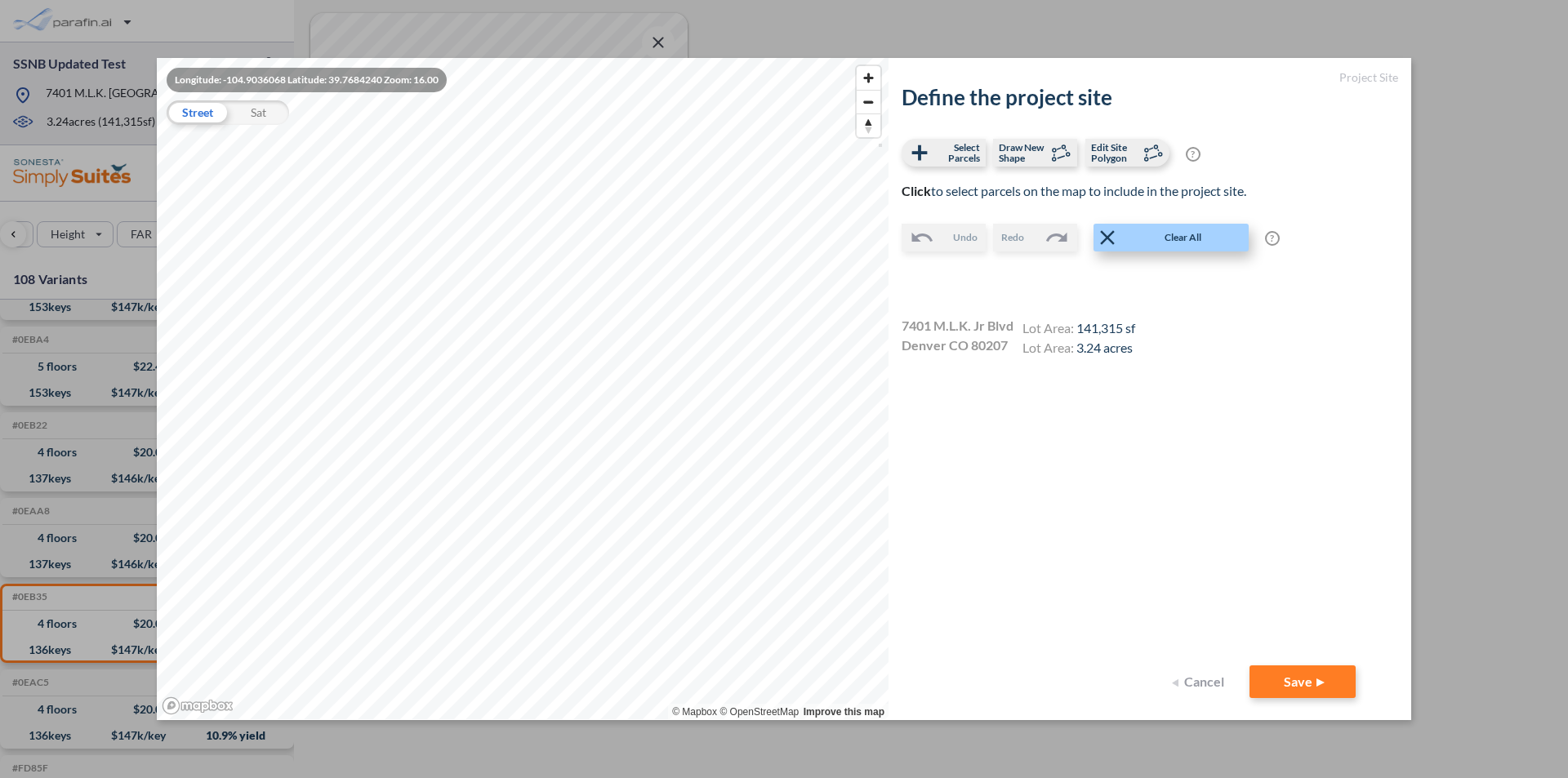
click at [1166, 237] on span "Clear All" at bounding box center [1183, 237] width 127 height 16
click at [1047, 156] on label "Draw New Shape" at bounding box center [1035, 152] width 85 height 28
click at [1037, 155] on span "Draw New Shape" at bounding box center [1023, 153] width 48 height 21
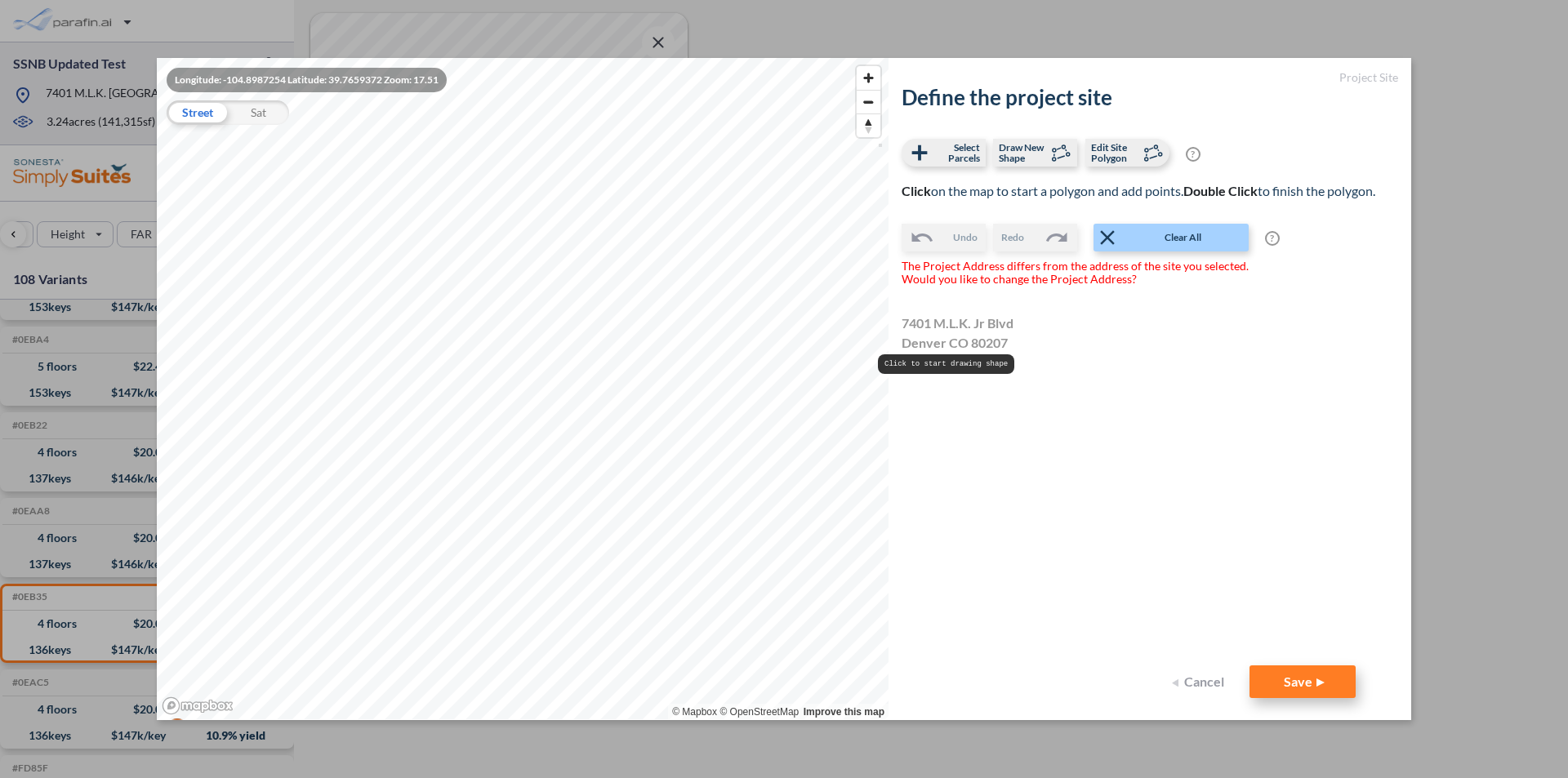
click at [1299, 685] on button "Save" at bounding box center [1303, 681] width 106 height 32
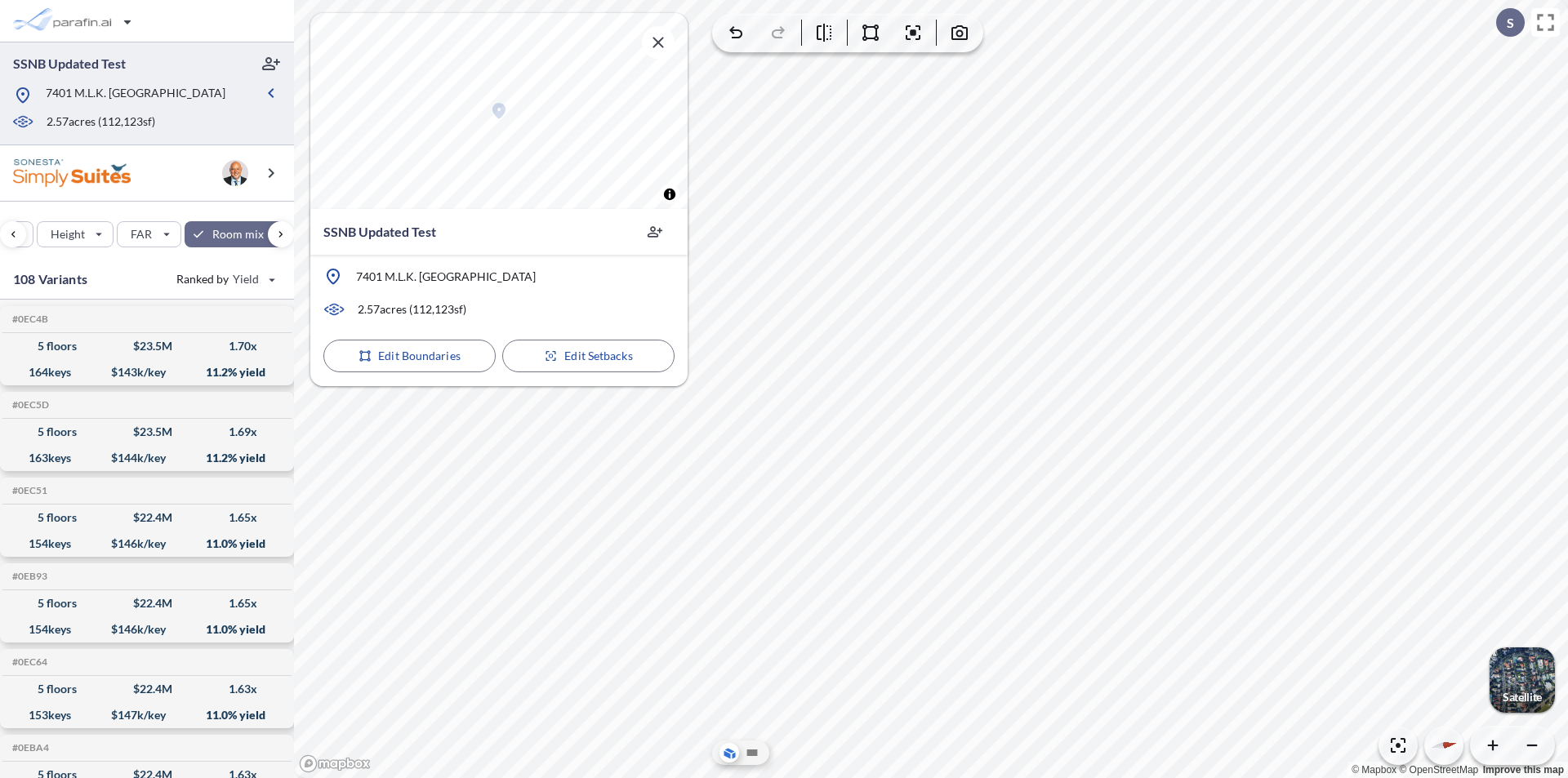
click at [776, 777] on html "SSNB Updated Test 7401 M.L.K. [GEOGRAPHIC_DATA] 2.57 acres ( 112,123 sf) Site P…" at bounding box center [784, 389] width 1568 height 778
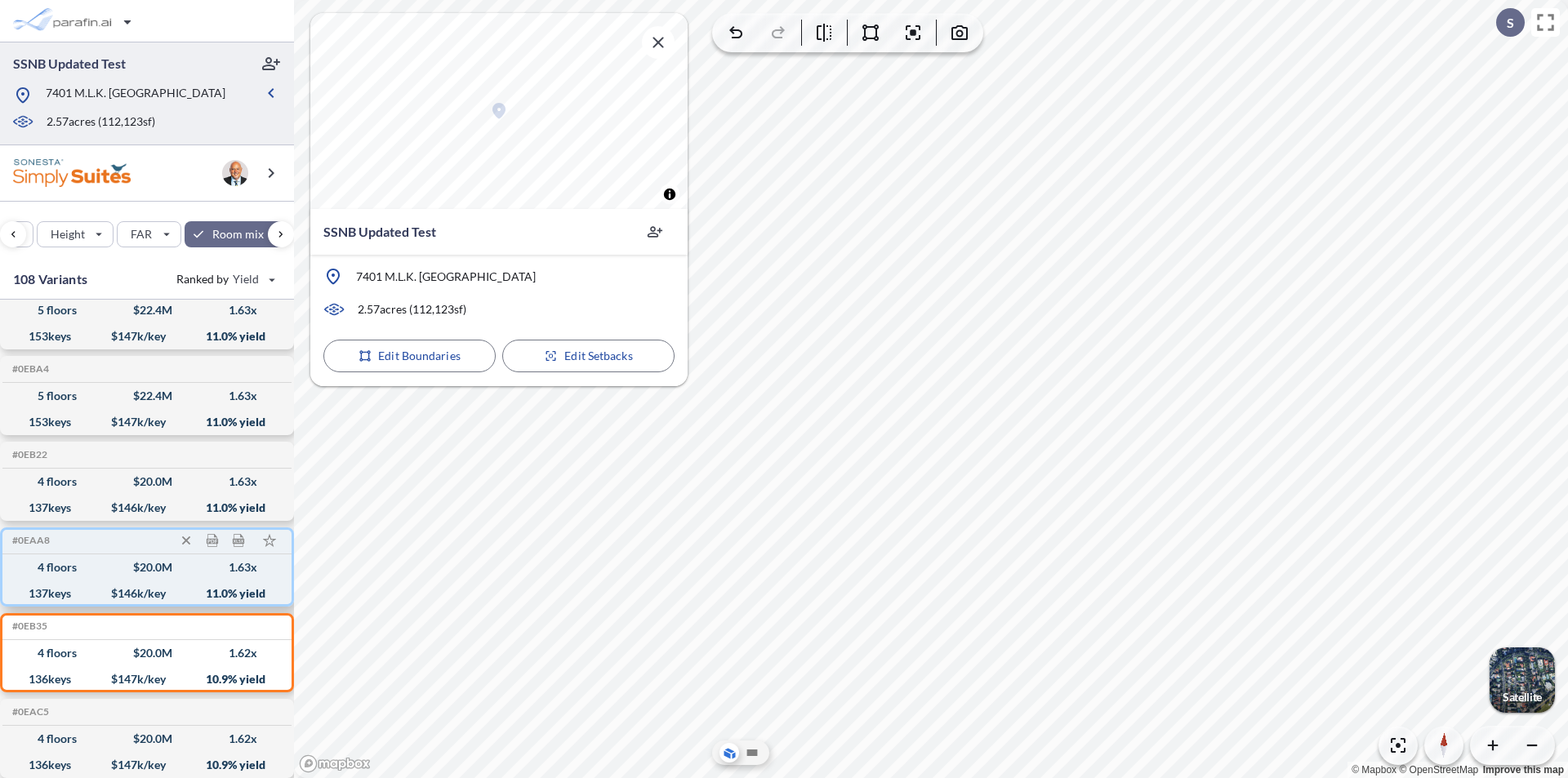
scroll to position [408, 0]
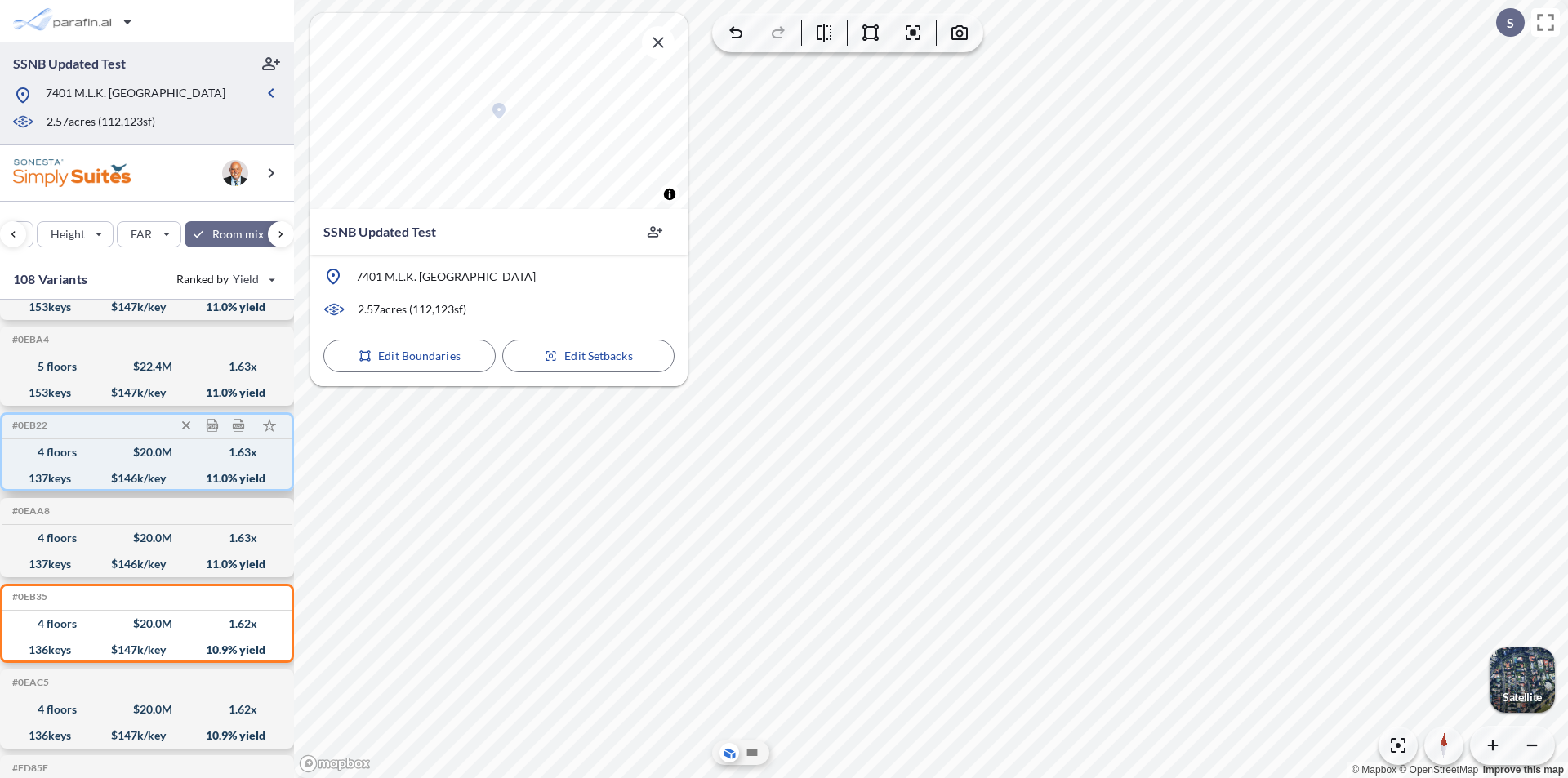
click at [148, 452] on div "$ 20.0 M" at bounding box center [152, 452] width 39 height 0
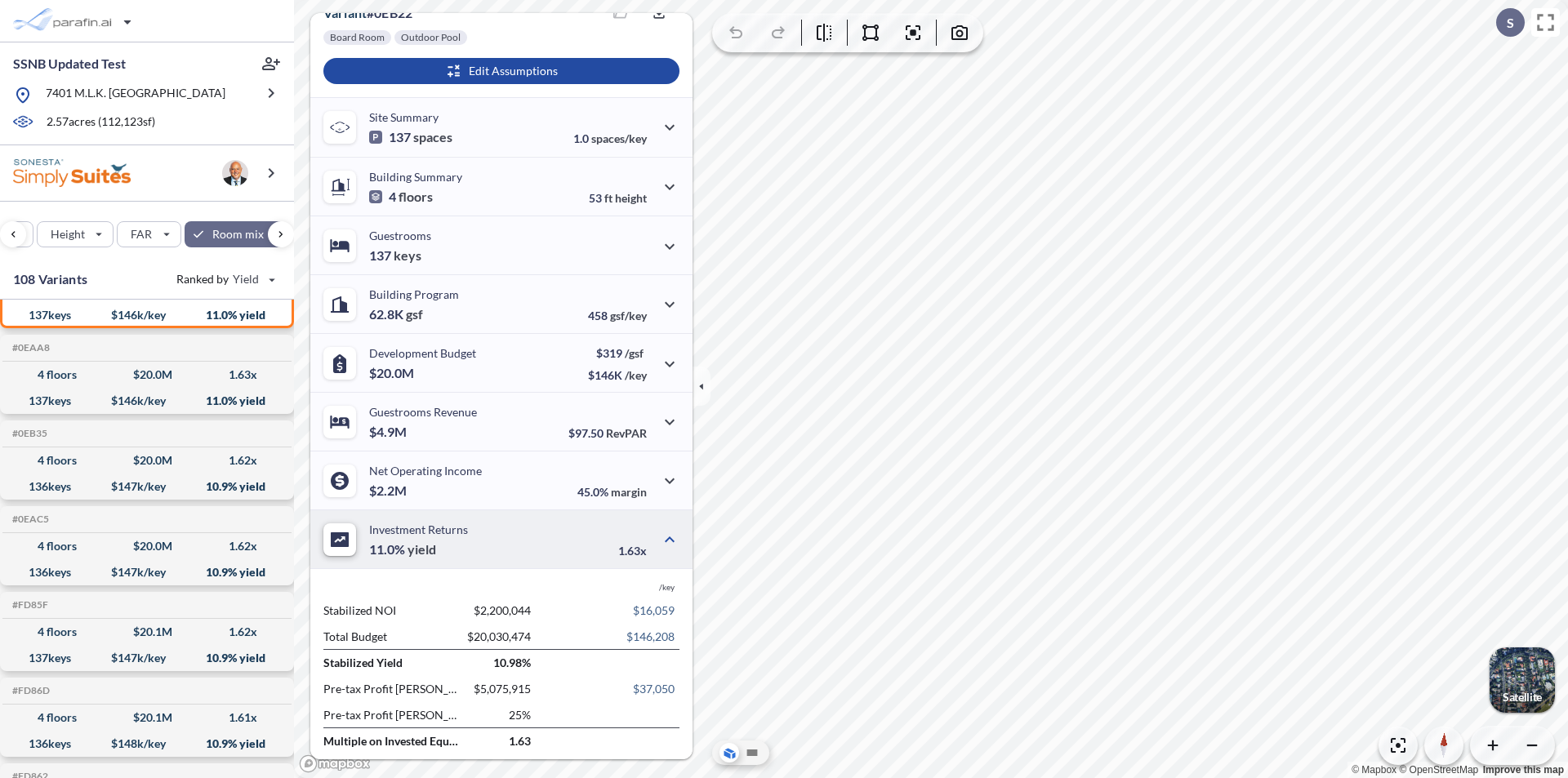
scroll to position [253, 0]
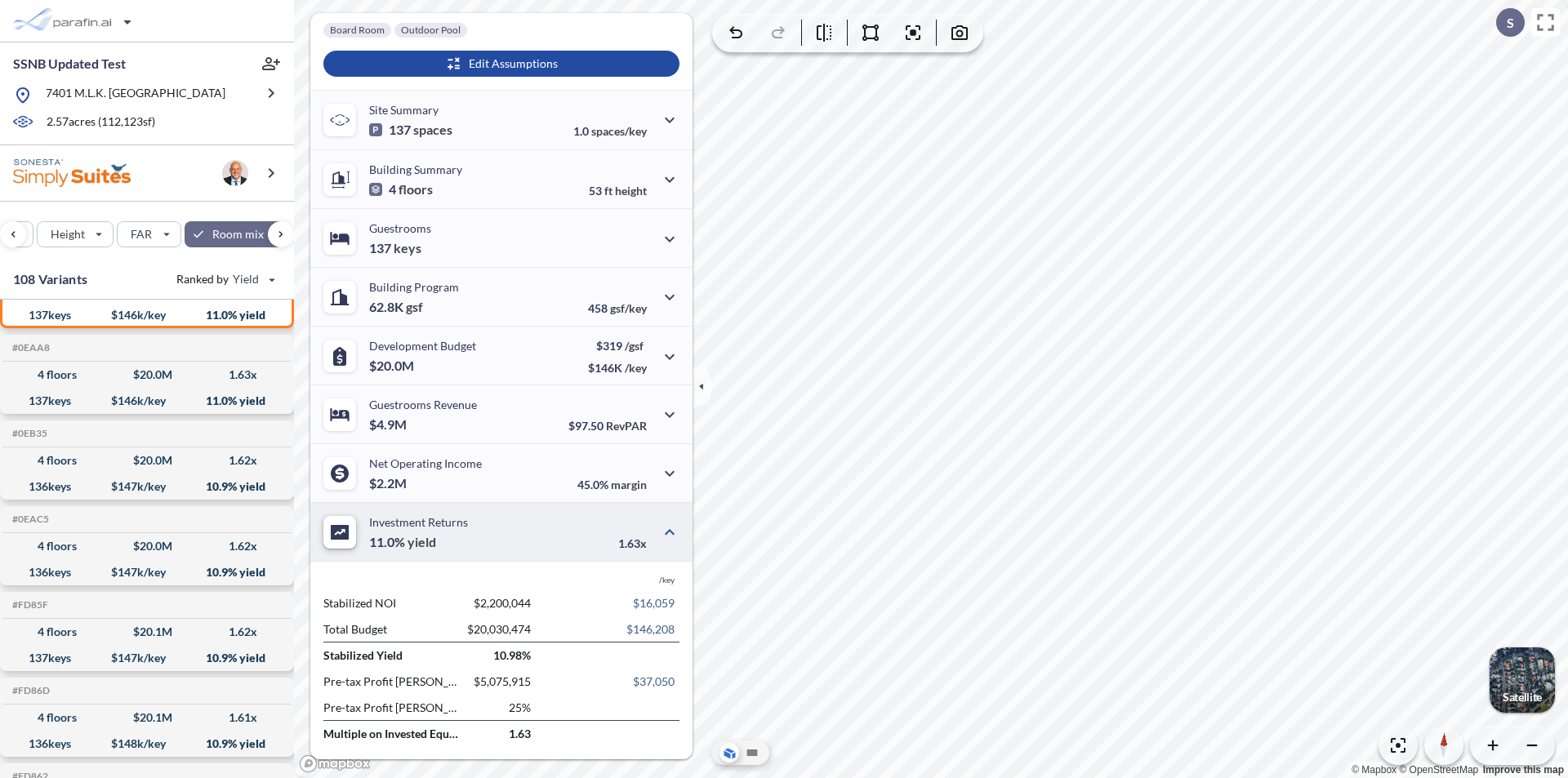
click at [1542, 672] on div "button" at bounding box center [1521, 679] width 66 height 66
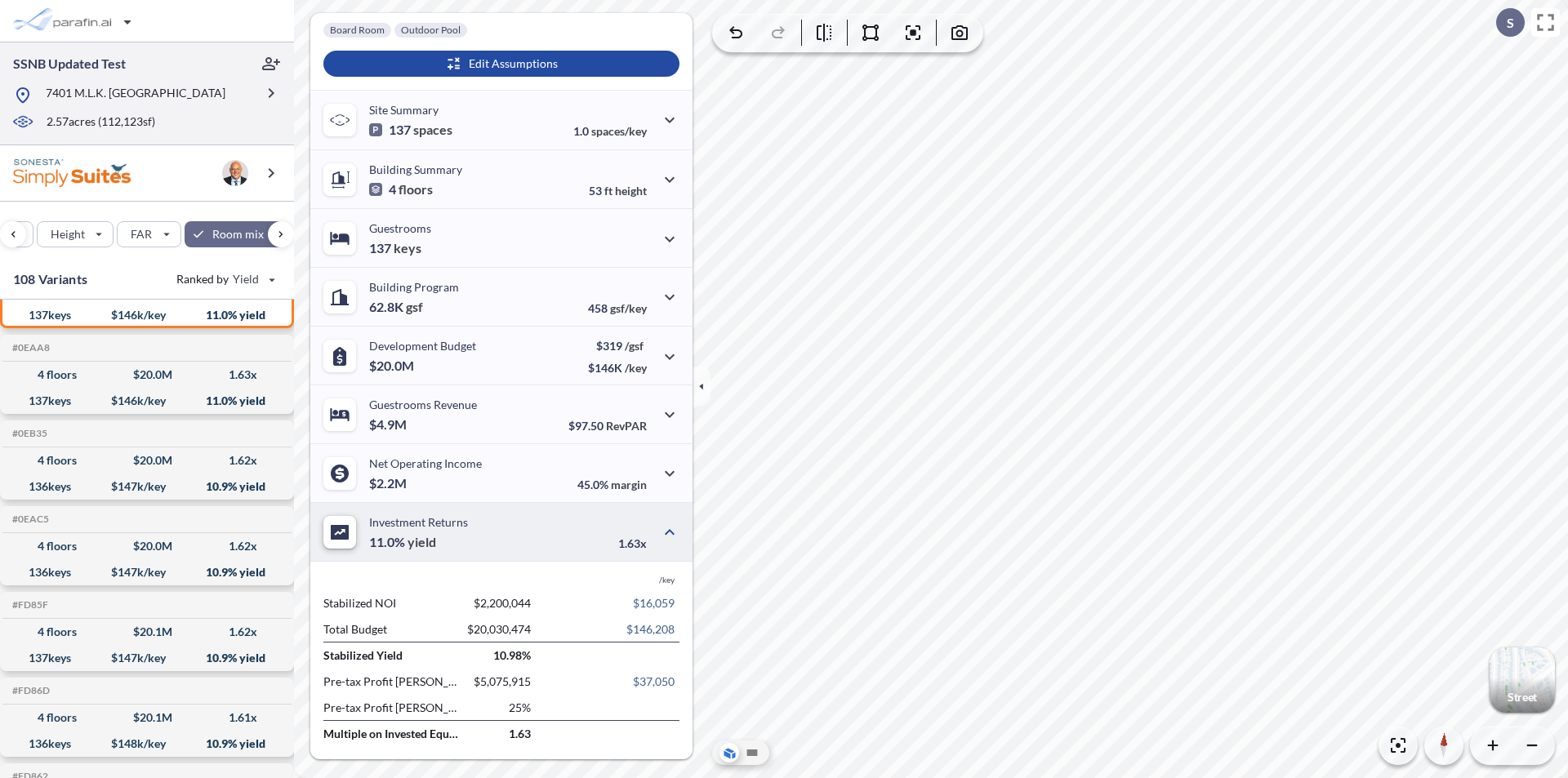
click at [165, 91] on p "7401 M.L.K. [GEOGRAPHIC_DATA]" at bounding box center [135, 94] width 180 height 20
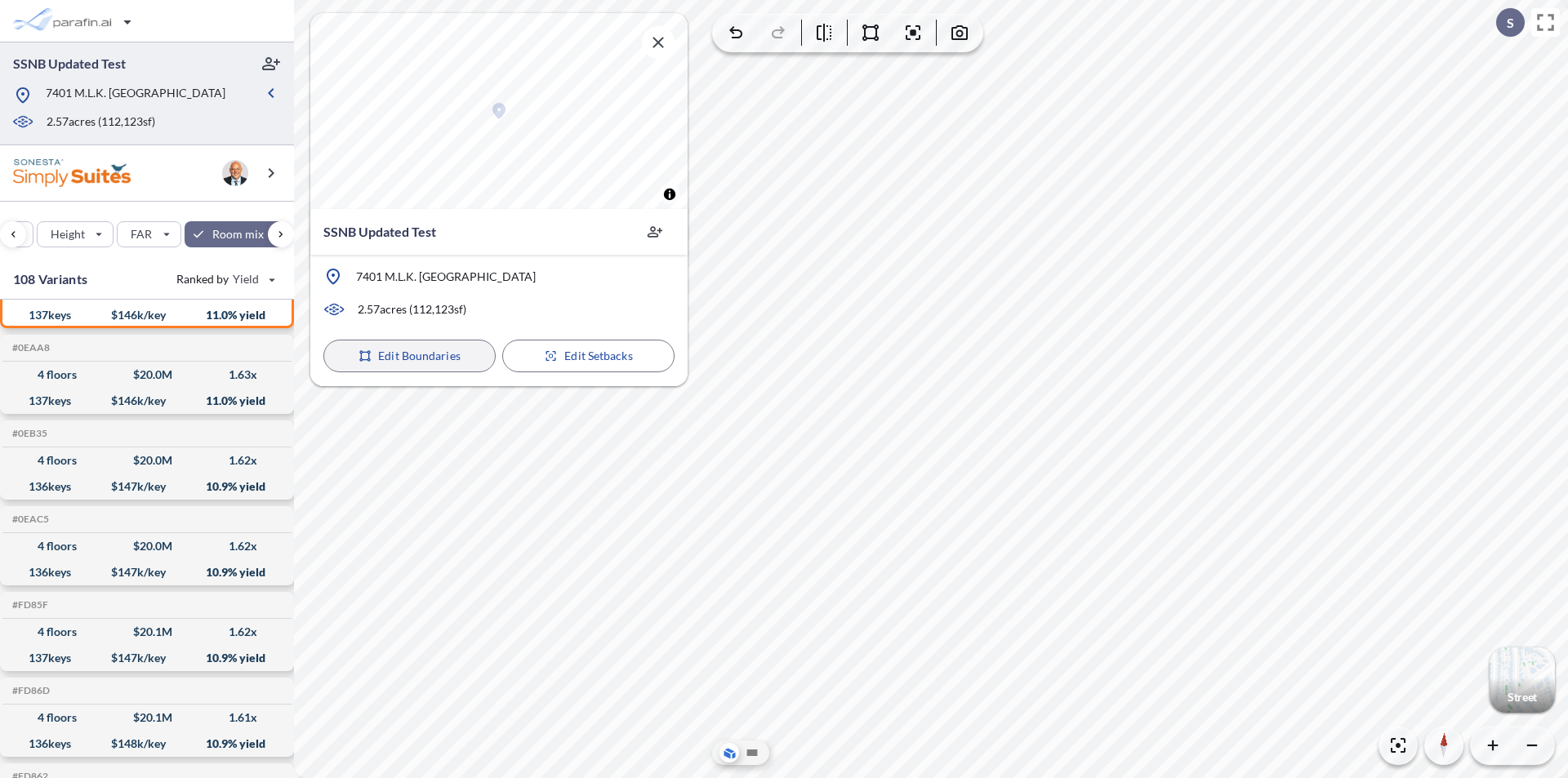
click at [426, 356] on p "Edit Boundaries" at bounding box center [419, 355] width 83 height 16
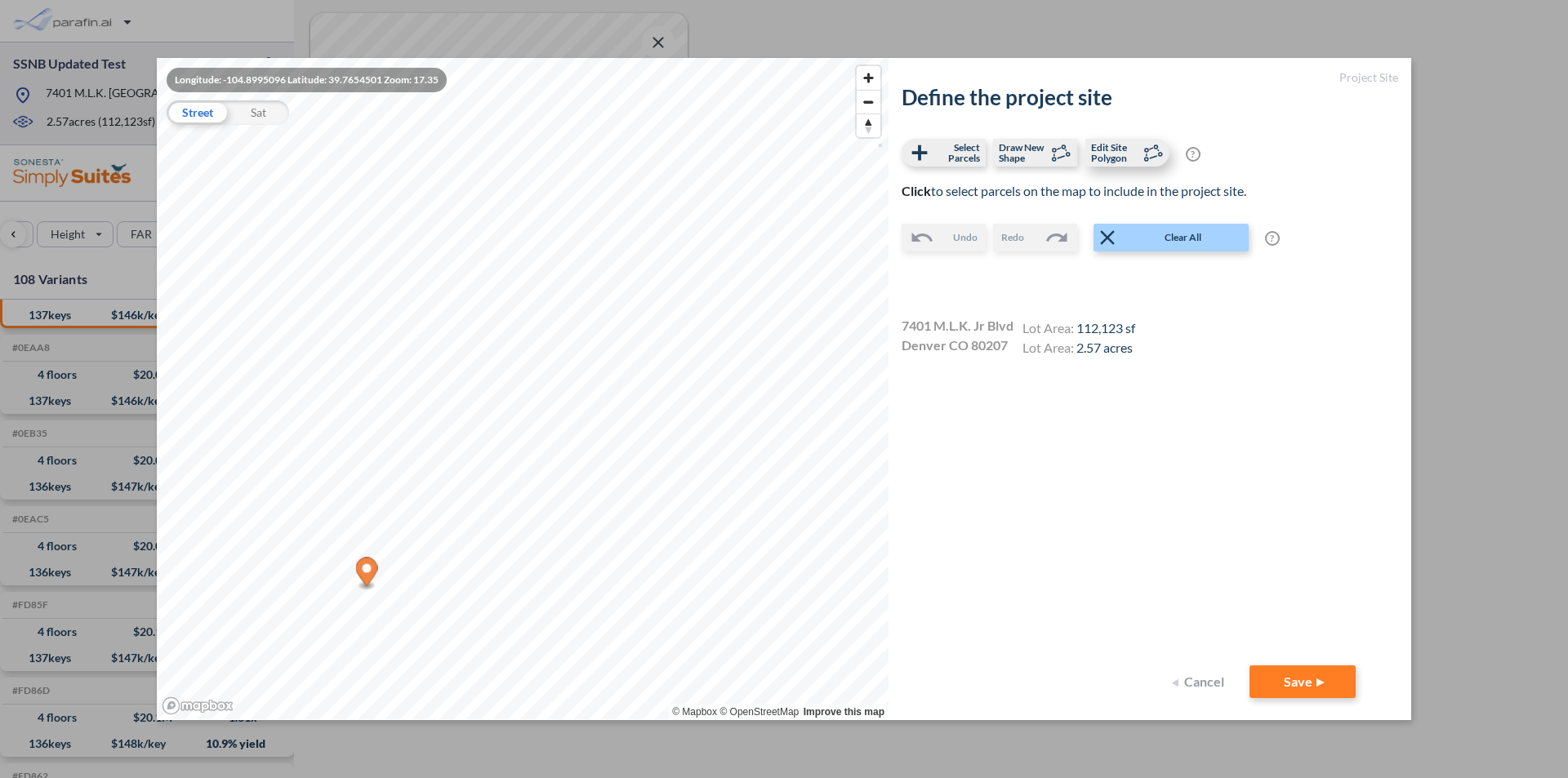
click at [1121, 150] on span "Edit Site Polygon" at bounding box center [1115, 153] width 48 height 21
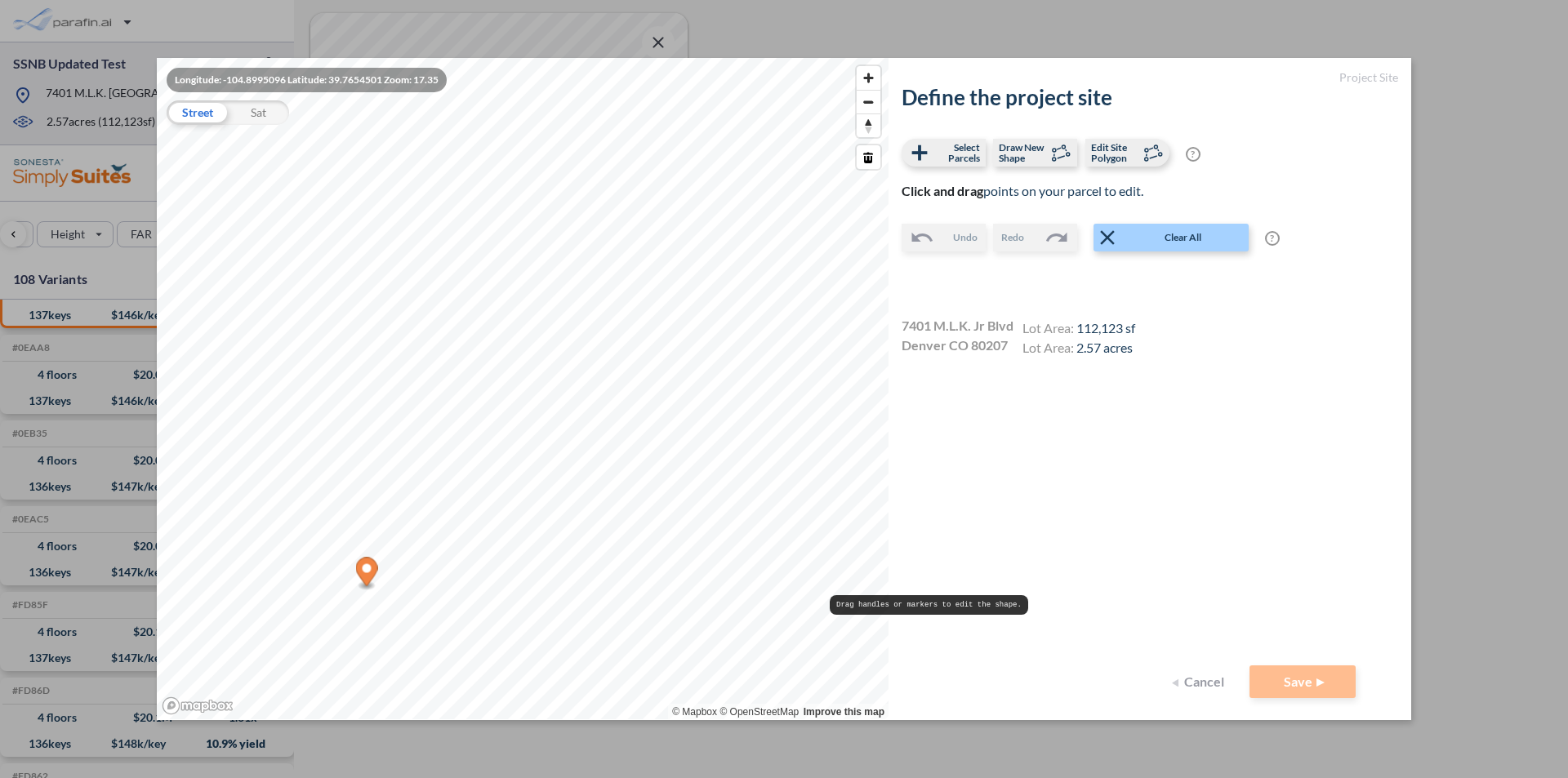
click at [1048, 441] on div "Define the project site Select Parcels Draw New Shape Edit Site Polygon ? Optio…" at bounding box center [1150, 374] width 496 height 579
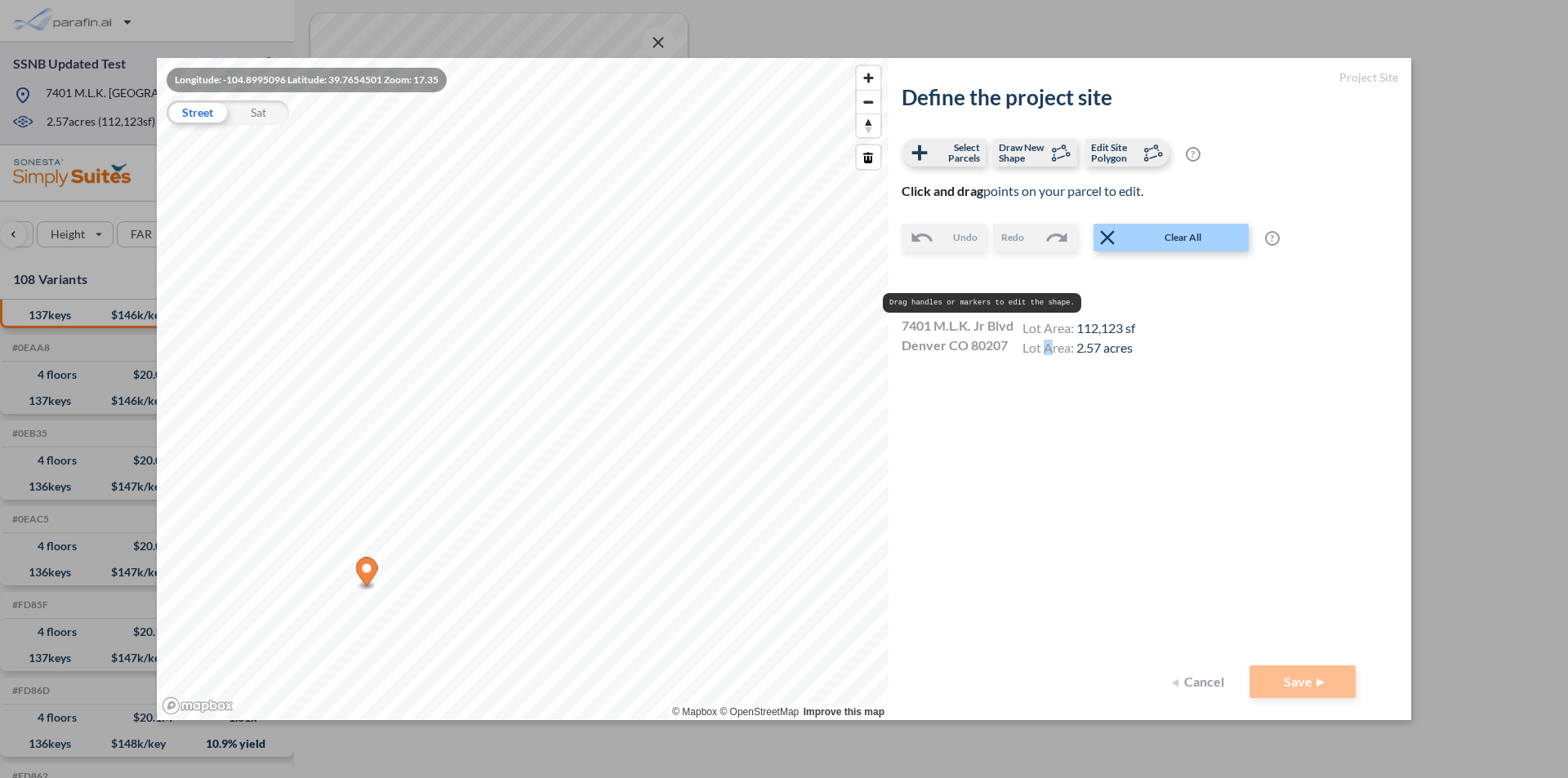
click at [1061, 328] on h4 "Lot Area: 112,123 sf" at bounding box center [1079, 330] width 113 height 20
click at [1265, 373] on div "Define the project site Select Parcels Draw New Shape Edit Site Polygon ? Optio…" at bounding box center [1150, 374] width 496 height 579
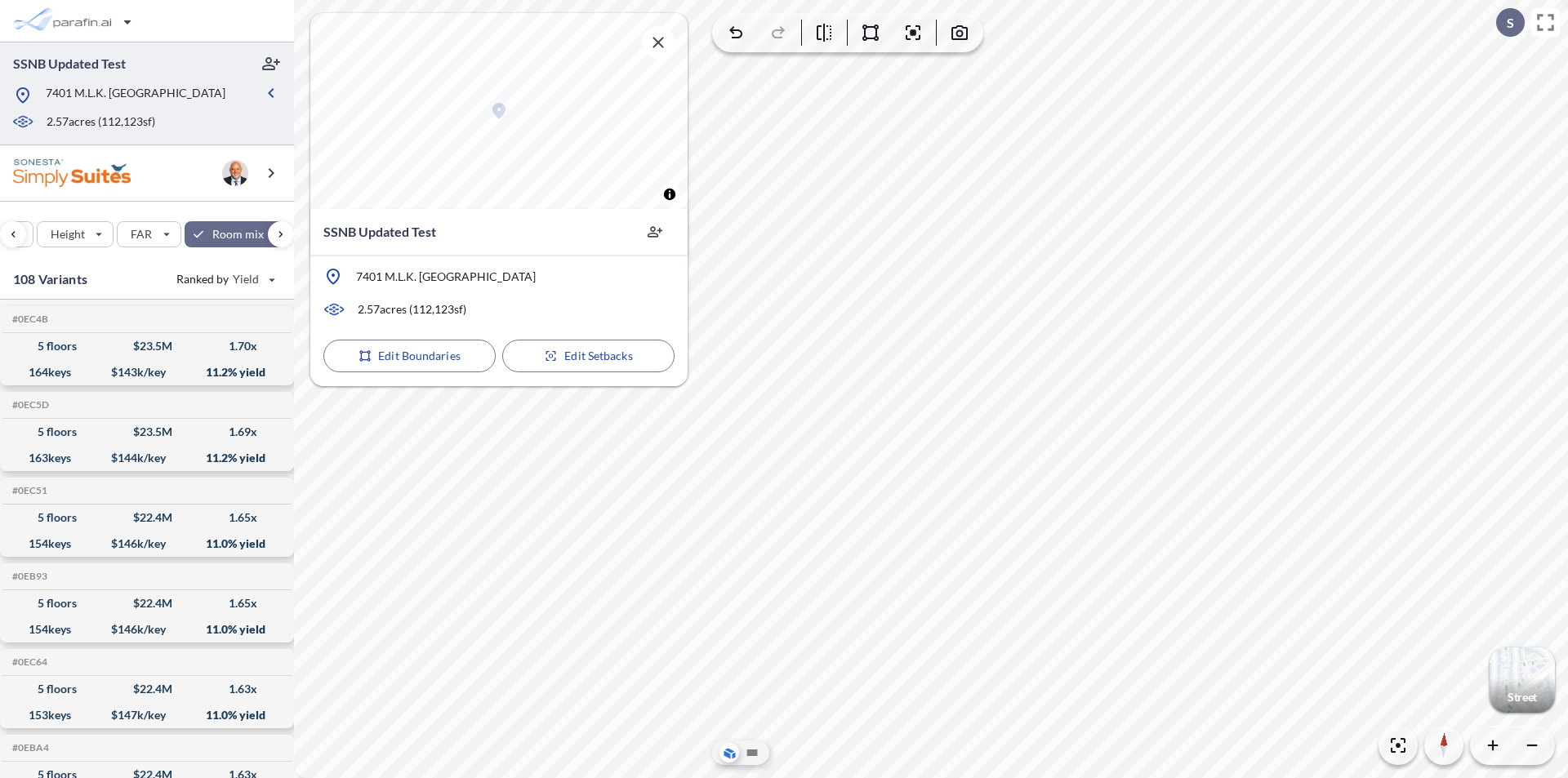
scroll to position [572, 0]
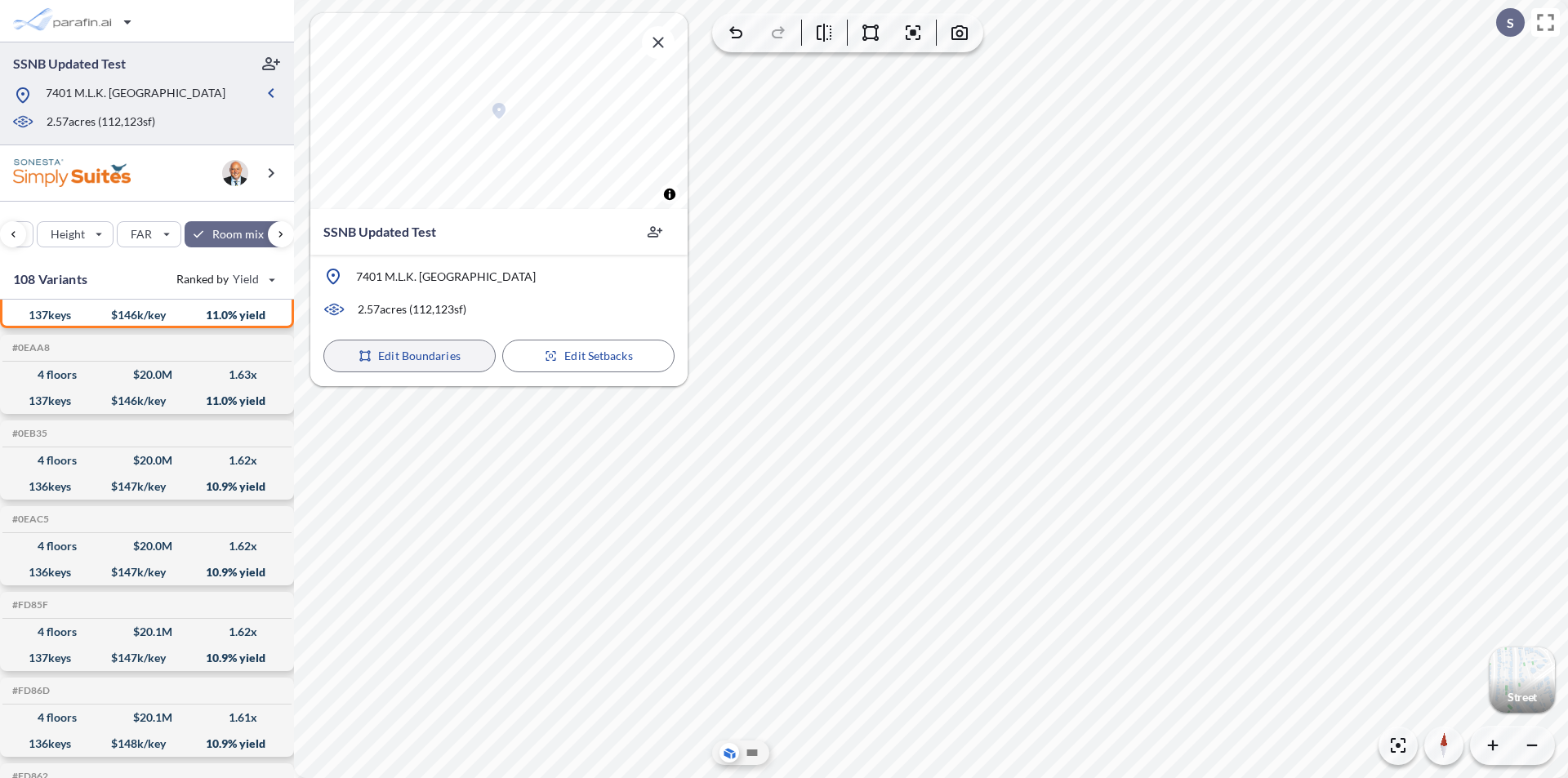
click at [416, 354] on p "Edit Boundaries" at bounding box center [419, 355] width 83 height 16
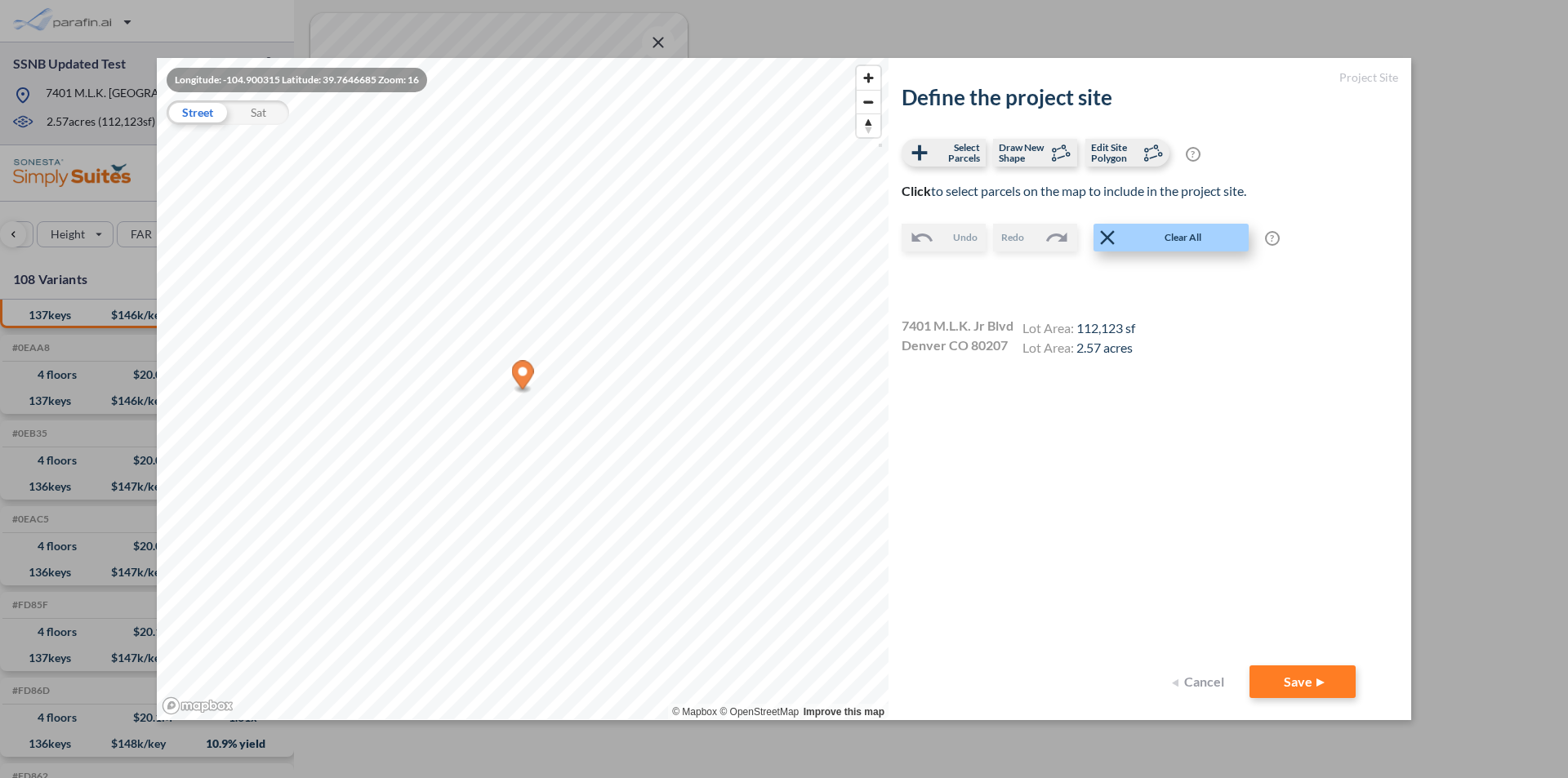
click at [1177, 241] on span "Clear All" at bounding box center [1183, 237] width 127 height 16
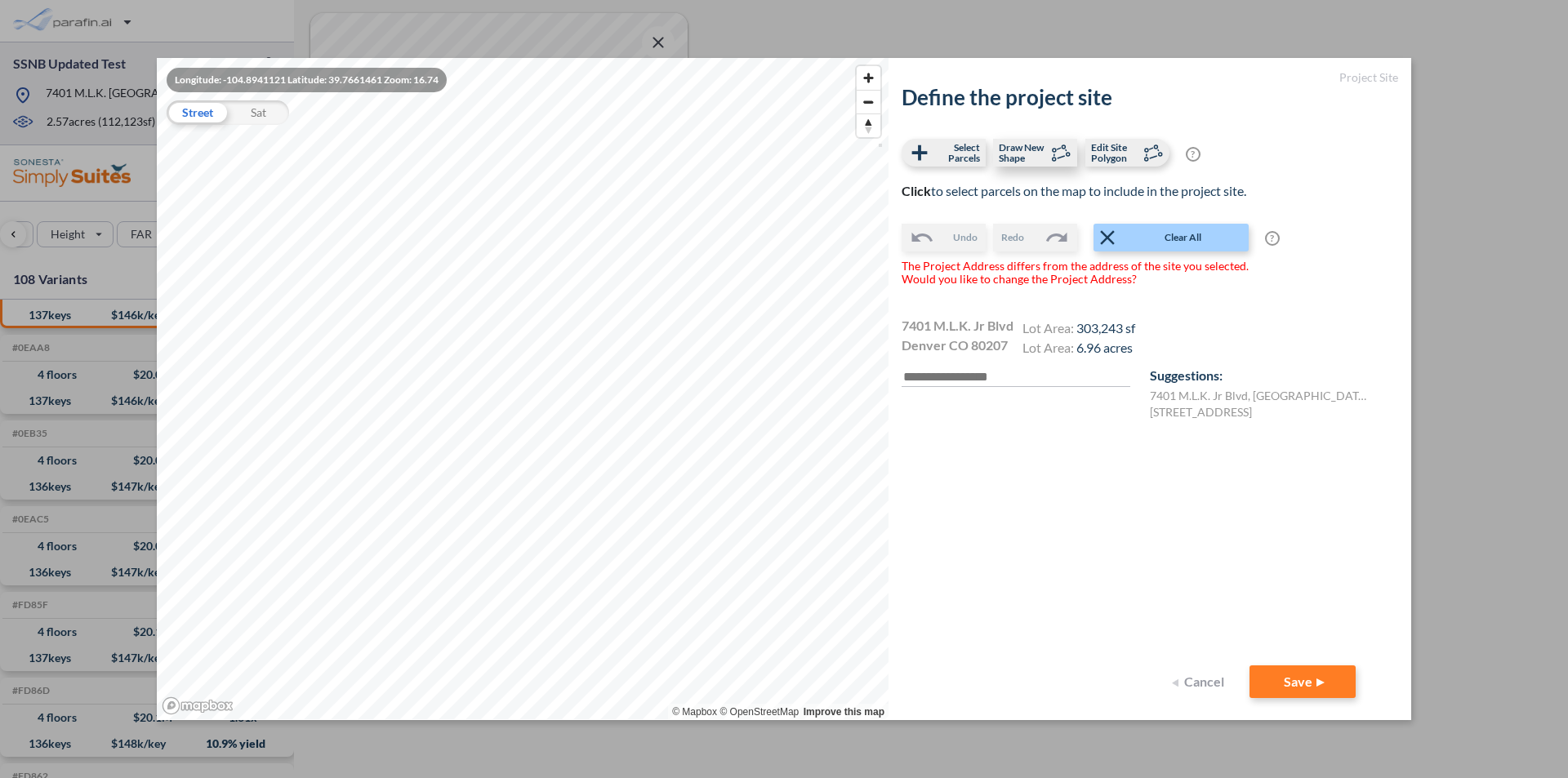
click at [1011, 154] on span "Draw New Shape" at bounding box center [1023, 153] width 48 height 21
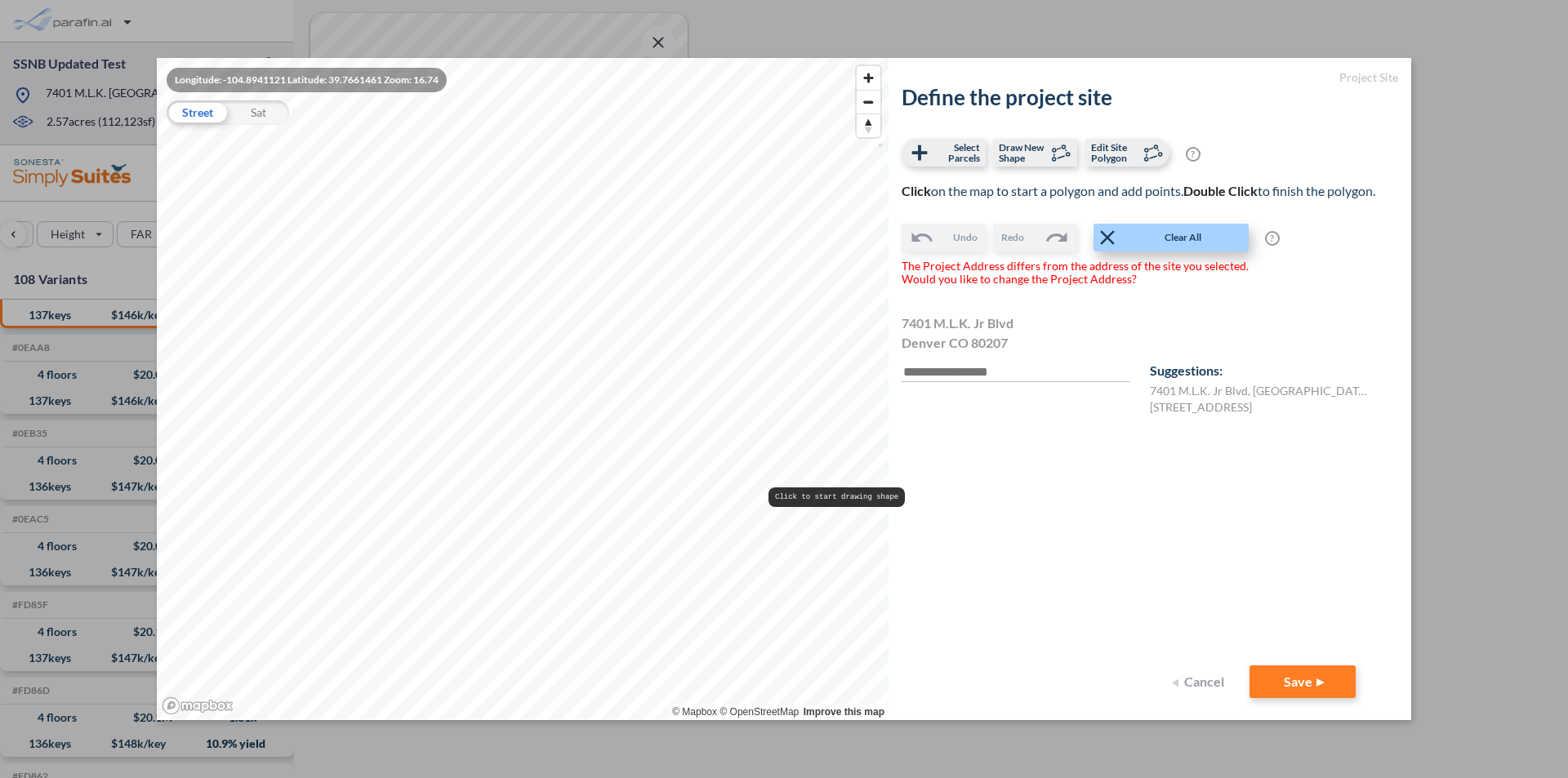
click at [1170, 236] on span "Clear All" at bounding box center [1183, 237] width 127 height 16
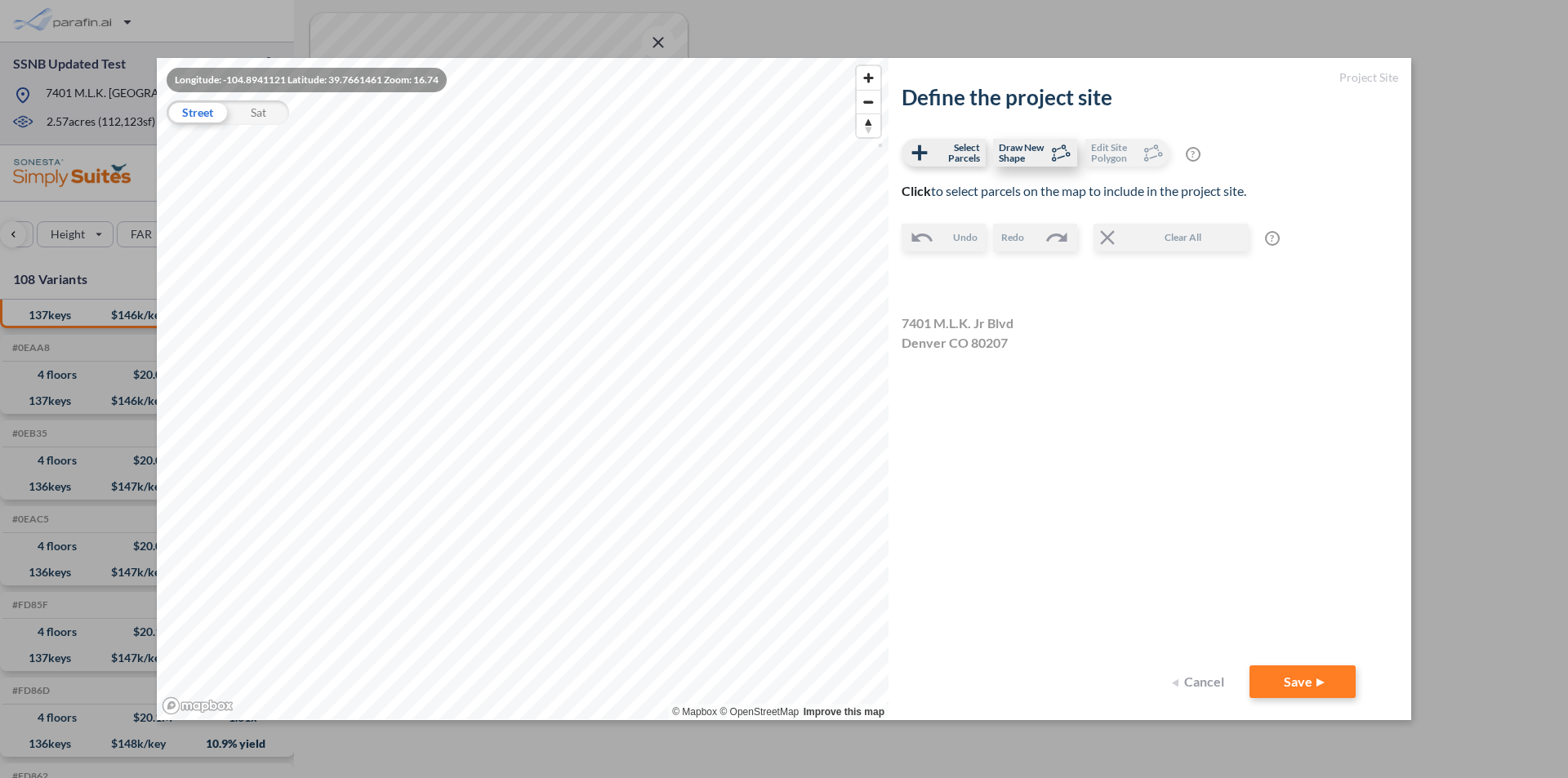
click at [1029, 155] on span "Draw New Shape" at bounding box center [1023, 153] width 48 height 21
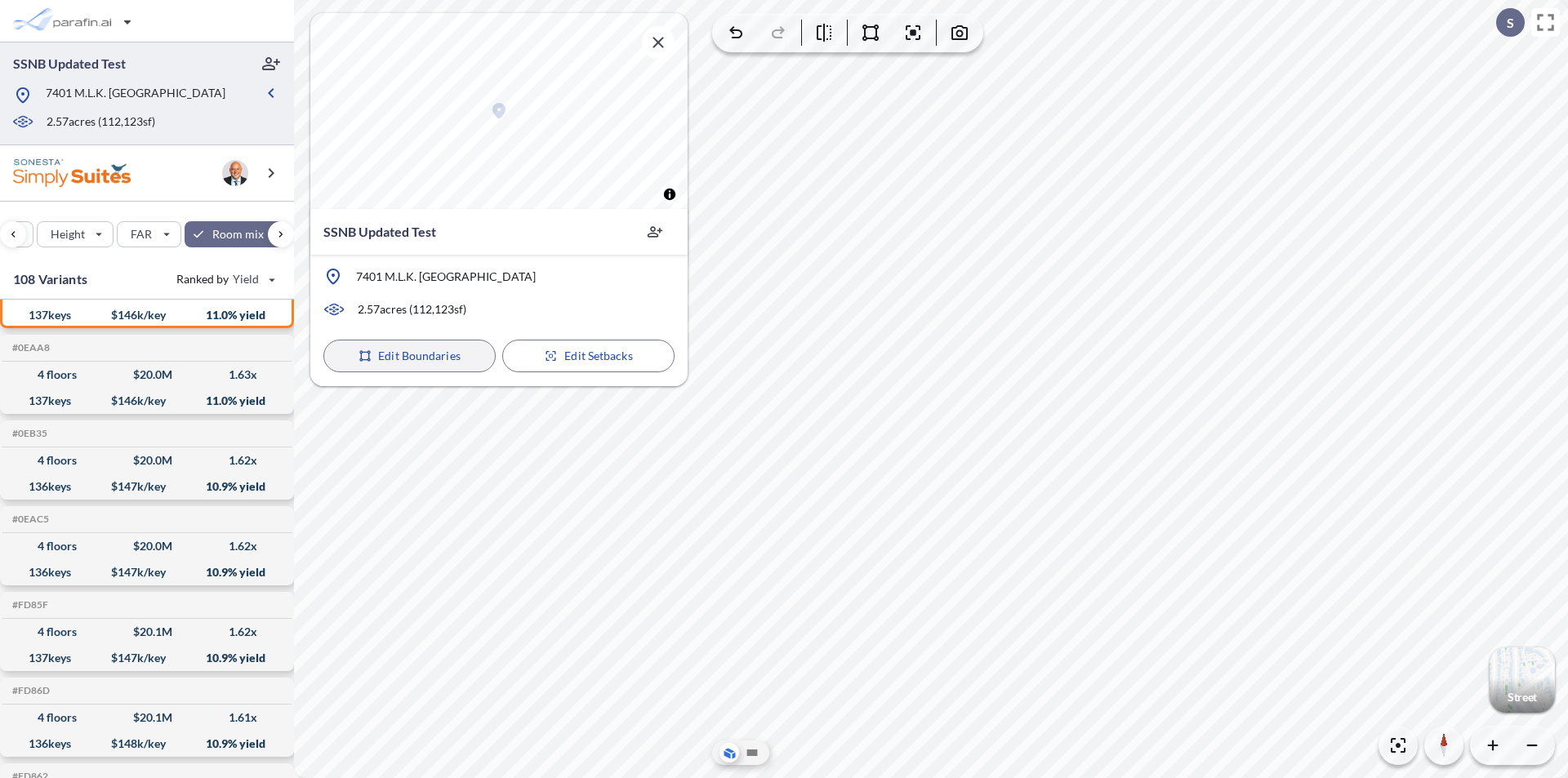
click at [417, 359] on p "Edit Boundaries" at bounding box center [419, 355] width 83 height 16
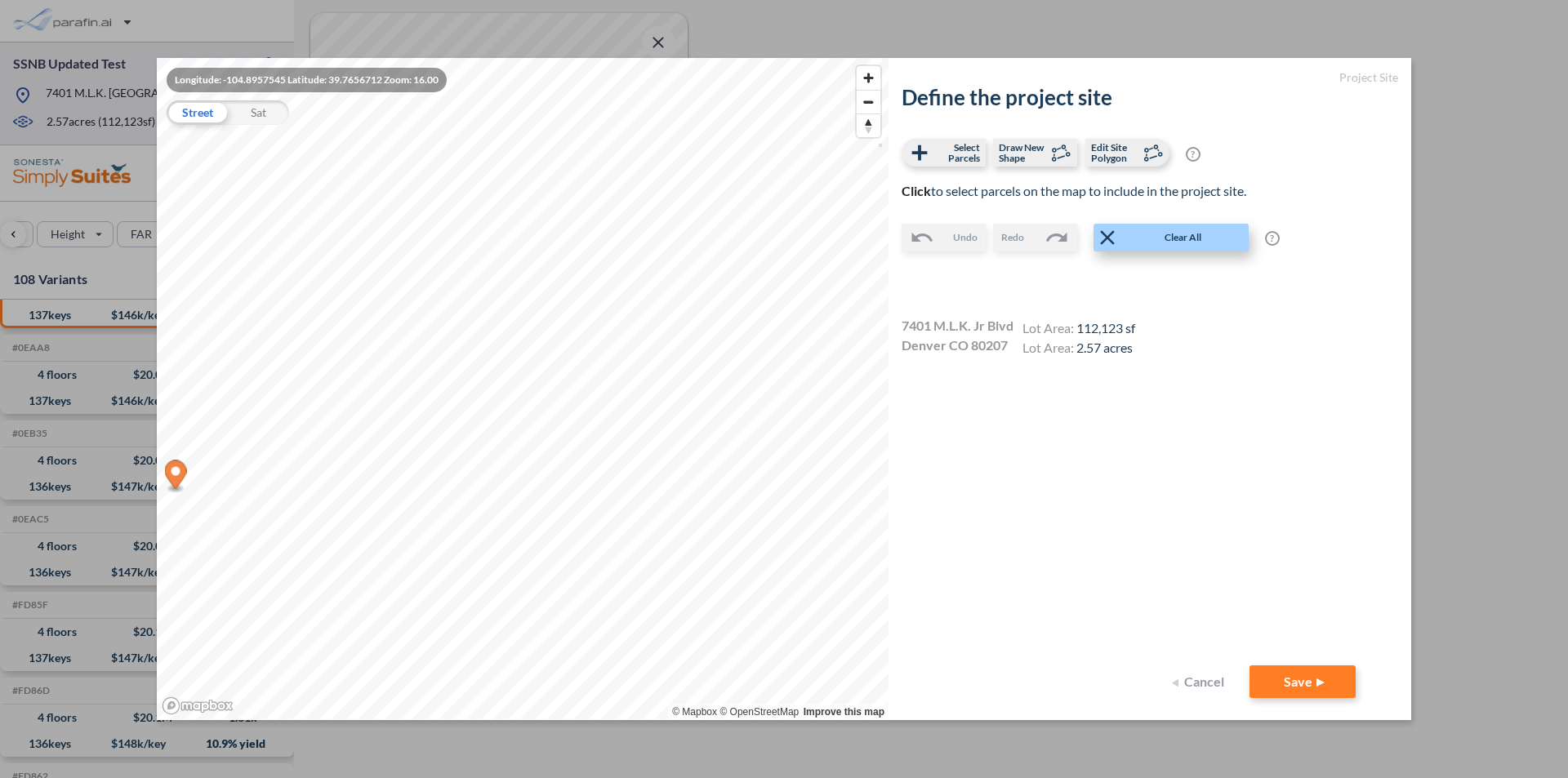
click at [1193, 237] on span "Clear All" at bounding box center [1183, 237] width 127 height 16
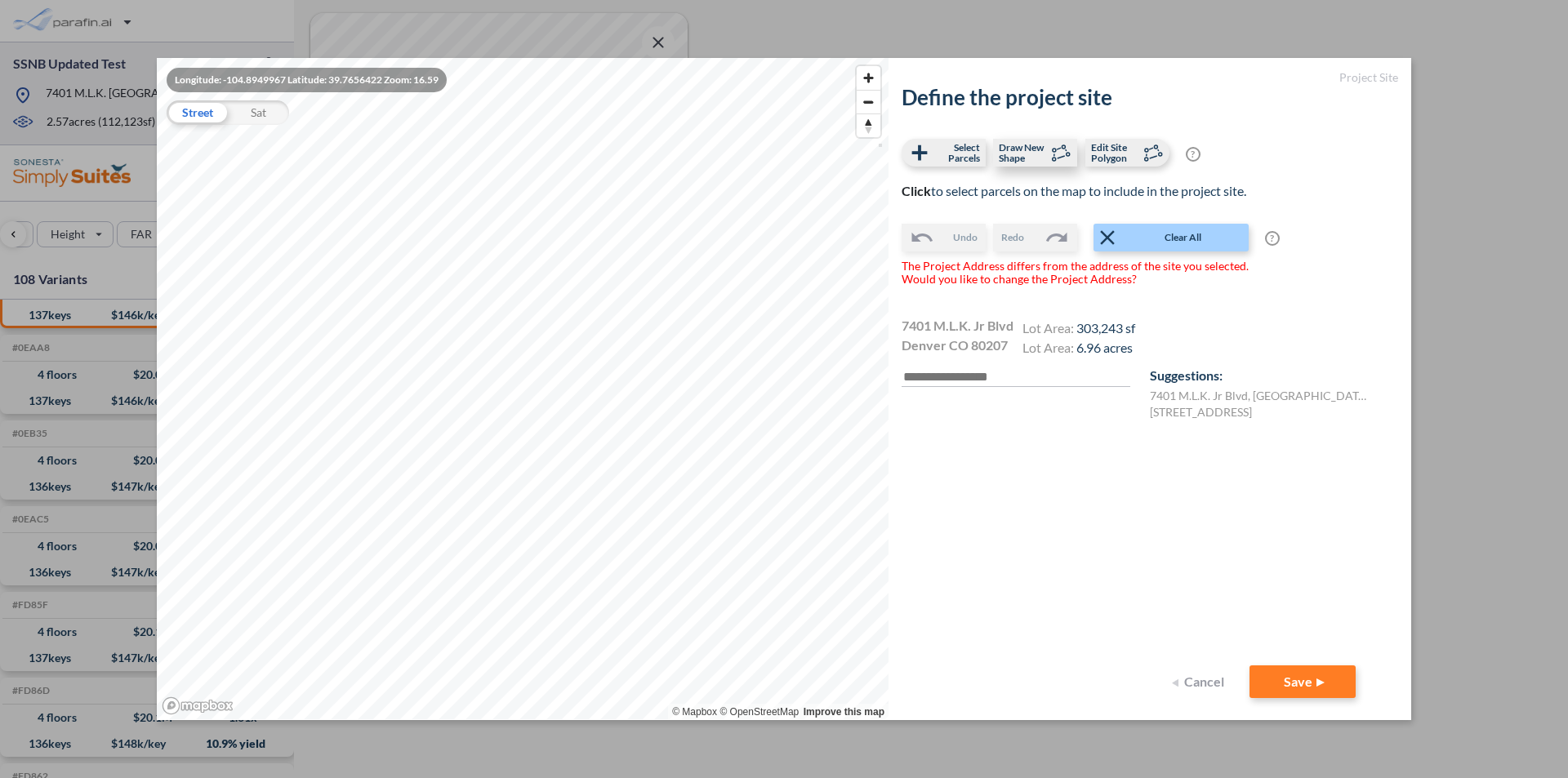
click at [1052, 154] on icon at bounding box center [1060, 153] width 25 height 25
click at [1189, 230] on span "Clear All" at bounding box center [1183, 237] width 127 height 16
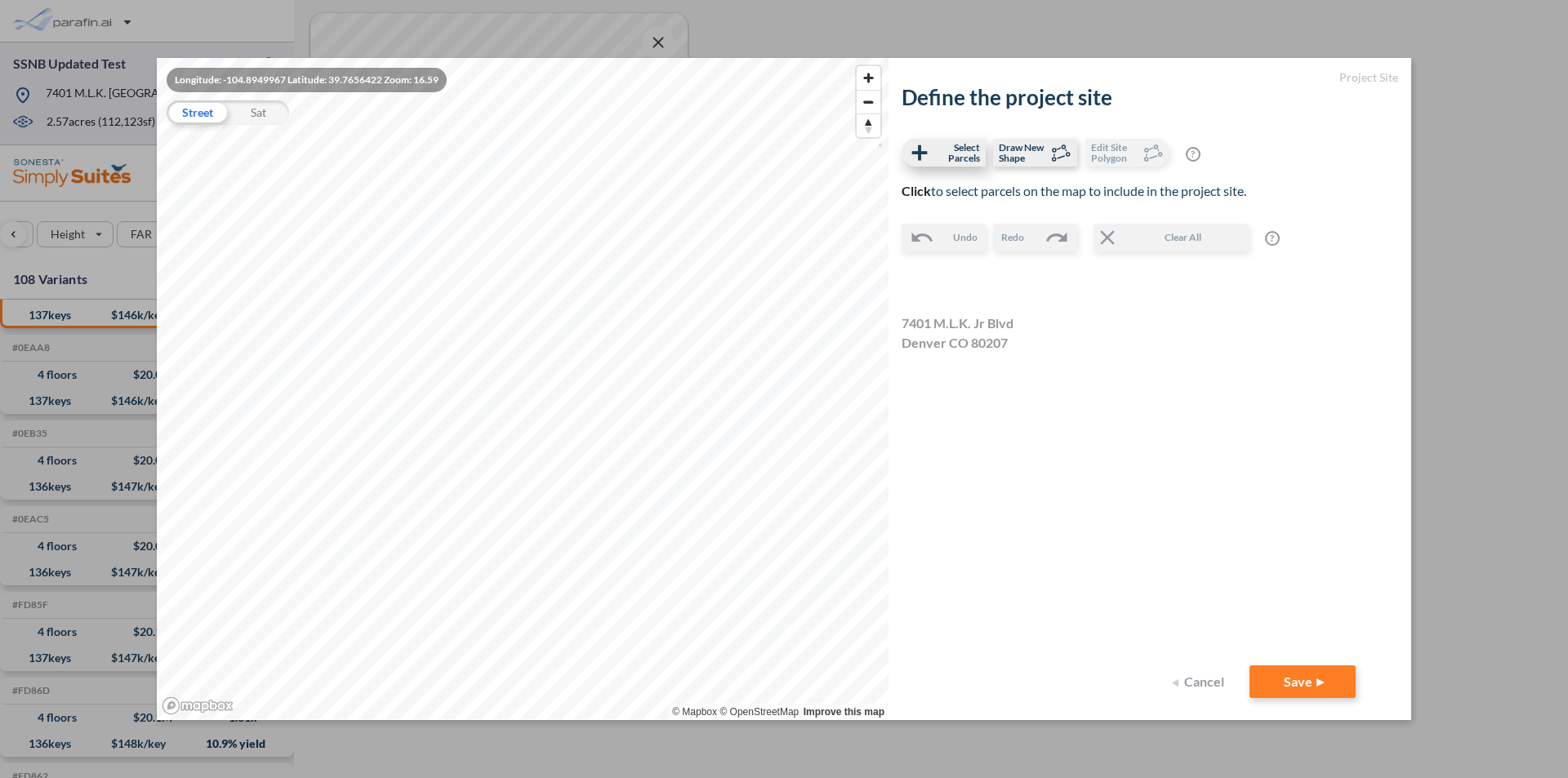
click at [938, 143] on span "Select Parcels" at bounding box center [956, 153] width 48 height 21
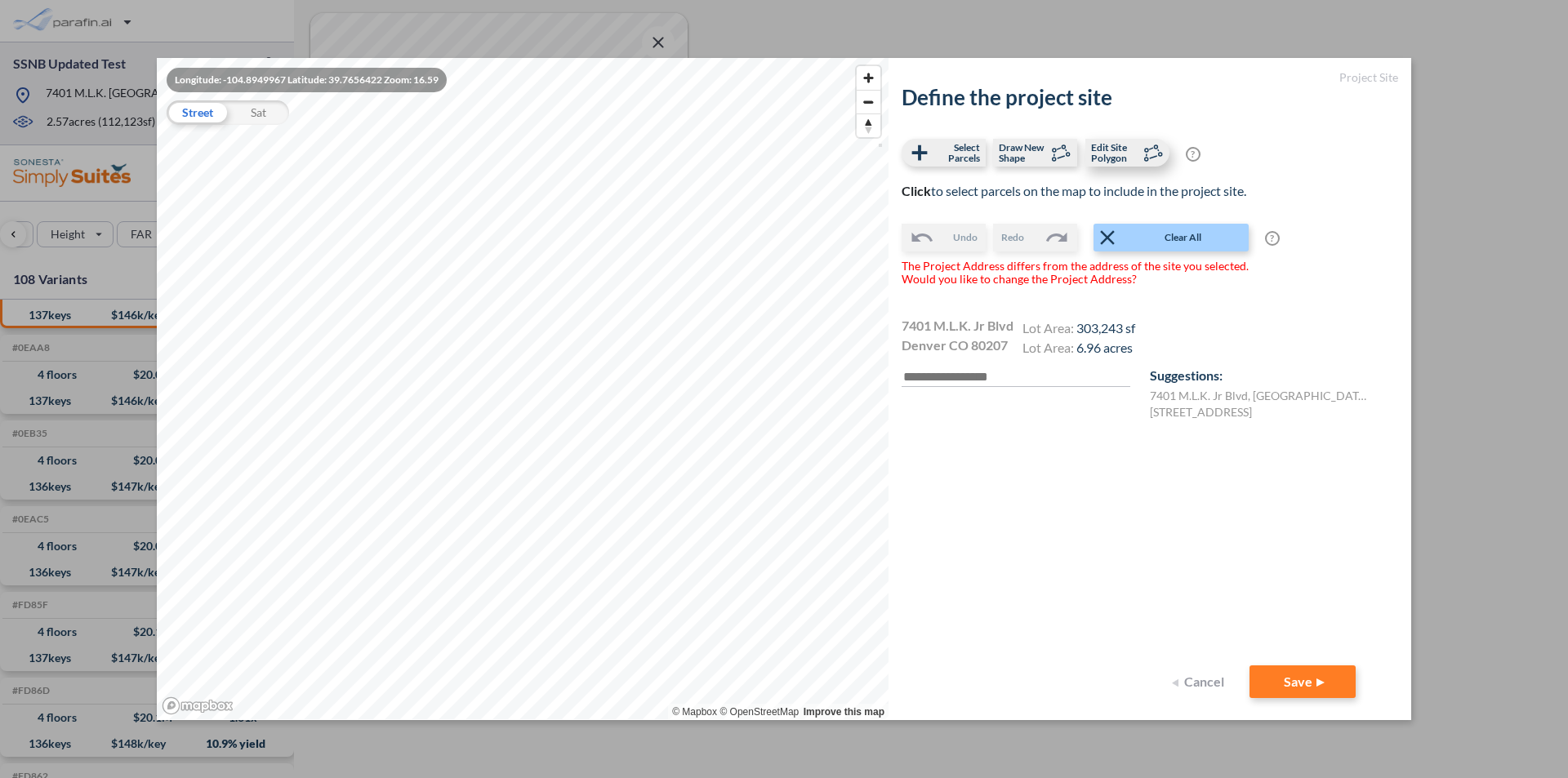
click at [1128, 160] on span "Edit Site Polygon" at bounding box center [1115, 153] width 48 height 21
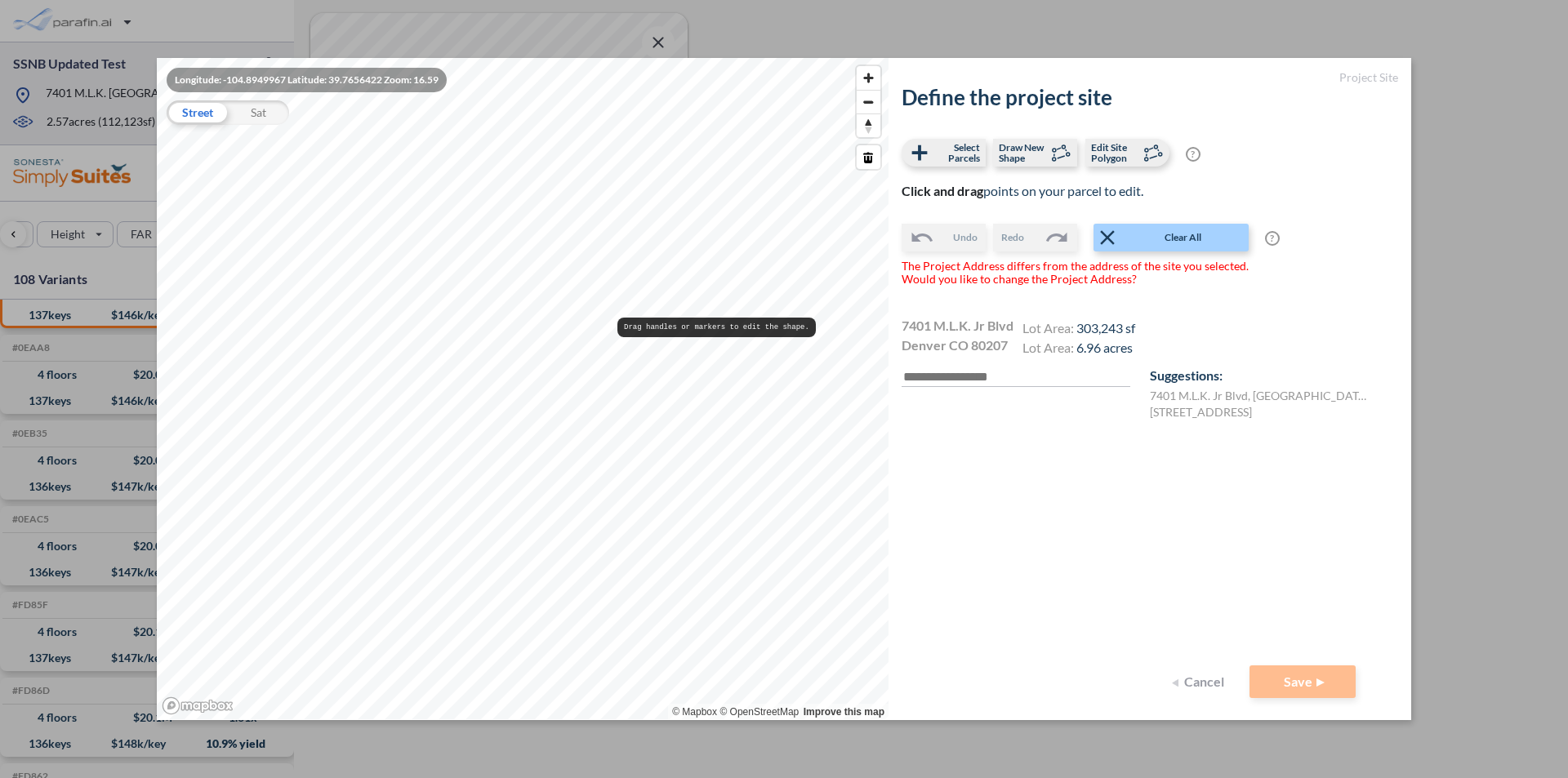
click at [1101, 327] on span "303,243 sf" at bounding box center [1106, 328] width 59 height 15
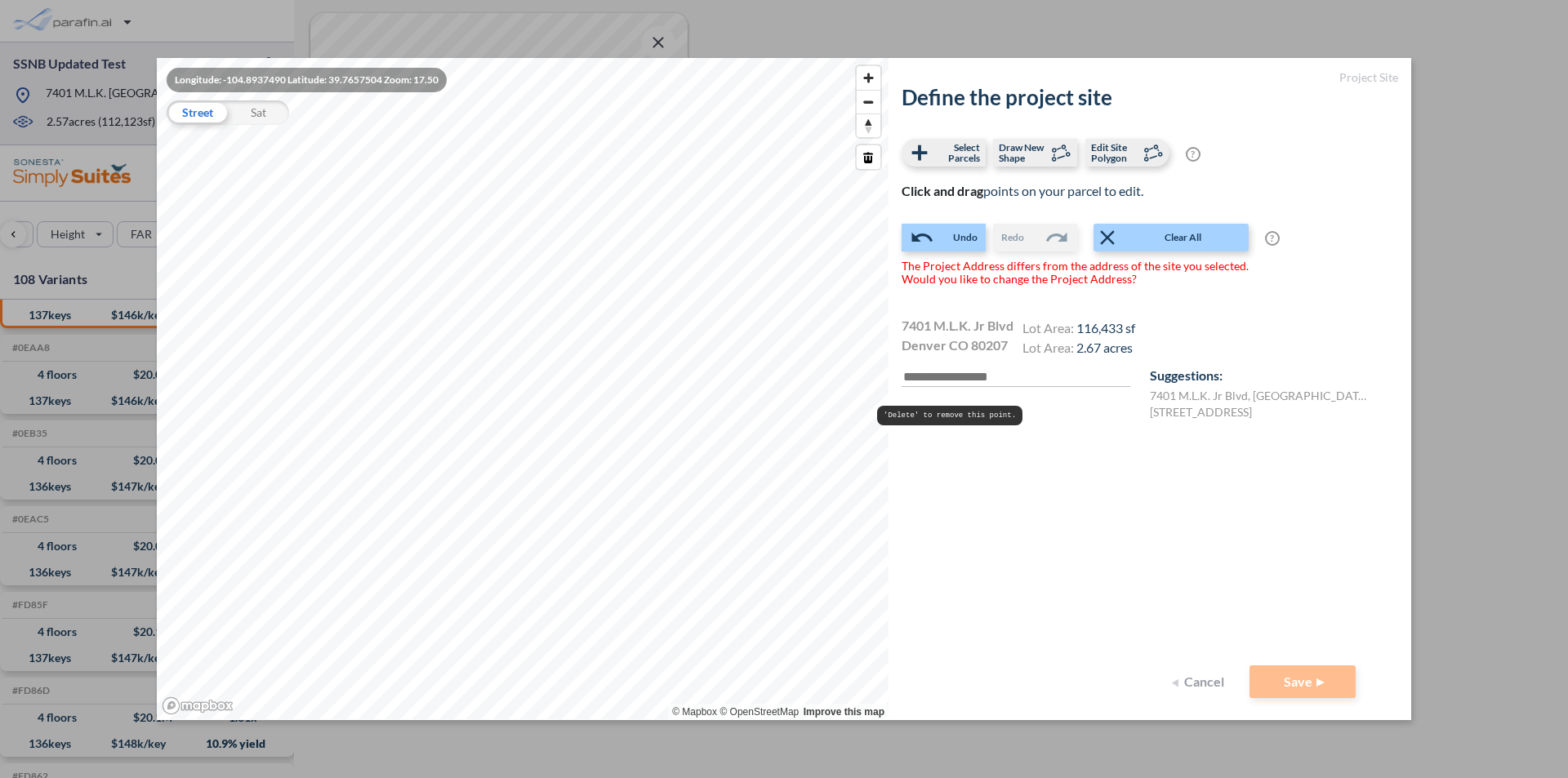
click at [1246, 369] on p "Suggestions:" at bounding box center [1273, 375] width 248 height 16
click at [1216, 333] on div "7401 M.L.K. Jr Blvd Denver CO 80207 Lot Area: 116,433 sf Lot Area: 2.67 acres" at bounding box center [1150, 337] width 496 height 44
click at [1211, 399] on label "7401 M.L.K. Jr Blvd , Denver , CO 80207 , US" at bounding box center [1261, 395] width 223 height 16
click at [1222, 394] on label "7401 M.L.K. Jr Blvd , Denver , CO 80207 , US" at bounding box center [1261, 395] width 223 height 16
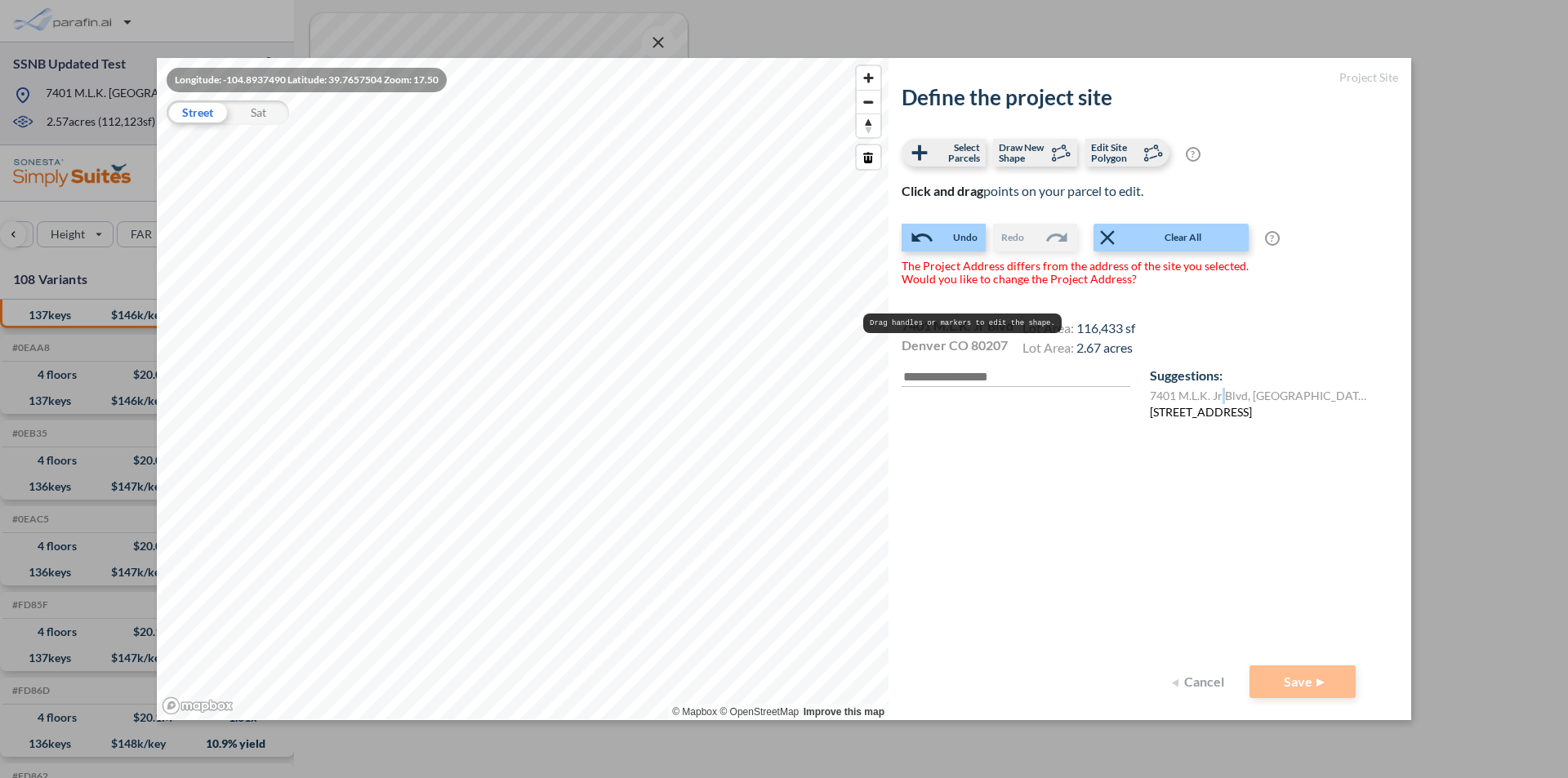
click at [1238, 413] on label "8101 E 36th Ave, Denver, CO 80238, USA" at bounding box center [1200, 411] width 102 height 16
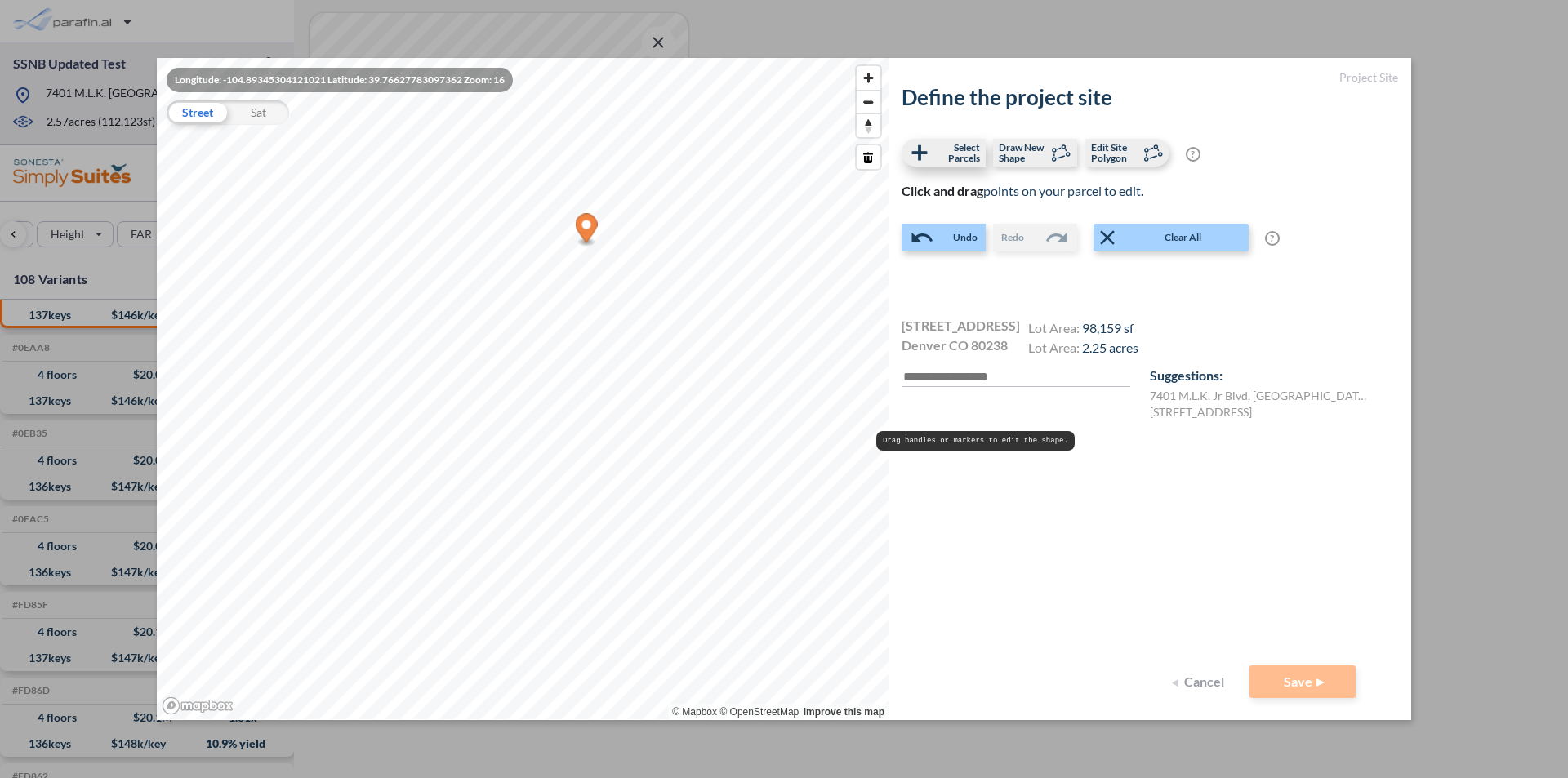
click at [943, 165] on label "Select Parcels" at bounding box center [944, 152] width 85 height 28
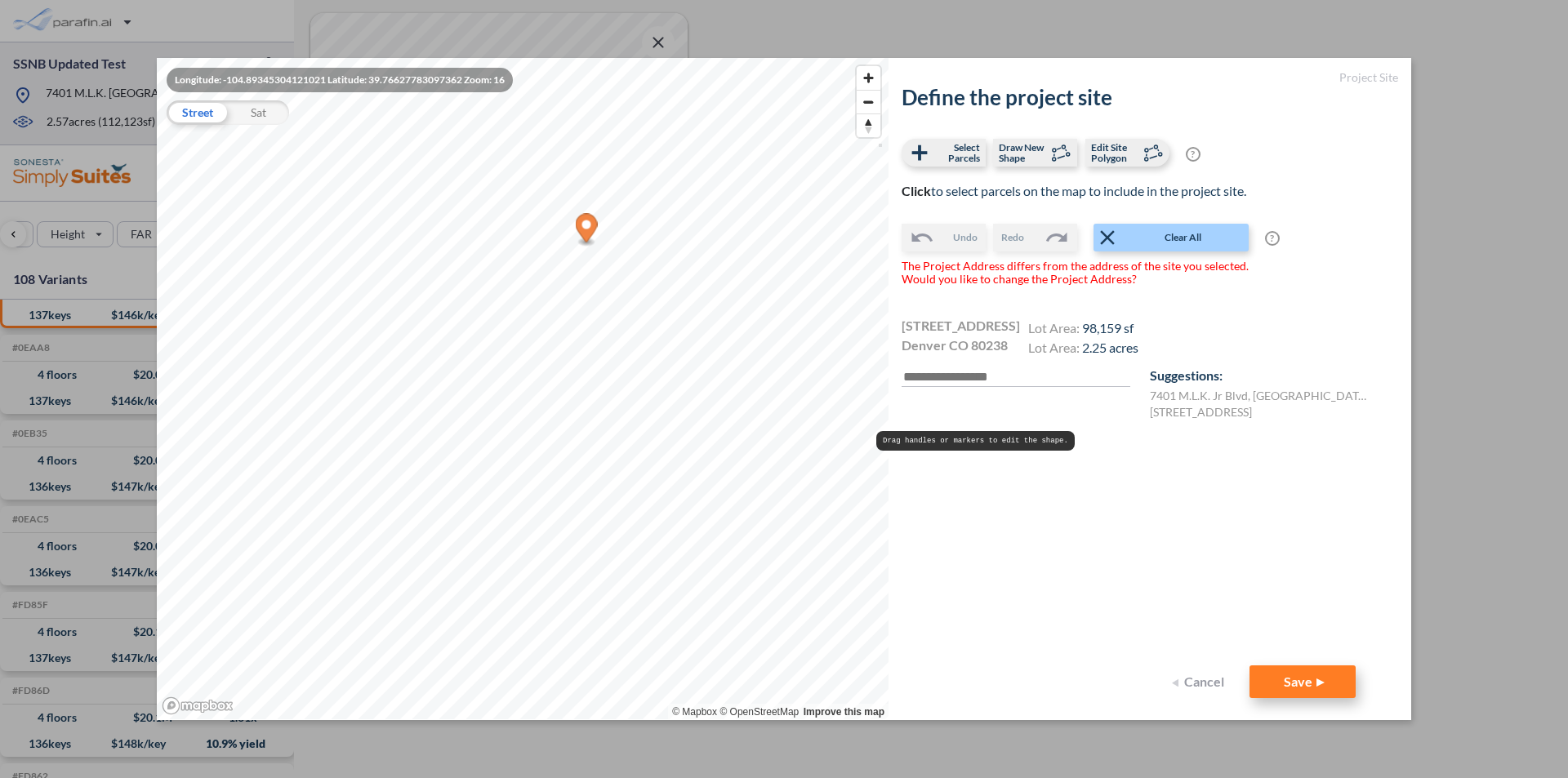
click at [1316, 674] on button "Save" at bounding box center [1303, 681] width 106 height 32
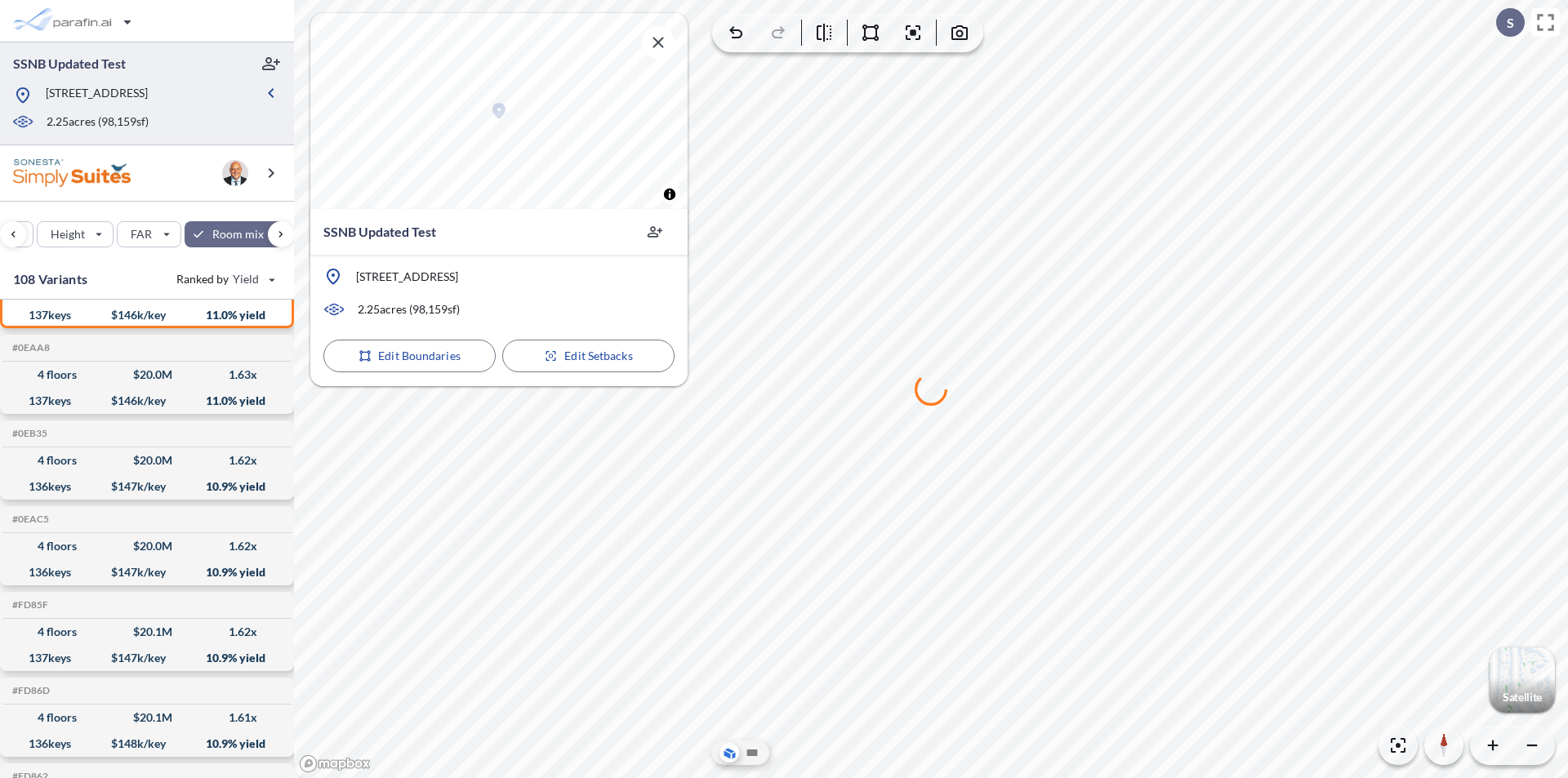
scroll to position [0, 0]
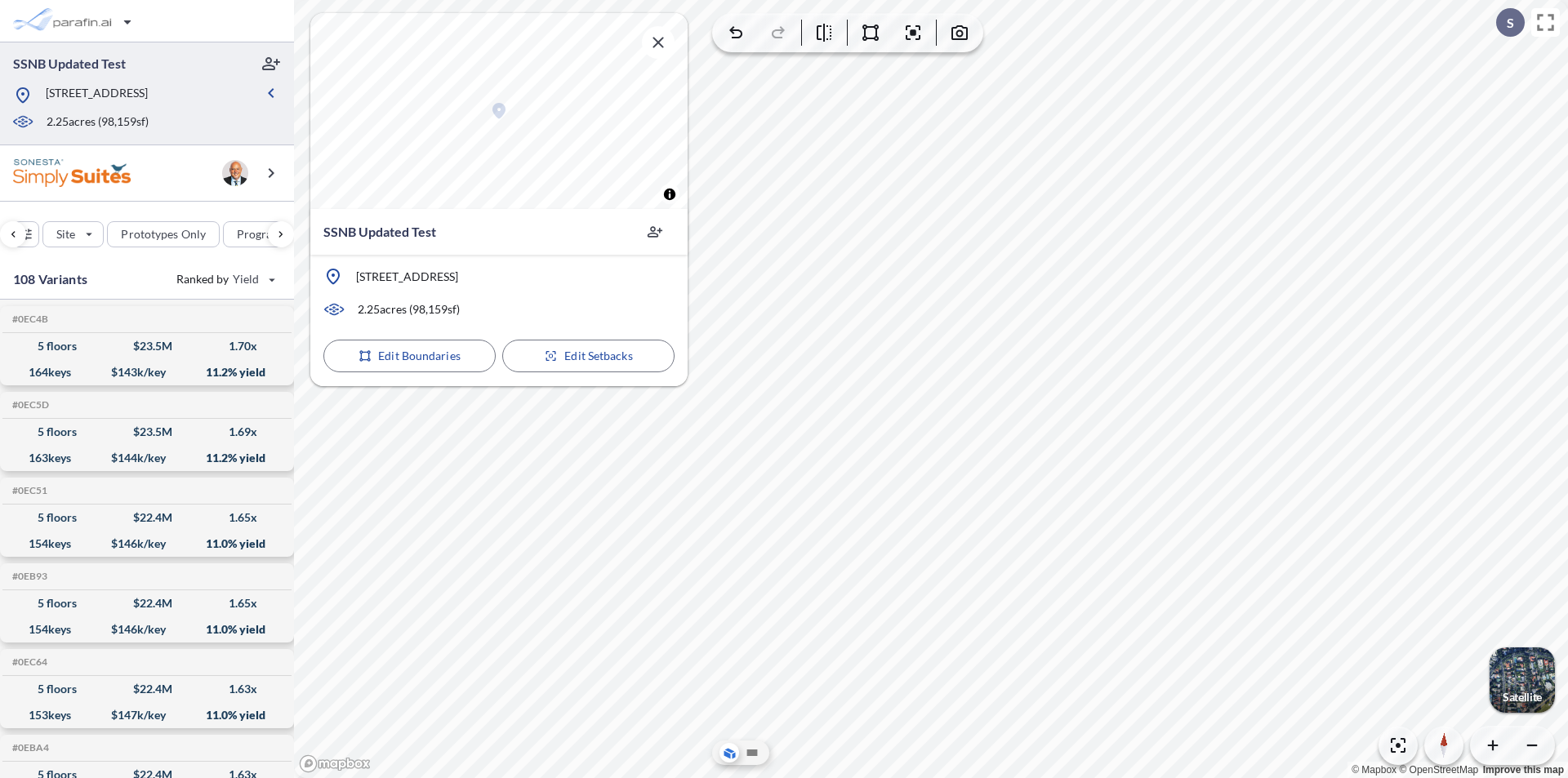
scroll to position [0, 427]
click at [658, 43] on icon "button" at bounding box center [658, 42] width 10 height 10
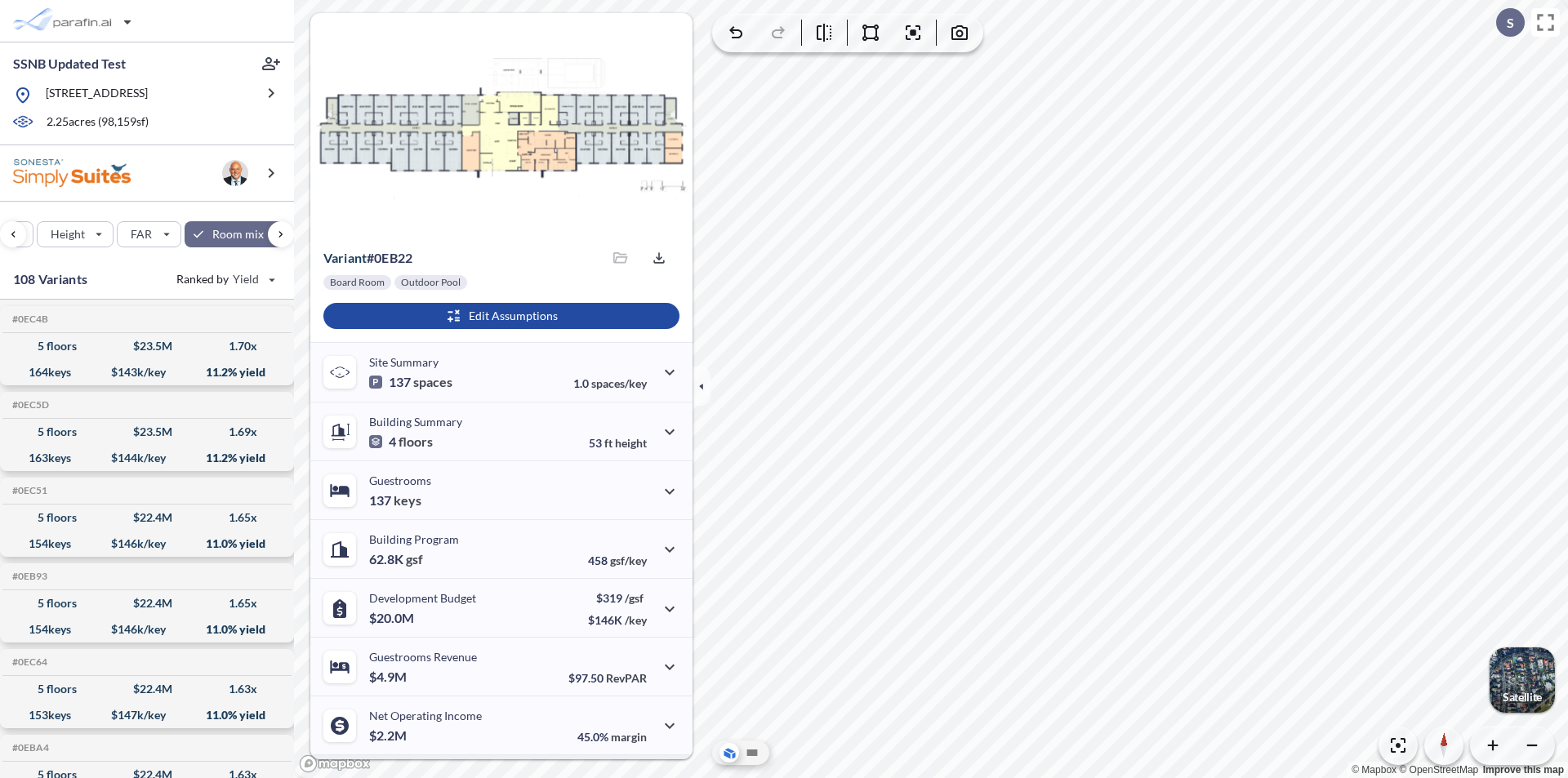
scroll to position [0, 0]
click at [388, 217] on p "View Floorplans" at bounding box center [394, 211] width 85 height 13
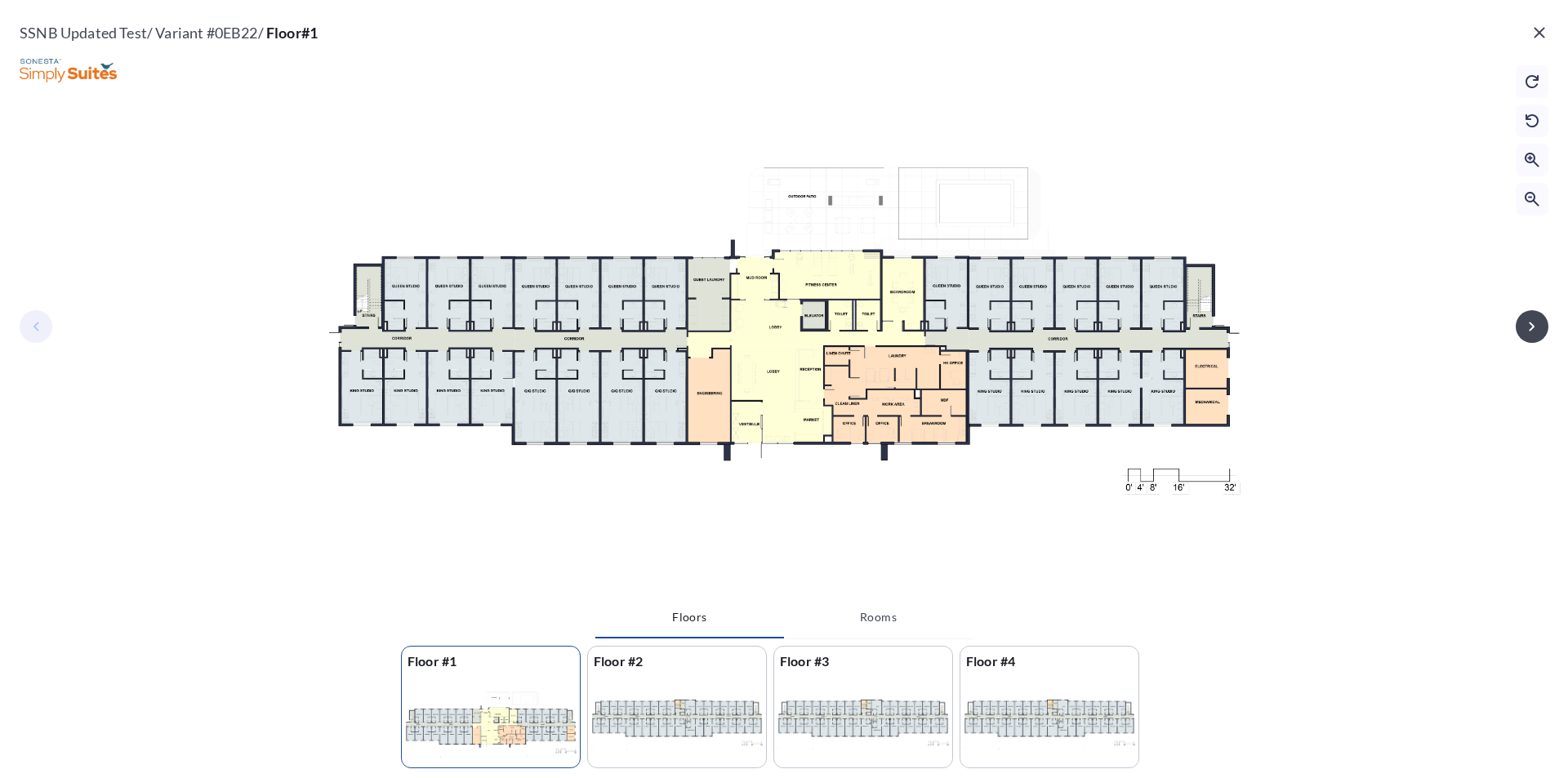
click at [660, 707] on div at bounding box center [677, 723] width 178 height 93
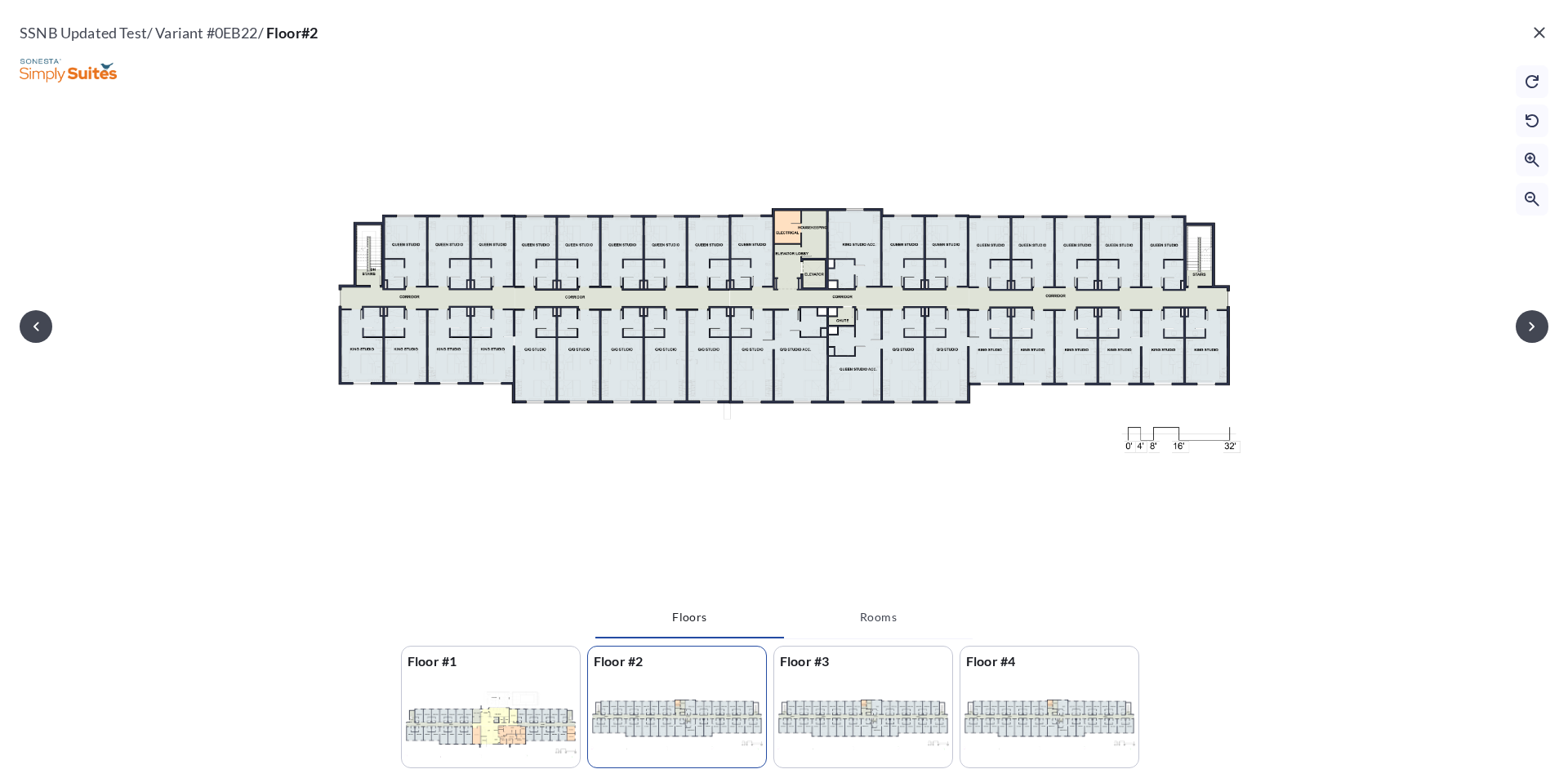
click at [506, 712] on div at bounding box center [490, 723] width 178 height 93
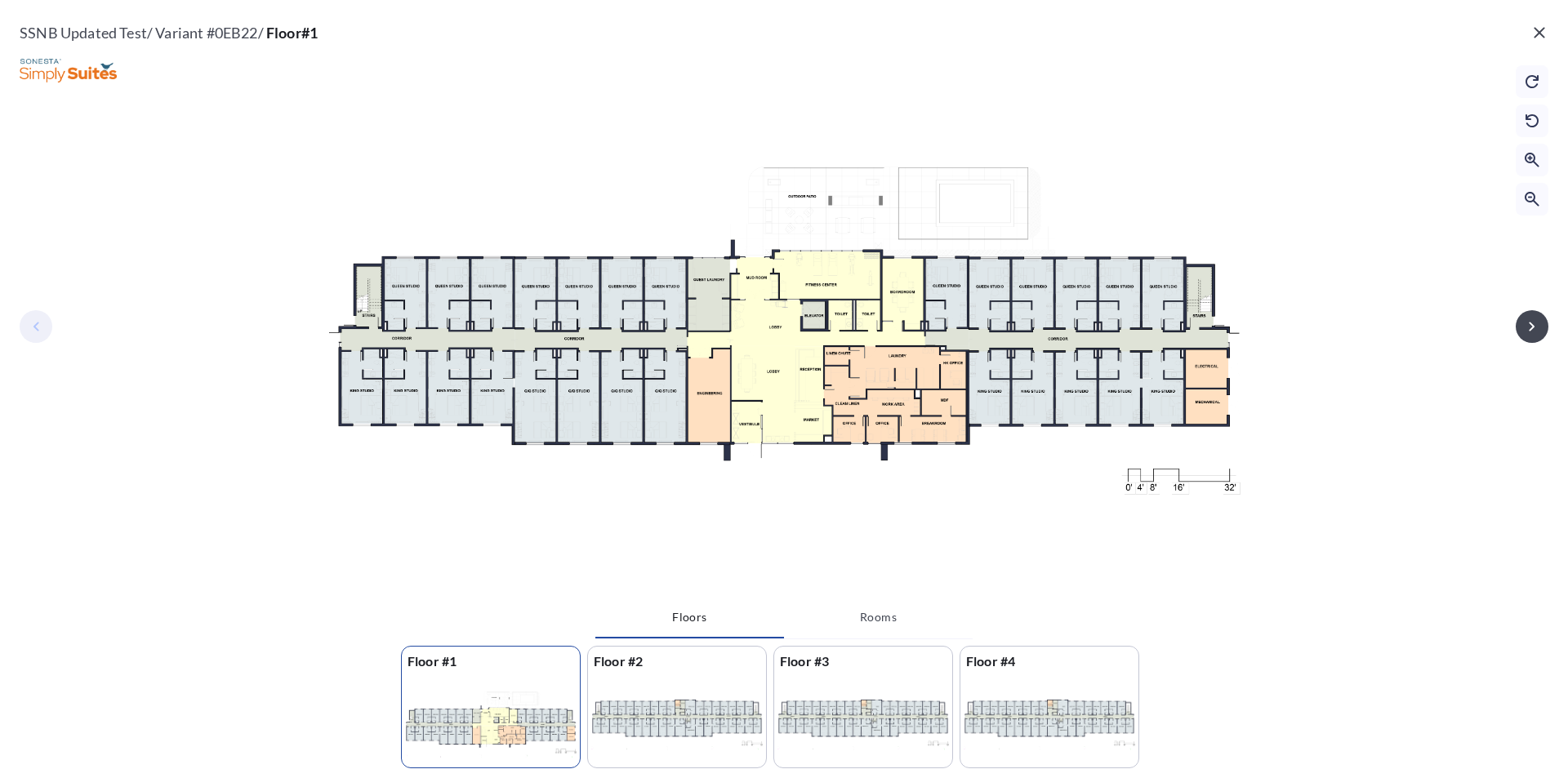
click at [1537, 33] on icon "button" at bounding box center [1539, 32] width 20 height 20
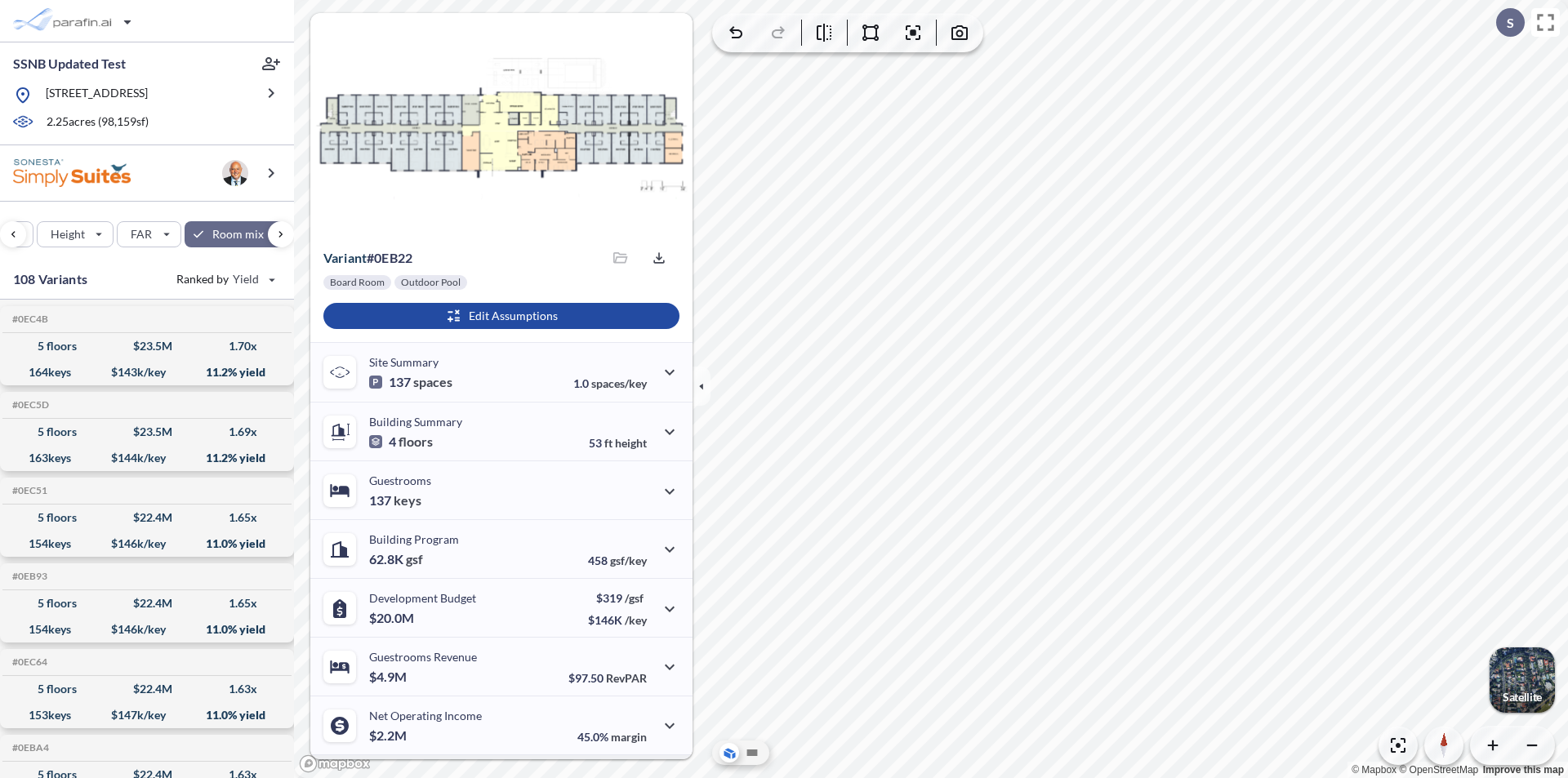
click at [1525, 691] on p "Satellite" at bounding box center [1521, 697] width 39 height 13
click at [699, 383] on icon "button" at bounding box center [701, 386] width 18 height 18
